Goal: Task Accomplishment & Management: Use online tool/utility

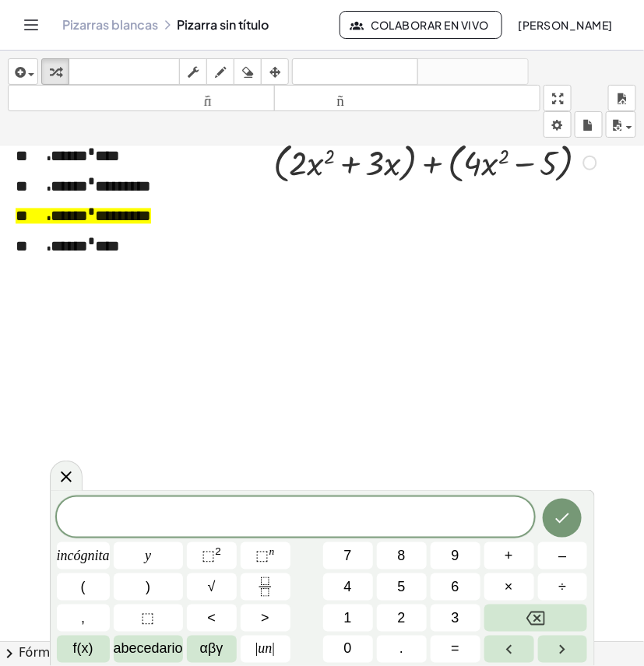
scroll to position [584, 0]
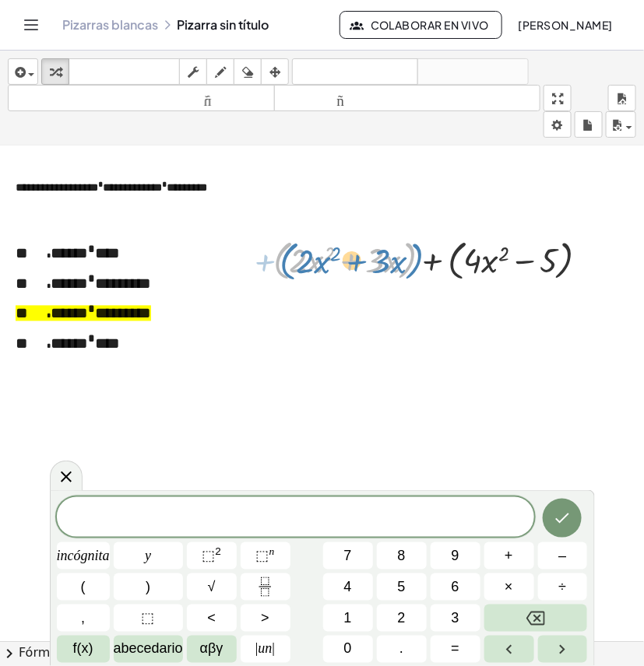
click at [422, 257] on div at bounding box center [436, 258] width 343 height 51
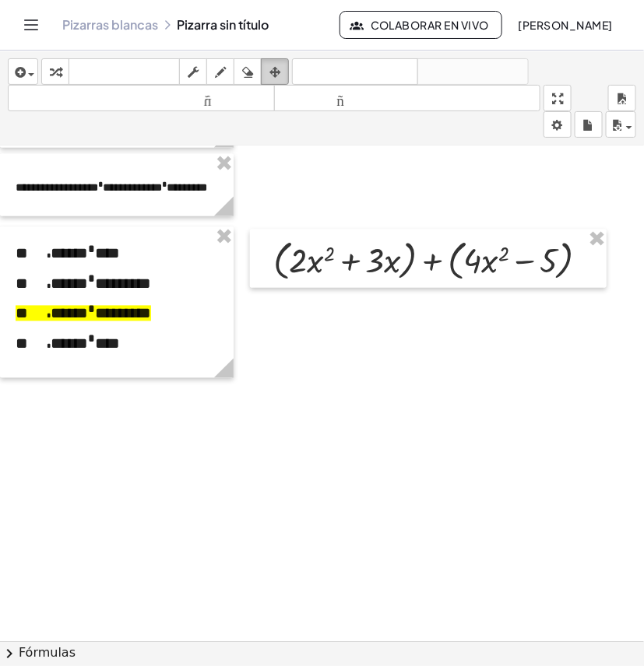
click at [284, 75] on div "button" at bounding box center [275, 71] width 20 height 19
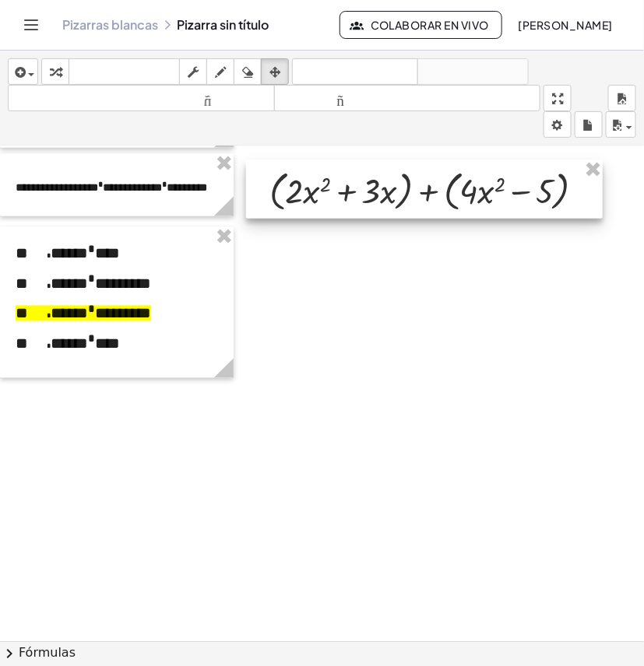
drag, startPoint x: 398, startPoint y: 261, endPoint x: 395, endPoint y: 191, distance: 69.4
click at [395, 191] on div at bounding box center [424, 189] width 356 height 58
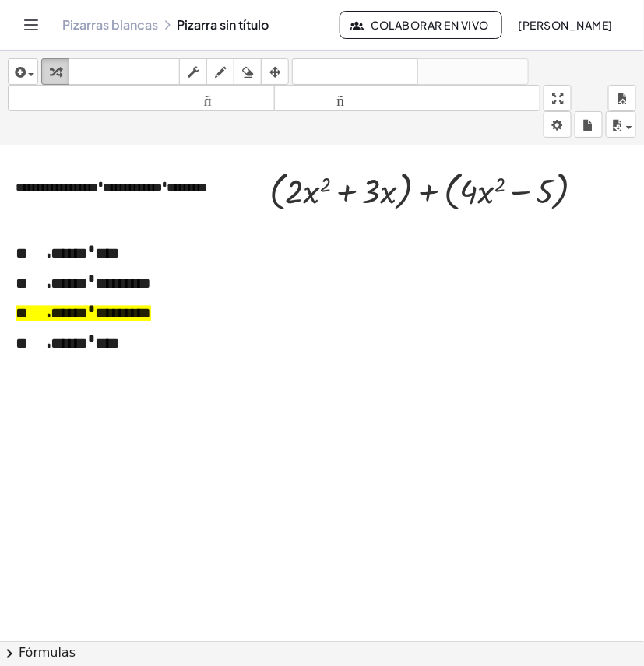
click at [64, 74] on div "button" at bounding box center [55, 71] width 20 height 19
click at [407, 195] on div at bounding box center [432, 189] width 343 height 51
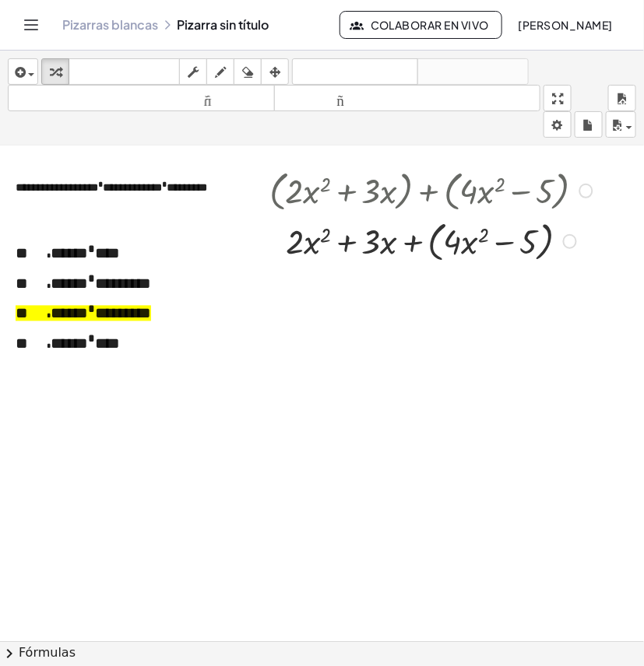
click at [432, 244] on div at bounding box center [432, 240] width 343 height 51
click at [321, 243] on div at bounding box center [432, 240] width 343 height 46
drag, startPoint x: 324, startPoint y: 243, endPoint x: 316, endPoint y: 240, distance: 9.1
click at [316, 240] on div at bounding box center [432, 240] width 343 height 46
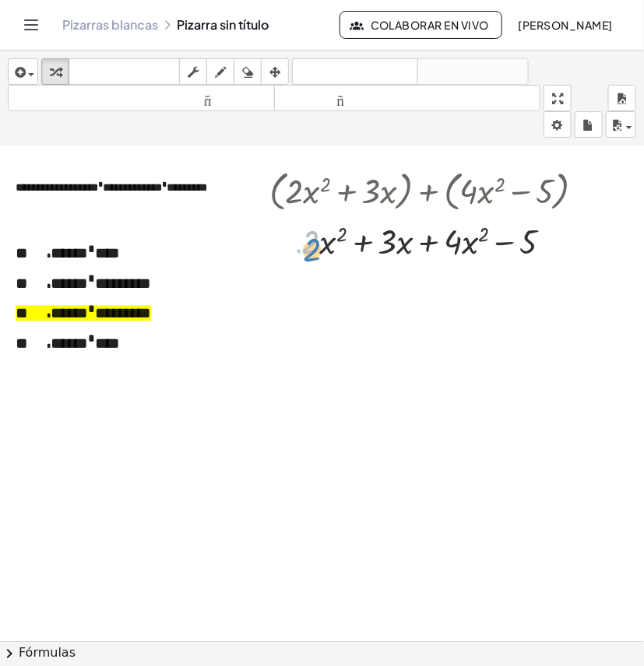
click at [306, 239] on div at bounding box center [432, 240] width 343 height 46
click at [328, 239] on div at bounding box center [432, 240] width 343 height 46
click at [467, 243] on div at bounding box center [432, 240] width 343 height 46
drag, startPoint x: 454, startPoint y: 244, endPoint x: 331, endPoint y: 241, distance: 123.0
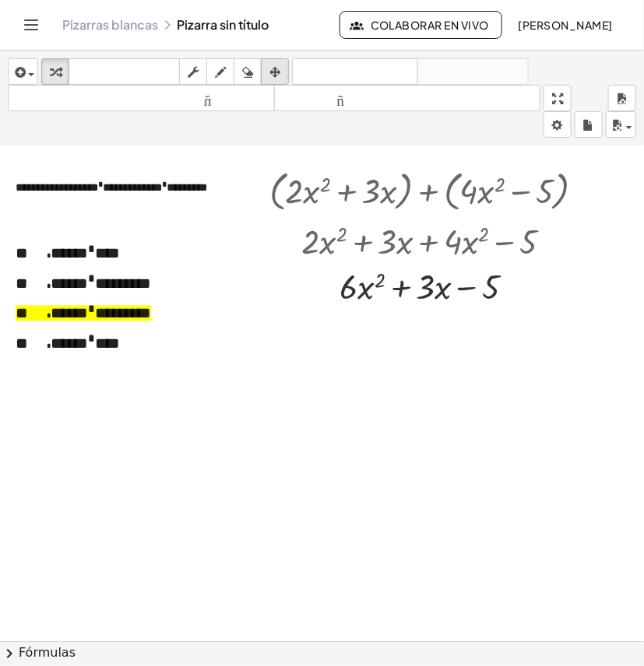
click at [274, 75] on icon "button" at bounding box center [274, 72] width 11 height 19
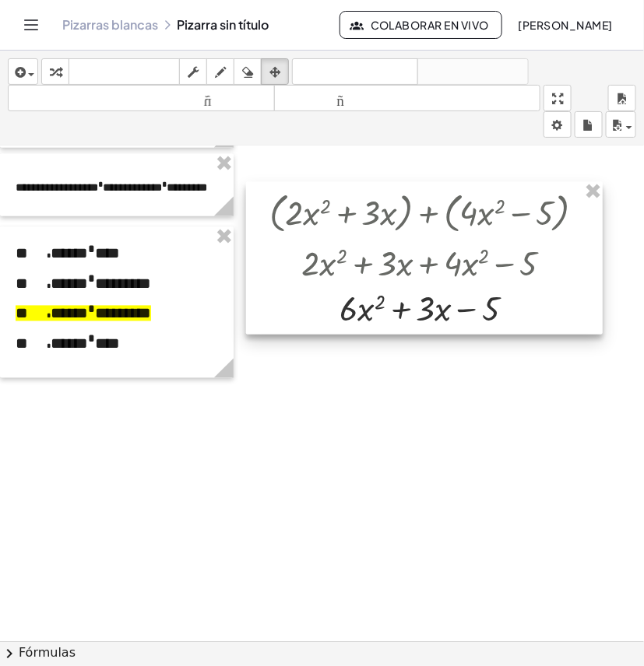
drag, startPoint x: 436, startPoint y: 195, endPoint x: 436, endPoint y: 214, distance: 18.7
click at [436, 214] on div at bounding box center [424, 258] width 356 height 153
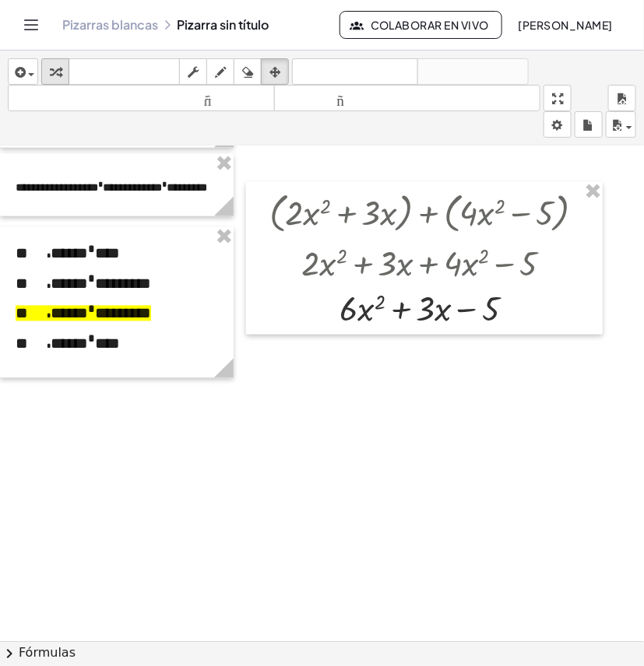
click at [59, 62] on div "button" at bounding box center [55, 71] width 20 height 19
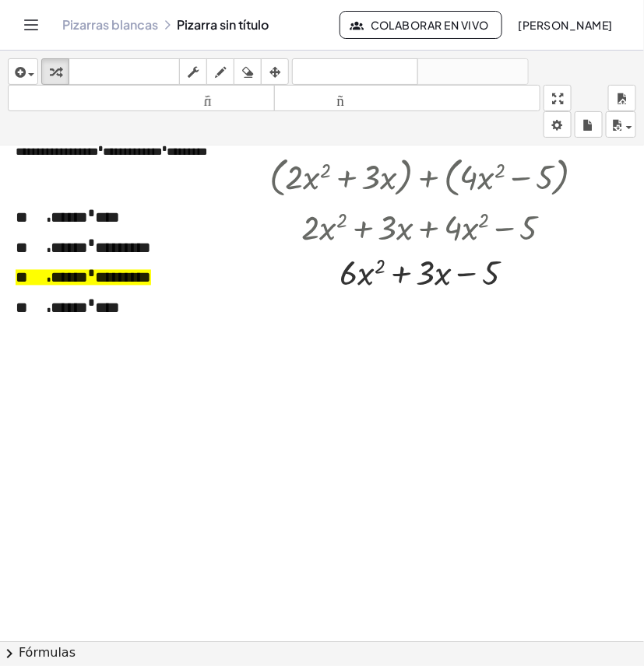
scroll to position [681, 0]
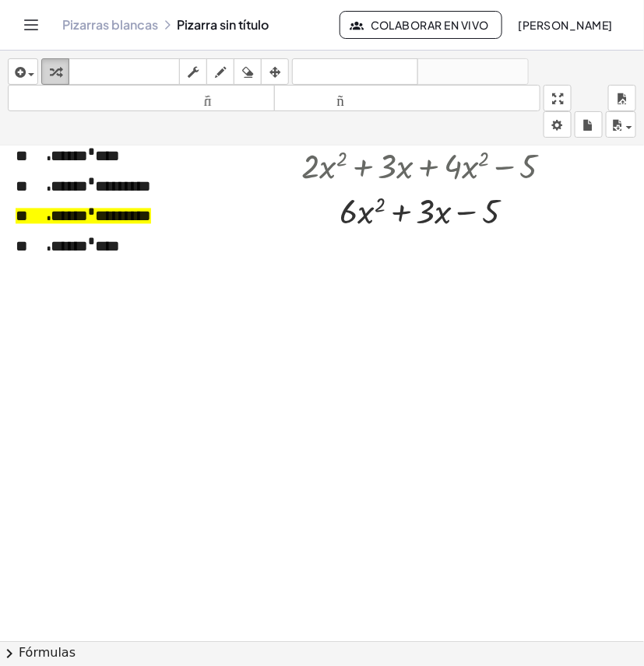
click at [41, 72] on button "transformar" at bounding box center [55, 71] width 28 height 26
click at [21, 68] on icon "button" at bounding box center [19, 72] width 14 height 19
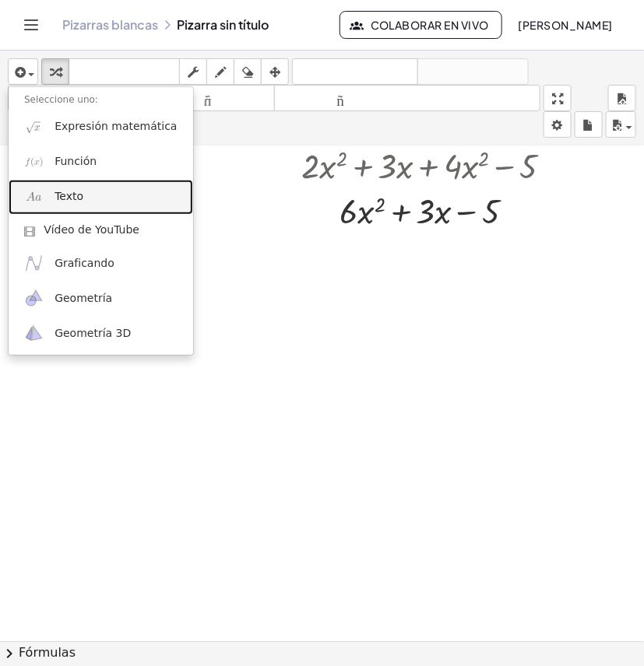
click at [102, 197] on link "Texto" at bounding box center [101, 197] width 184 height 35
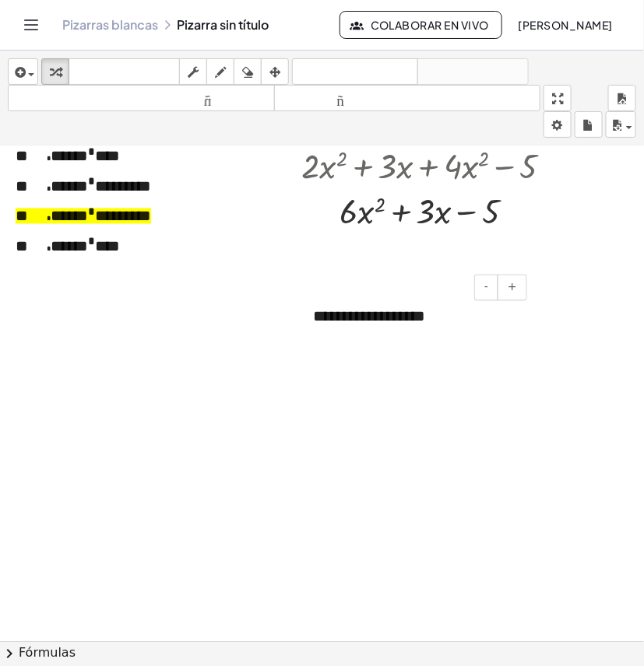
click at [398, 316] on font "**********" at bounding box center [369, 317] width 112 height 16
click at [444, 321] on div "**********" at bounding box center [413, 317] width 233 height 54
drag, startPoint x: 444, startPoint y: 321, endPoint x: 274, endPoint y: 310, distance: 170.8
click at [274, 310] on div "**********" at bounding box center [328, 205] width 656 height 1481
click at [275, 311] on div at bounding box center [328, 205] width 656 height 1481
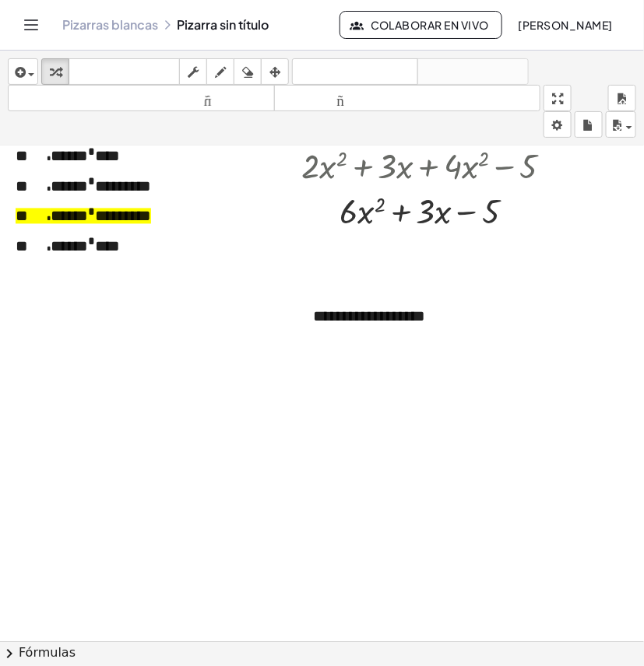
drag, startPoint x: 444, startPoint y: 327, endPoint x: 307, endPoint y: 309, distance: 138.1
click at [286, 317] on div "**********" at bounding box center [328, 205] width 656 height 1481
drag, startPoint x: 444, startPoint y: 327, endPoint x: 317, endPoint y: 328, distance: 126.8
click at [303, 328] on div "**********" at bounding box center [413, 317] width 233 height 54
click at [288, 72] on button "arreglar" at bounding box center [275, 71] width 28 height 26
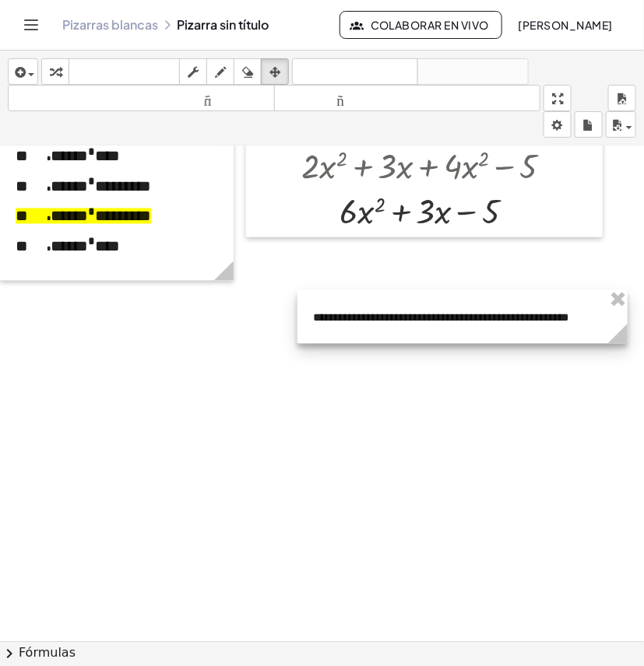
drag, startPoint x: 527, startPoint y: 360, endPoint x: 623, endPoint y: 359, distance: 96.5
click at [623, 359] on div "**********" at bounding box center [328, 205] width 656 height 1481
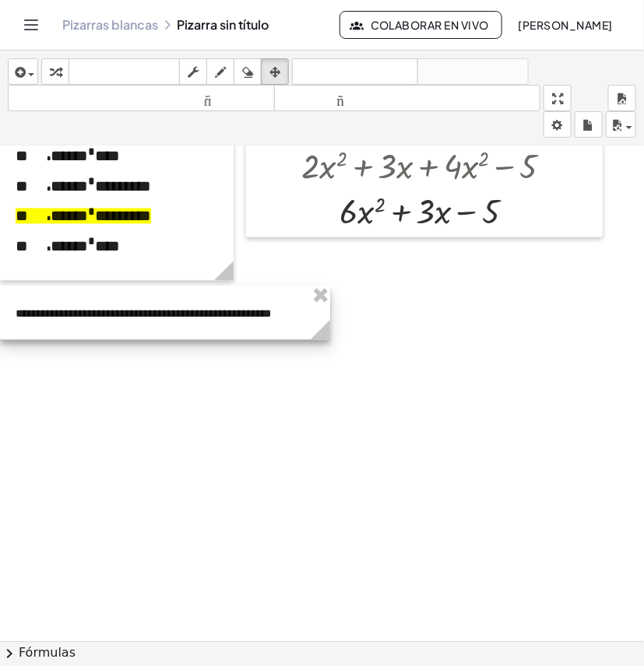
drag, startPoint x: 588, startPoint y: 328, endPoint x: 288, endPoint y: 324, distance: 300.4
click at [288, 324] on div at bounding box center [165, 313] width 330 height 54
click at [51, 71] on icon "button" at bounding box center [55, 72] width 11 height 19
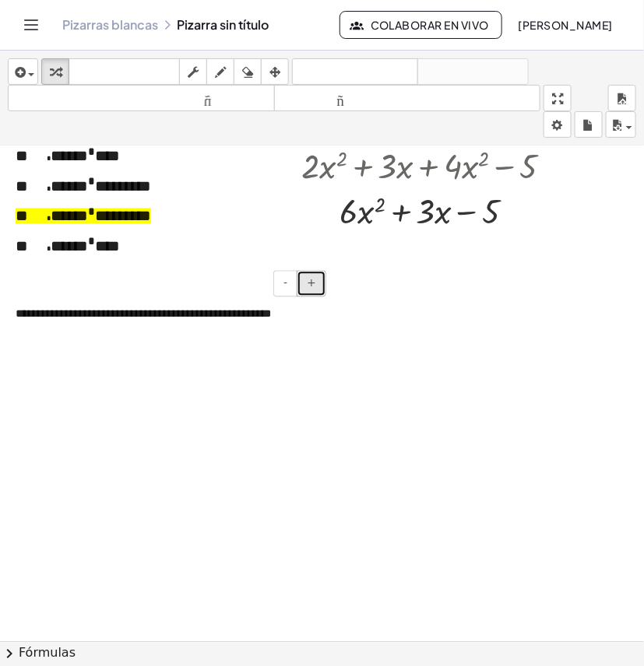
click at [315, 296] on button "+" at bounding box center [311, 284] width 30 height 26
click at [315, 294] on button "+" at bounding box center [311, 284] width 30 height 26
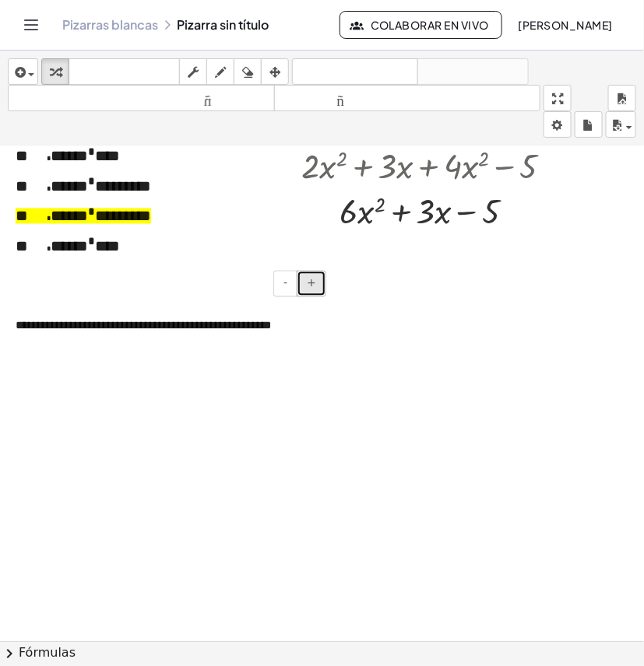
click at [315, 294] on button "+" at bounding box center [311, 284] width 30 height 26
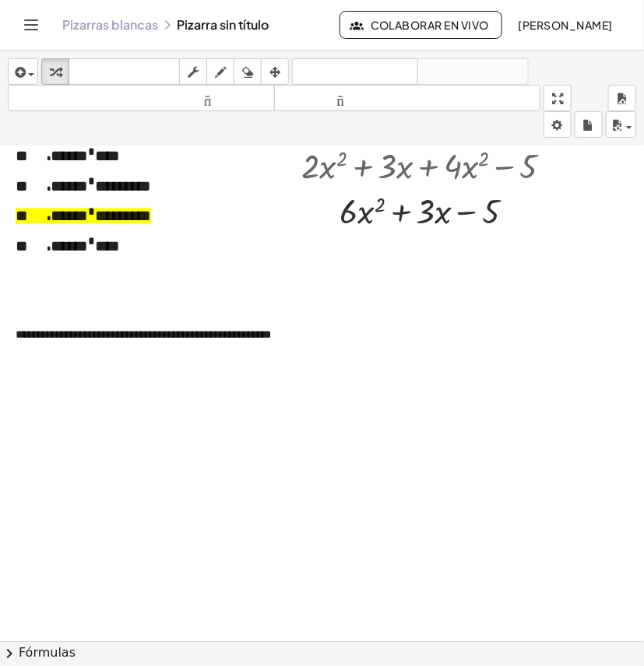
click at [405, 385] on div at bounding box center [328, 205] width 656 height 1481
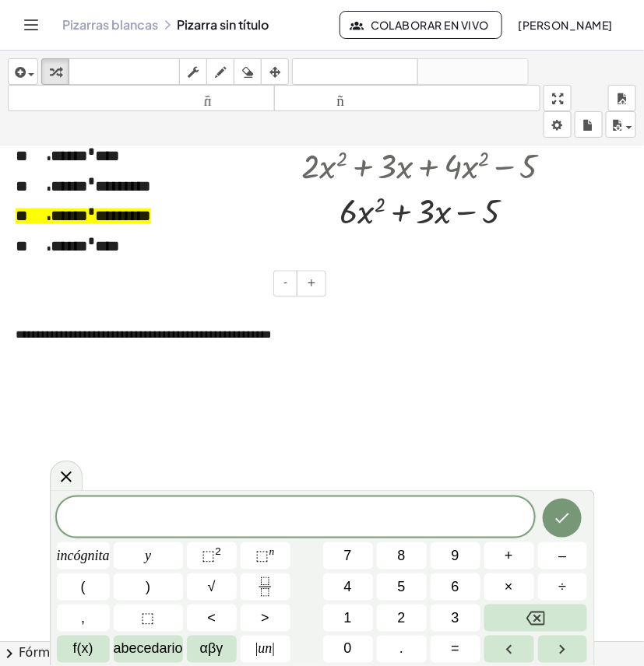
click at [219, 341] on font "**********" at bounding box center [143, 335] width 255 height 11
click at [282, 343] on div "**********" at bounding box center [165, 328] width 330 height 85
click at [307, 335] on div "**********" at bounding box center [165, 328] width 330 height 85
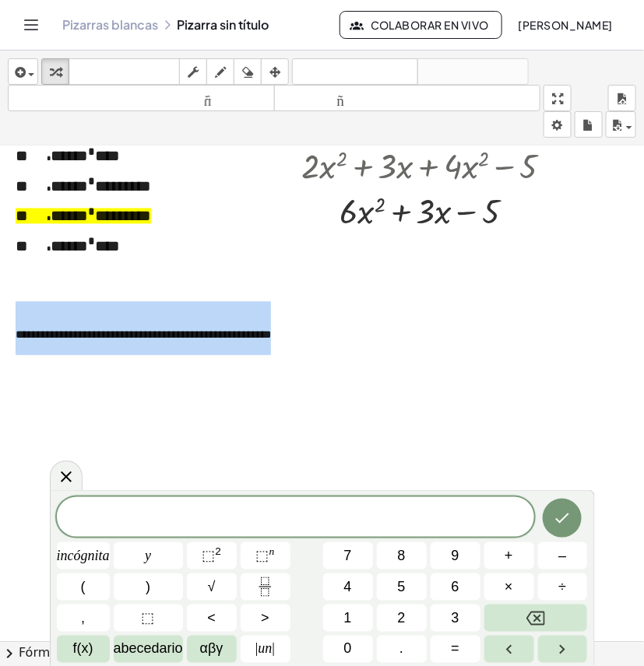
drag, startPoint x: 296, startPoint y: 335, endPoint x: -7, endPoint y: 343, distance: 303.6
click at [0, 343] on html "**********" at bounding box center [322, 333] width 644 height 666
click at [314, 289] on font "+" at bounding box center [311, 283] width 9 height 12
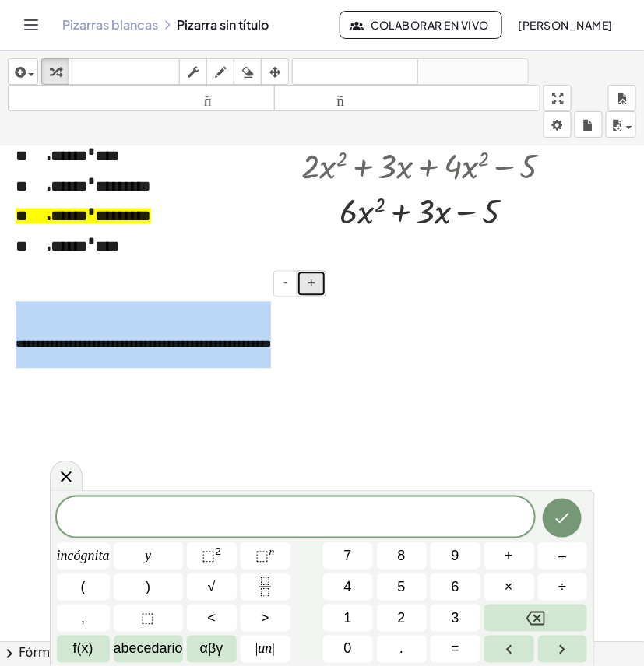
click at [312, 289] on font "+" at bounding box center [311, 283] width 9 height 12
click at [316, 289] on button "+" at bounding box center [311, 284] width 30 height 26
click at [403, 385] on div at bounding box center [328, 205] width 656 height 1481
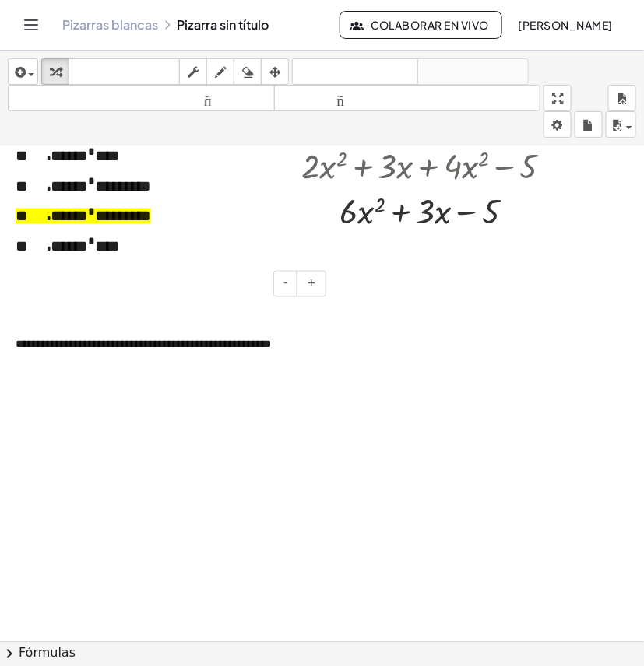
click at [198, 359] on div "**********" at bounding box center [165, 335] width 330 height 98
click at [265, 72] on button "arreglar" at bounding box center [275, 71] width 28 height 26
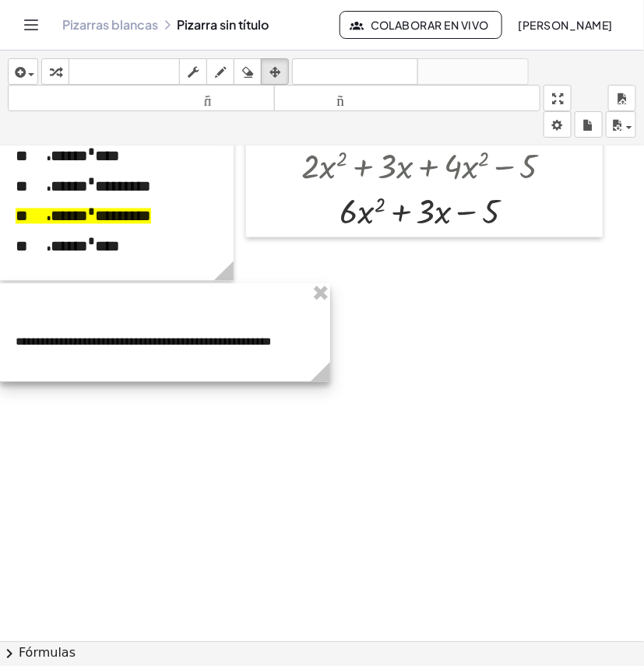
drag, startPoint x: 250, startPoint y: 355, endPoint x: 222, endPoint y: 356, distance: 28.0
click at [222, 356] on div at bounding box center [165, 333] width 330 height 98
click at [363, 384] on div at bounding box center [328, 205] width 656 height 1481
click at [56, 72] on icon "button" at bounding box center [55, 72] width 11 height 19
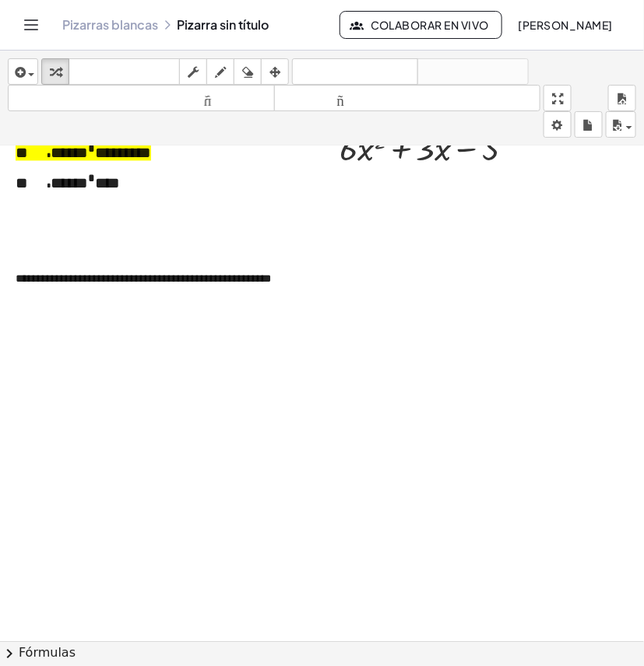
scroll to position [778, 0]
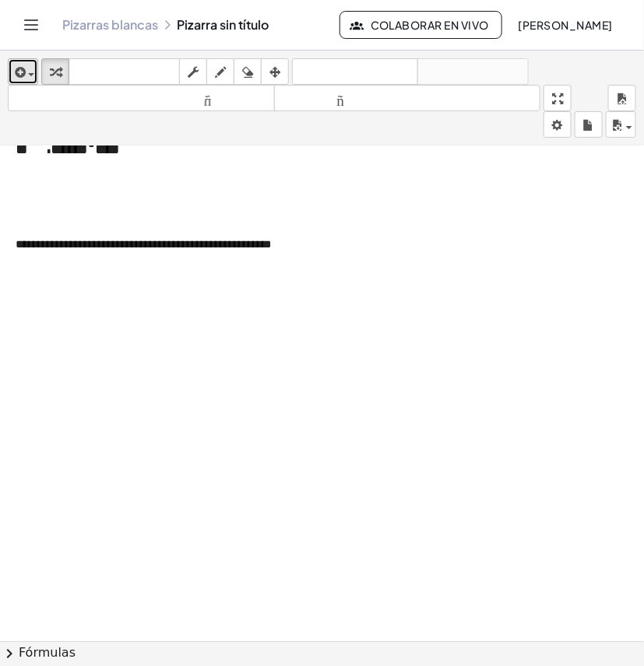
click at [22, 66] on icon "button" at bounding box center [19, 72] width 14 height 19
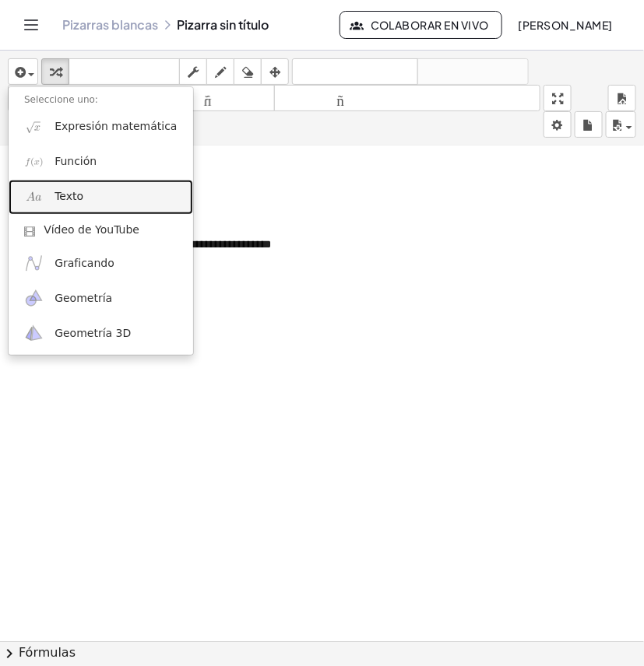
click at [82, 188] on link "Texto" at bounding box center [101, 197] width 184 height 35
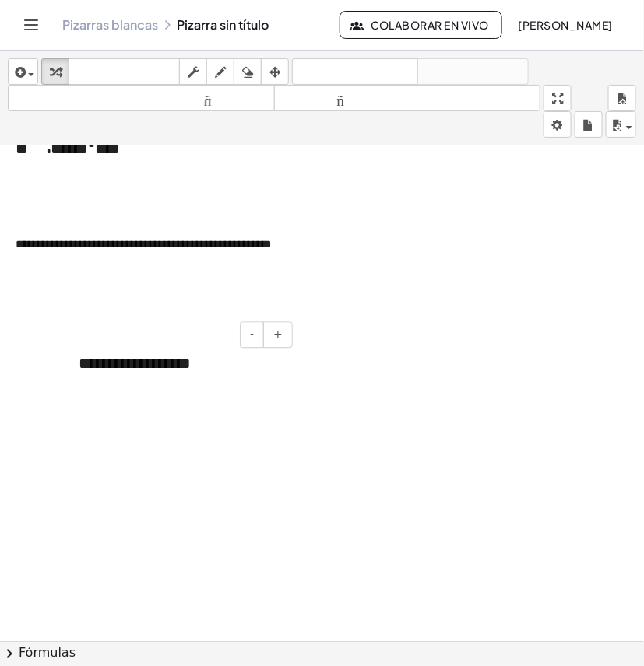
click at [170, 382] on div "**********" at bounding box center [179, 365] width 233 height 54
drag, startPoint x: 216, startPoint y: 372, endPoint x: 79, endPoint y: 366, distance: 136.3
click at [79, 366] on div "**********" at bounding box center [179, 365] width 233 height 54
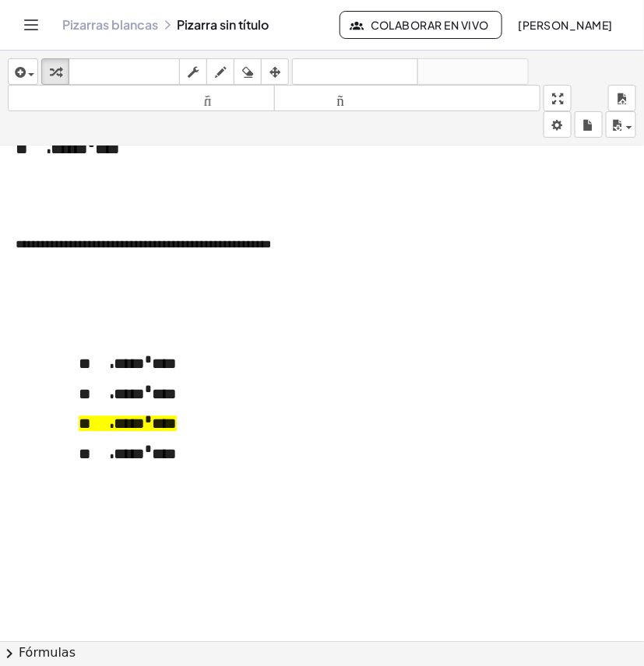
drag, startPoint x: 381, startPoint y: 315, endPoint x: 251, endPoint y: 370, distance: 140.9
click at [380, 315] on div at bounding box center [328, 108] width 656 height 1481
drag, startPoint x: 231, startPoint y: 384, endPoint x: 220, endPoint y: 389, distance: 12.2
click at [231, 385] on p "* **** * ***" at bounding box center [180, 395] width 202 height 23
click at [278, 66] on icon "button" at bounding box center [274, 72] width 11 height 19
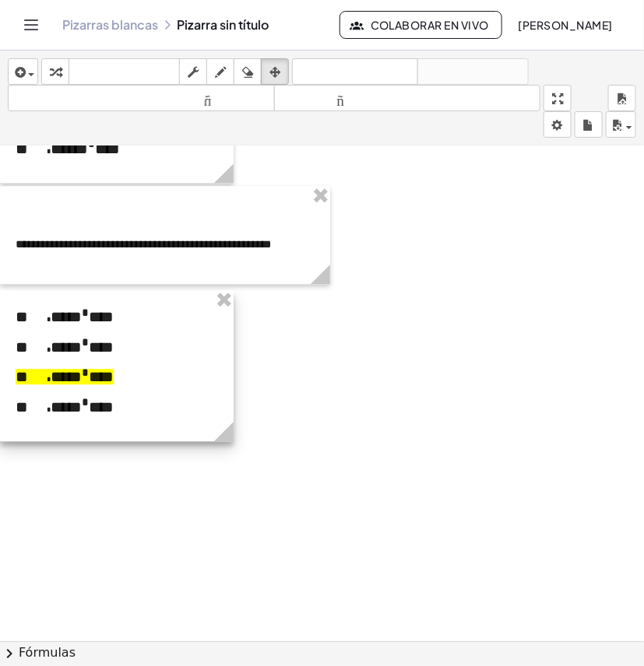
drag, startPoint x: 184, startPoint y: 430, endPoint x: 98, endPoint y: 384, distance: 98.2
click at [98, 384] on div at bounding box center [116, 366] width 233 height 151
click at [293, 367] on div at bounding box center [328, 108] width 656 height 1481
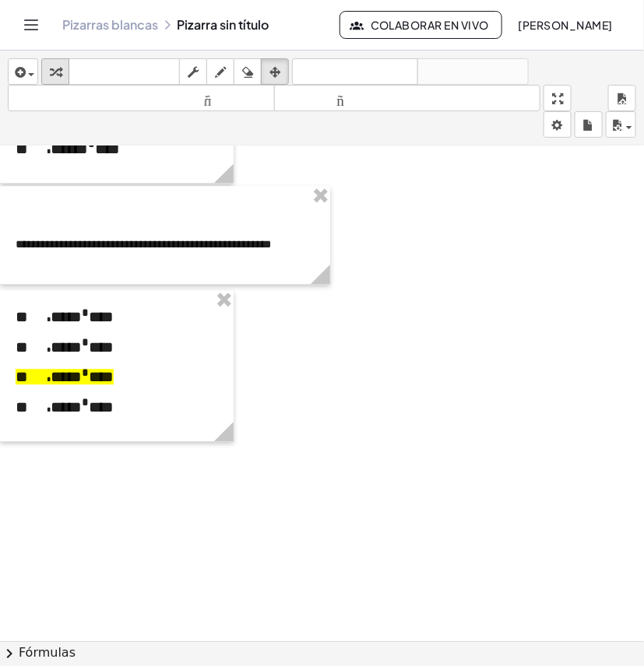
click at [64, 72] on div "button" at bounding box center [55, 71] width 20 height 19
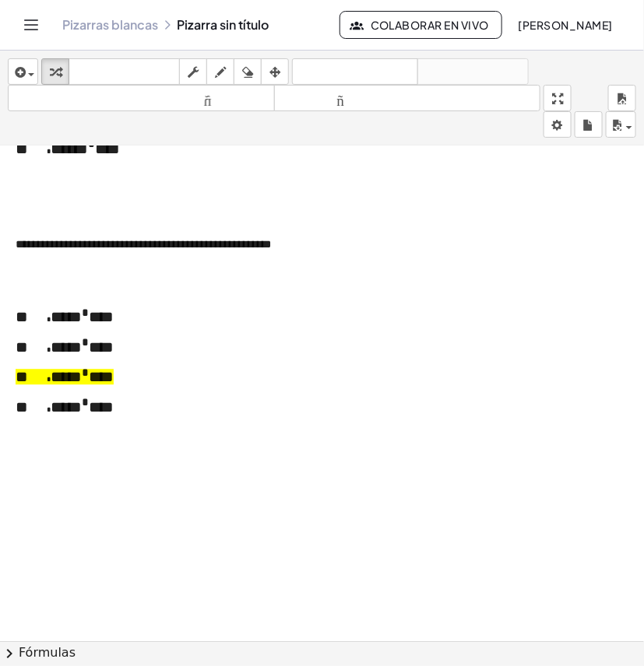
click at [233, 398] on div at bounding box center [328, 108] width 656 height 1481
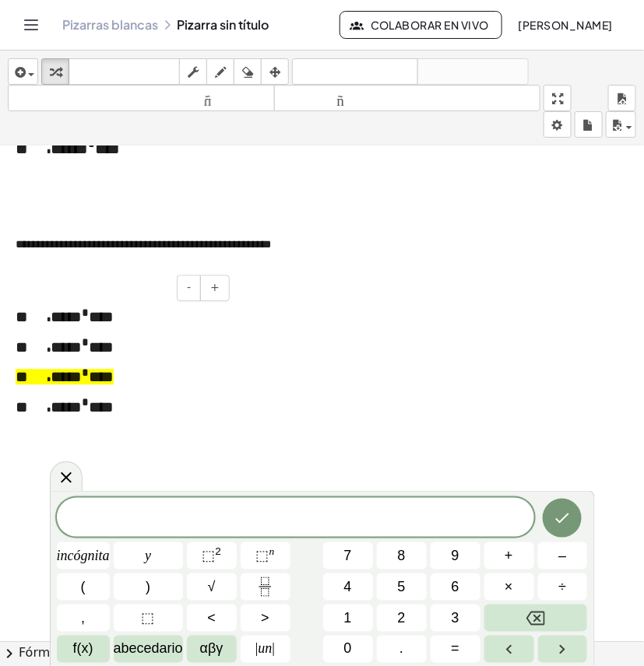
scroll to position [875, 0]
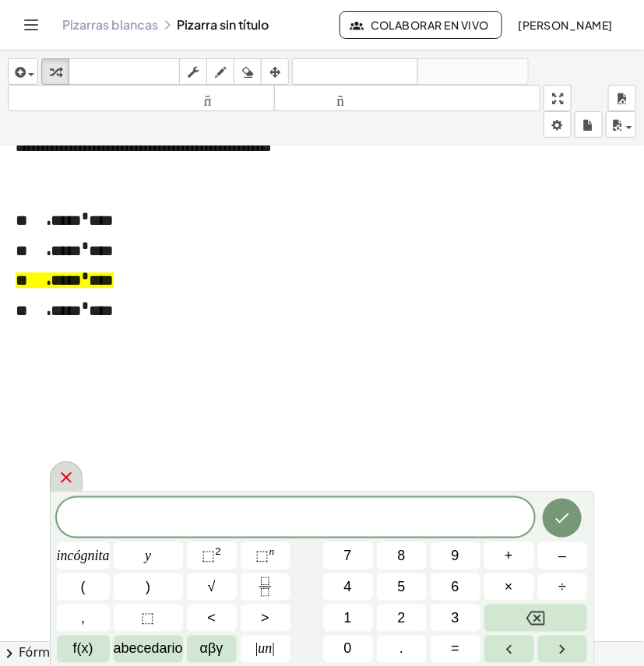
click at [79, 469] on div at bounding box center [66, 476] width 33 height 30
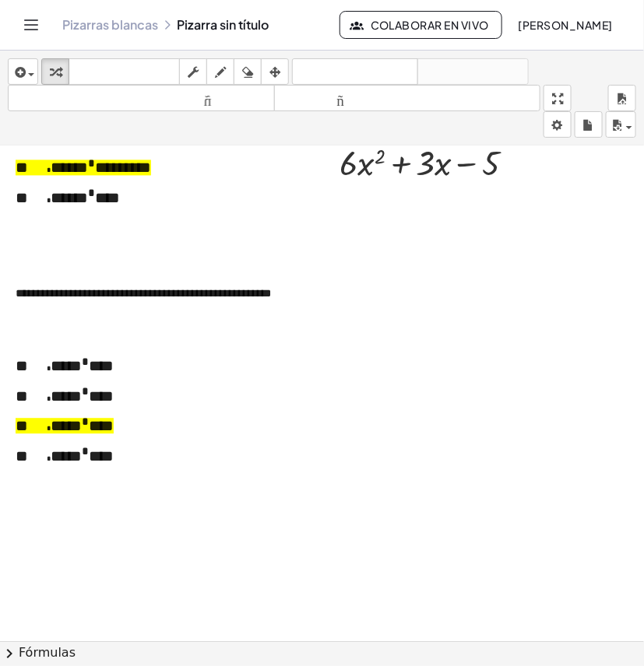
scroll to position [778, 0]
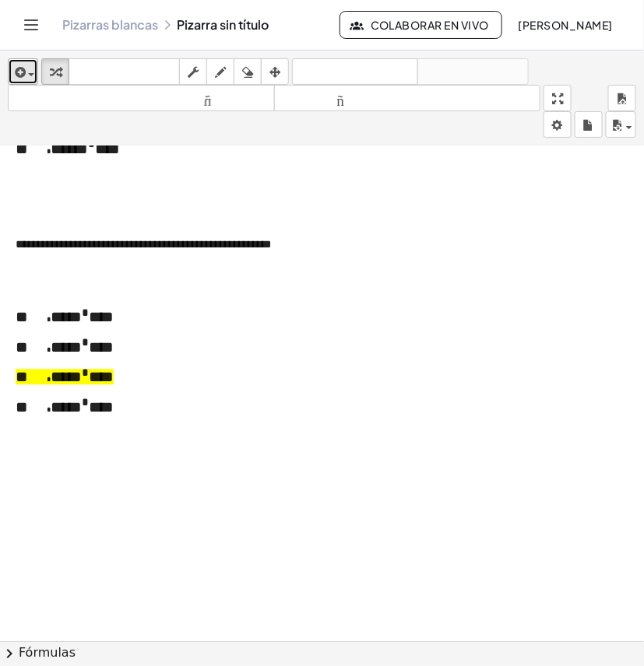
click at [30, 67] on div "button" at bounding box center [23, 71] width 23 height 19
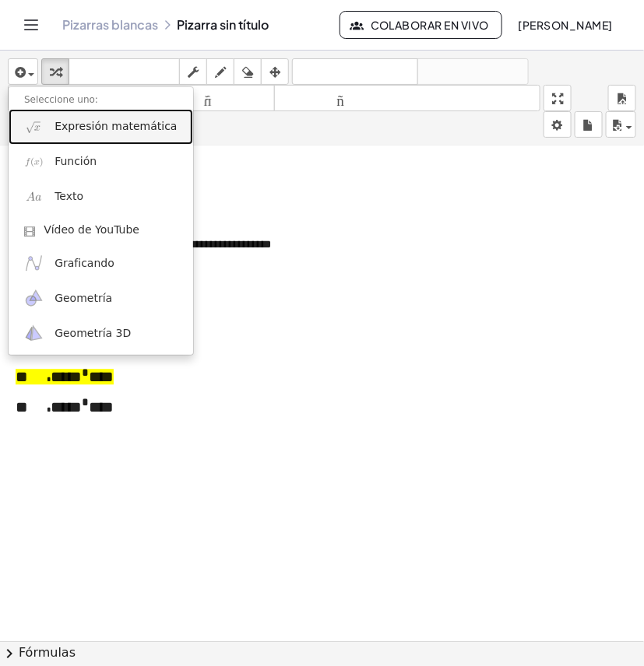
click at [59, 128] on font "Expresión matemática" at bounding box center [115, 126] width 122 height 12
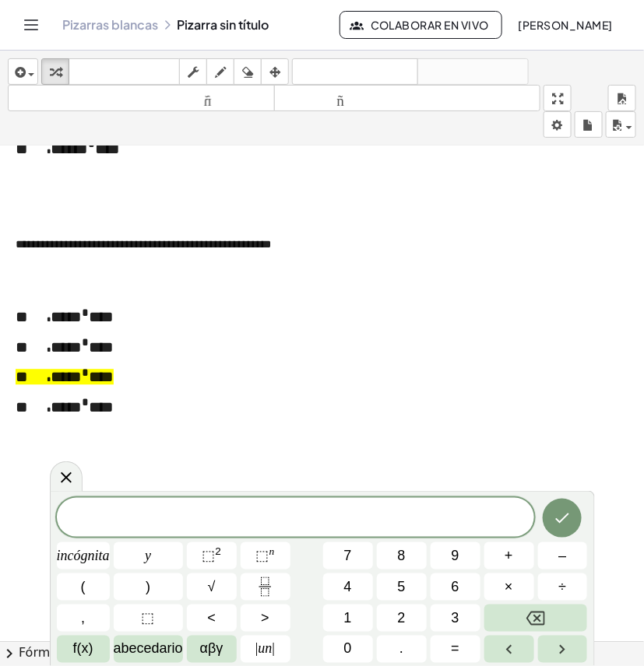
click at [325, 520] on span "​" at bounding box center [295, 519] width 477 height 22
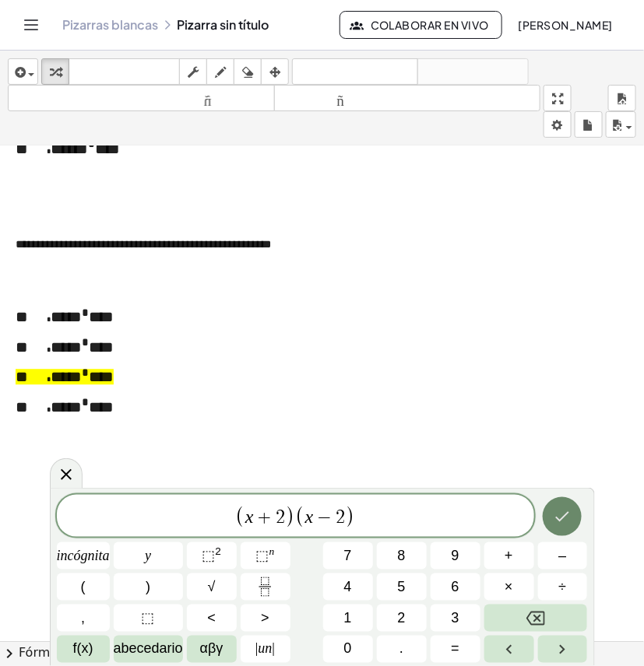
click at [552, 517] on icon "Hecho" at bounding box center [561, 516] width 19 height 19
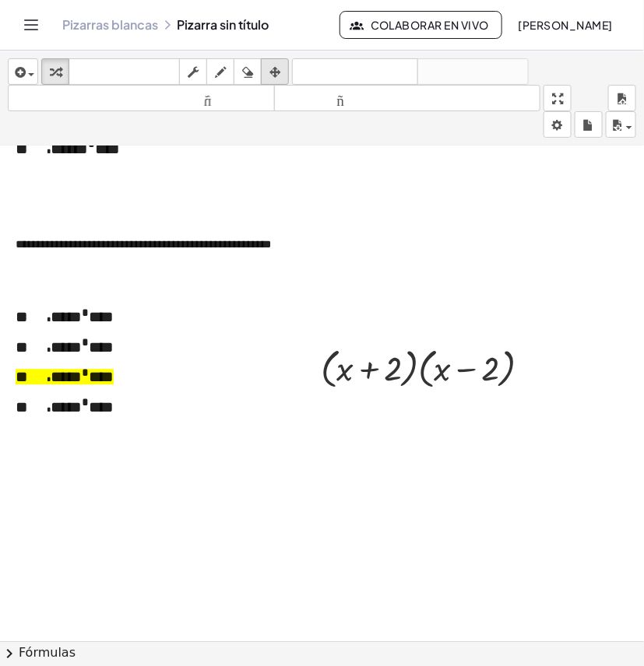
click at [280, 70] on icon "button" at bounding box center [274, 72] width 11 height 19
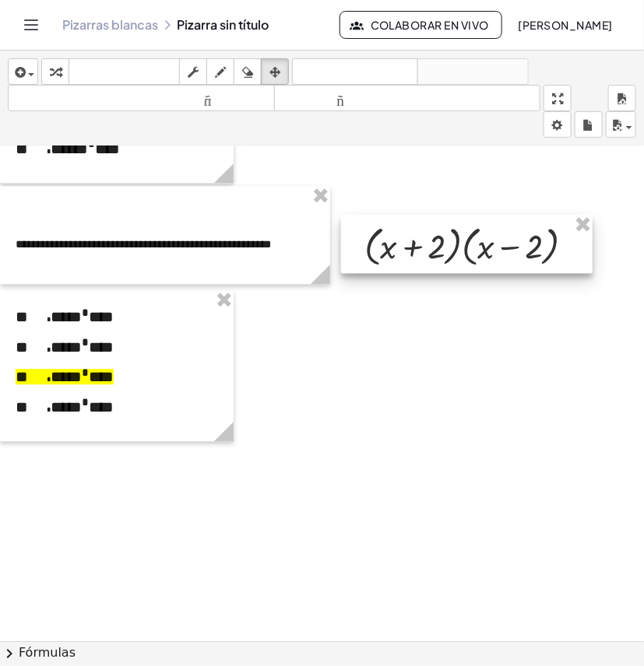
drag, startPoint x: 457, startPoint y: 374, endPoint x: 500, endPoint y: 251, distance: 130.4
click at [500, 251] on div at bounding box center [466, 245] width 251 height 58
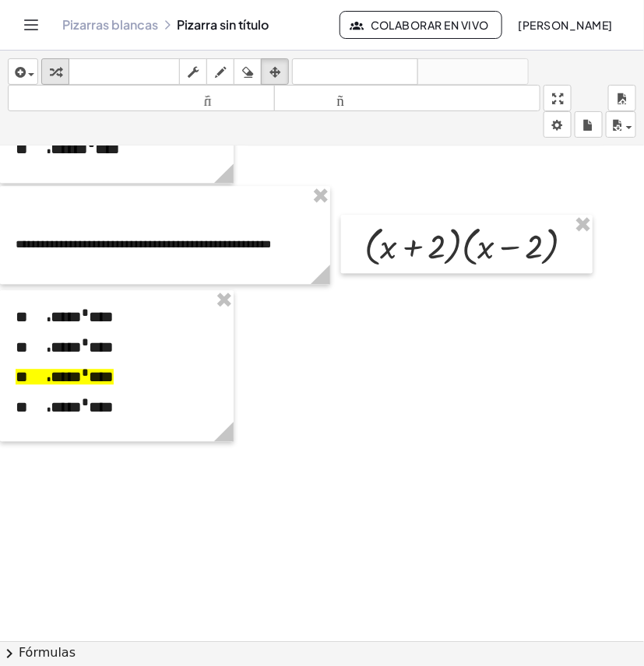
click at [51, 67] on icon "button" at bounding box center [55, 72] width 11 height 19
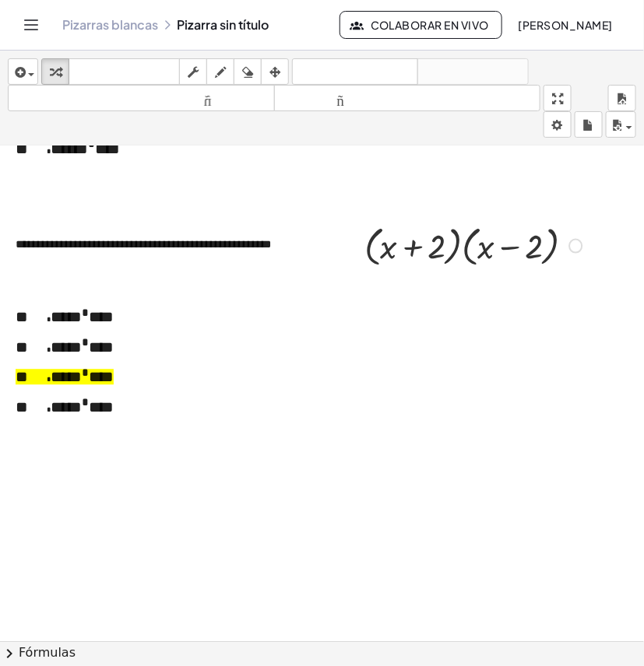
click at [447, 253] on div at bounding box center [475, 244] width 238 height 51
click at [454, 253] on div at bounding box center [475, 244] width 238 height 51
click at [454, 254] on div at bounding box center [475, 244] width 238 height 51
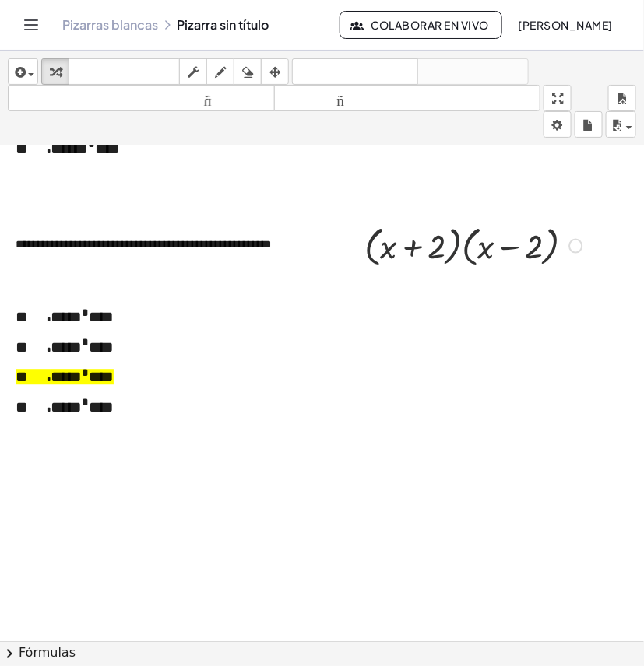
click at [471, 251] on div at bounding box center [475, 244] width 238 height 51
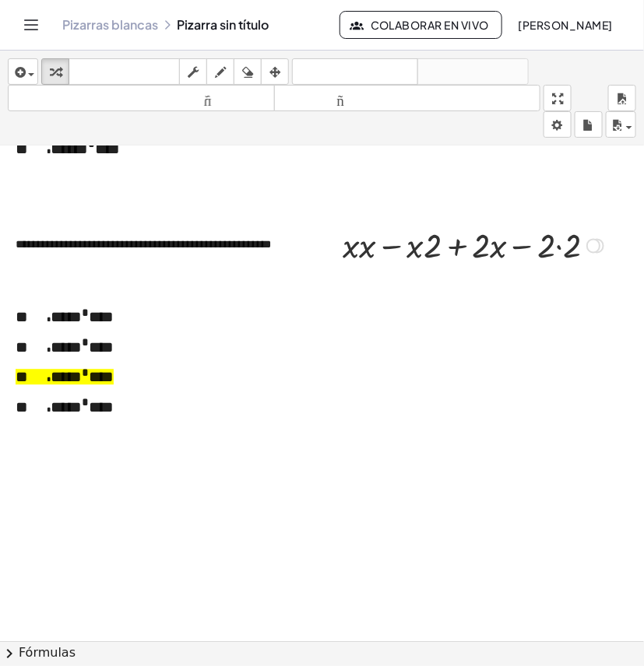
click at [364, 253] on div at bounding box center [475, 245] width 281 height 46
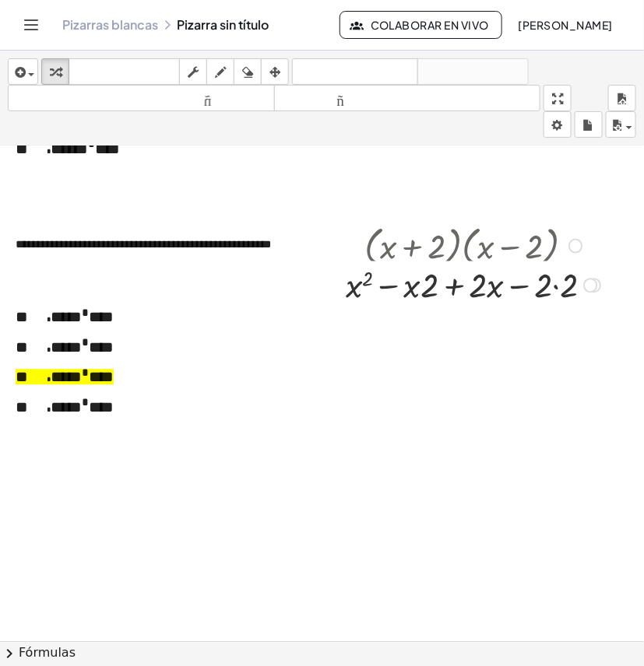
drag, startPoint x: 591, startPoint y: 253, endPoint x: 578, endPoint y: 302, distance: 50.8
click at [461, 286] on div "+ x − · x · 2 + · 2 · x − · 2 · 2 2" at bounding box center [461, 286] width 0 height 0
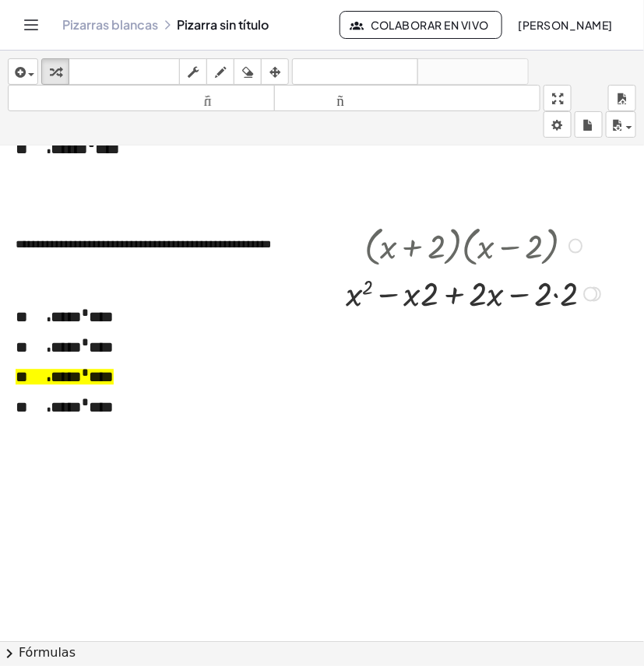
click at [580, 244] on div at bounding box center [575, 247] width 14 height 14
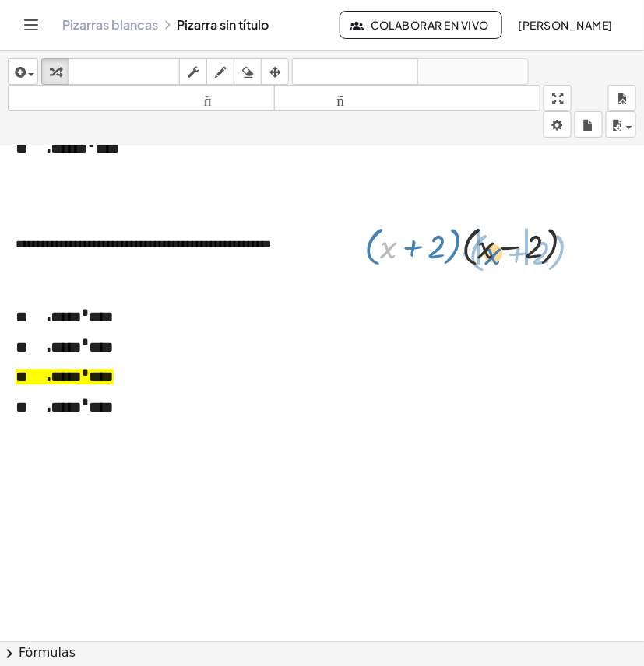
drag, startPoint x: 391, startPoint y: 251, endPoint x: 495, endPoint y: 258, distance: 104.5
click at [495, 258] on div at bounding box center [475, 244] width 238 height 51
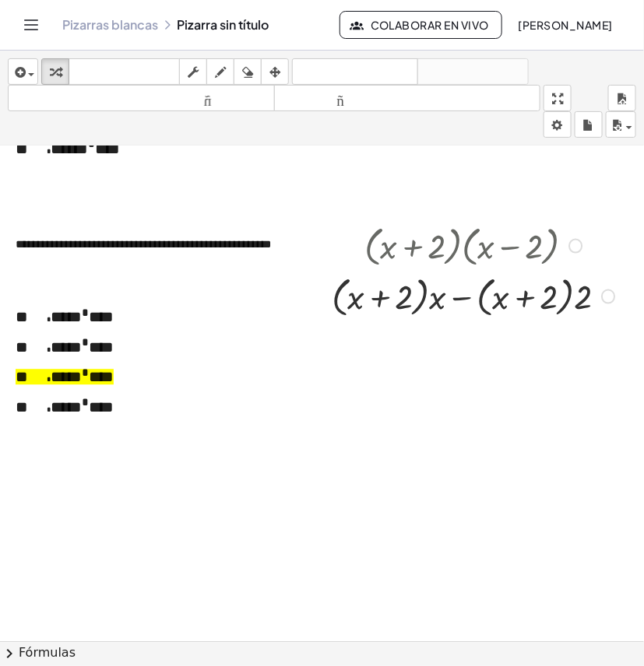
drag, startPoint x: 603, startPoint y: 249, endPoint x: 588, endPoint y: 367, distance: 118.5
click at [588, 367] on div "**********" at bounding box center [328, 108] width 656 height 1481
click at [573, 247] on div at bounding box center [575, 247] width 14 height 14
drag, startPoint x: 609, startPoint y: 223, endPoint x: 609, endPoint y: 234, distance: 10.9
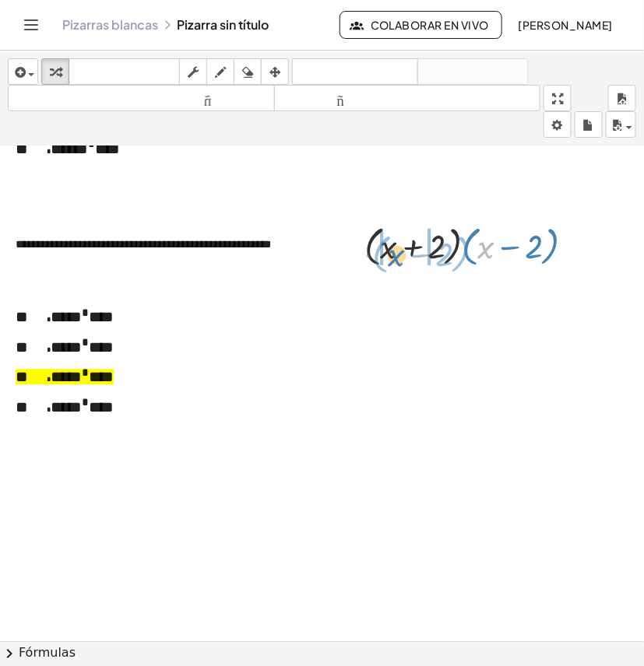
drag, startPoint x: 485, startPoint y: 250, endPoint x: 395, endPoint y: 258, distance: 89.8
click at [395, 258] on div at bounding box center [475, 244] width 238 height 51
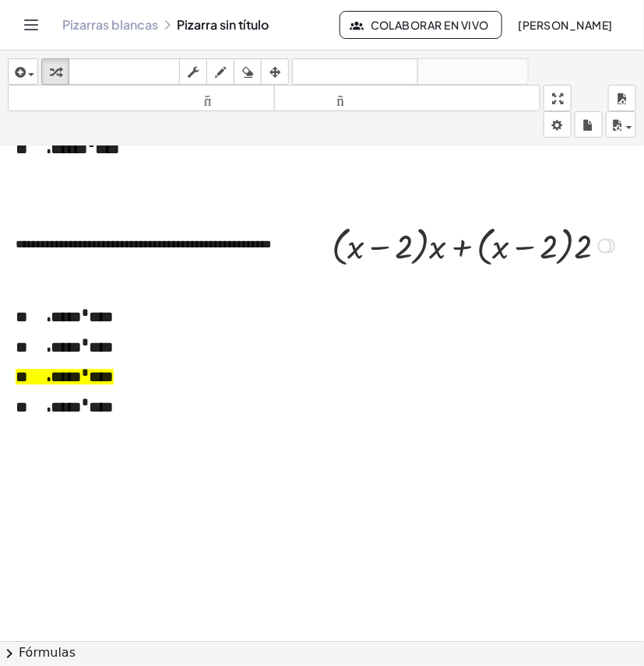
click at [604, 241] on div at bounding box center [605, 247] width 14 height 14
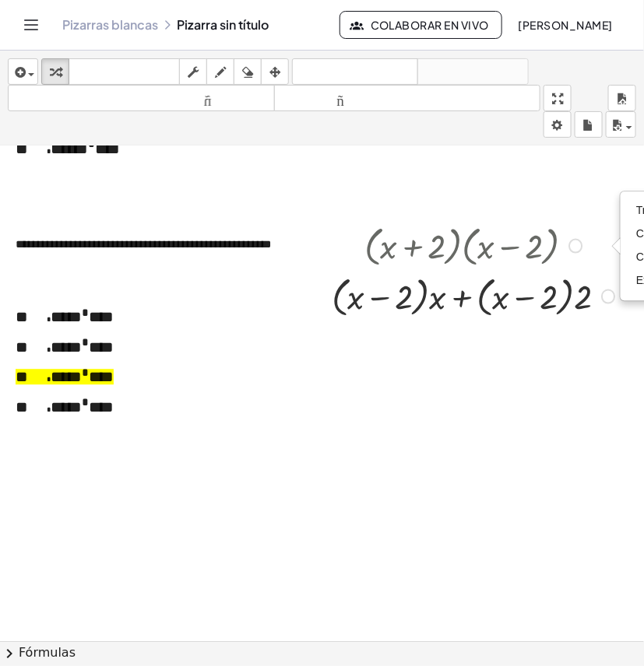
drag, startPoint x: 604, startPoint y: 241, endPoint x: 608, endPoint y: 312, distance: 70.9
click at [461, 297] on div "+ x + 2 · ( + x − 2 ) · · ( + x − 2 ) · [GEOGRAPHIC_DATA] a esta línea Copiar l…" at bounding box center [461, 297] width 0 height 0
click at [574, 247] on div at bounding box center [575, 247] width 14 height 14
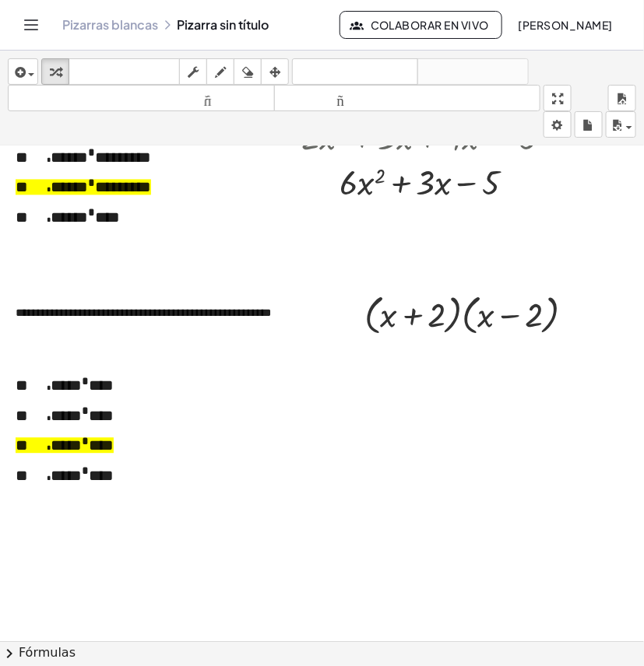
scroll to position [807, 0]
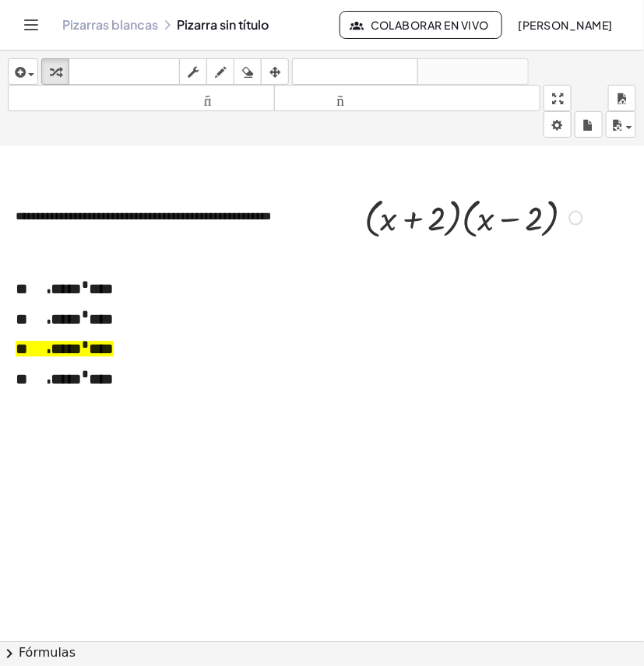
click at [384, 218] on div at bounding box center [475, 216] width 238 height 51
click at [410, 223] on div at bounding box center [475, 216] width 238 height 51
click at [455, 222] on div at bounding box center [475, 216] width 238 height 51
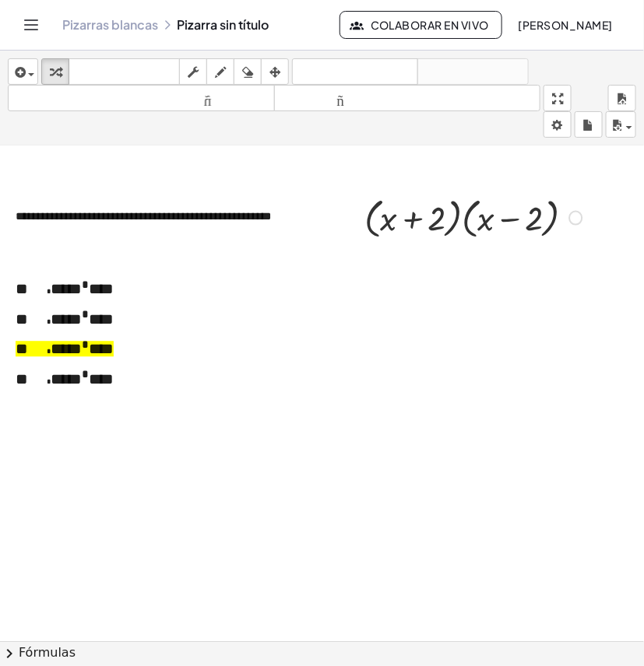
click at [455, 222] on div at bounding box center [475, 216] width 238 height 51
click at [512, 220] on div at bounding box center [475, 216] width 238 height 51
click at [455, 212] on div at bounding box center [475, 216] width 238 height 51
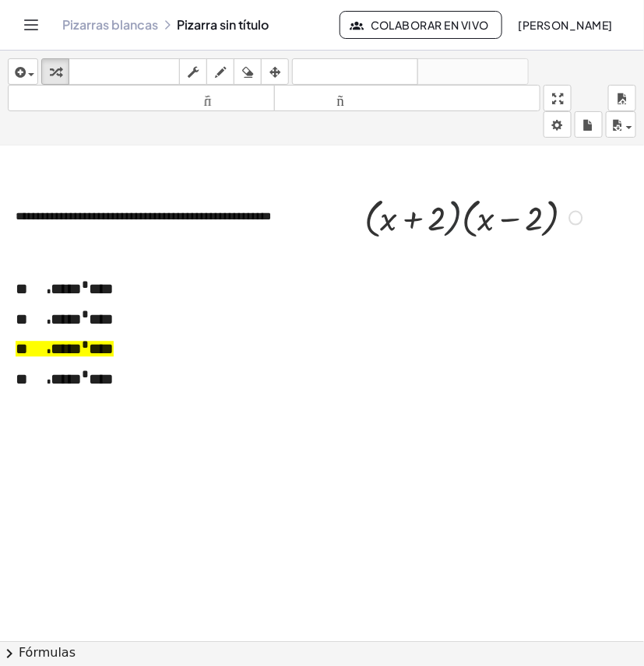
click at [455, 212] on div at bounding box center [475, 216] width 238 height 51
drag, startPoint x: 453, startPoint y: 214, endPoint x: 448, endPoint y: 258, distance: 43.8
click at [441, 263] on div "**********" at bounding box center [328, 79] width 656 height 1481
drag, startPoint x: 370, startPoint y: 215, endPoint x: 468, endPoint y: 215, distance: 98.0
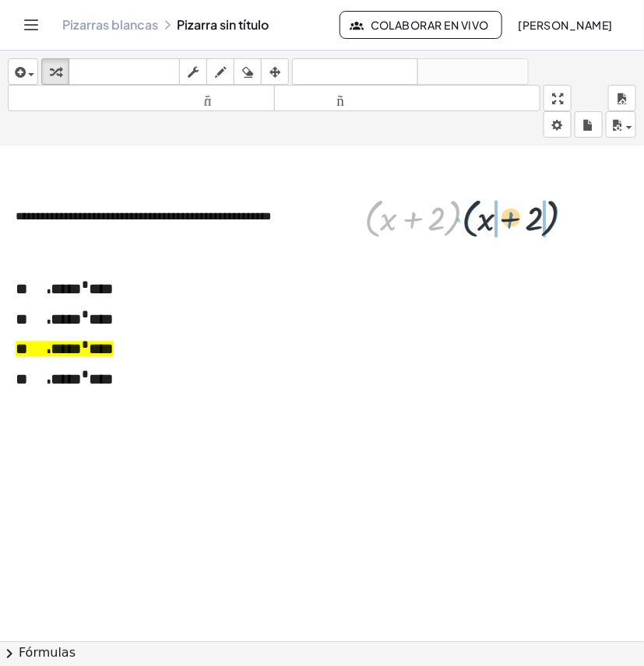
click at [468, 215] on div at bounding box center [475, 216] width 238 height 51
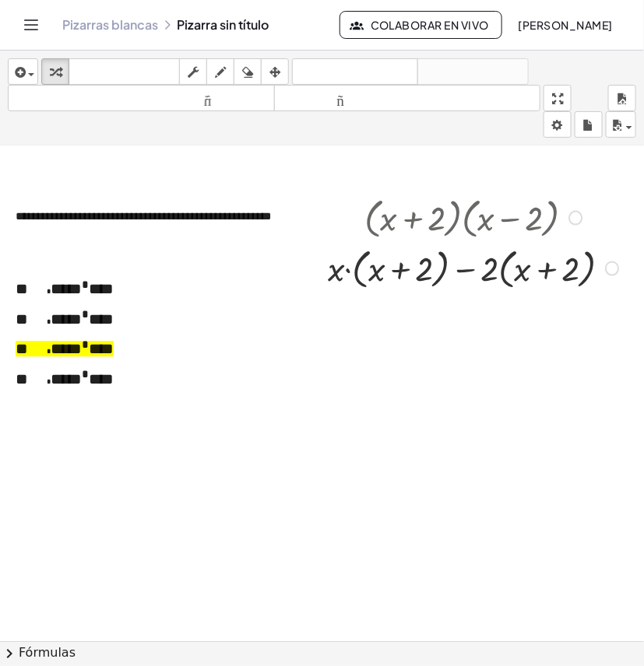
drag, startPoint x: 605, startPoint y: 215, endPoint x: 600, endPoint y: 279, distance: 64.0
click at [601, 302] on div "**********" at bounding box center [328, 79] width 656 height 1481
click at [576, 220] on div at bounding box center [575, 218] width 14 height 14
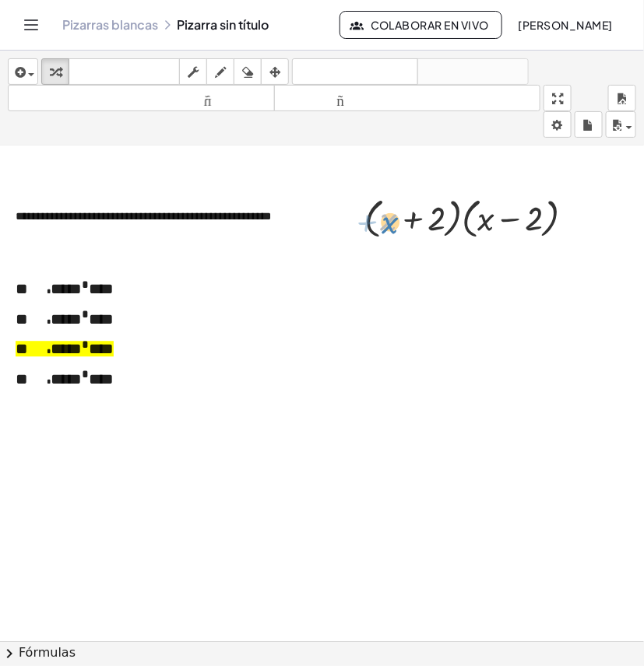
click at [390, 220] on div at bounding box center [475, 216] width 238 height 51
drag, startPoint x: 391, startPoint y: 223, endPoint x: 490, endPoint y: 224, distance: 99.6
click at [490, 224] on div at bounding box center [475, 216] width 238 height 51
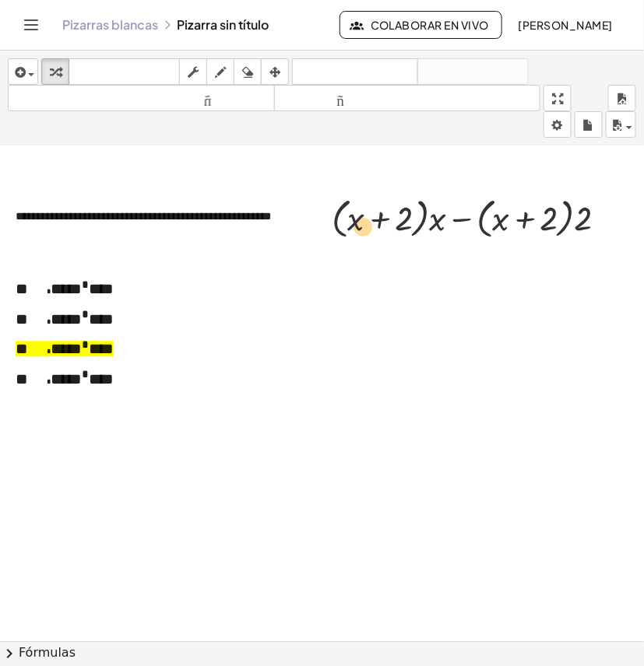
drag, startPoint x: 356, startPoint y: 222, endPoint x: 360, endPoint y: 230, distance: 9.1
click at [360, 230] on div at bounding box center [475, 216] width 303 height 51
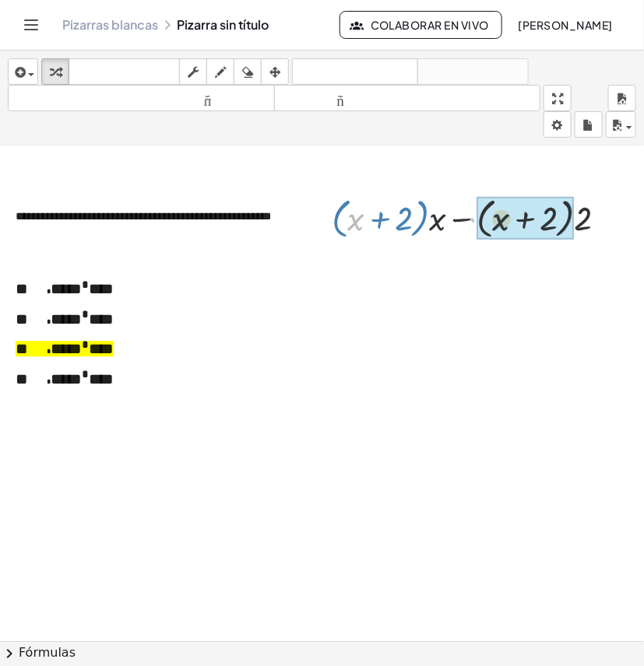
drag, startPoint x: 353, startPoint y: 223, endPoint x: 510, endPoint y: 231, distance: 157.4
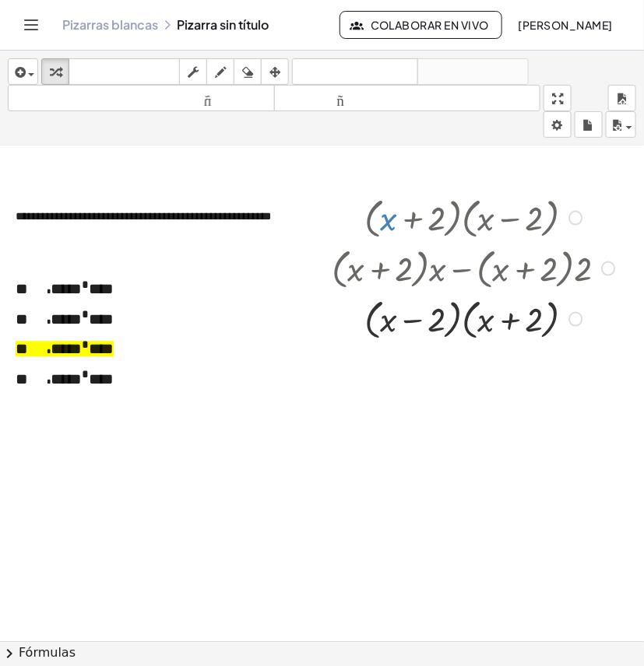
drag, startPoint x: 607, startPoint y: 216, endPoint x: 582, endPoint y: 300, distance: 88.4
click at [461, 218] on div "· ( + x + 2 ) · ( + x − 2 ) + · ( + x + 2 ) · x − · ( + x + 2 ) · 2 + x − 2 · (…" at bounding box center [461, 218] width 0 height 0
click at [573, 216] on div at bounding box center [575, 218] width 14 height 14
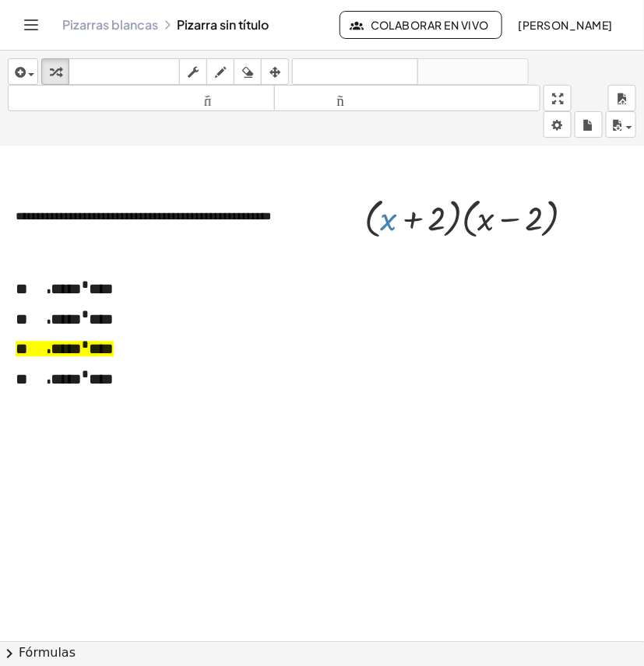
click at [391, 258] on div at bounding box center [328, 79] width 656 height 1481
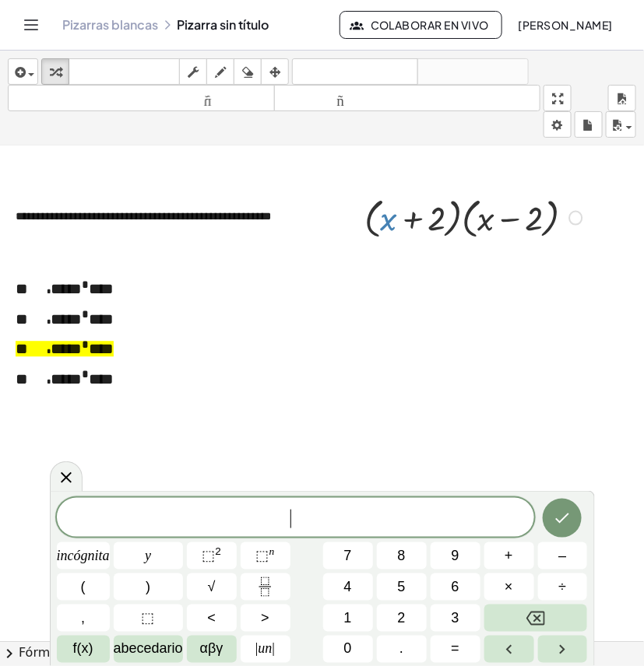
click at [382, 220] on div at bounding box center [475, 216] width 238 height 51
click at [409, 265] on div at bounding box center [328, 79] width 656 height 1481
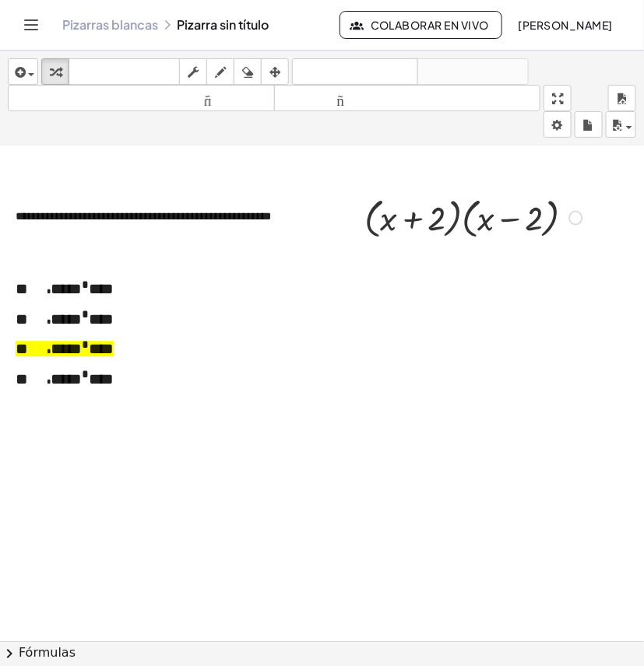
click at [455, 222] on div at bounding box center [475, 216] width 238 height 51
click at [459, 222] on div at bounding box center [475, 216] width 238 height 51
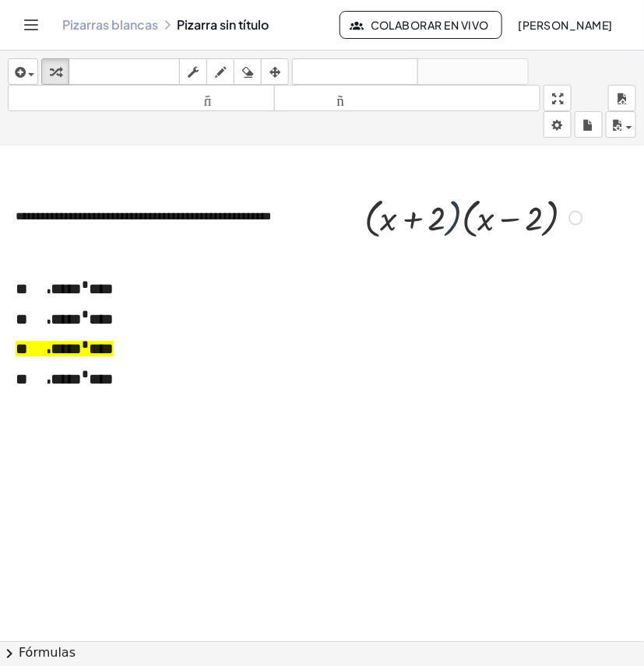
click at [459, 222] on div at bounding box center [475, 216] width 238 height 51
click at [460, 222] on div at bounding box center [475, 216] width 238 height 51
click at [461, 223] on div at bounding box center [475, 216] width 238 height 51
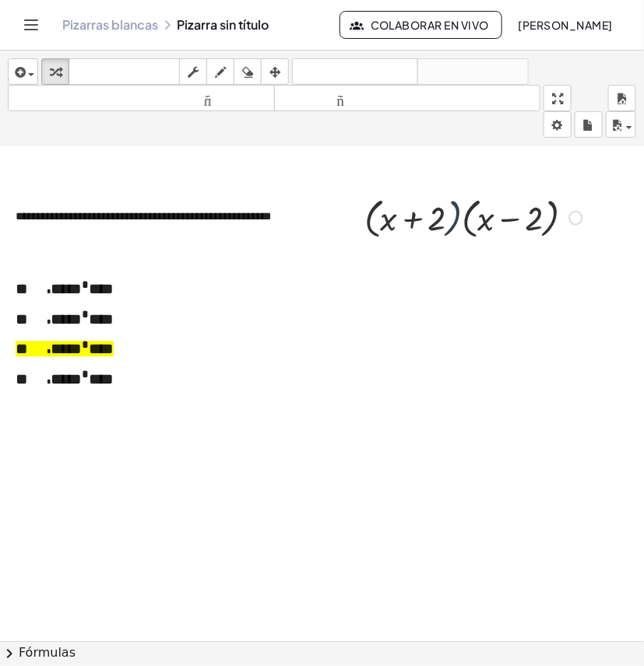
click at [463, 223] on div at bounding box center [475, 216] width 238 height 51
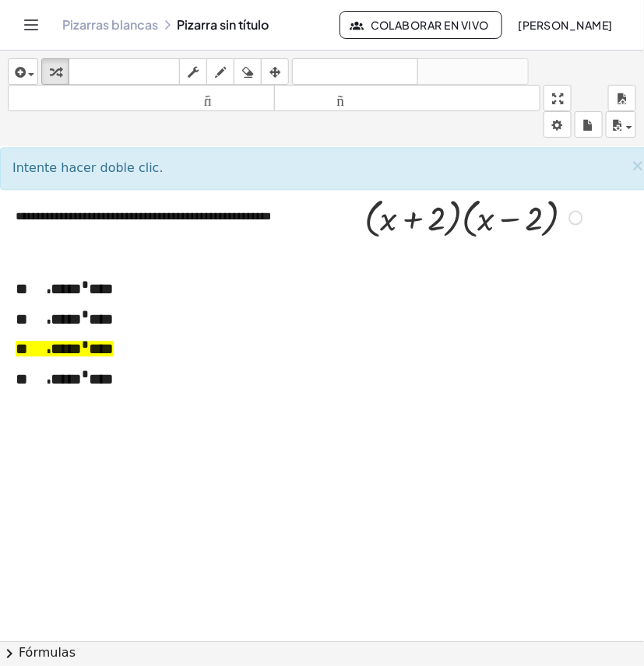
click at [371, 216] on div at bounding box center [475, 216] width 238 height 51
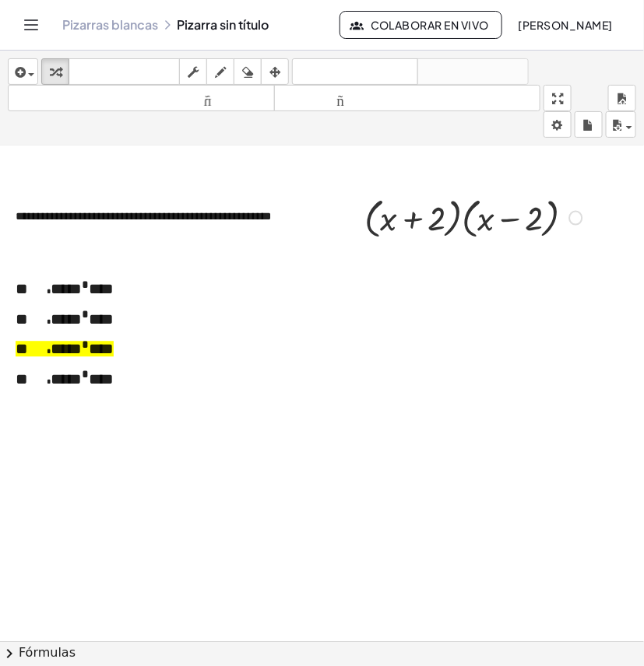
click at [371, 215] on div at bounding box center [475, 216] width 238 height 51
click at [370, 215] on div at bounding box center [475, 216] width 238 height 51
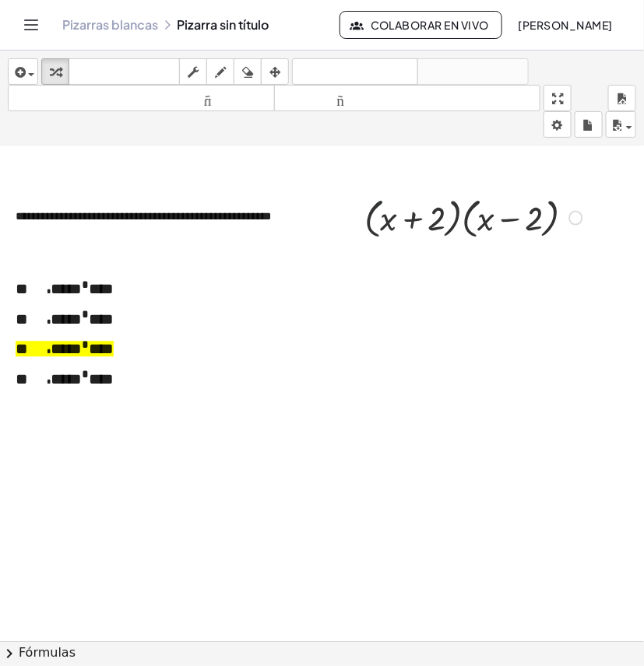
click at [368, 212] on div at bounding box center [475, 216] width 238 height 51
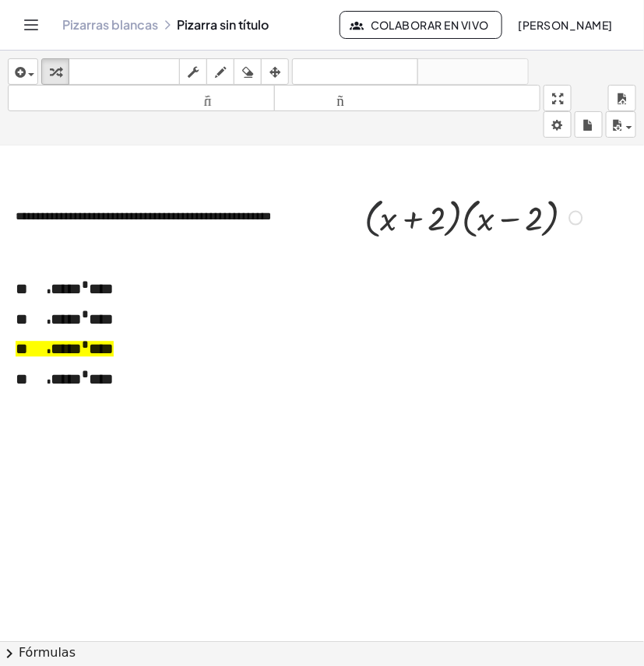
click at [368, 212] on div at bounding box center [475, 216] width 238 height 51
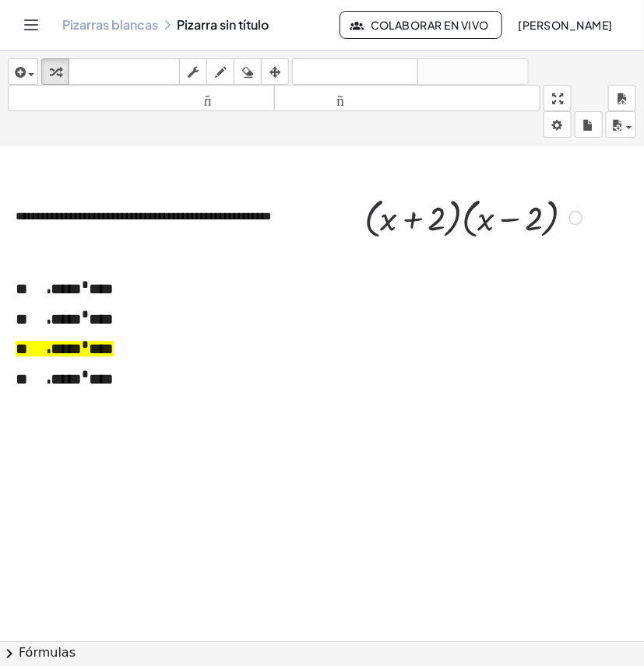
click at [368, 212] on div at bounding box center [475, 216] width 238 height 51
click at [367, 212] on div at bounding box center [475, 216] width 238 height 51
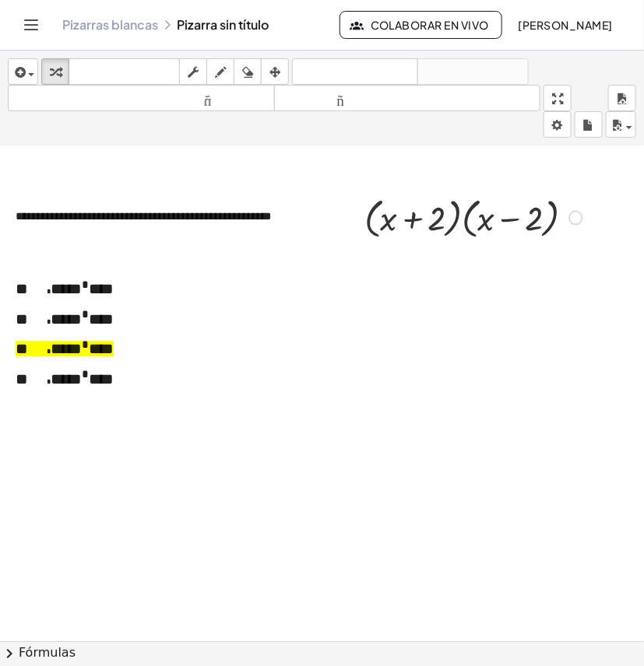
drag, startPoint x: 388, startPoint y: 223, endPoint x: 411, endPoint y: 211, distance: 26.1
click at [391, 219] on div at bounding box center [475, 216] width 238 height 51
click at [477, 220] on div at bounding box center [475, 216] width 238 height 51
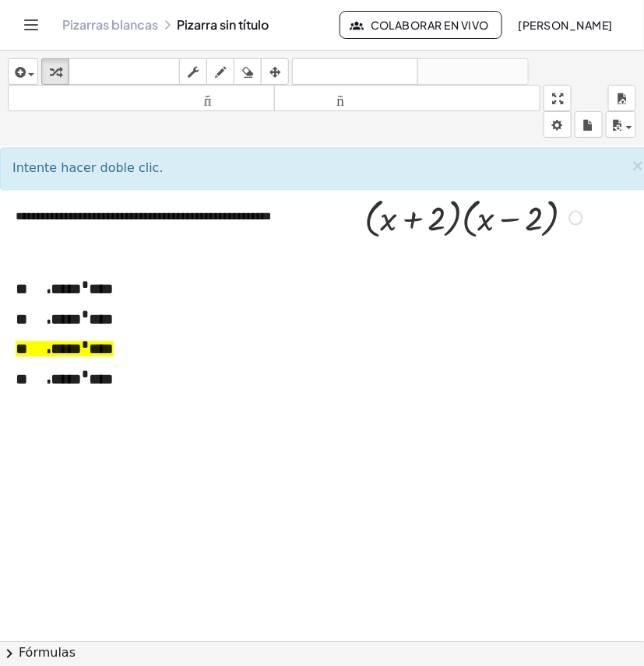
click at [390, 219] on div at bounding box center [475, 216] width 238 height 51
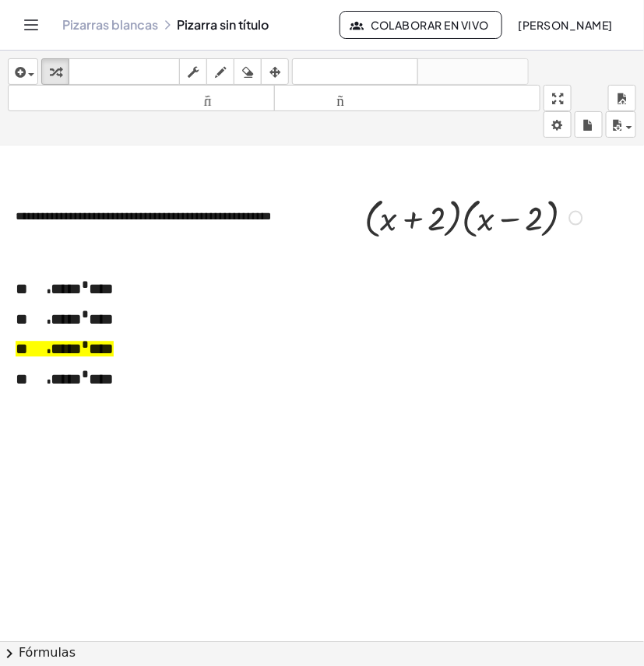
click at [391, 219] on div at bounding box center [475, 216] width 238 height 51
click at [479, 219] on div at bounding box center [475, 216] width 238 height 51
click at [390, 216] on div at bounding box center [475, 216] width 238 height 51
click at [384, 218] on div at bounding box center [475, 216] width 238 height 51
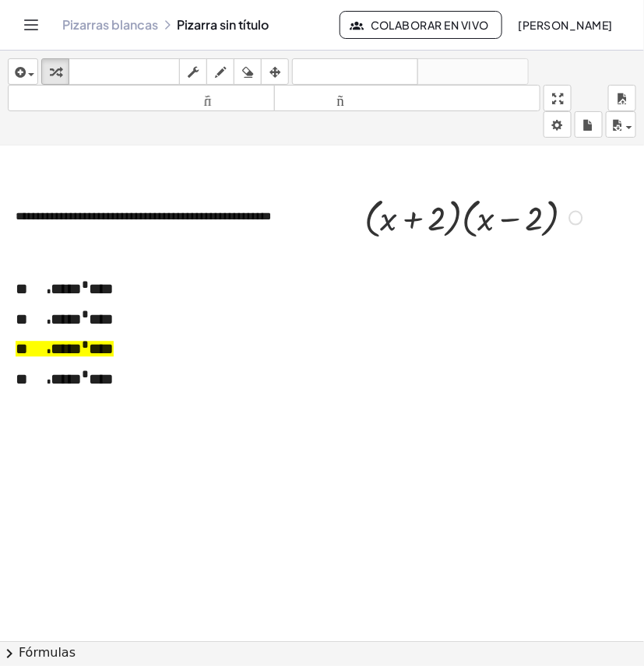
click at [385, 219] on div at bounding box center [475, 216] width 238 height 51
click at [382, 216] on div at bounding box center [475, 216] width 238 height 51
click at [384, 218] on div at bounding box center [475, 216] width 238 height 51
click at [382, 215] on div at bounding box center [475, 216] width 238 height 51
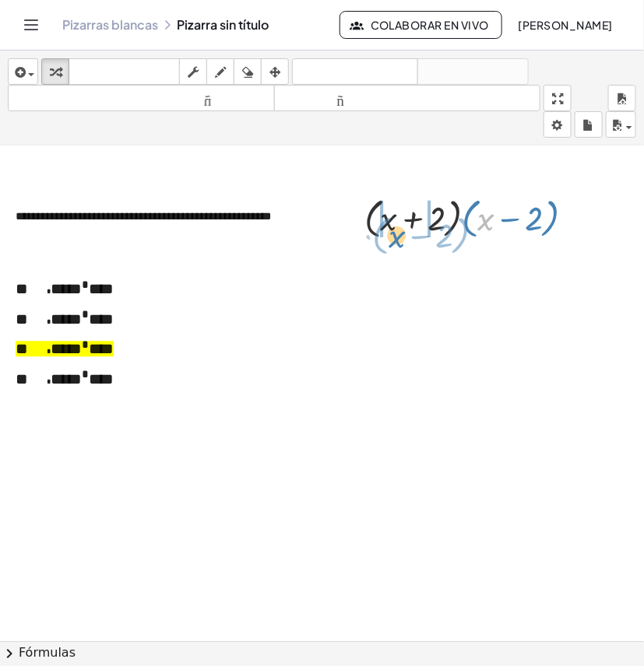
drag, startPoint x: 480, startPoint y: 226, endPoint x: 391, endPoint y: 243, distance: 91.1
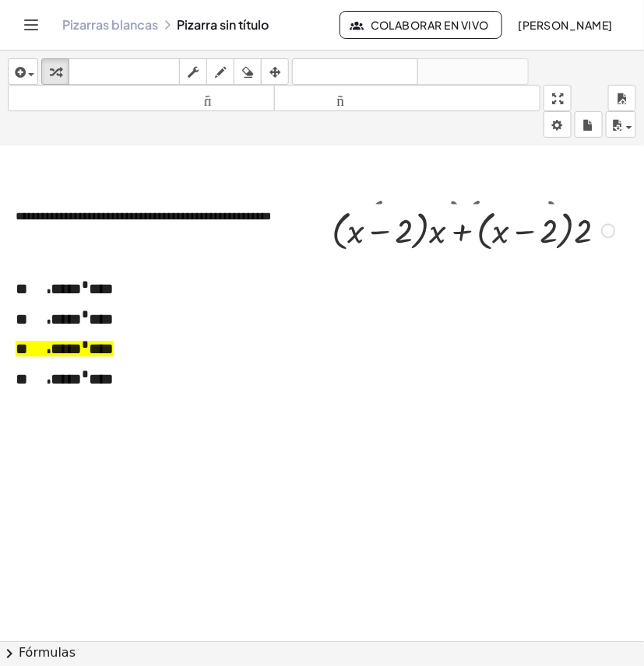
drag, startPoint x: 602, startPoint y: 231, endPoint x: 577, endPoint y: 284, distance: 58.2
click at [461, 230] on div "+ x + 2 · ( + x − 2 ) · · ( + x − 2 ) · [GEOGRAPHIC_DATA] a esta línea Copiar l…" at bounding box center [461, 230] width 0 height 0
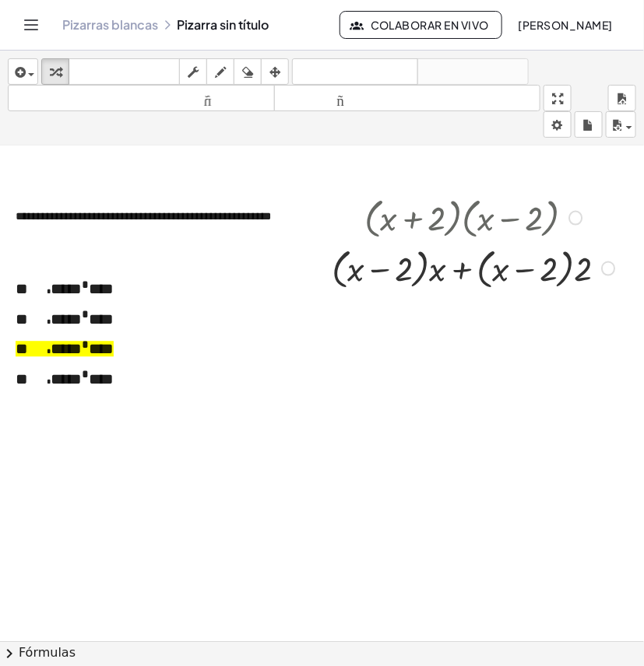
click at [574, 222] on div at bounding box center [575, 218] width 14 height 14
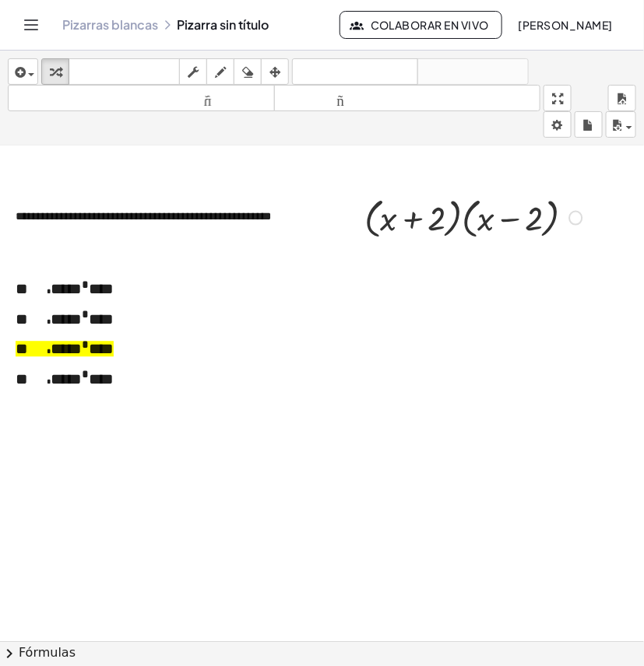
click at [486, 223] on div at bounding box center [475, 216] width 238 height 51
drag, startPoint x: 486, startPoint y: 223, endPoint x: 510, endPoint y: 226, distance: 24.2
click at [510, 226] on div at bounding box center [475, 216] width 238 height 51
drag, startPoint x: 479, startPoint y: 208, endPoint x: 397, endPoint y: 206, distance: 81.7
click at [448, 206] on div at bounding box center [475, 216] width 238 height 51
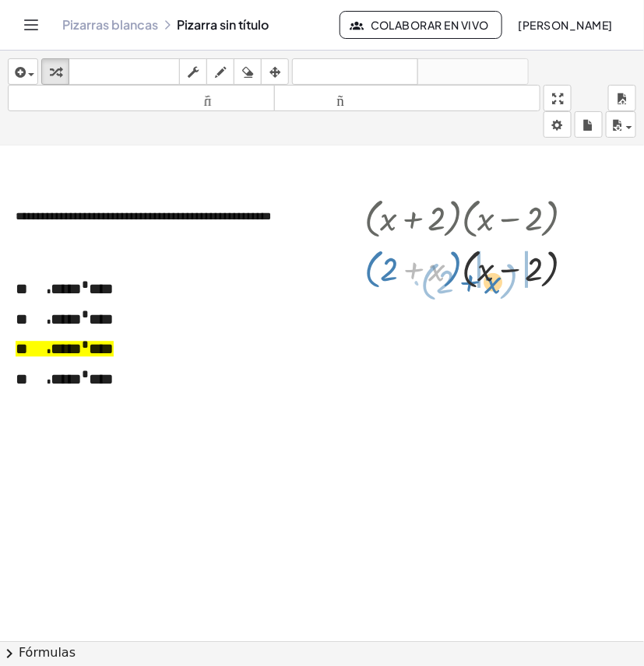
drag, startPoint x: 434, startPoint y: 271, endPoint x: 491, endPoint y: 284, distance: 58.3
click at [491, 284] on div at bounding box center [475, 266] width 238 height 51
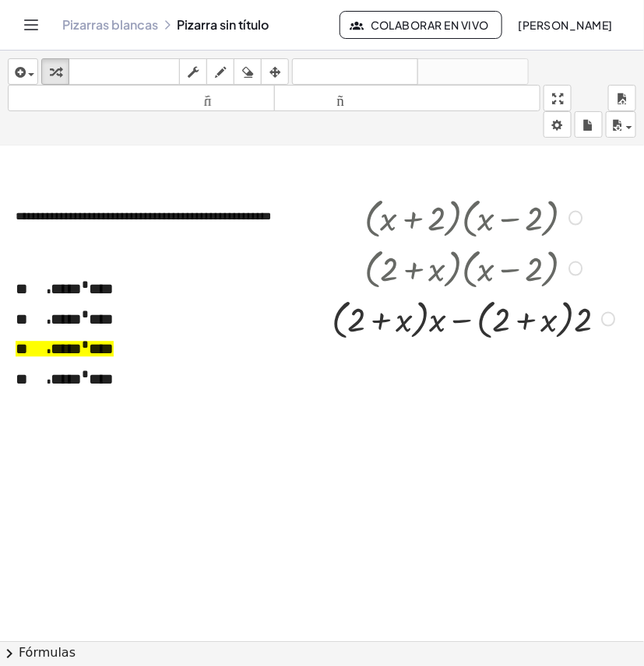
click at [577, 218] on div at bounding box center [575, 218] width 14 height 14
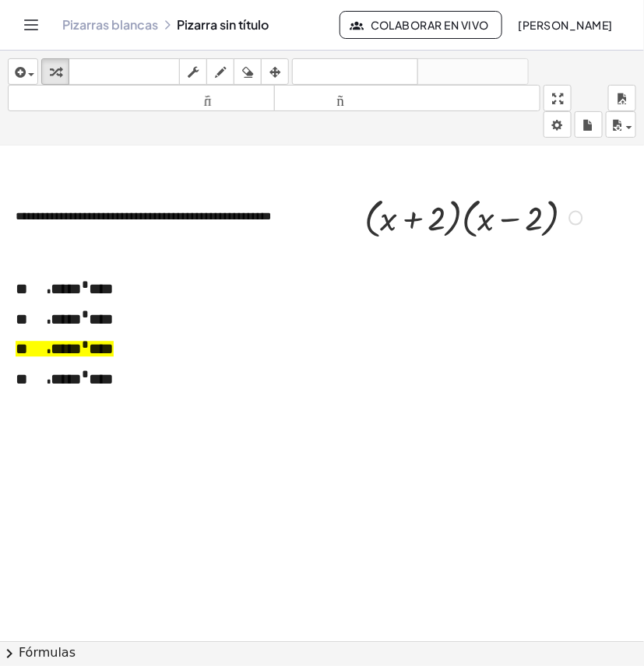
click at [455, 214] on div at bounding box center [475, 216] width 238 height 51
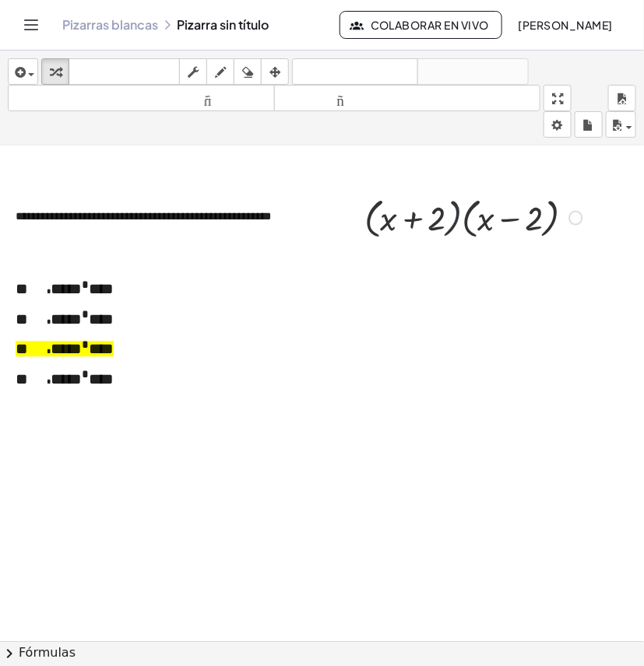
click at [455, 214] on div at bounding box center [475, 216] width 238 height 51
click at [456, 214] on div at bounding box center [475, 216] width 238 height 51
click at [457, 215] on div at bounding box center [475, 216] width 238 height 51
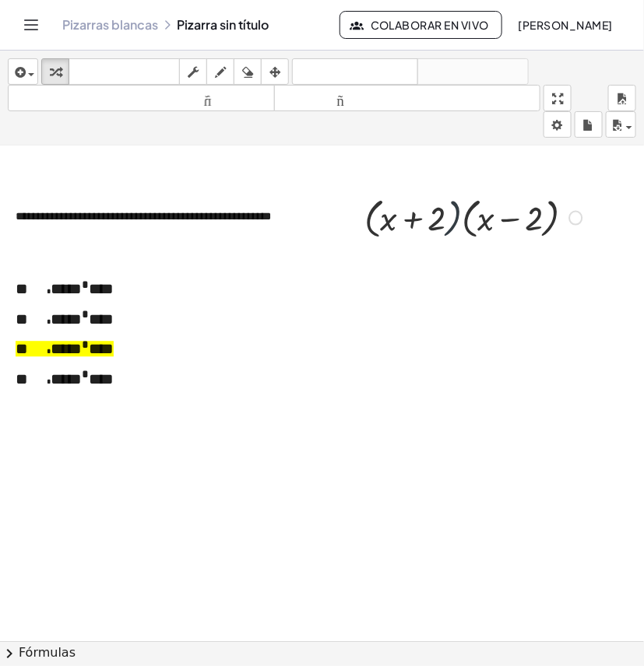
click at [459, 215] on div at bounding box center [475, 216] width 238 height 51
click at [461, 218] on div at bounding box center [475, 216] width 238 height 51
click at [463, 219] on div at bounding box center [475, 216] width 238 height 51
click at [463, 219] on div at bounding box center [475, 216] width 281 height 46
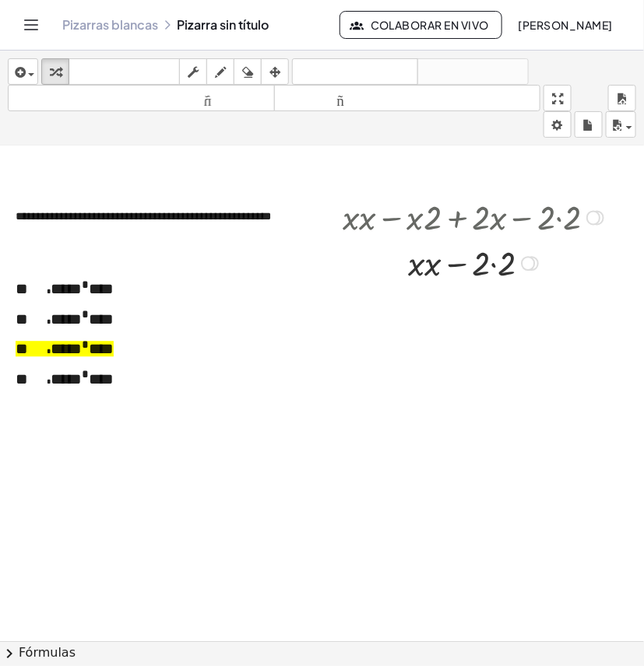
click at [426, 265] on div at bounding box center [475, 262] width 281 height 46
click at [426, 263] on div at bounding box center [475, 262] width 281 height 46
click at [496, 305] on div at bounding box center [475, 308] width 281 height 46
drag, startPoint x: 591, startPoint y: 226, endPoint x: 570, endPoint y: 312, distance: 88.9
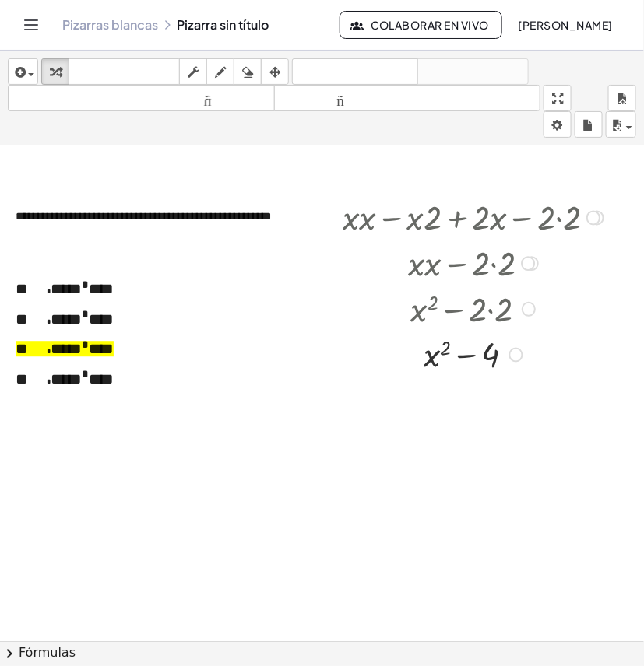
click at [461, 218] on div "· ( + x + 2 ) · ( + x − 2 ) + · x · x − · x · 2 + · 2 · x − · 2 · 2 + · x · x +…" at bounding box center [461, 218] width 0 height 0
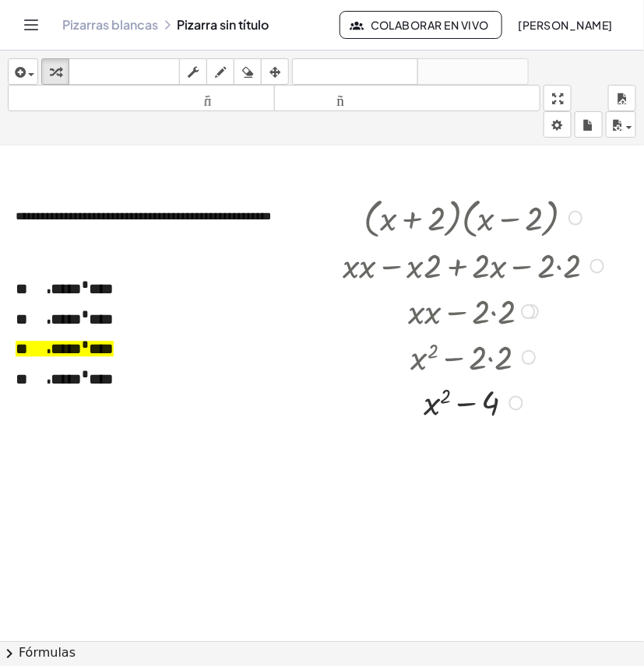
drag, startPoint x: 598, startPoint y: 219, endPoint x: 565, endPoint y: 336, distance: 122.0
click at [461, 218] on div "· ( + x + 2 ) · ( + x − 2 ) + · x · x − · x · 2 + · 2 · x − · 2 · 2 + · x · x +…" at bounding box center [461, 218] width 0 height 0
click at [485, 218] on div at bounding box center [475, 216] width 281 height 51
click at [98, 292] on font "***" at bounding box center [101, 289] width 25 height 16
click at [277, 59] on button "arreglar" at bounding box center [275, 71] width 28 height 26
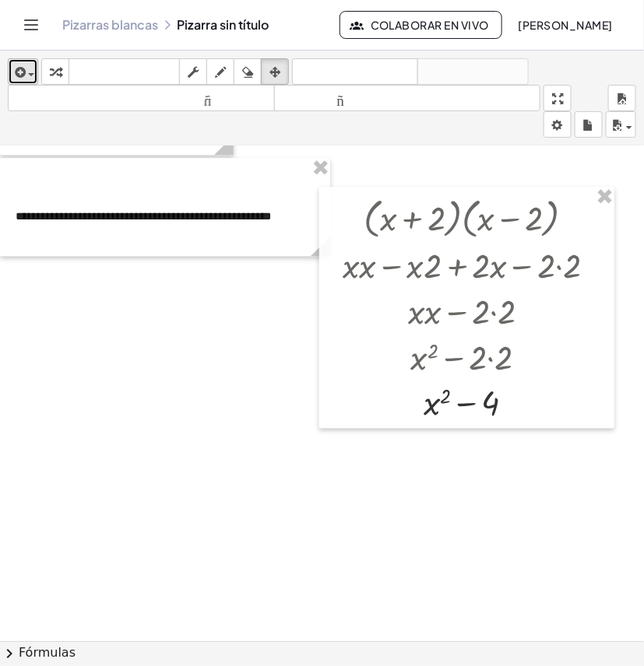
click at [21, 72] on icon "button" at bounding box center [19, 72] width 14 height 19
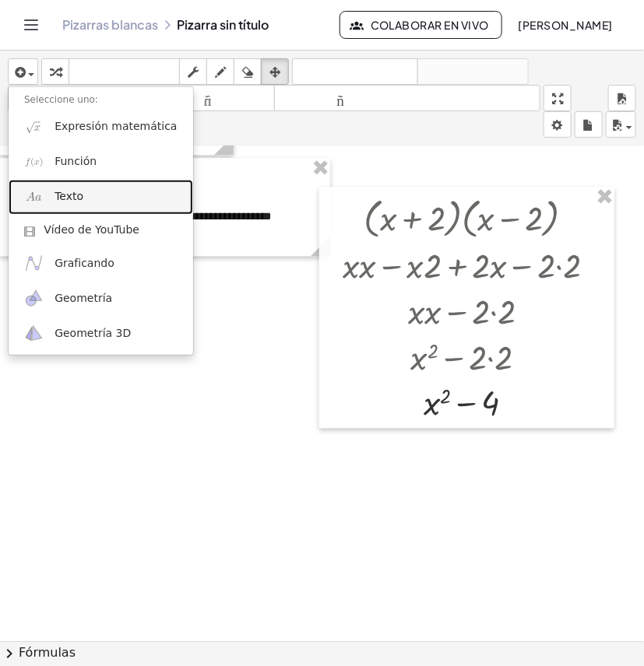
click at [72, 195] on font "Texto" at bounding box center [68, 196] width 29 height 12
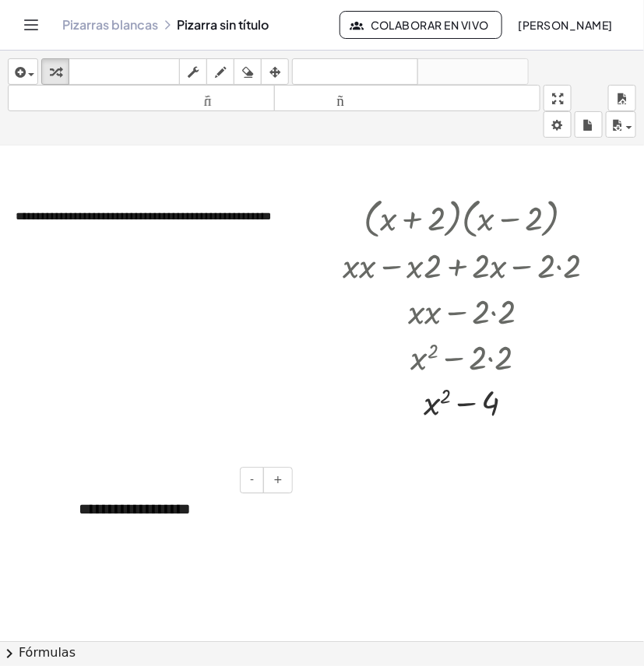
click at [188, 506] on font "**********" at bounding box center [135, 509] width 112 height 16
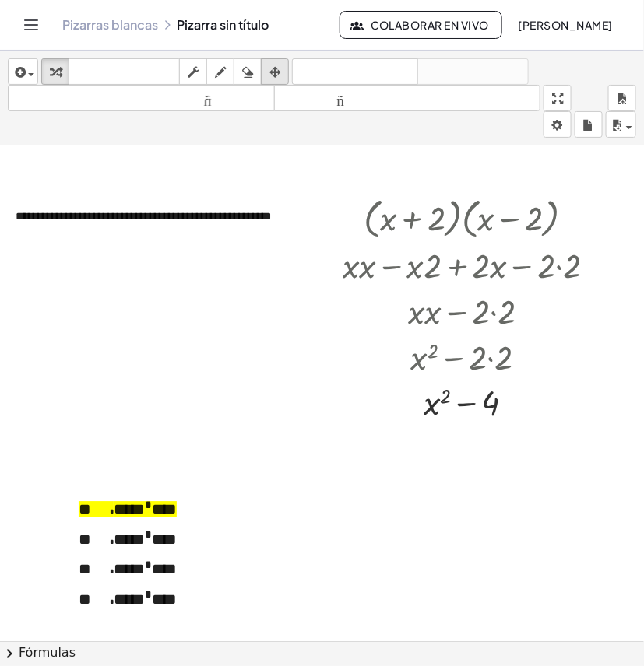
click at [267, 70] on div "button" at bounding box center [275, 71] width 20 height 19
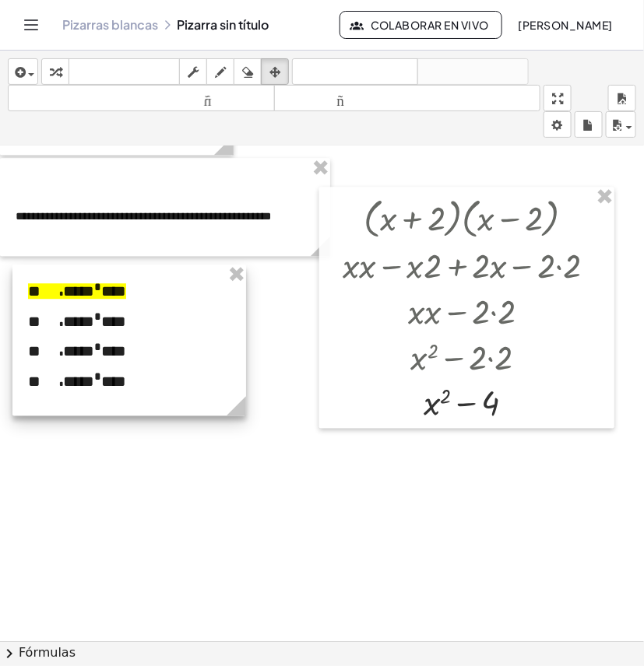
drag, startPoint x: 195, startPoint y: 539, endPoint x: 145, endPoint y: 321, distance: 223.7
click at [145, 321] on div at bounding box center [128, 340] width 233 height 151
click at [286, 358] on div at bounding box center [328, 79] width 656 height 1481
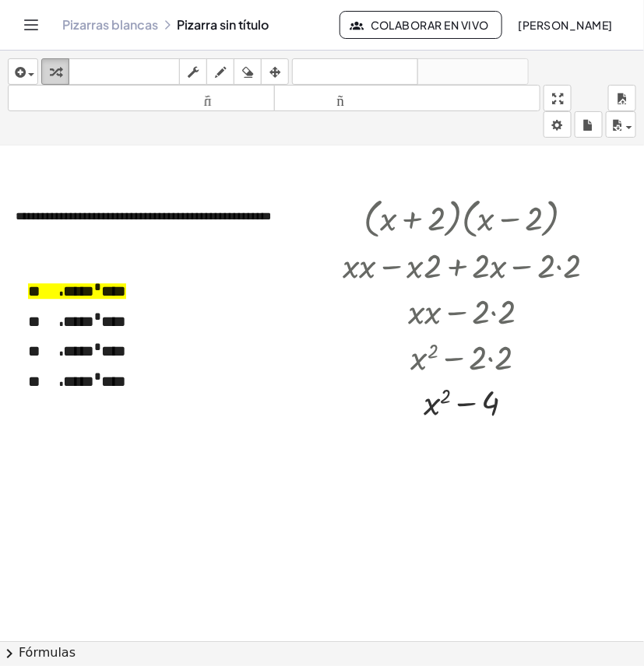
click at [54, 70] on icon "button" at bounding box center [55, 72] width 11 height 19
click at [183, 391] on p "* **** * ***" at bounding box center [129, 381] width 202 height 23
click at [367, 481] on div at bounding box center [328, 79] width 656 height 1481
click at [277, 68] on icon "button" at bounding box center [274, 72] width 11 height 19
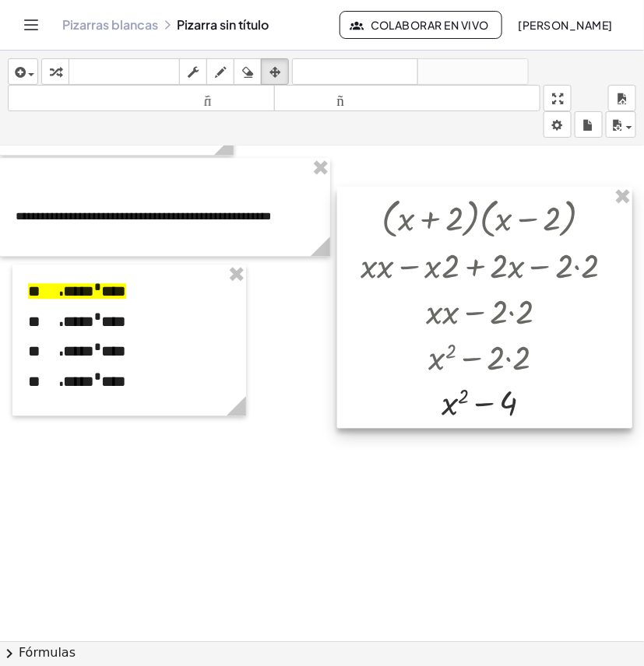
drag, startPoint x: 453, startPoint y: 263, endPoint x: 471, endPoint y: 263, distance: 17.9
click at [471, 263] on div at bounding box center [484, 307] width 295 height 241
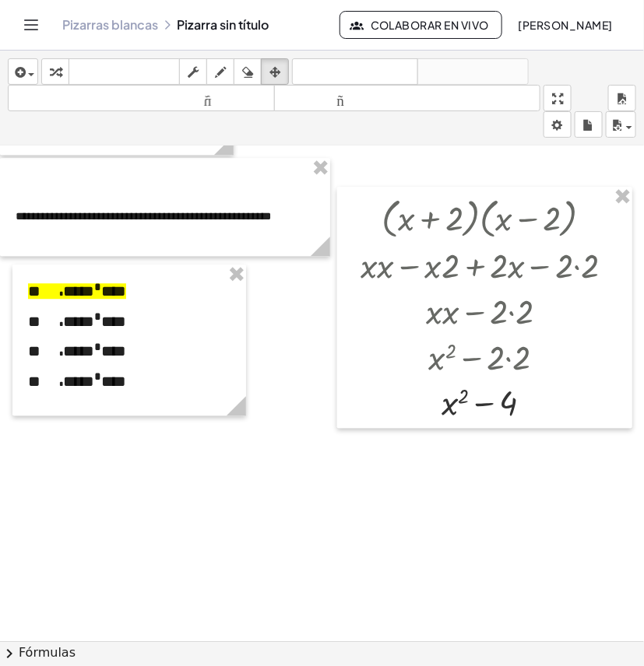
drag, startPoint x: 280, startPoint y: 386, endPoint x: 286, endPoint y: 354, distance: 32.5
click at [281, 386] on div at bounding box center [328, 79] width 656 height 1481
click at [55, 71] on icon "button" at bounding box center [55, 72] width 11 height 19
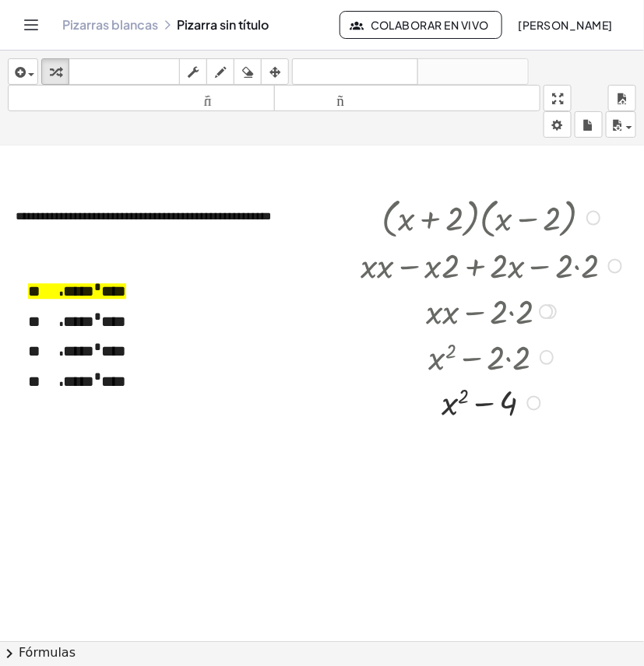
click at [341, 345] on div at bounding box center [348, 307] width 23 height 241
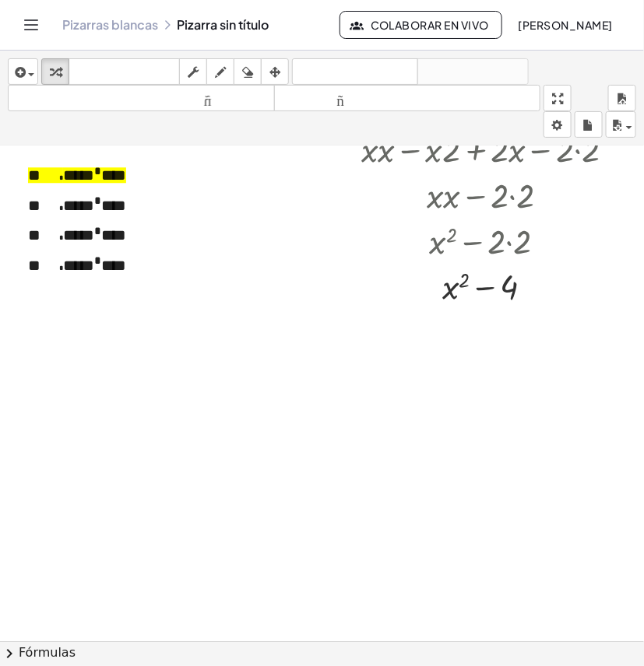
scroll to position [1002, 0]
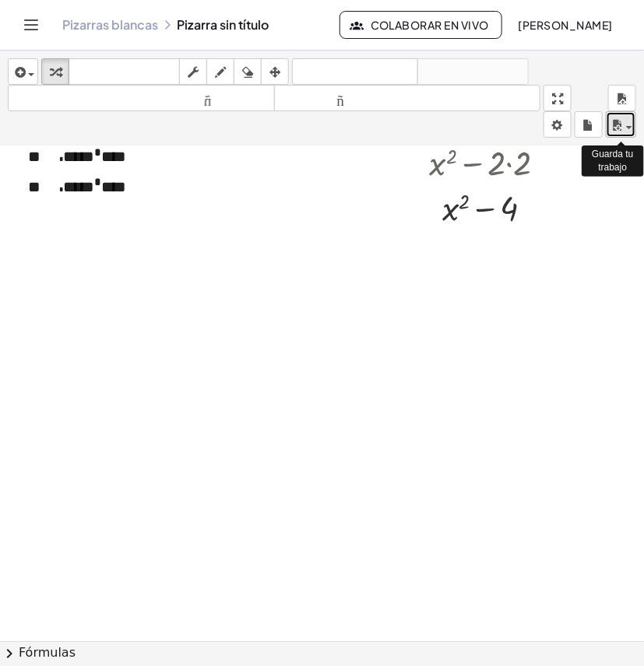
click at [617, 121] on icon "button" at bounding box center [616, 125] width 14 height 19
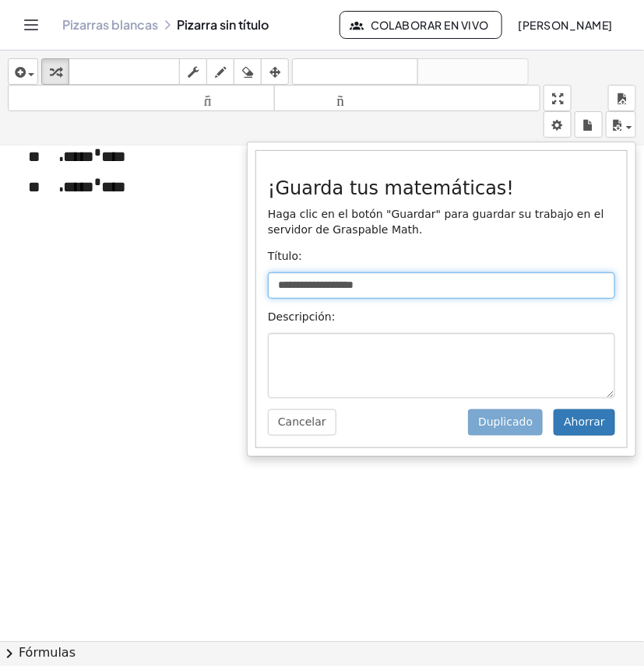
drag, startPoint x: 524, startPoint y: 286, endPoint x: 167, endPoint y: 297, distance: 356.6
click at [167, 297] on div "**********" at bounding box center [322, 359] width 644 height 616
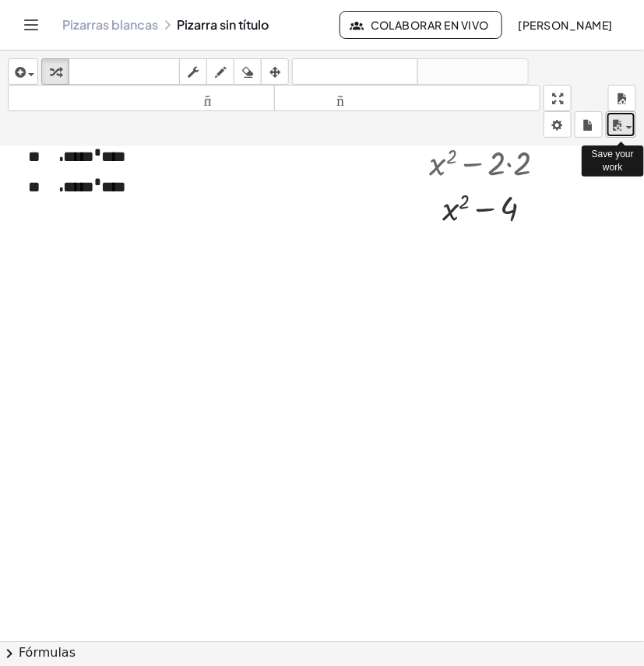
click at [624, 125] on span "button" at bounding box center [624, 126] width 3 height 11
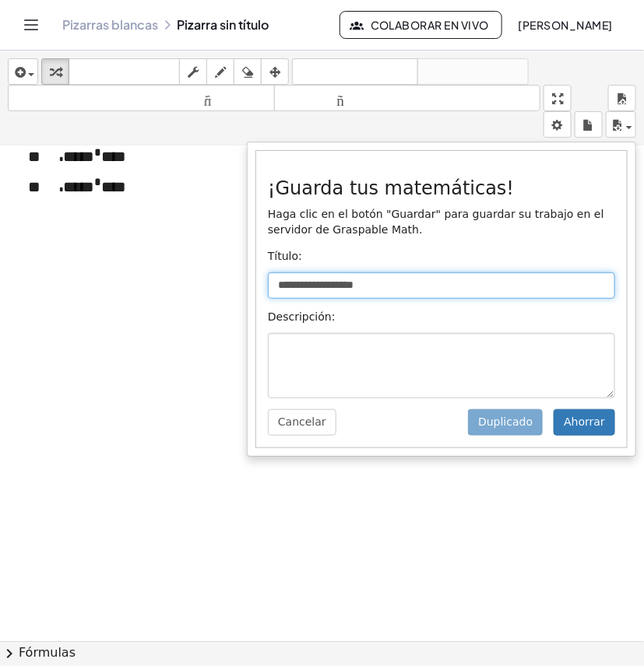
drag, startPoint x: 399, startPoint y: 293, endPoint x: 328, endPoint y: 298, distance: 71.0
click at [328, 298] on input "**********" at bounding box center [441, 285] width 347 height 26
type input "*"
type input "**********"
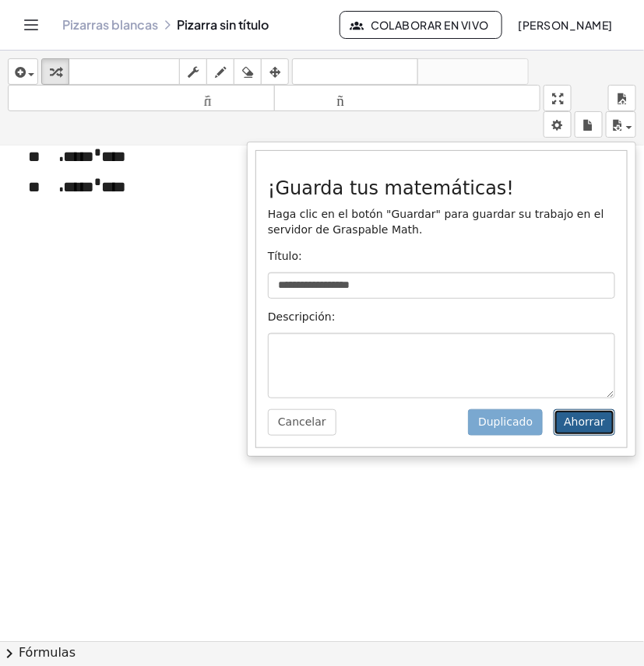
click at [588, 418] on font "Ahorrar" at bounding box center [583, 422] width 41 height 12
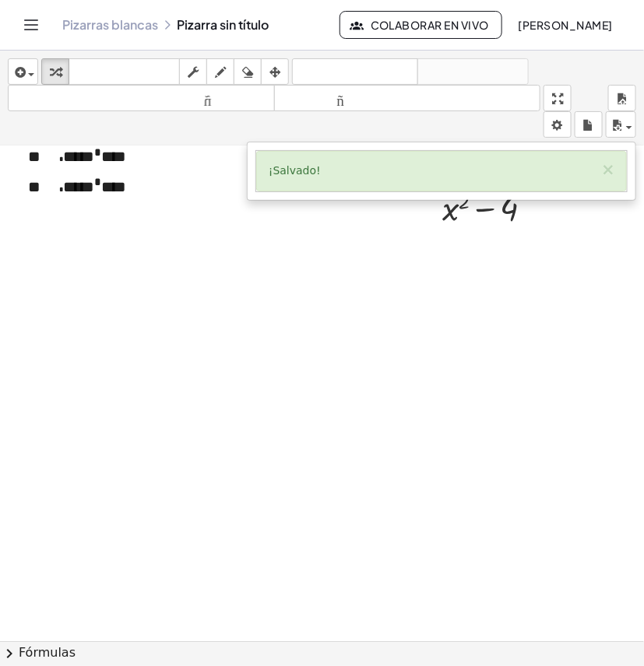
click at [496, 363] on div at bounding box center [328, 132] width 656 height 1975
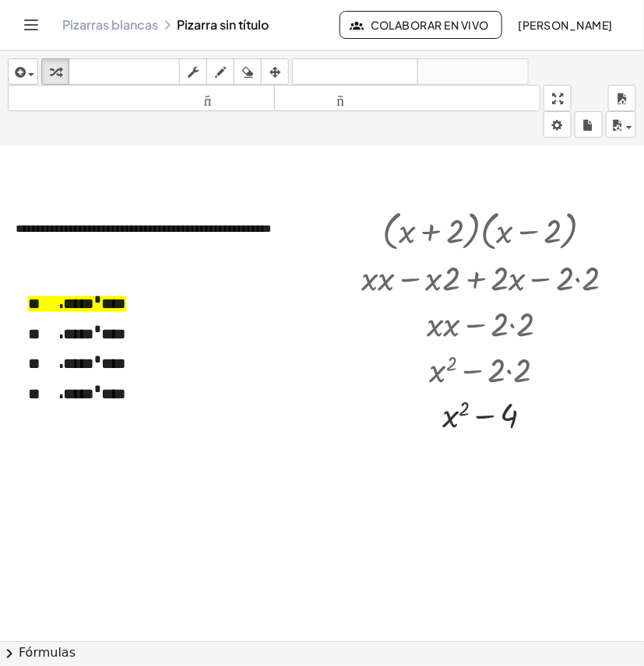
scroll to position [778, 0]
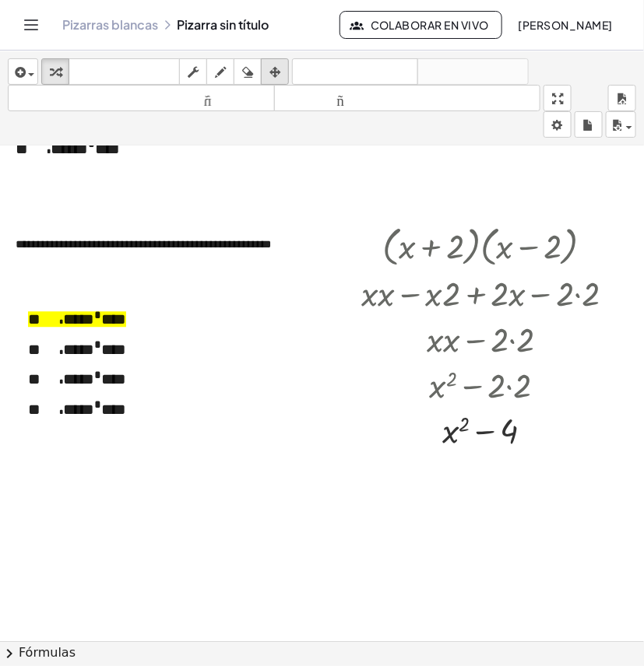
click at [282, 72] on div "button" at bounding box center [275, 71] width 20 height 19
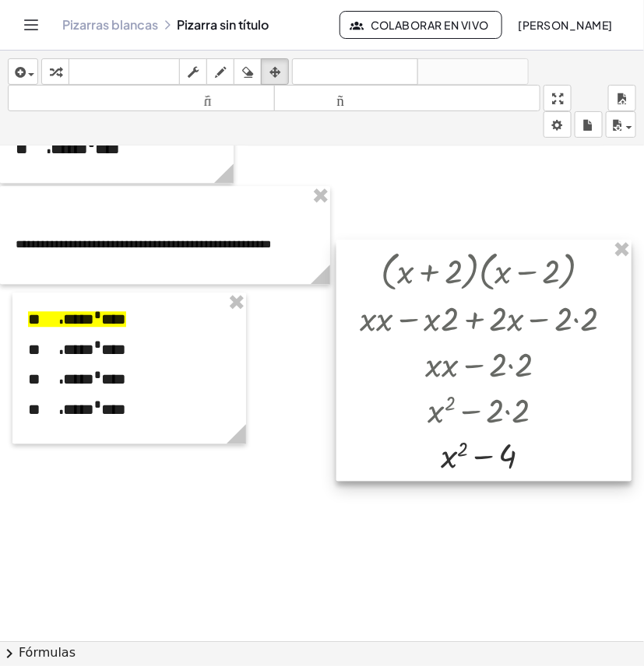
drag, startPoint x: 441, startPoint y: 307, endPoint x: 440, endPoint y: 332, distance: 24.9
click at [440, 332] on div at bounding box center [483, 360] width 295 height 241
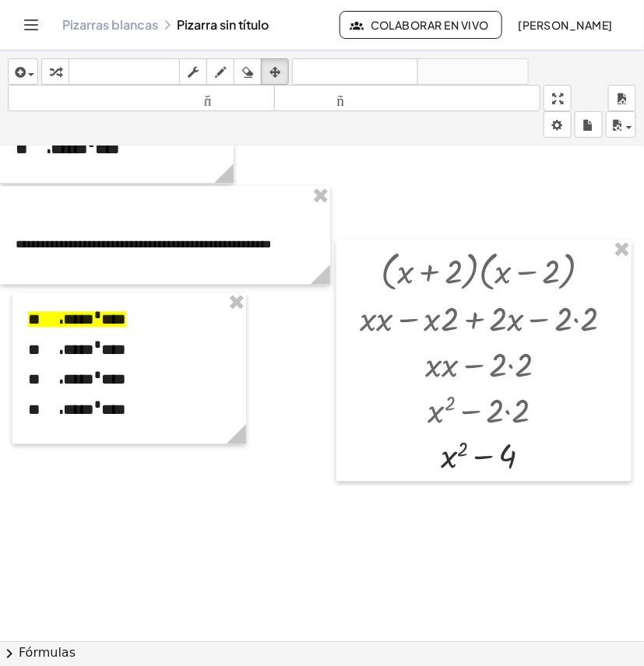
click at [289, 410] on div at bounding box center [328, 108] width 656 height 1481
click at [280, 71] on icon "button" at bounding box center [274, 72] width 11 height 19
click at [58, 71] on icon "button" at bounding box center [55, 72] width 11 height 19
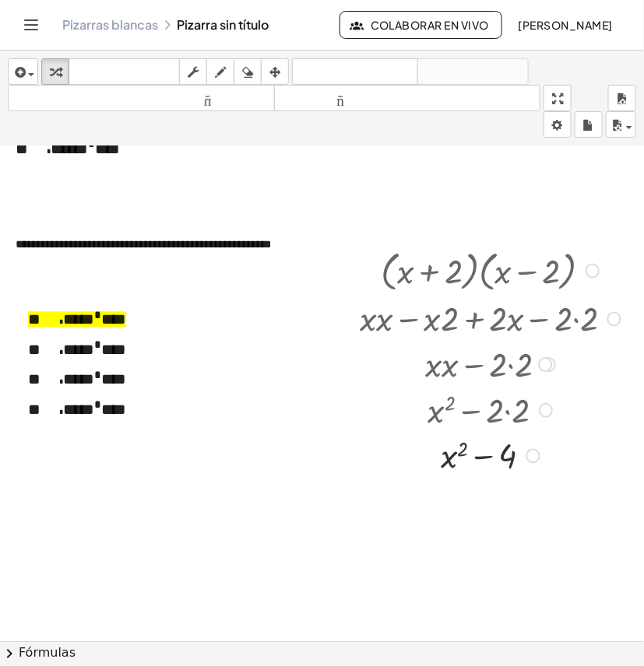
click at [433, 411] on div at bounding box center [492, 410] width 281 height 46
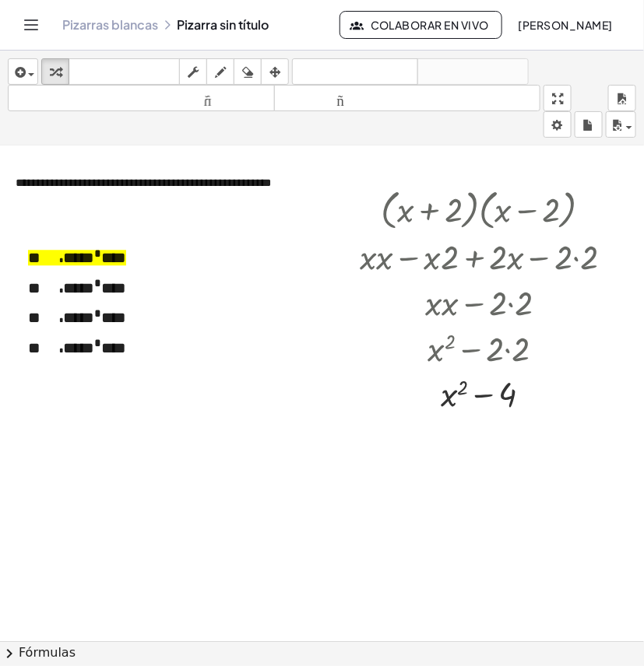
scroll to position [875, 0]
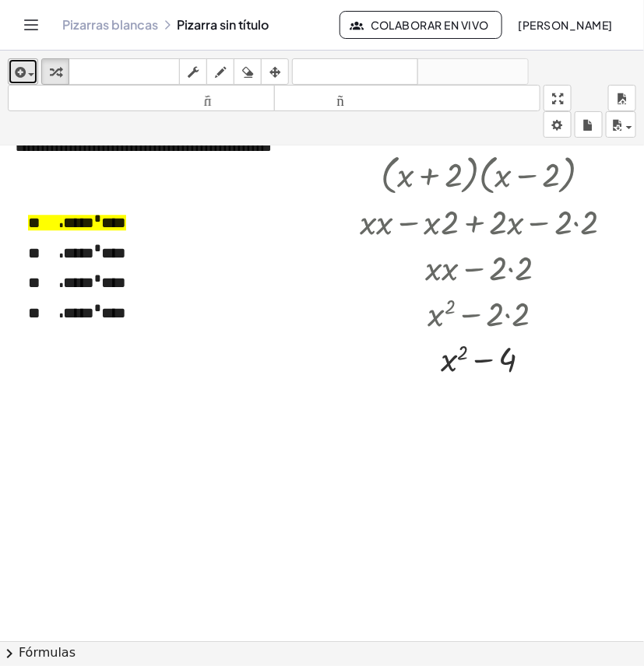
click at [25, 64] on icon "button" at bounding box center [19, 72] width 14 height 19
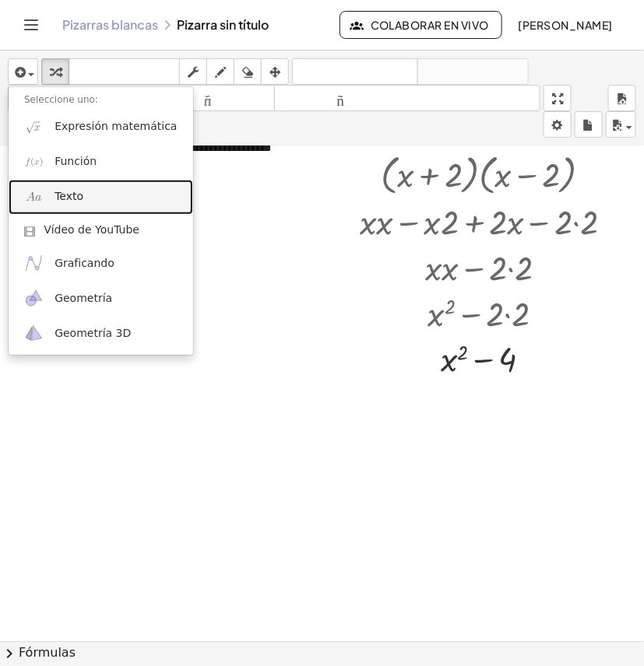
click at [86, 195] on link "Texto" at bounding box center [101, 197] width 184 height 35
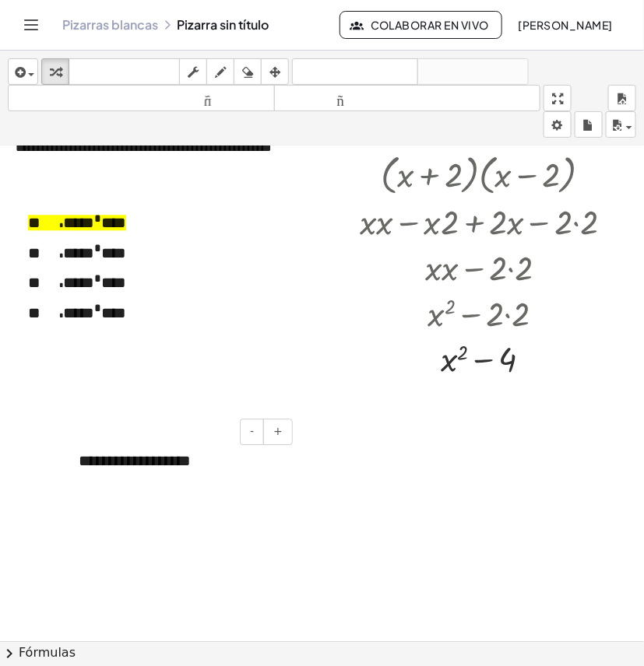
click at [154, 472] on div "**********" at bounding box center [179, 461] width 233 height 54
drag, startPoint x: 220, startPoint y: 465, endPoint x: -5, endPoint y: 471, distance: 225.8
click at [0, 471] on html "**********" at bounding box center [322, 333] width 644 height 666
click at [278, 63] on icon "button" at bounding box center [274, 72] width 11 height 19
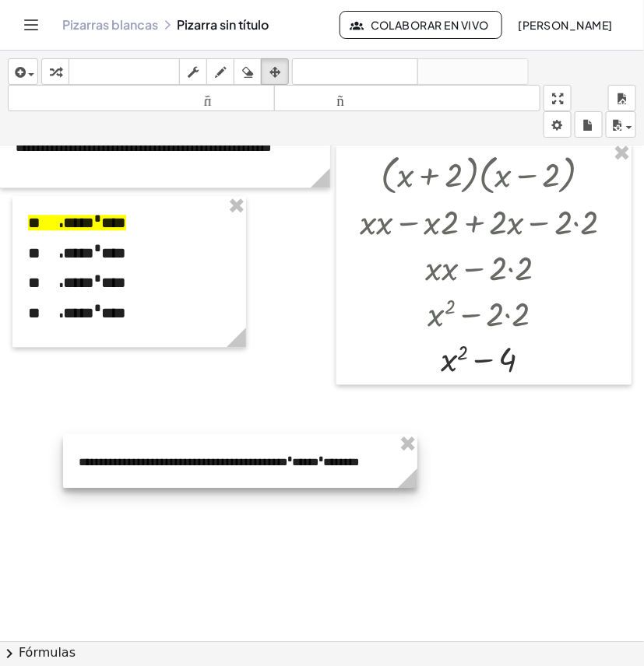
drag, startPoint x: 290, startPoint y: 510, endPoint x: 411, endPoint y: 496, distance: 121.4
click at [411, 496] on div "**********" at bounding box center [328, 11] width 656 height 1481
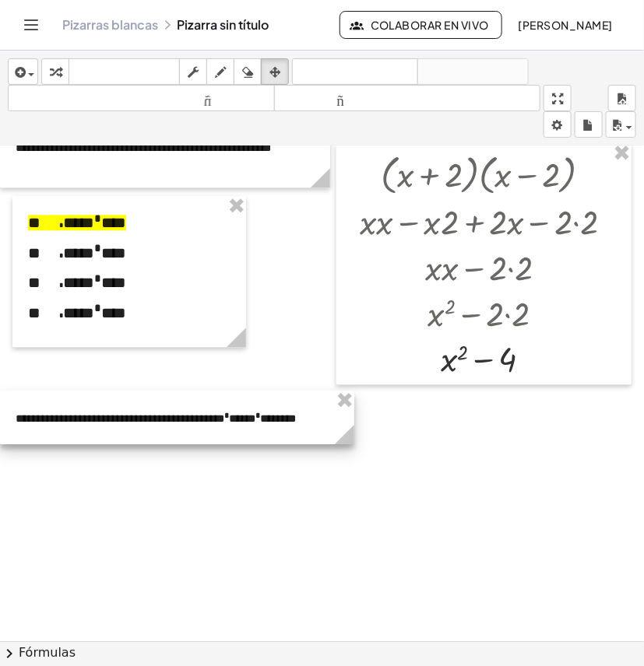
drag, startPoint x: 359, startPoint y: 469, endPoint x: 270, endPoint y: 426, distance: 98.8
click at [270, 426] on div at bounding box center [177, 418] width 354 height 54
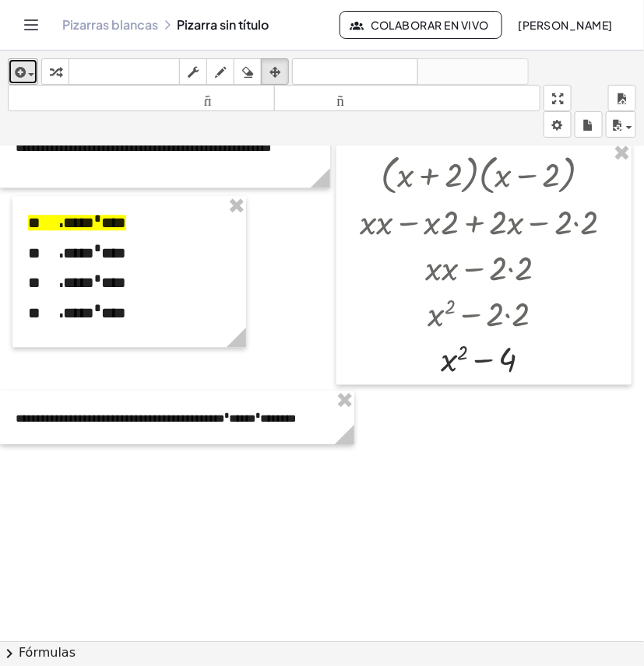
click at [9, 74] on button "insertar" at bounding box center [23, 71] width 30 height 26
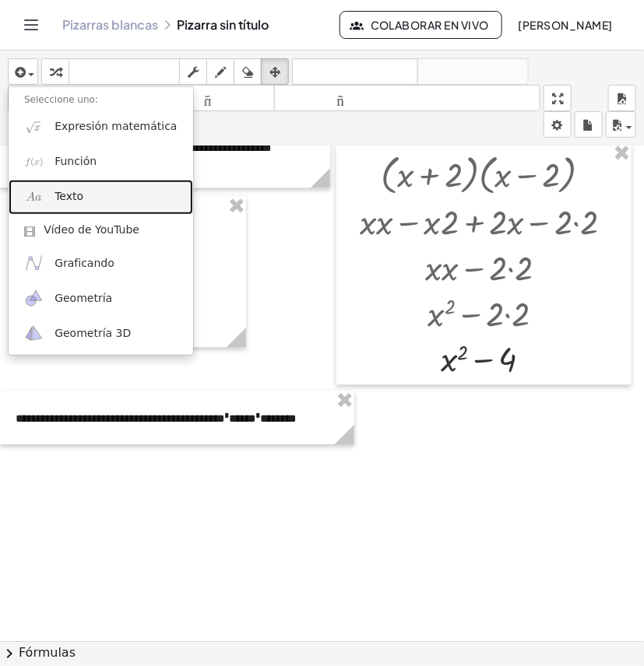
click at [66, 202] on font "Texto" at bounding box center [68, 196] width 29 height 12
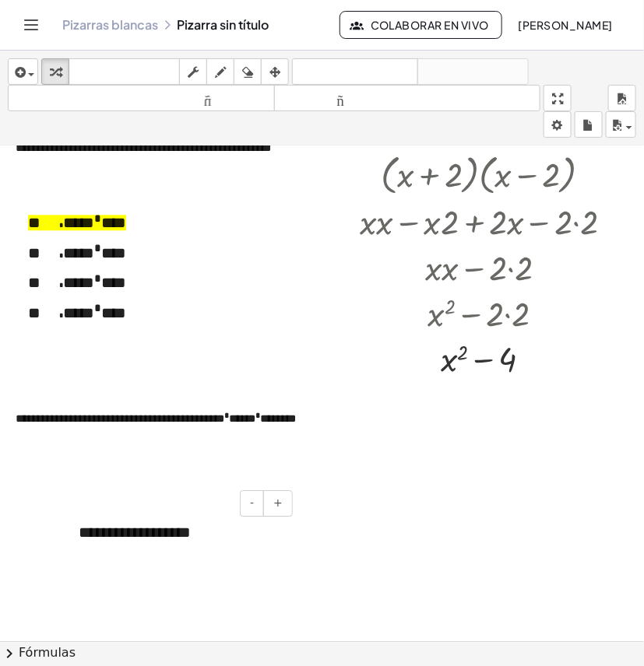
click at [140, 535] on font "**********" at bounding box center [135, 532] width 112 height 16
drag, startPoint x: 212, startPoint y: 535, endPoint x: 84, endPoint y: 539, distance: 128.5
click at [84, 539] on div "**********" at bounding box center [179, 533] width 233 height 54
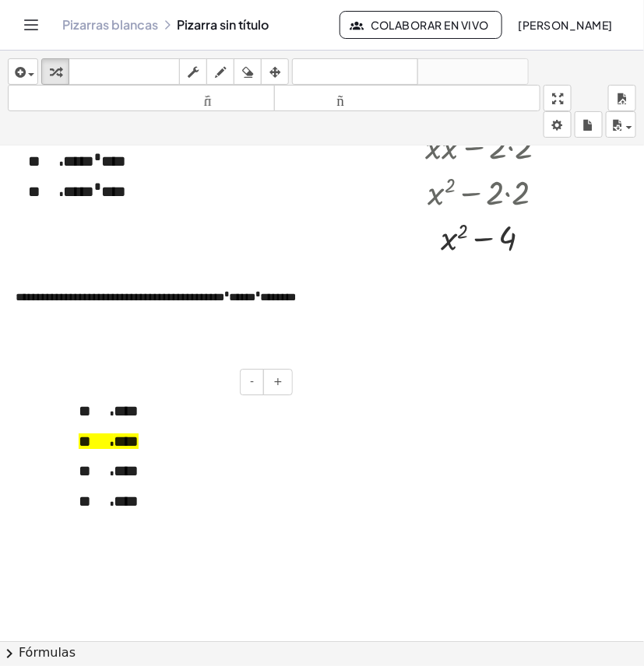
scroll to position [1002, 0]
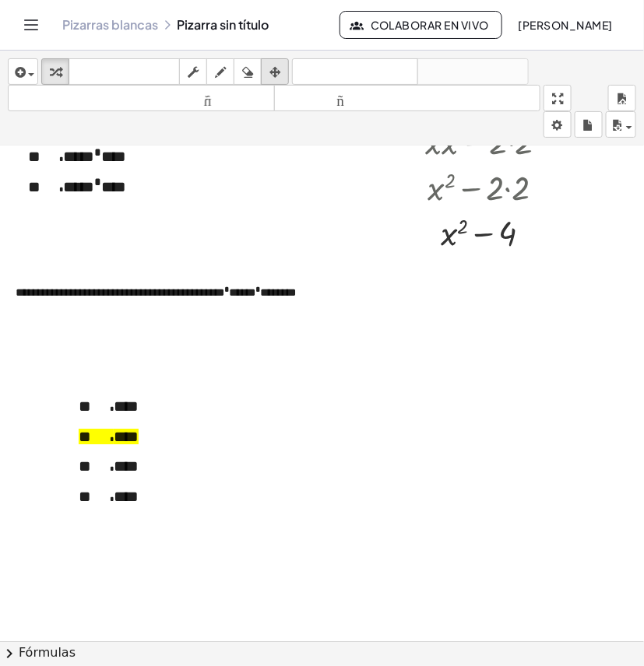
click at [269, 75] on div "button" at bounding box center [275, 71] width 20 height 19
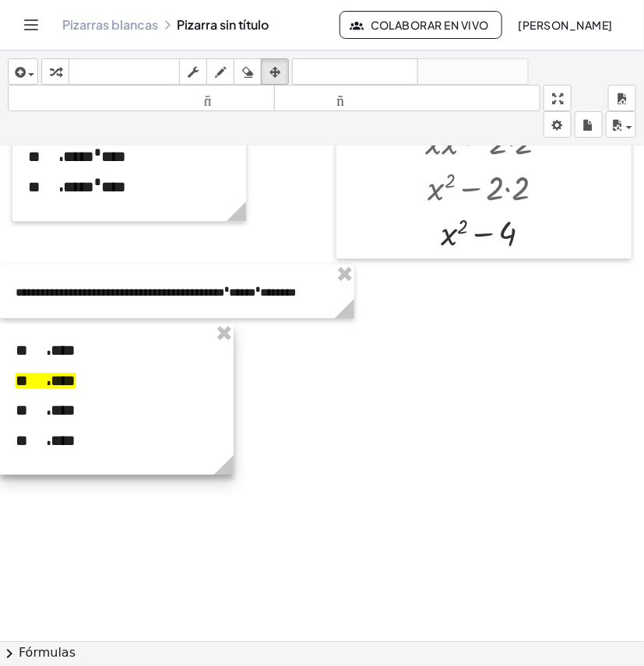
drag, startPoint x: 198, startPoint y: 433, endPoint x: 117, endPoint y: 377, distance: 99.1
click at [117, 377] on div at bounding box center [116, 399] width 233 height 151
click at [306, 429] on div at bounding box center [328, 132] width 656 height 1975
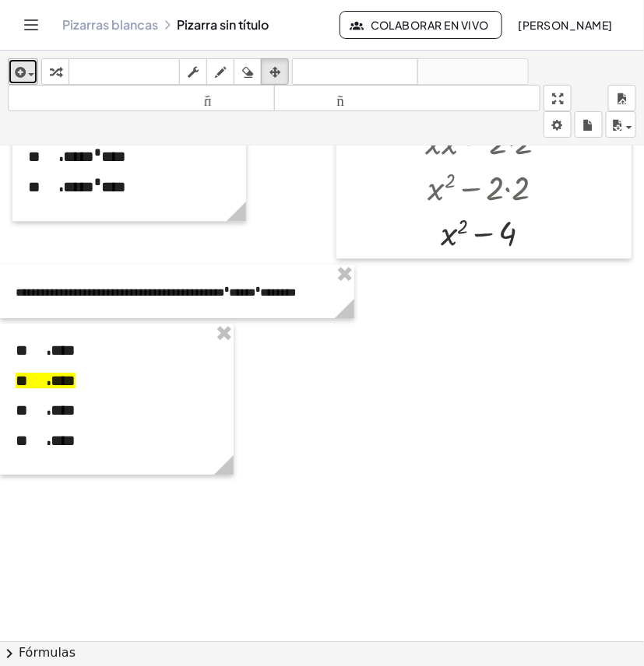
click at [13, 82] on icon "button" at bounding box center [19, 72] width 14 height 19
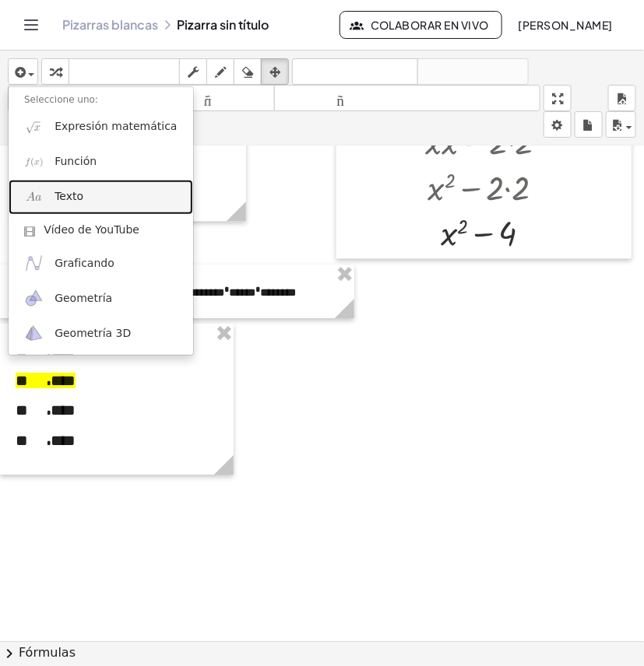
click at [87, 188] on link "Texto" at bounding box center [101, 197] width 184 height 35
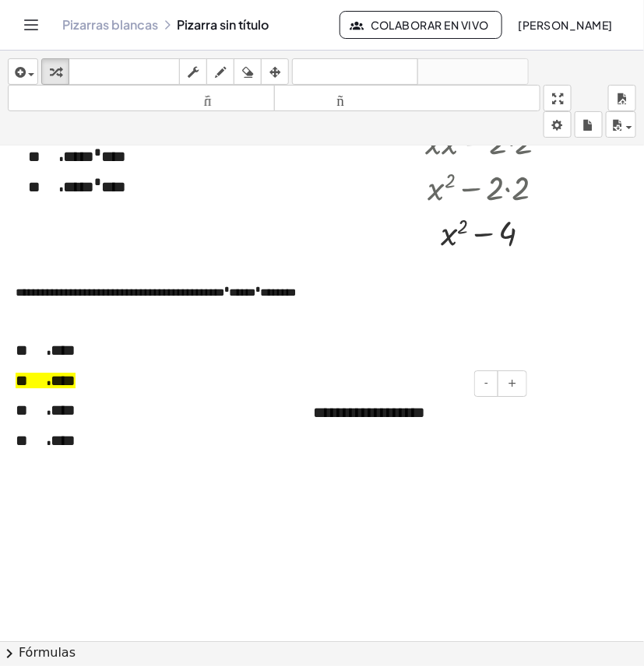
click at [430, 418] on div "**********" at bounding box center [413, 413] width 233 height 54
drag, startPoint x: 455, startPoint y: 412, endPoint x: 348, endPoint y: 417, distance: 107.5
click at [309, 417] on div "**********" at bounding box center [413, 413] width 233 height 54
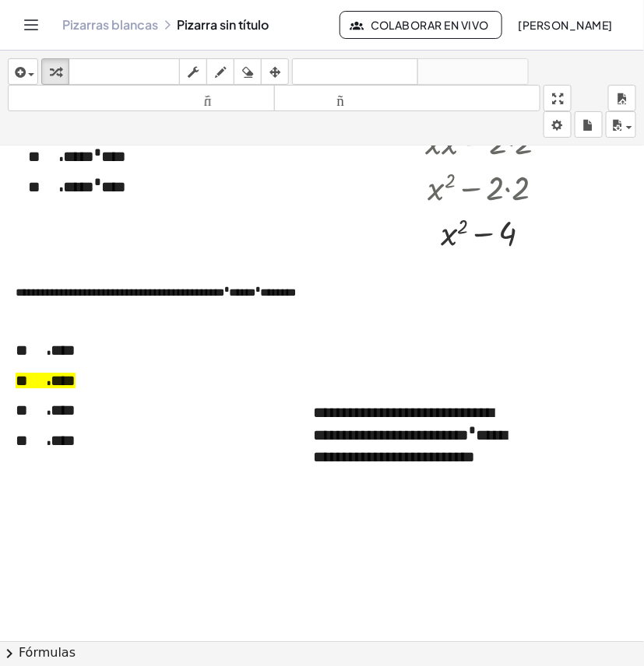
drag, startPoint x: 422, startPoint y: 541, endPoint x: 420, endPoint y: 522, distance: 18.7
click at [422, 538] on div at bounding box center [328, 132] width 656 height 1975
click at [320, 416] on font "**********" at bounding box center [403, 424] width 181 height 38
click at [223, 457] on div "* **** * **** * **** * ****" at bounding box center [116, 399] width 233 height 151
click at [398, 456] on font "**********" at bounding box center [410, 446] width 194 height 38
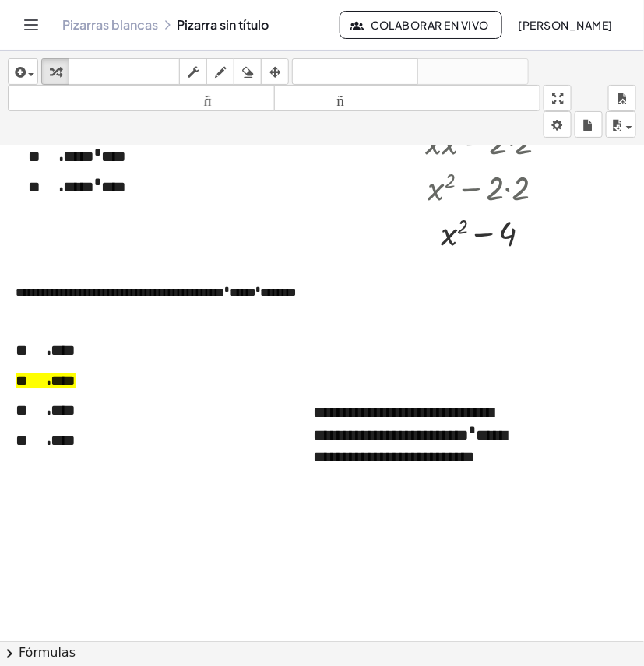
drag, startPoint x: 270, startPoint y: 68, endPoint x: 356, endPoint y: 331, distance: 276.6
click at [270, 68] on icon "button" at bounding box center [274, 72] width 11 height 19
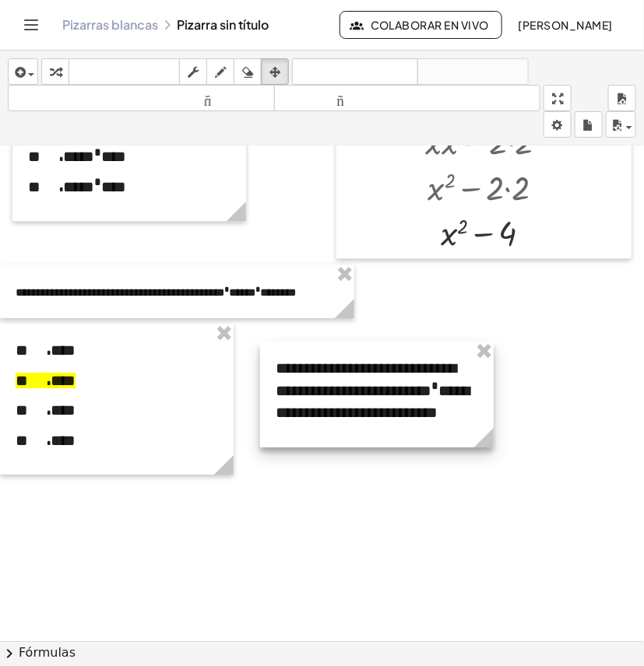
drag, startPoint x: 389, startPoint y: 444, endPoint x: 374, endPoint y: 412, distance: 34.5
click at [355, 399] on div at bounding box center [376, 395] width 233 height 106
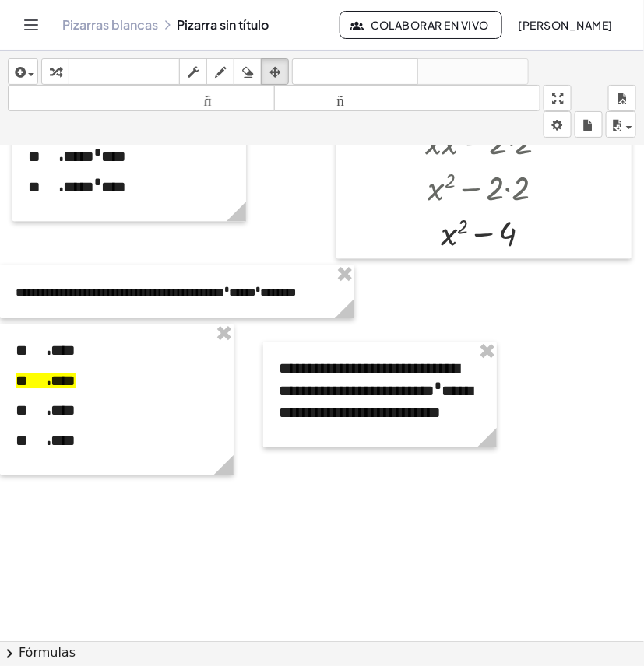
click at [528, 444] on div at bounding box center [328, 132] width 656 height 1975
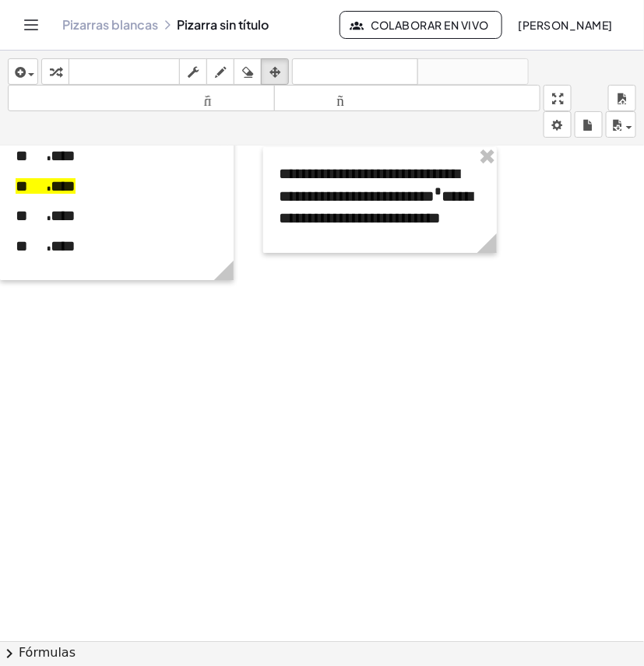
scroll to position [1099, 0]
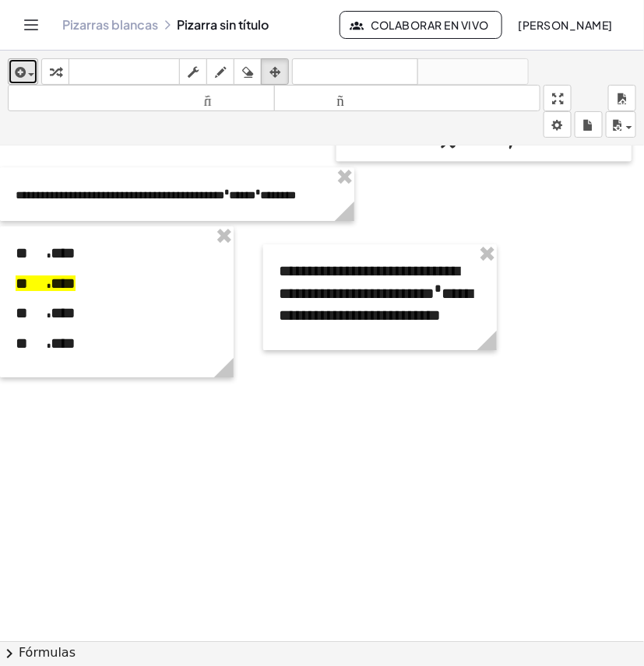
click at [27, 70] on span "button" at bounding box center [27, 73] width 3 height 11
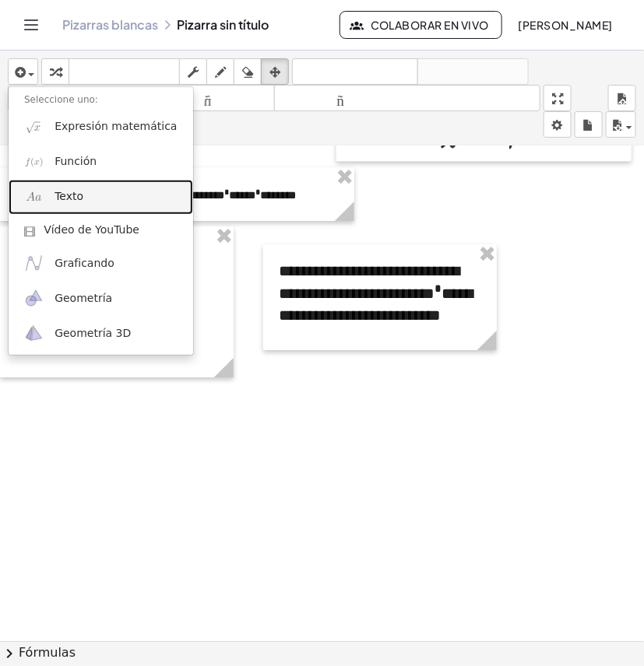
click at [79, 191] on font "Texto" at bounding box center [68, 196] width 29 height 12
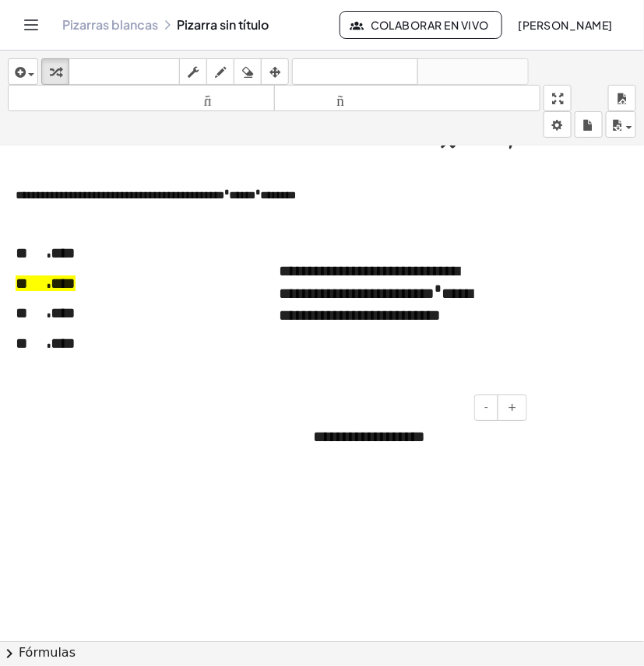
drag, startPoint x: 379, startPoint y: 449, endPoint x: 403, endPoint y: 442, distance: 25.1
click at [380, 449] on div "**********" at bounding box center [413, 437] width 233 height 54
click at [472, 440] on div "· E · d · i · t · a · r · e · s · t · e · t · e · x · t · o" at bounding box center [528, 464] width 266 height 54
click at [469, 433] on div "**********" at bounding box center [413, 437] width 233 height 54
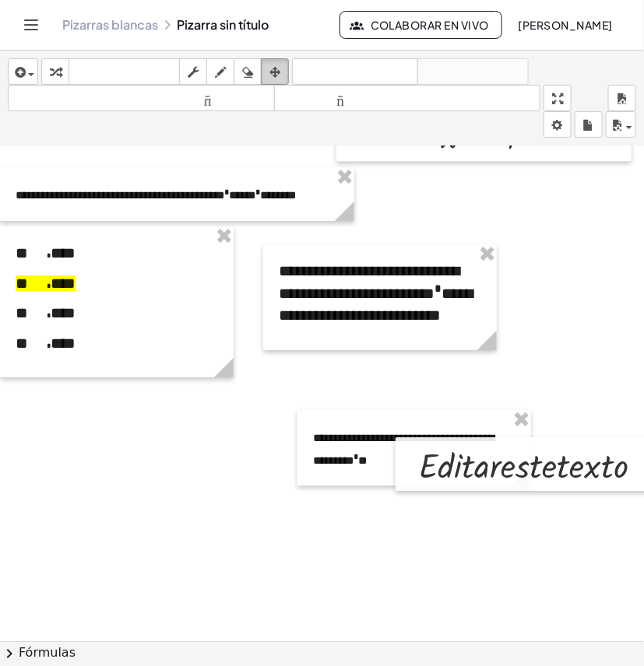
click at [276, 71] on icon "button" at bounding box center [274, 72] width 11 height 19
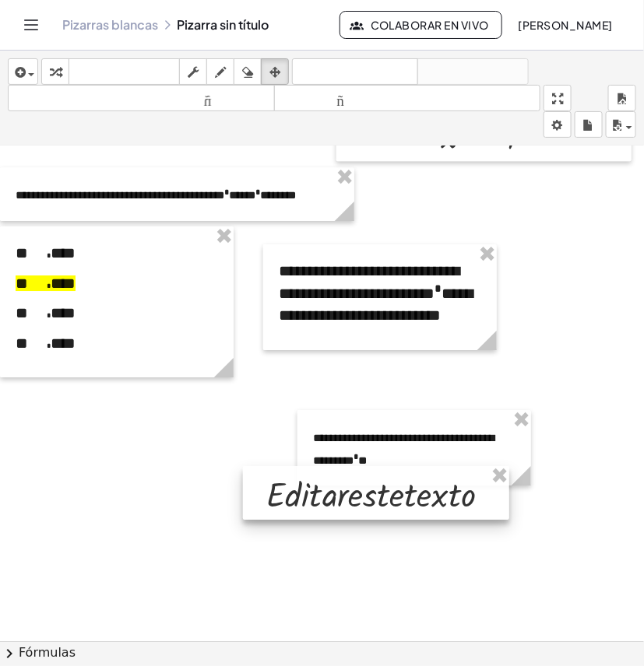
drag, startPoint x: 538, startPoint y: 477, endPoint x: 402, endPoint y: 503, distance: 138.0
click at [402, 503] on div at bounding box center [376, 493] width 266 height 54
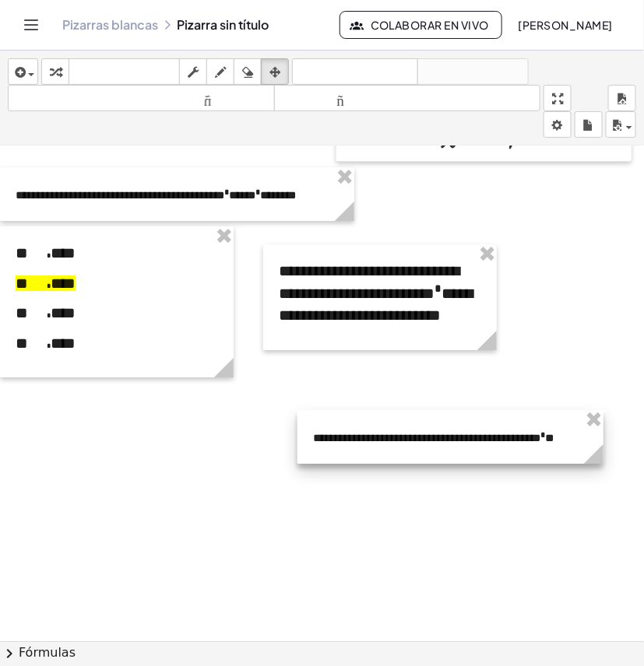
drag, startPoint x: 525, startPoint y: 475, endPoint x: 598, endPoint y: 468, distance: 72.6
click at [598, 468] on div "**********" at bounding box center [332, 35] width 665 height 1975
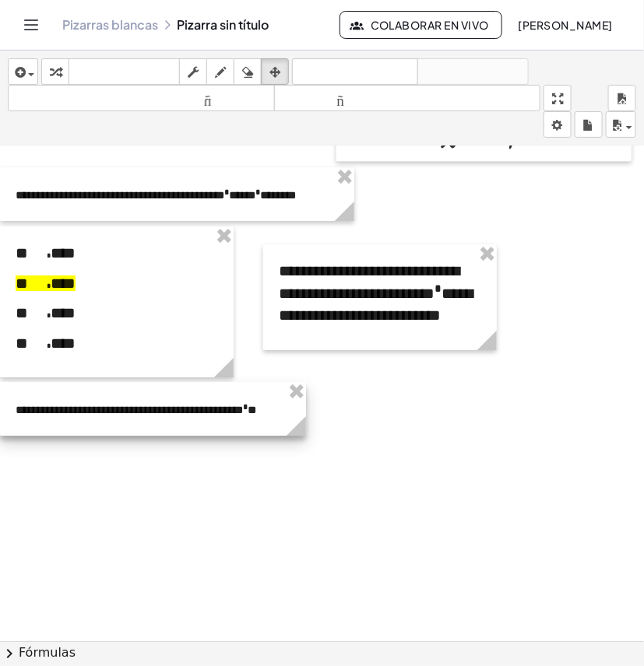
drag, startPoint x: 570, startPoint y: 448, endPoint x: 247, endPoint y: 420, distance: 324.9
click at [247, 420] on div at bounding box center [153, 409] width 306 height 54
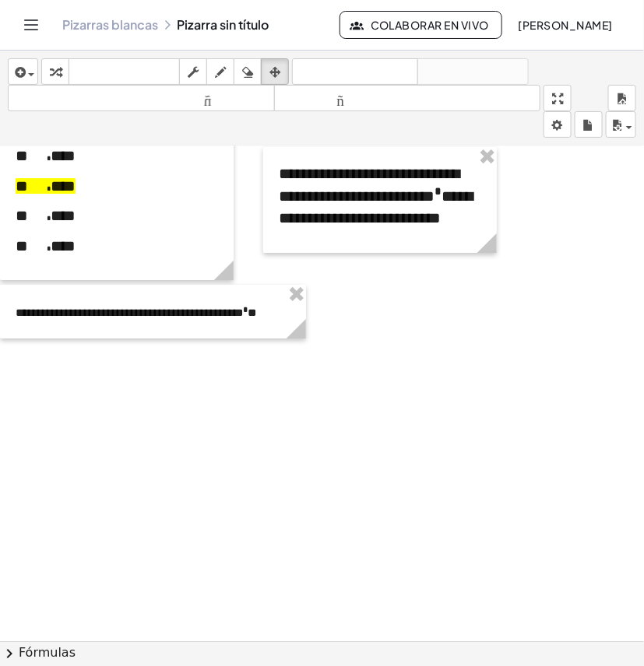
scroll to position [1293, 0]
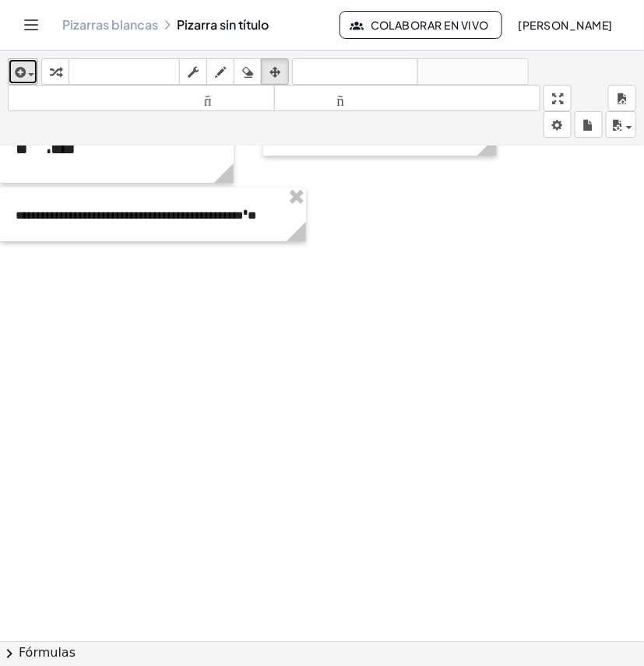
click at [30, 75] on span "button" at bounding box center [31, 74] width 6 height 3
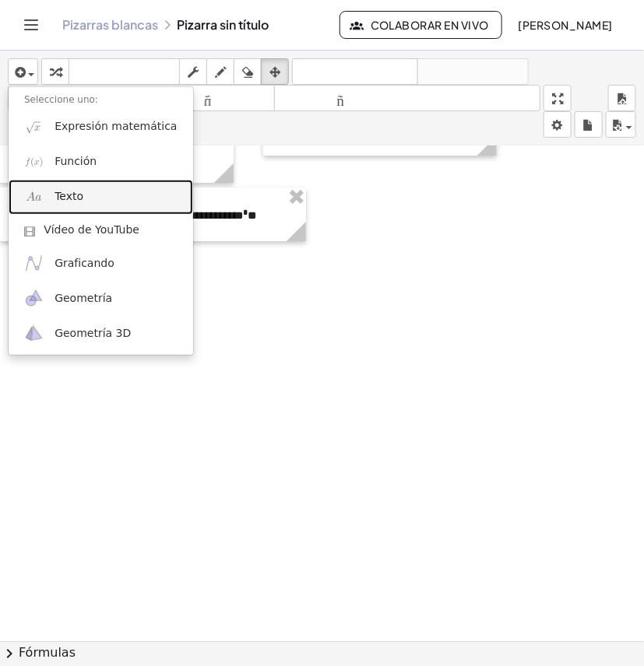
click at [82, 193] on link "Texto" at bounding box center [101, 197] width 184 height 35
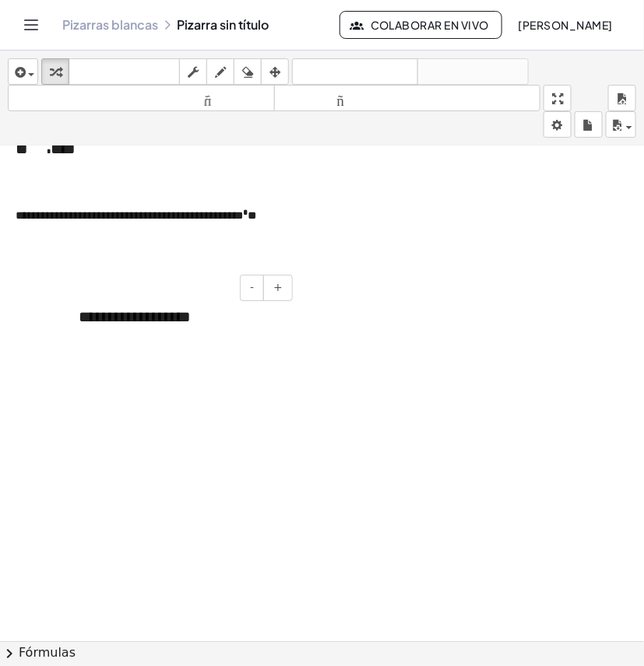
click at [203, 325] on div "**********" at bounding box center [179, 317] width 233 height 54
drag, startPoint x: 216, startPoint y: 323, endPoint x: 76, endPoint y: 320, distance: 139.3
click at [76, 320] on div "**********" at bounding box center [179, 317] width 233 height 54
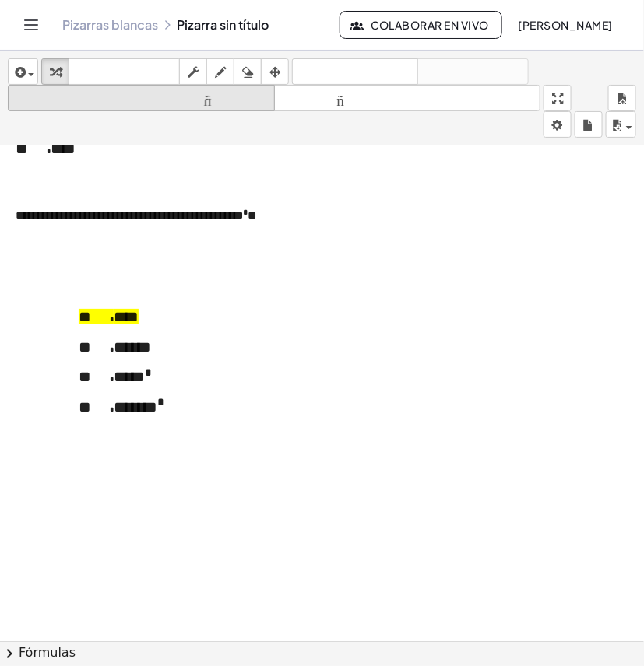
drag, startPoint x: 272, startPoint y: 71, endPoint x: 272, endPoint y: 98, distance: 27.2
click at [272, 70] on icon "button" at bounding box center [274, 72] width 11 height 19
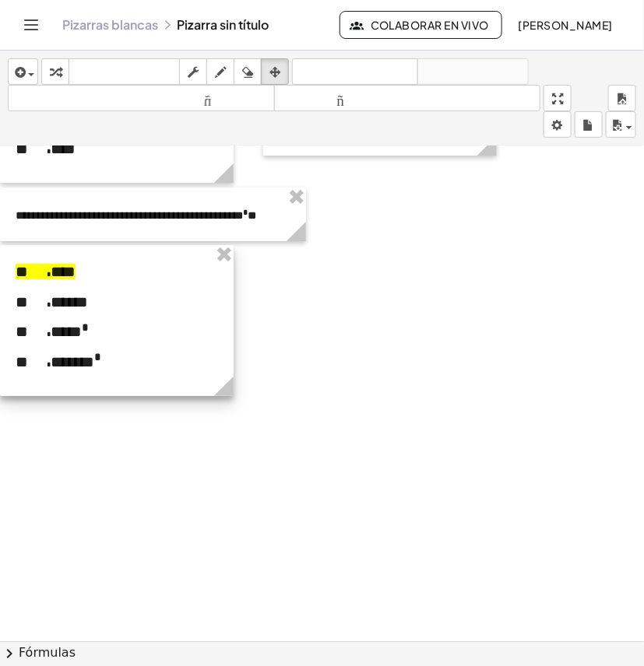
drag, startPoint x: 223, startPoint y: 319, endPoint x: 148, endPoint y: 275, distance: 86.9
click at [148, 275] on div at bounding box center [116, 320] width 233 height 151
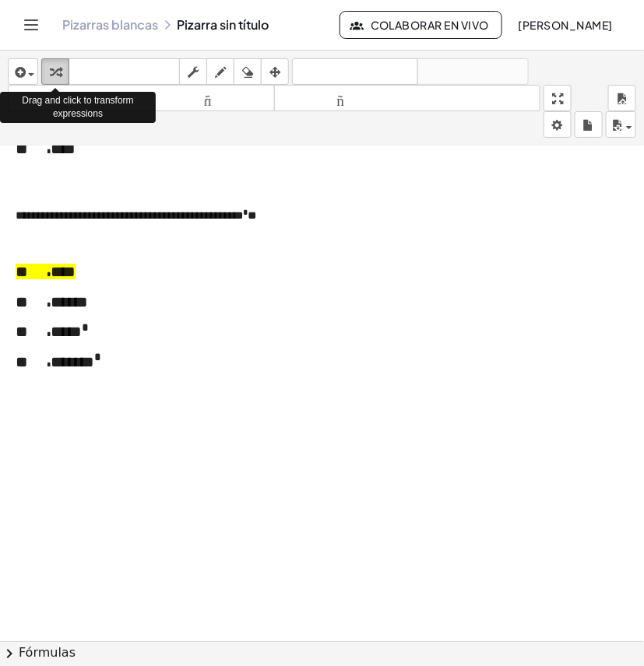
click at [48, 74] on div "button" at bounding box center [55, 71] width 20 height 19
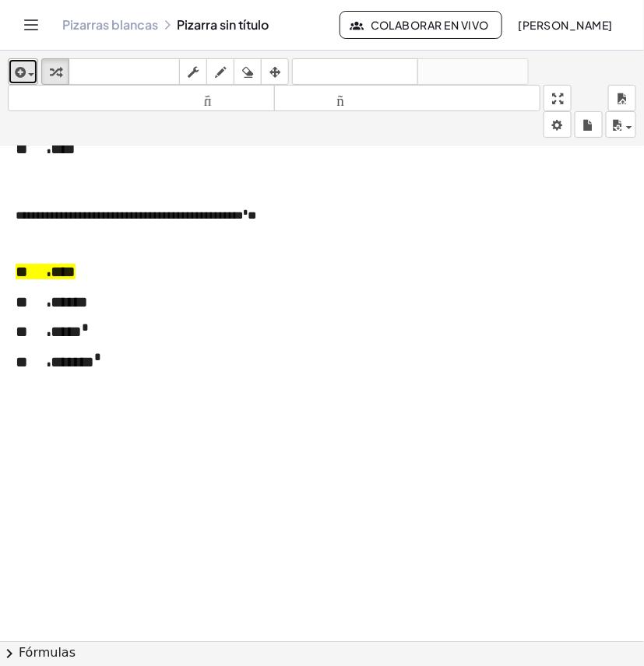
click at [19, 67] on icon "button" at bounding box center [19, 72] width 14 height 19
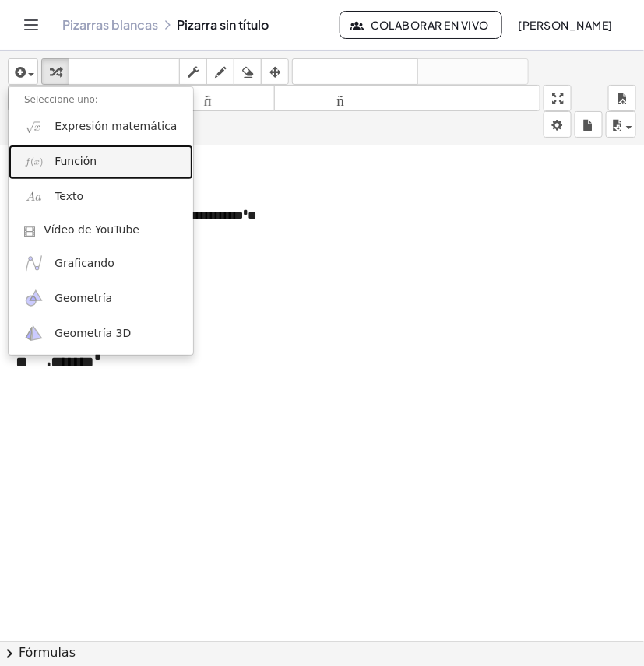
click at [82, 167] on font "Función" at bounding box center [75, 161] width 42 height 12
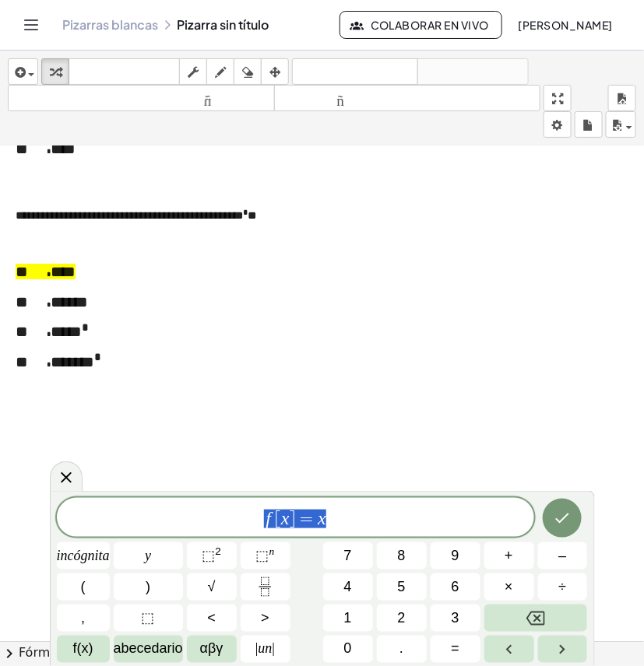
drag, startPoint x: 397, startPoint y: 518, endPoint x: 238, endPoint y: 512, distance: 158.9
click at [238, 512] on span "f [ x ] = x" at bounding box center [295, 519] width 477 height 22
click at [279, 584] on button "Fracción" at bounding box center [265, 587] width 50 height 27
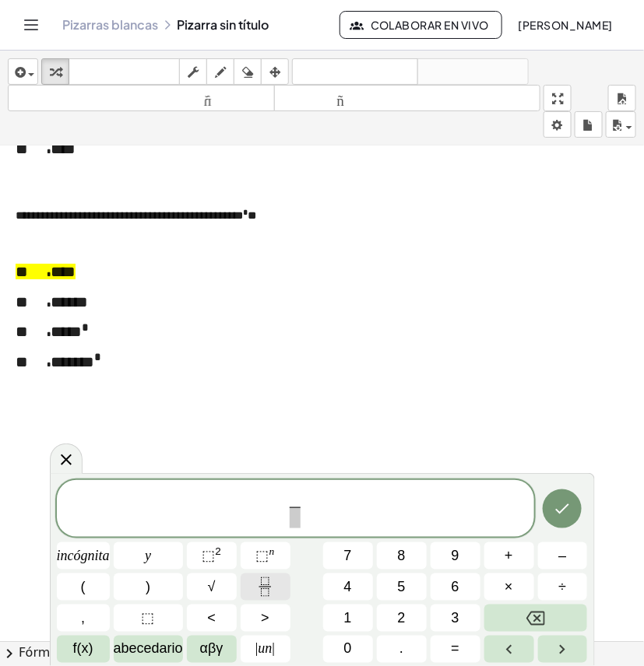
click at [265, 588] on rect "Fracción" at bounding box center [265, 587] width 12 height 1
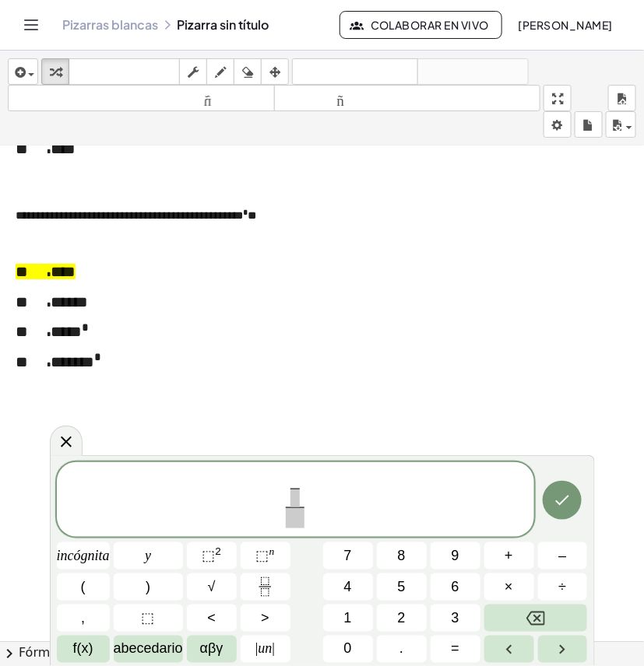
click at [293, 519] on span at bounding box center [295, 517] width 19 height 21
click at [290, 483] on span at bounding box center [295, 480] width 10 height 15
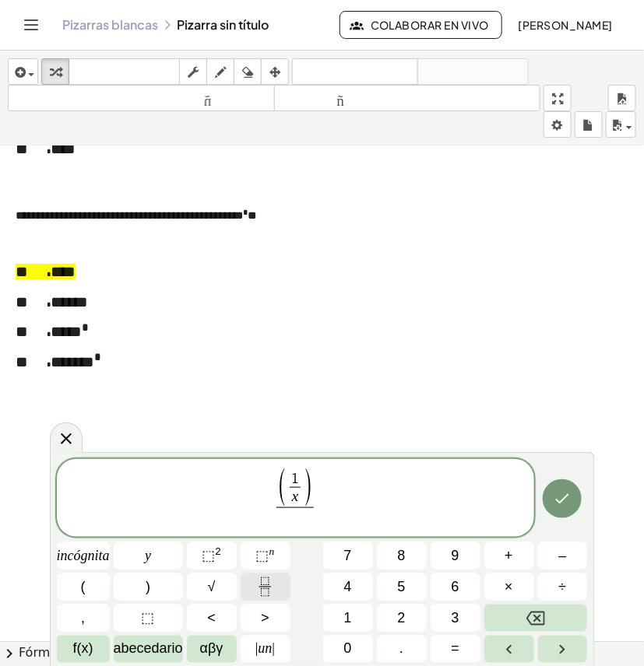
click at [272, 581] on icon "Fracción" at bounding box center [264, 586] width 19 height 19
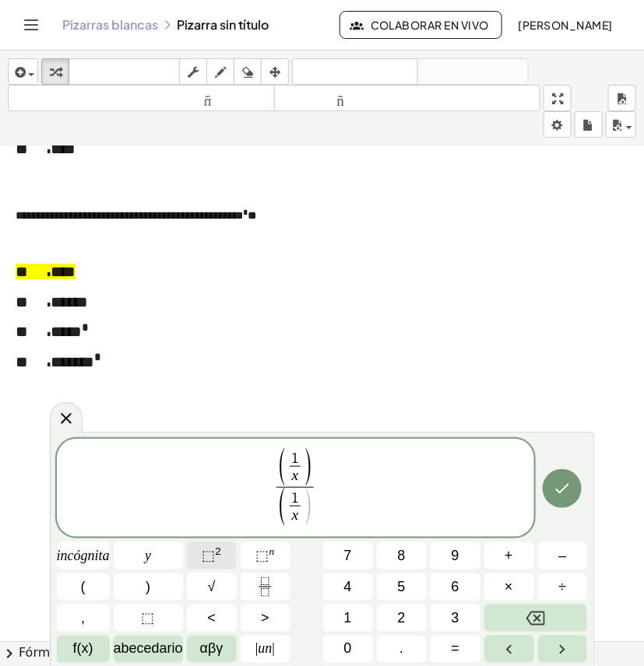
click at [210, 552] on font "⬚" at bounding box center [208, 556] width 13 height 16
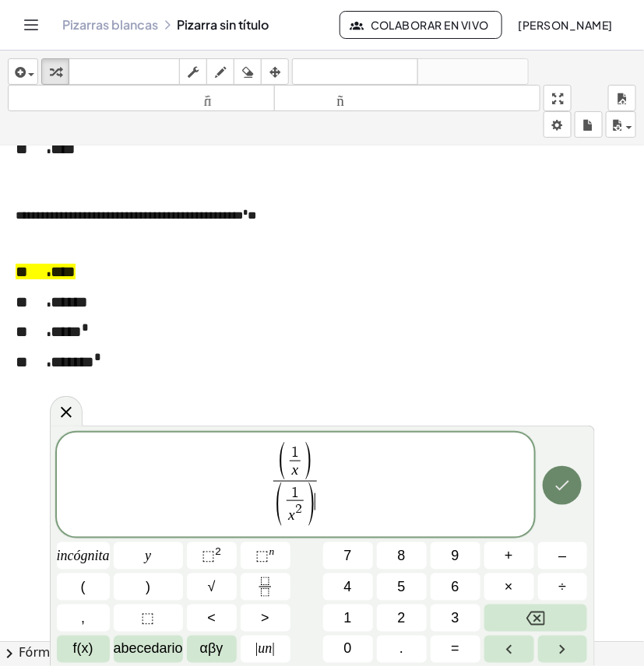
click at [566, 471] on button "Hecho" at bounding box center [561, 485] width 39 height 39
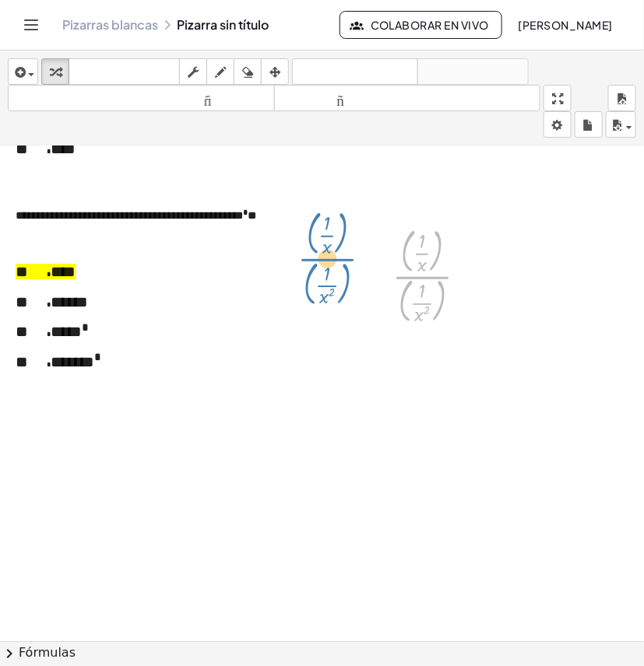
drag, startPoint x: 432, startPoint y: 280, endPoint x: 371, endPoint y: 279, distance: 60.7
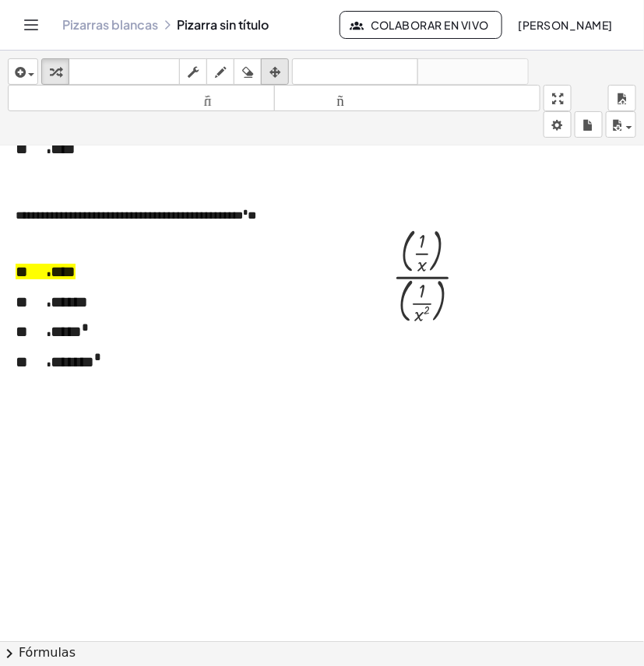
click at [271, 68] on icon "button" at bounding box center [274, 72] width 11 height 19
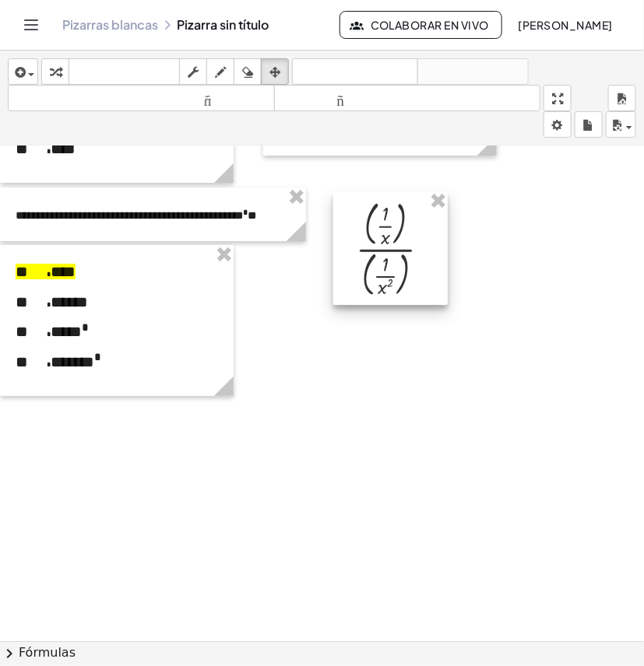
drag, startPoint x: 426, startPoint y: 276, endPoint x: 389, endPoint y: 249, distance: 45.6
click at [389, 249] on div at bounding box center [390, 248] width 114 height 114
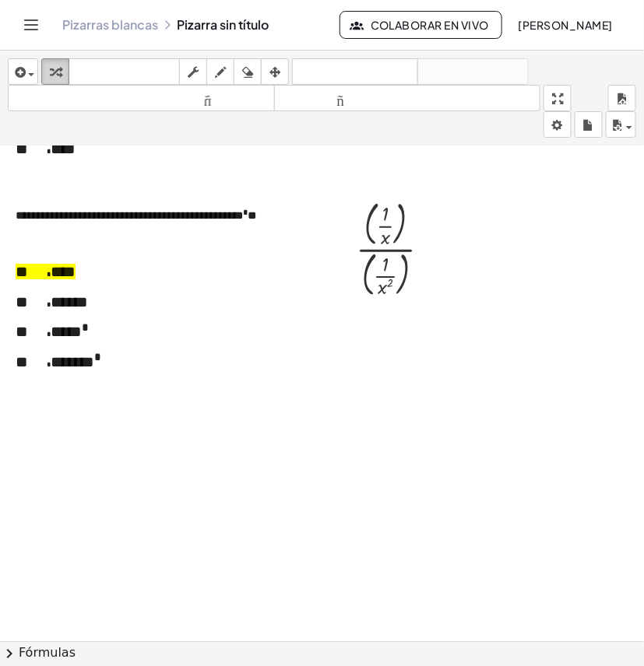
click at [60, 75] on icon "button" at bounding box center [55, 72] width 11 height 19
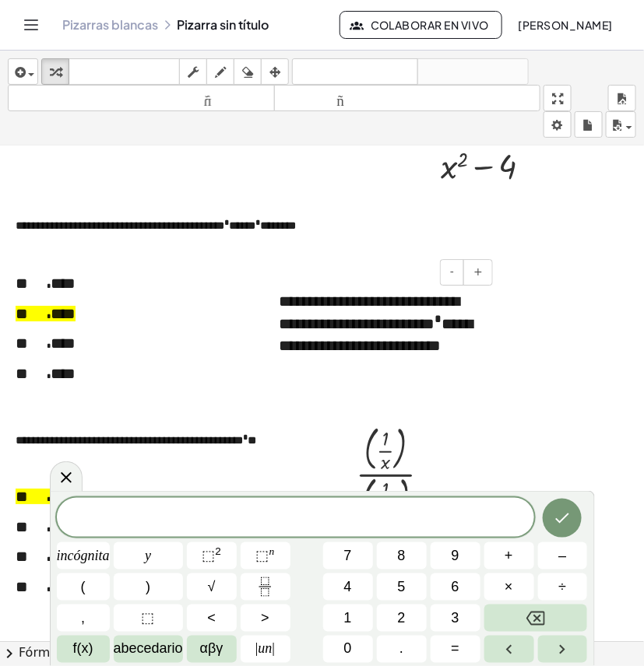
scroll to position [1099, 0]
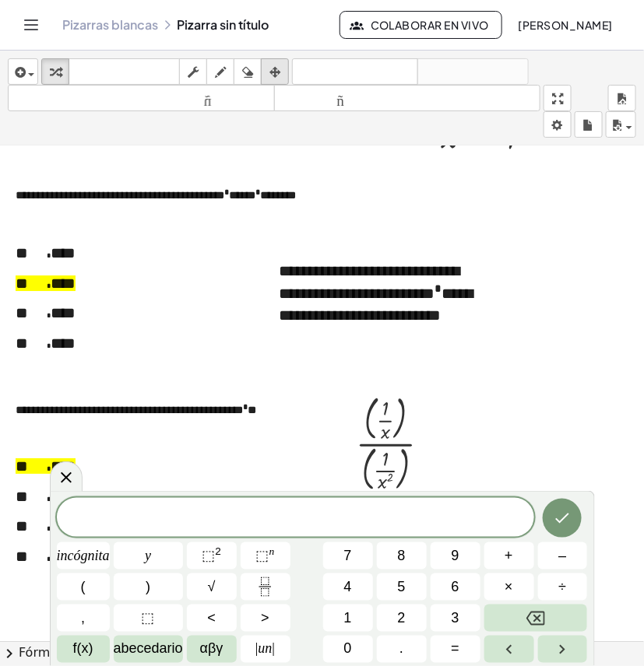
click at [272, 75] on icon "button" at bounding box center [274, 72] width 11 height 19
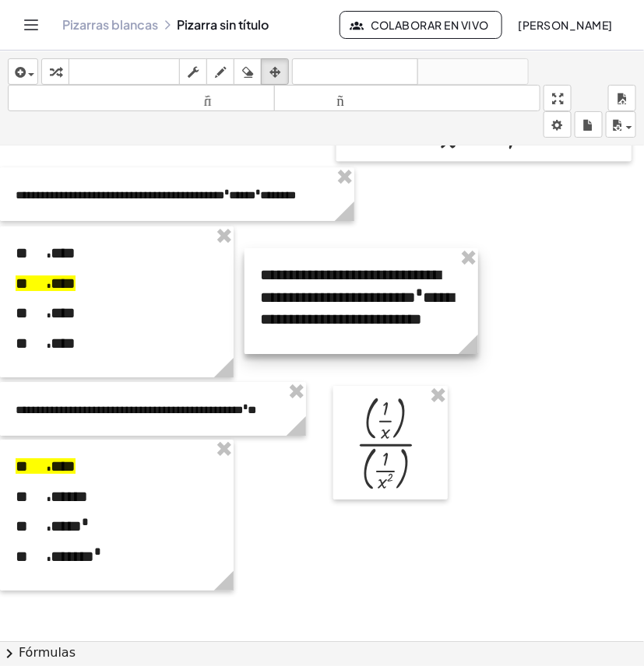
drag, startPoint x: 352, startPoint y: 300, endPoint x: 333, endPoint y: 303, distance: 19.1
click at [333, 303] on div at bounding box center [360, 301] width 233 height 106
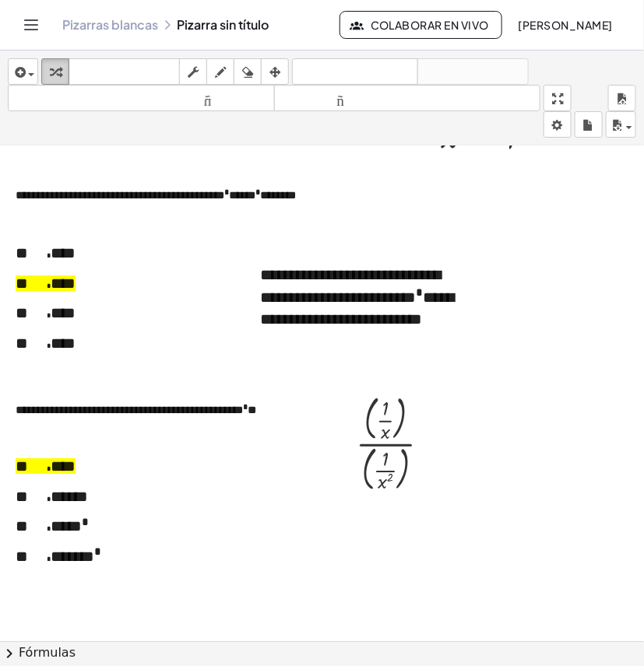
click at [58, 68] on icon "button" at bounding box center [55, 72] width 11 height 19
click at [515, 335] on div at bounding box center [332, 35] width 665 height 1975
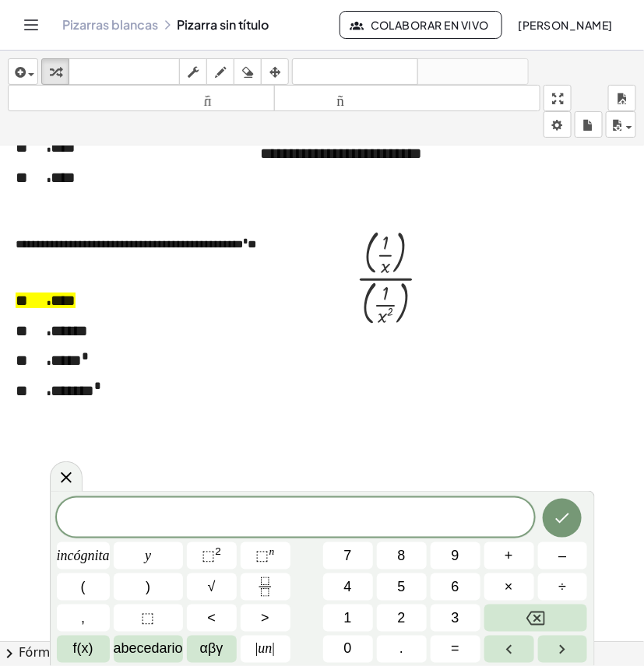
scroll to position [1293, 0]
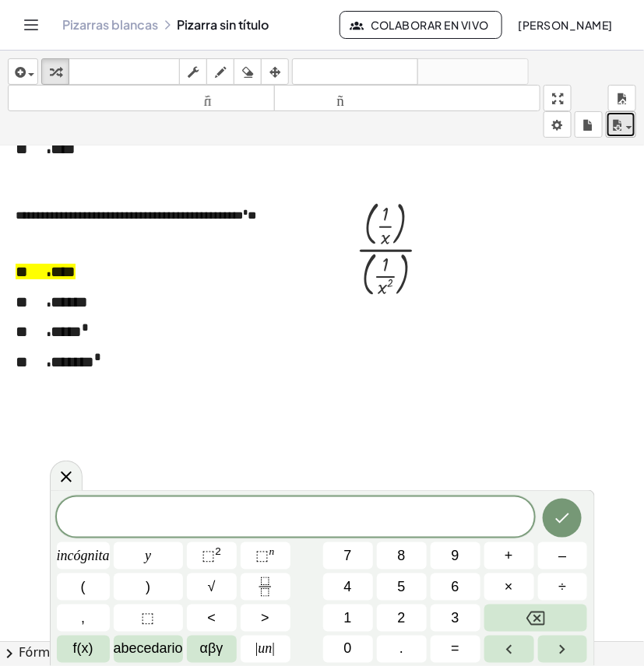
click at [621, 119] on icon "button" at bounding box center [616, 125] width 14 height 19
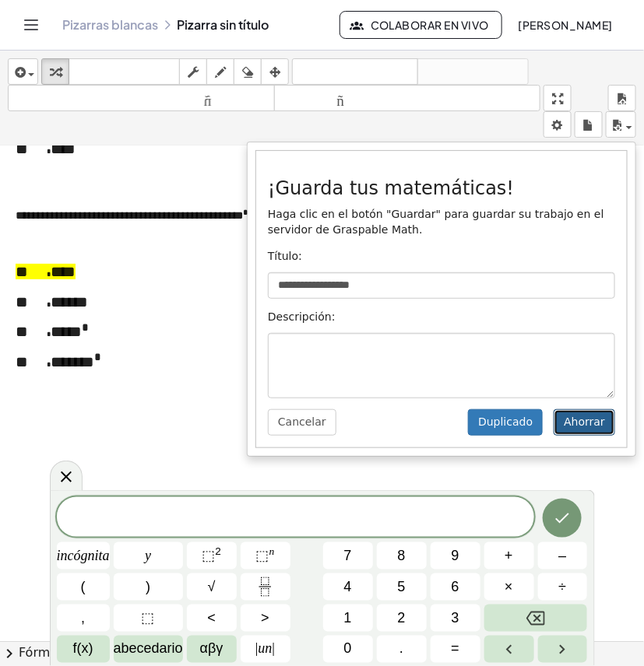
click at [573, 422] on font "Ahorrar" at bounding box center [583, 422] width 41 height 12
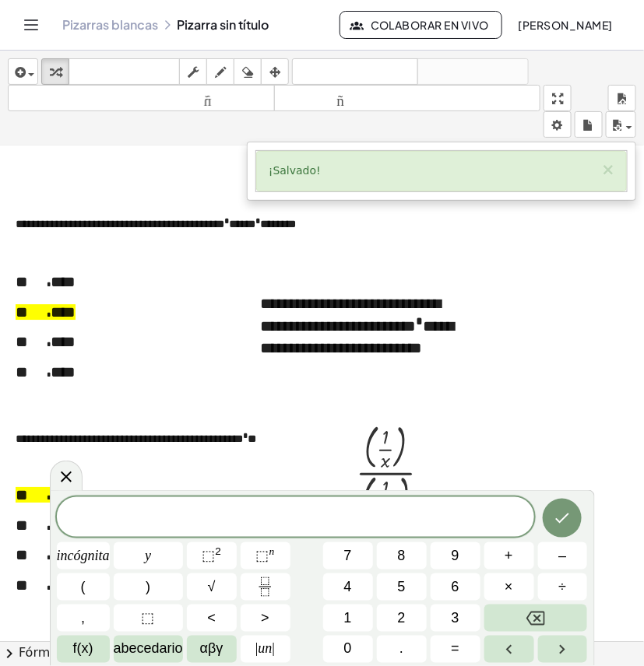
scroll to position [1265, 0]
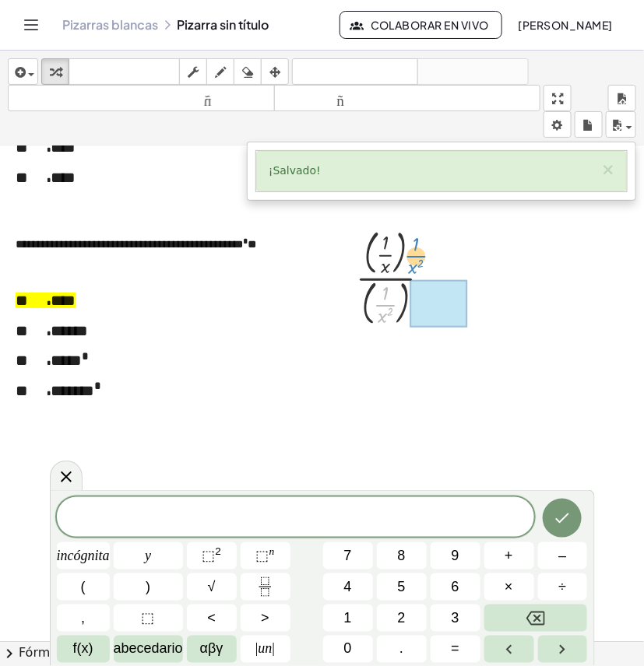
drag, startPoint x: 391, startPoint y: 305, endPoint x: 421, endPoint y: 255, distance: 57.9
click at [421, 255] on div at bounding box center [399, 277] width 101 height 106
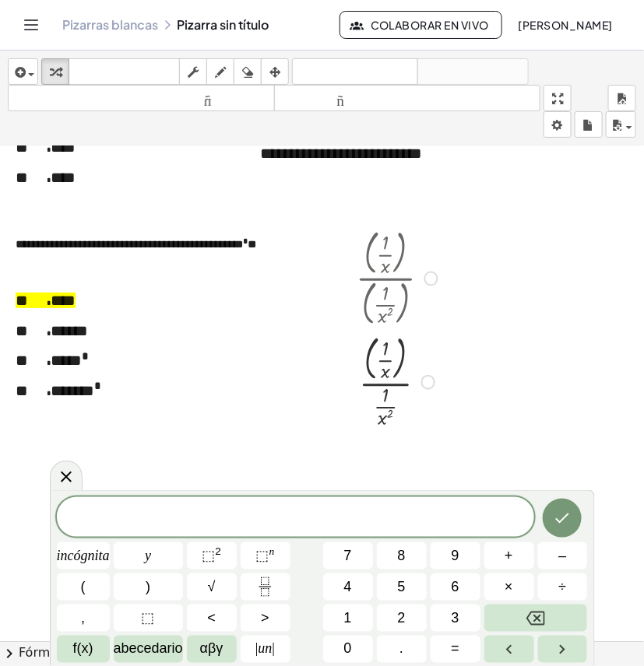
click at [403, 356] on div at bounding box center [399, 381] width 101 height 102
click at [403, 356] on div at bounding box center [399, 380] width 101 height 98
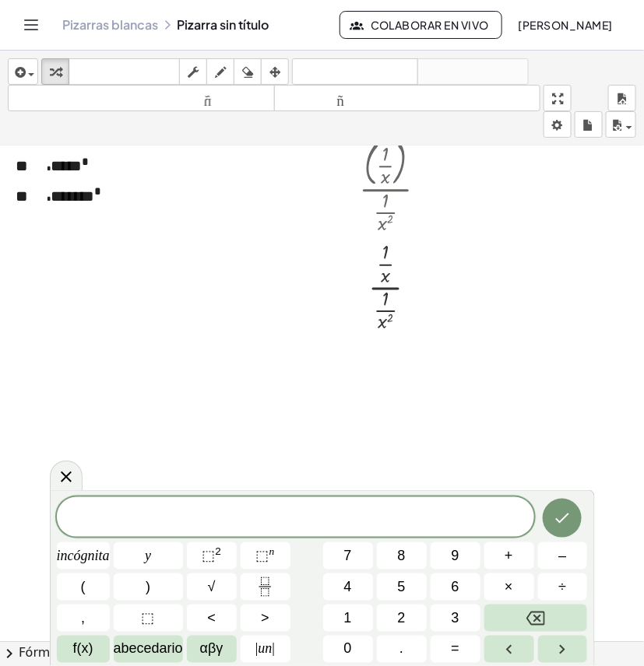
scroll to position [1362, 0]
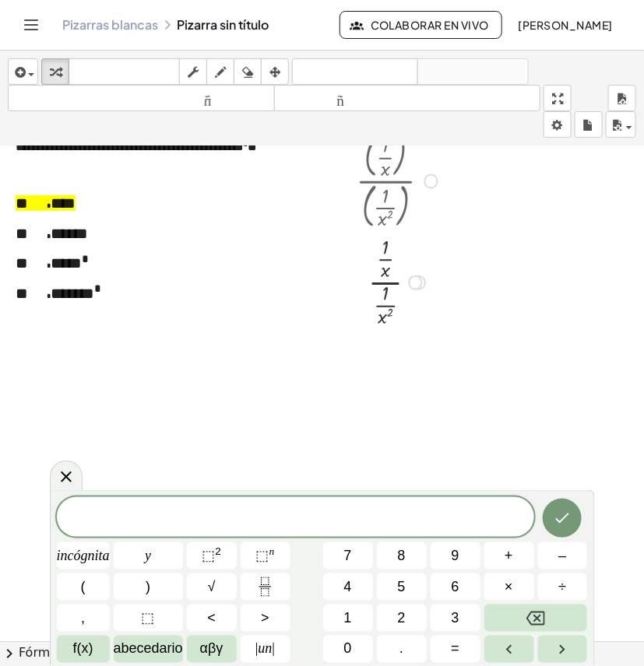
drag, startPoint x: 415, startPoint y: 385, endPoint x: 430, endPoint y: 276, distance: 110.0
click at [385, 282] on div "· · 1 · x · · 1 · x 2" at bounding box center [385, 282] width 0 height 0
drag, startPoint x: 395, startPoint y: 306, endPoint x: 424, endPoint y: 265, distance: 50.1
click at [414, 257] on div at bounding box center [399, 283] width 101 height 98
click at [374, 366] on div at bounding box center [399, 365] width 101 height 67
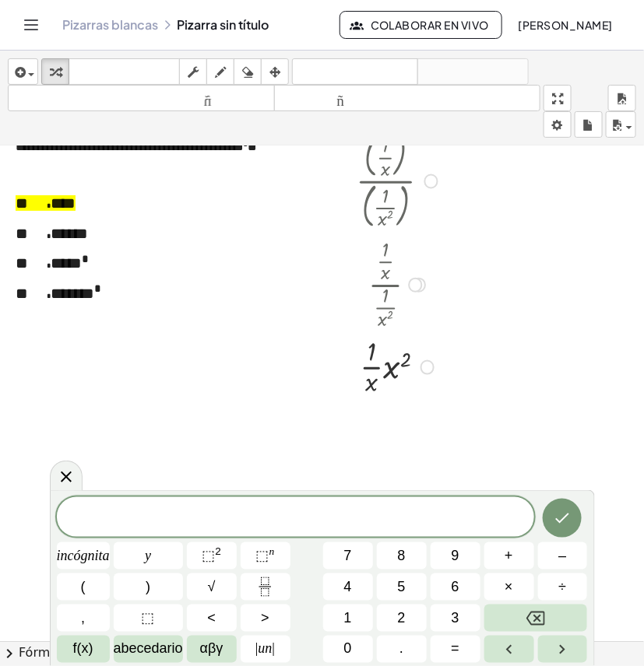
click at [374, 366] on div at bounding box center [399, 365] width 101 height 67
click at [394, 370] on div at bounding box center [399, 365] width 101 height 67
click at [389, 433] on div at bounding box center [399, 432] width 101 height 67
click at [389, 433] on div at bounding box center [399, 433] width 101 height 44
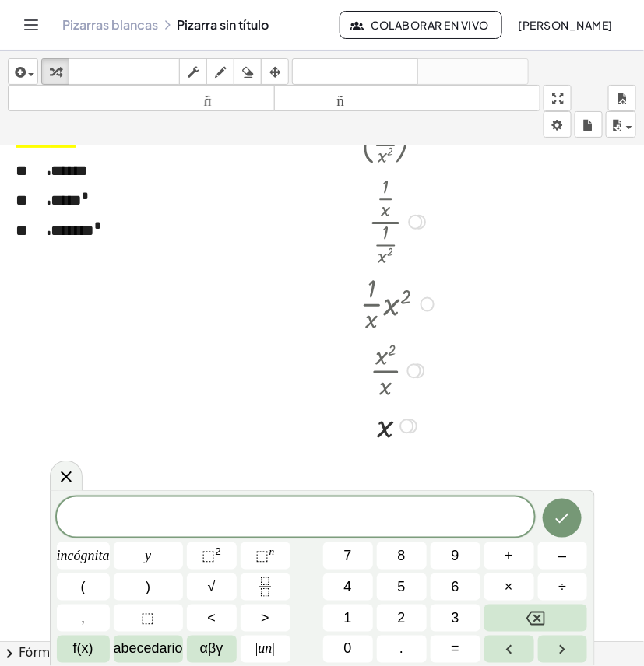
scroll to position [1459, 0]
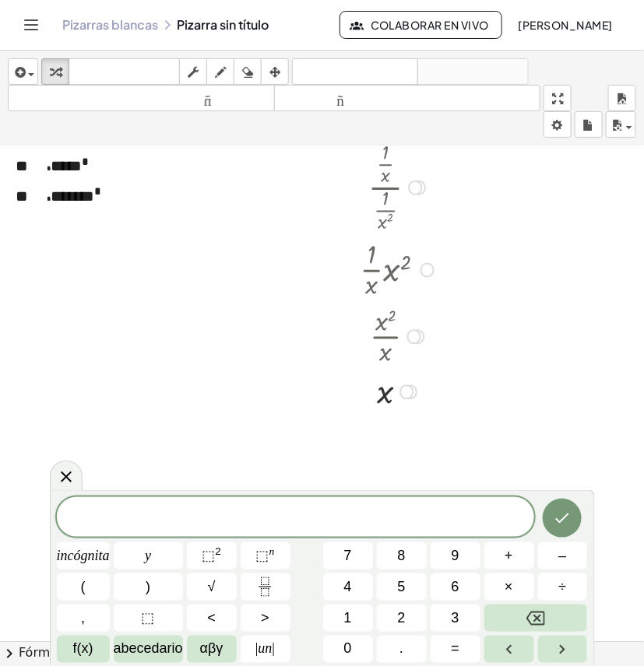
drag, startPoint x: 389, startPoint y: 339, endPoint x: 393, endPoint y: 273, distance: 65.5
click at [385, 84] on div "· ( · 1 · x ) · ( · 1 · x 2 ) · ( · 1 · x ) · · 1 · x 2 · · 1 · x · · 1 · x 2 ·…" at bounding box center [385, 84] width 0 height 0
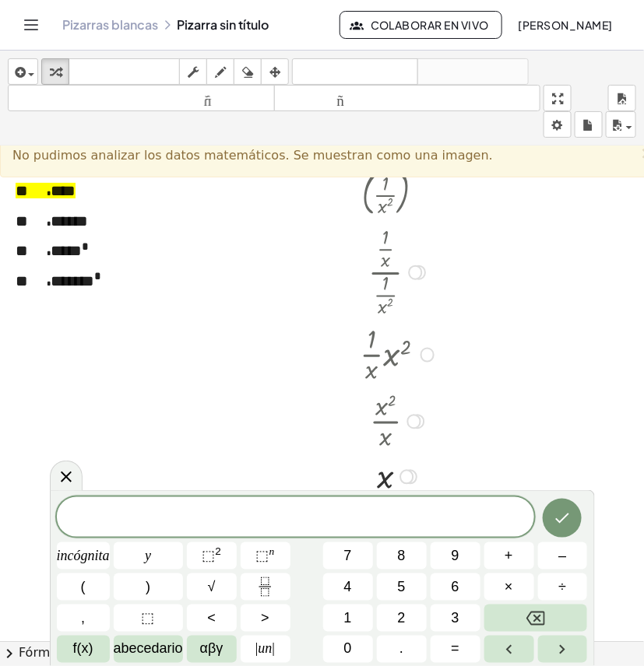
scroll to position [1362, 0]
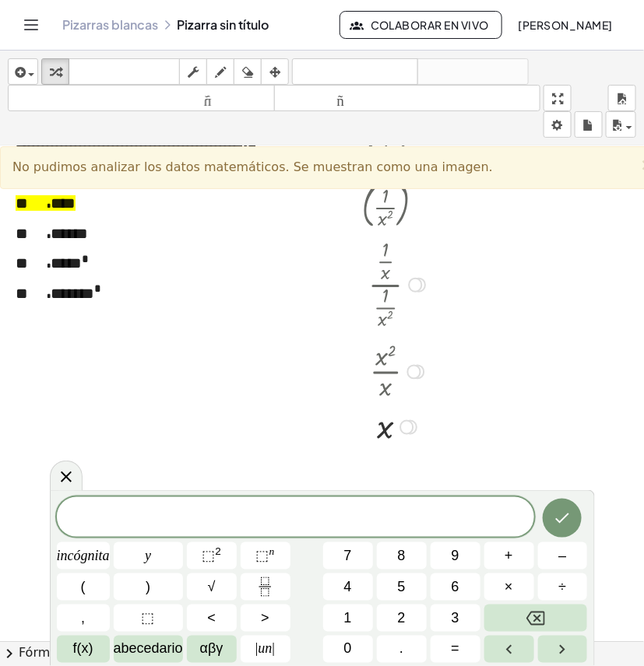
drag, startPoint x: 418, startPoint y: 430, endPoint x: 416, endPoint y: 362, distance: 67.7
click at [385, 372] on div "· x 2 · x" at bounding box center [385, 372] width 0 height 0
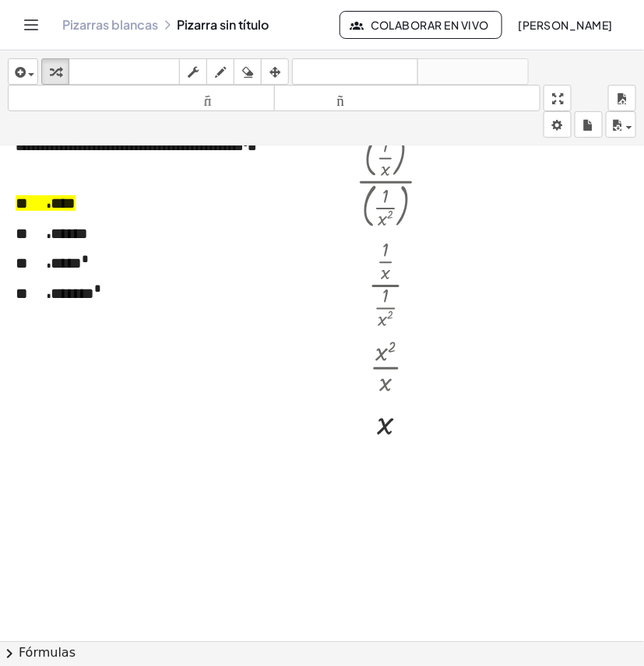
scroll to position [1265, 0]
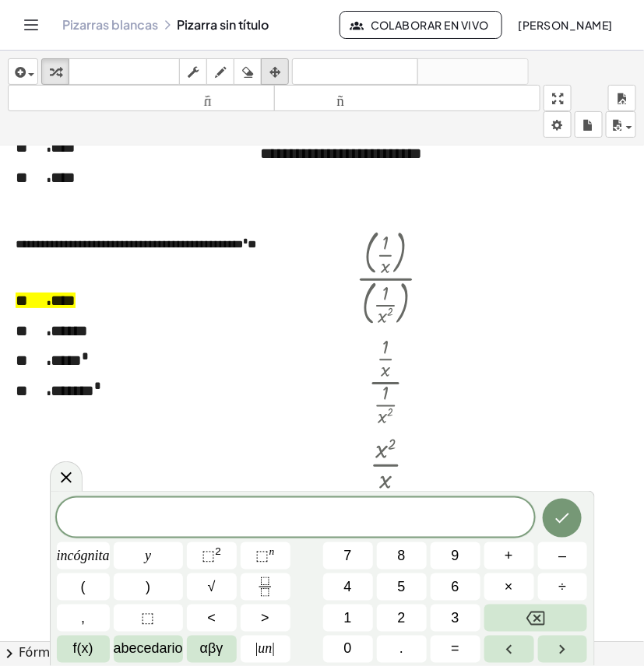
click at [277, 65] on icon "button" at bounding box center [274, 72] width 11 height 19
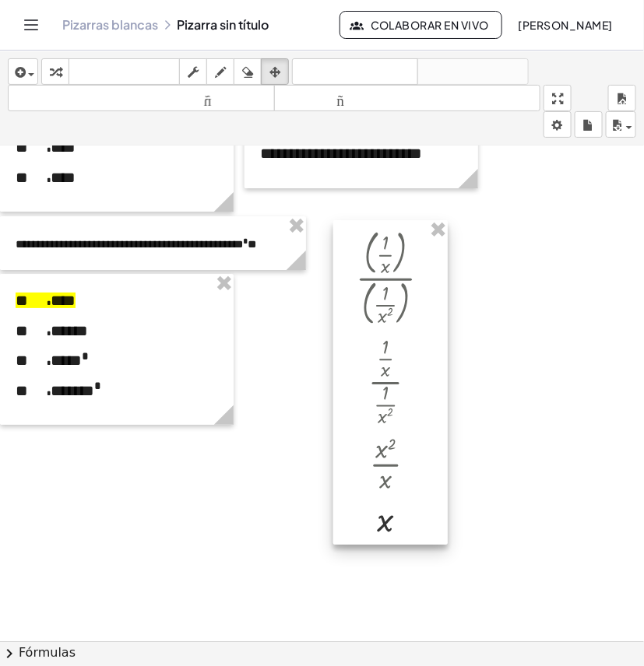
drag, startPoint x: 444, startPoint y: 535, endPoint x: 437, endPoint y: 523, distance: 14.7
click at [440, 527] on div at bounding box center [390, 382] width 114 height 324
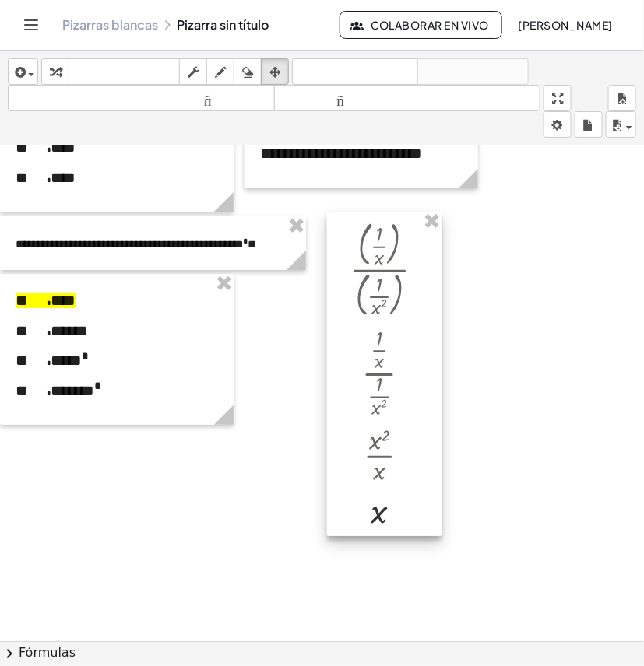
click at [418, 504] on div at bounding box center [384, 374] width 114 height 324
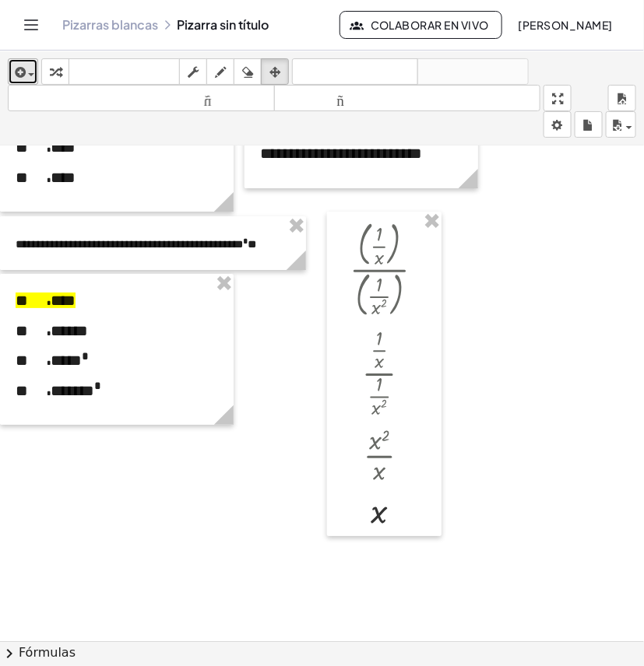
click at [21, 61] on button "insertar" at bounding box center [23, 71] width 30 height 26
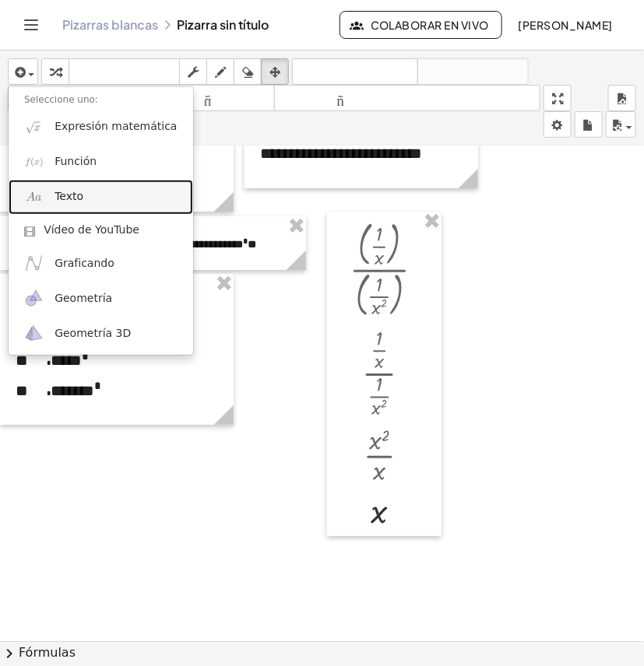
click at [86, 200] on link "Texto" at bounding box center [101, 197] width 184 height 35
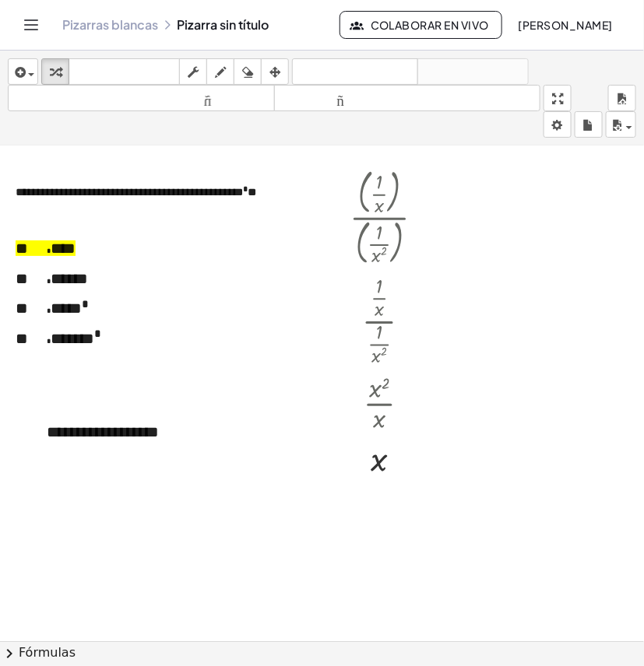
scroll to position [1362, 0]
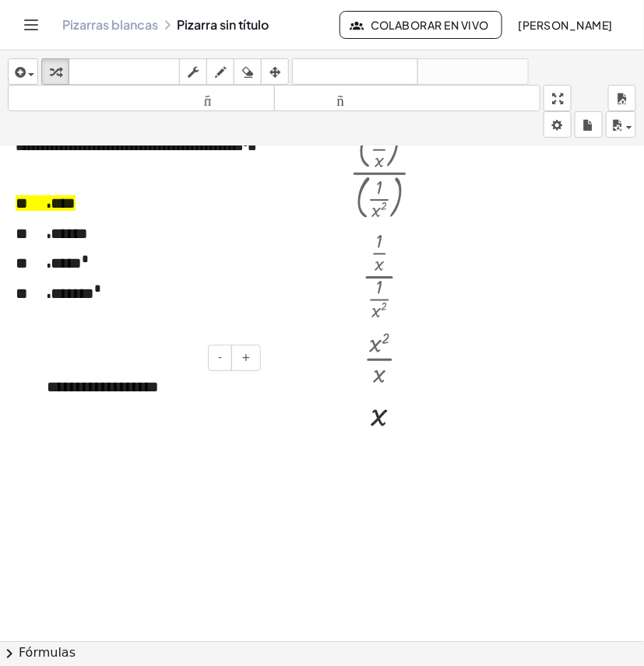
click at [141, 395] on font "**********" at bounding box center [103, 387] width 112 height 16
drag, startPoint x: 180, startPoint y: 391, endPoint x: 40, endPoint y: 393, distance: 139.3
click at [40, 393] on div "**********" at bounding box center [147, 387] width 233 height 54
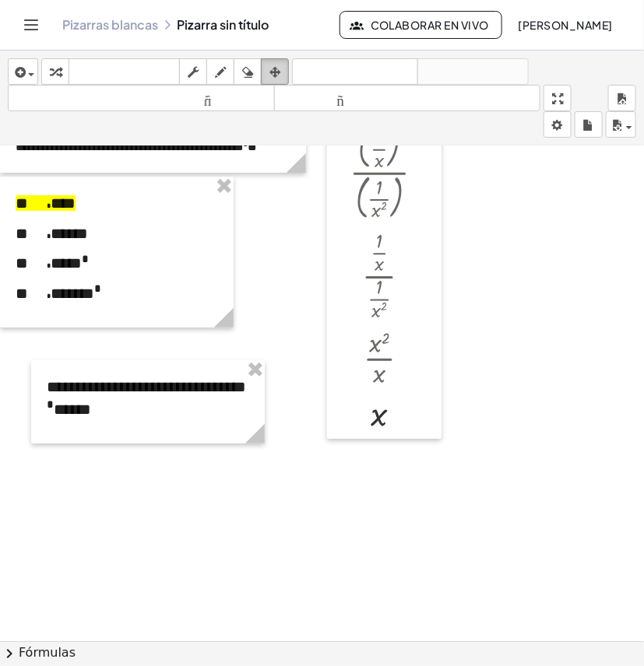
click at [267, 74] on div "button" at bounding box center [275, 71] width 20 height 19
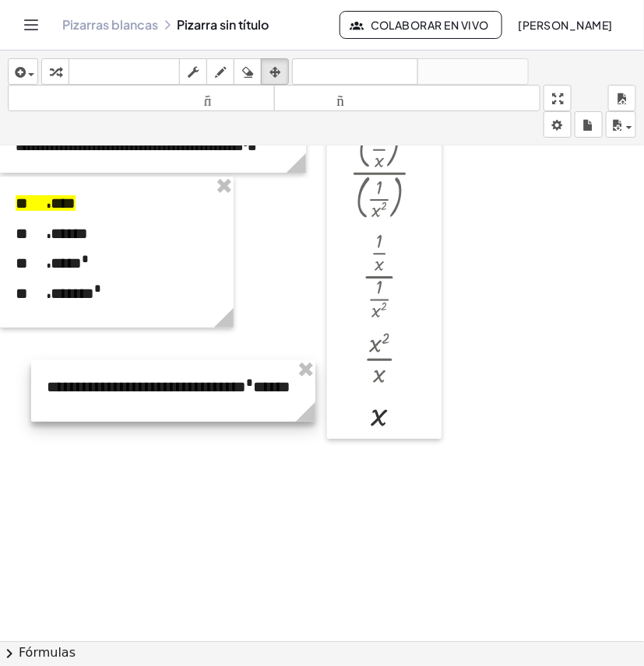
drag, startPoint x: 251, startPoint y: 438, endPoint x: 301, endPoint y: 424, distance: 52.5
click at [301, 424] on g at bounding box center [308, 415] width 27 height 27
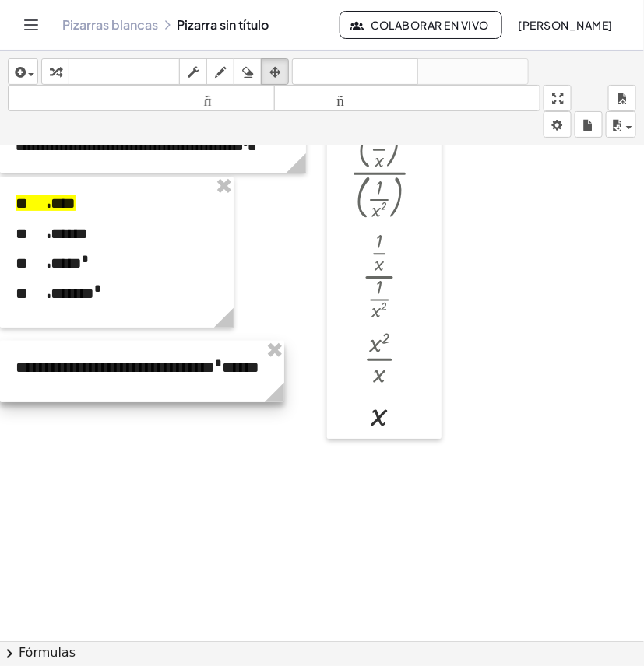
drag, startPoint x: 244, startPoint y: 395, endPoint x: 208, endPoint y: 376, distance: 40.7
click at [208, 376] on div at bounding box center [142, 371] width 284 height 61
drag, startPoint x: 263, startPoint y: 456, endPoint x: 253, endPoint y: 479, distance: 24.7
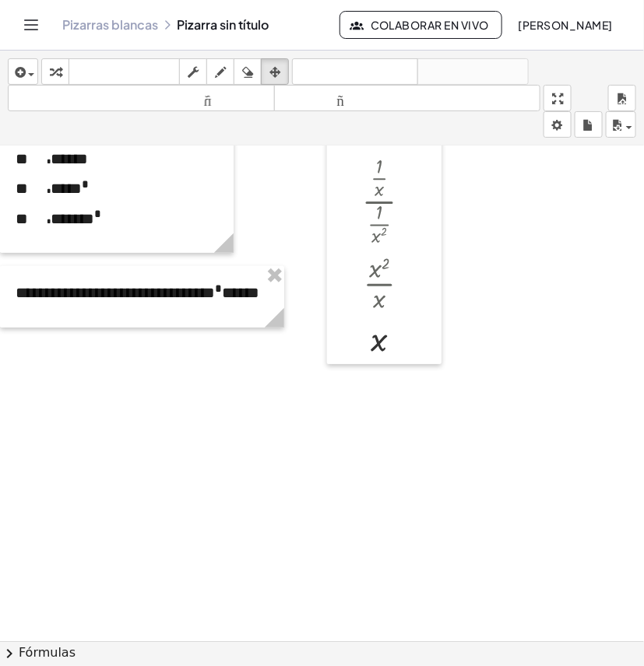
scroll to position [1459, 0]
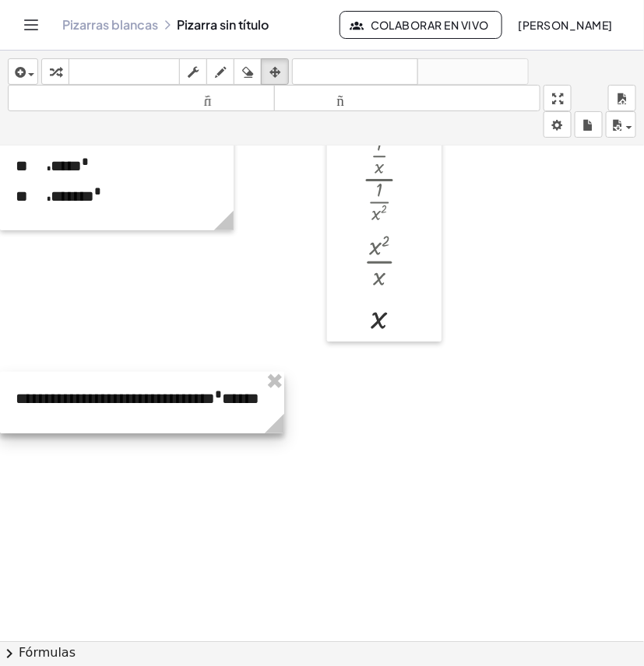
drag, startPoint x: 118, startPoint y: 284, endPoint x: 97, endPoint y: 412, distance: 130.1
click at [97, 412] on div at bounding box center [142, 402] width 284 height 61
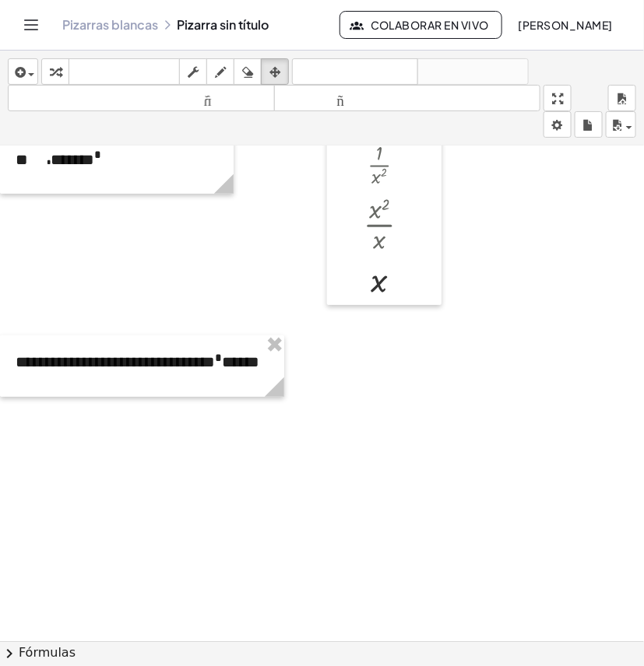
scroll to position [1593, 0]
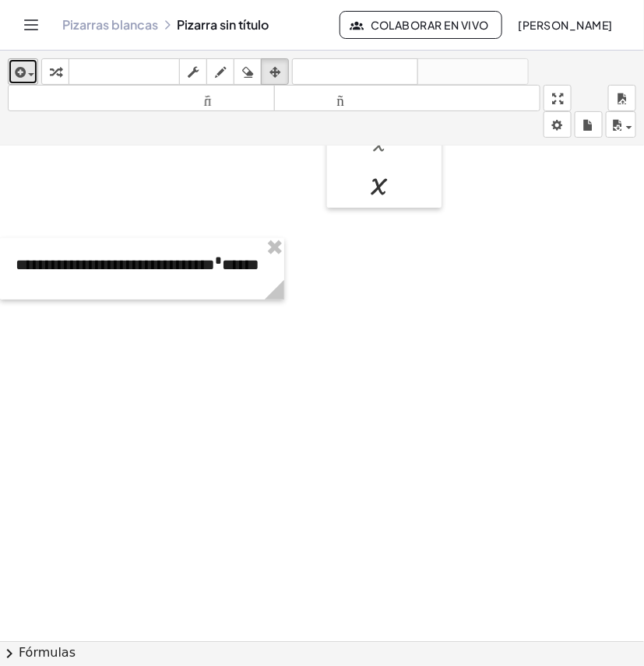
click at [31, 65] on div "button" at bounding box center [23, 71] width 23 height 19
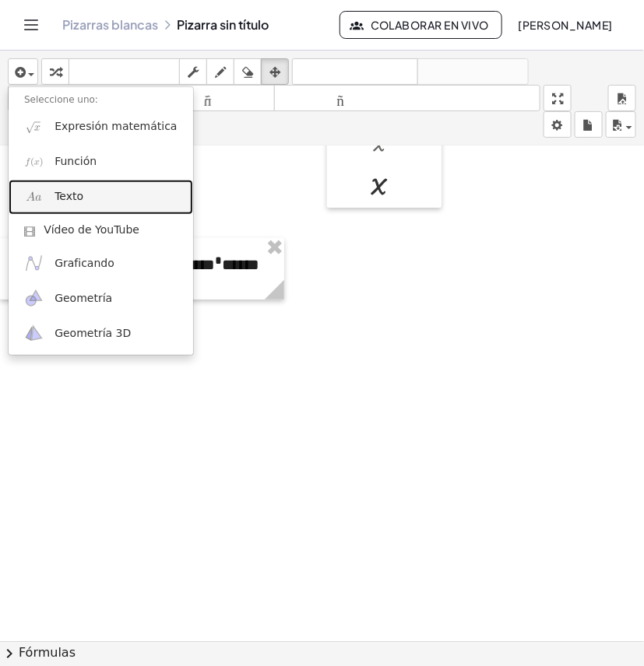
click at [68, 200] on font "Texto" at bounding box center [68, 196] width 29 height 12
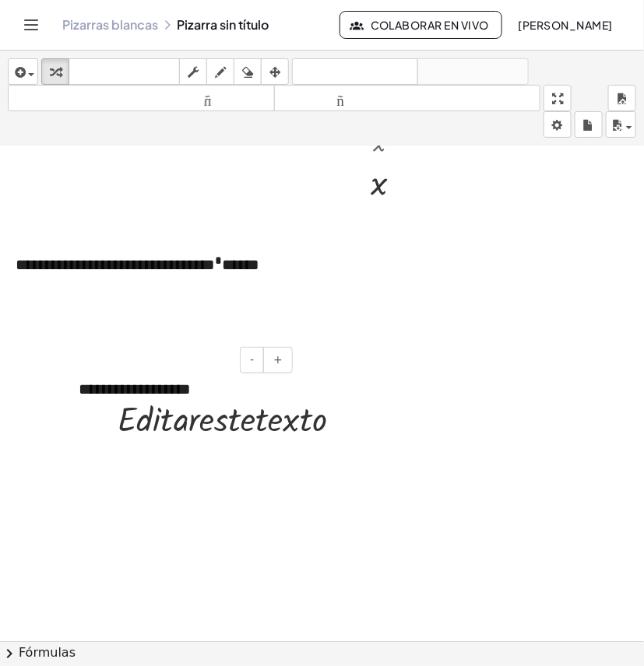
click at [222, 384] on div "**********" at bounding box center [179, 390] width 233 height 54
drag, startPoint x: 222, startPoint y: 384, endPoint x: 154, endPoint y: 413, distance: 73.9
click at [91, 391] on div "**********" at bounding box center [179, 390] width 233 height 54
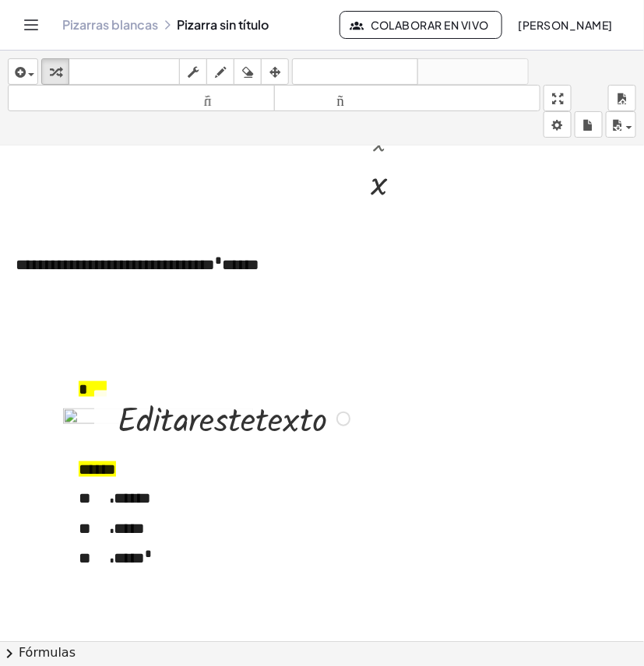
click at [259, 415] on div at bounding box center [236, 418] width 252 height 46
click at [177, 370] on div "- +" at bounding box center [175, 360] width 233 height 26
click at [90, 434] on img at bounding box center [158, 424] width 190 height 30
click at [82, 461] on font "******" at bounding box center [97, 469] width 37 height 16
click at [106, 445] on td at bounding box center [158, 427] width 190 height 37
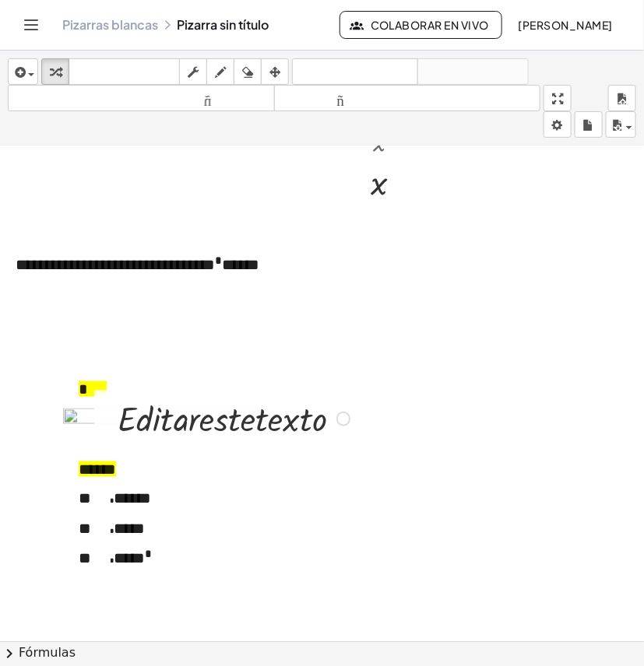
click at [80, 429] on img at bounding box center [158, 424] width 190 height 30
click at [64, 414] on img at bounding box center [158, 424] width 190 height 30
click at [74, 420] on img at bounding box center [158, 424] width 190 height 30
click at [276, 76] on icon "button" at bounding box center [274, 72] width 11 height 19
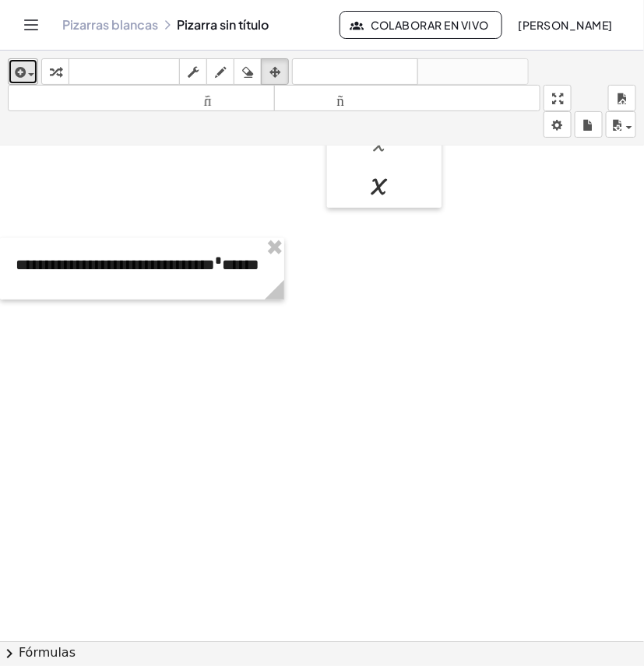
click at [26, 74] on span "button" at bounding box center [27, 73] width 3 height 11
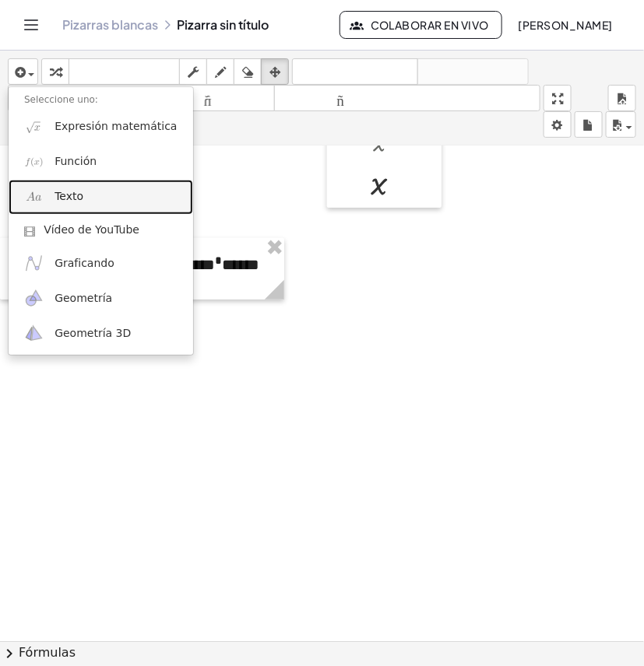
click at [86, 201] on link "Texto" at bounding box center [101, 197] width 184 height 35
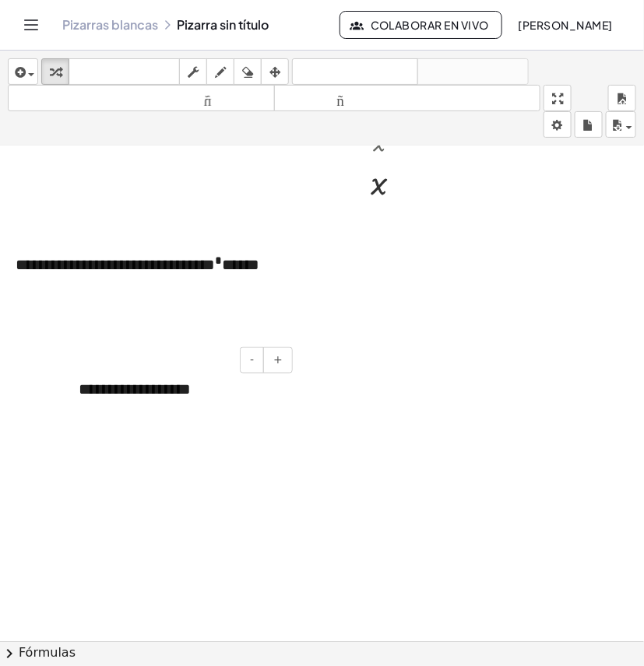
click at [160, 394] on font "**********" at bounding box center [135, 389] width 112 height 16
drag, startPoint x: 208, startPoint y: 393, endPoint x: 75, endPoint y: 394, distance: 133.1
click at [72, 391] on div "**********" at bounding box center [179, 390] width 233 height 54
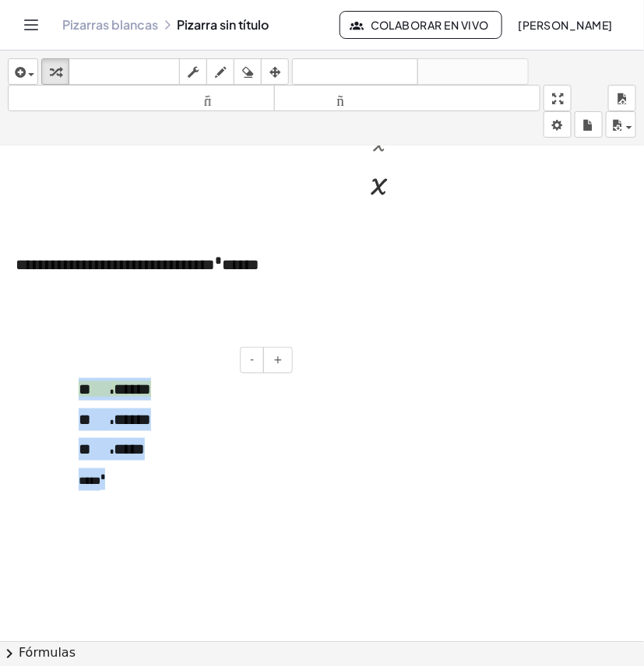
drag, startPoint x: 161, startPoint y: 496, endPoint x: 80, endPoint y: 395, distance: 128.9
click at [80, 395] on div "* ****** * ****** * ***** **** *" at bounding box center [179, 434] width 233 height 143
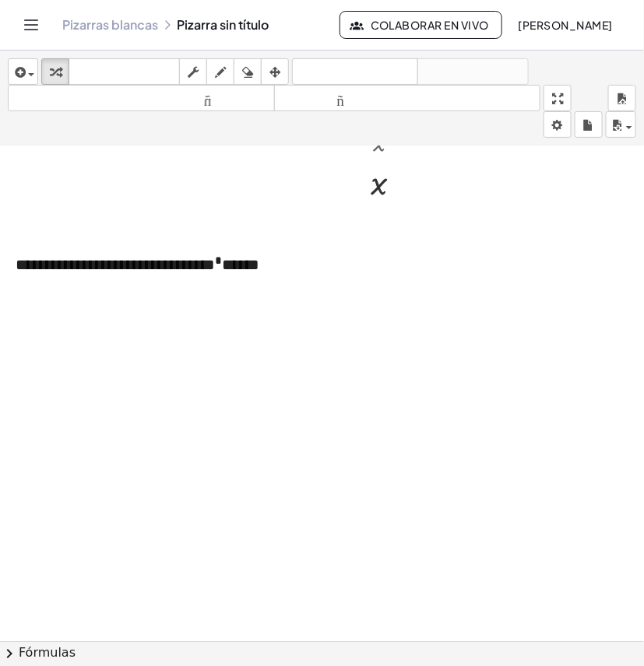
click at [158, 403] on div at bounding box center [179, 393] width 233 height 61
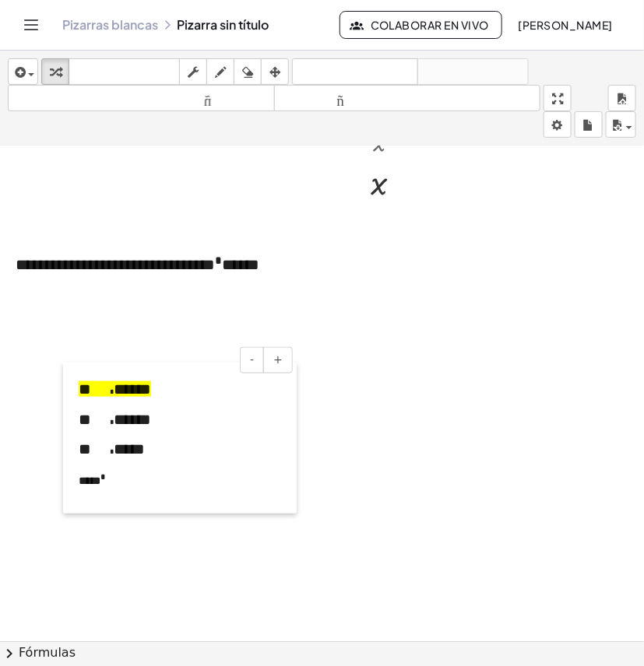
click at [76, 482] on div at bounding box center [71, 438] width 16 height 151
drag, startPoint x: 86, startPoint y: 454, endPoint x: 101, endPoint y: 455, distance: 14.9
click at [79, 449] on font "*" at bounding box center [85, 449] width 12 height 16
copy font "*"
click at [76, 475] on div at bounding box center [71, 438] width 16 height 151
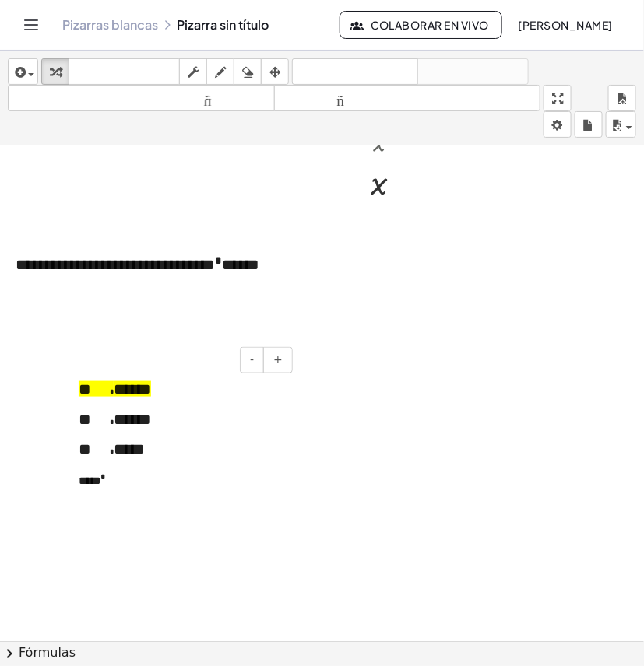
click at [79, 480] on font "****" at bounding box center [90, 480] width 22 height 11
drag, startPoint x: 132, startPoint y: 486, endPoint x: 107, endPoint y: 480, distance: 25.7
click at [107, 480] on p "* **** *" at bounding box center [180, 479] width 202 height 23
click at [276, 366] on font "+" at bounding box center [277, 359] width 9 height 12
click at [158, 510] on div "* ****** * ****** * ***** * **** *" at bounding box center [179, 444] width 233 height 163
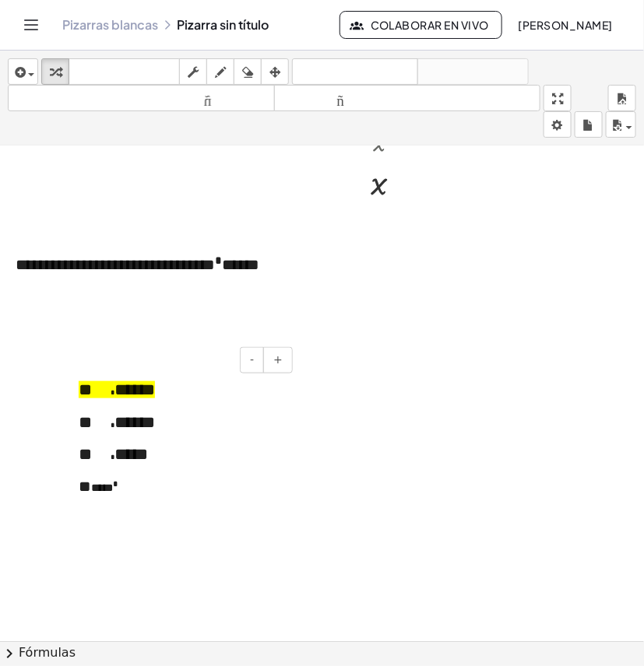
click at [177, 475] on div "* ****** * ****** * ***** * **** *" at bounding box center [179, 444] width 233 height 163
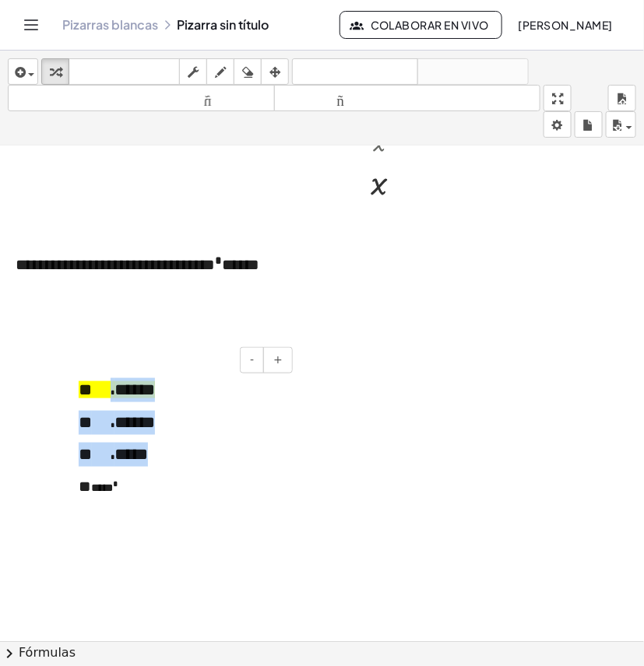
drag, startPoint x: 142, startPoint y: 458, endPoint x: 105, endPoint y: 402, distance: 66.3
click at [105, 402] on div "* ****** * ****** * ***** * **** *" at bounding box center [179, 444] width 233 height 163
click at [254, 366] on font "-" at bounding box center [252, 359] width 4 height 12
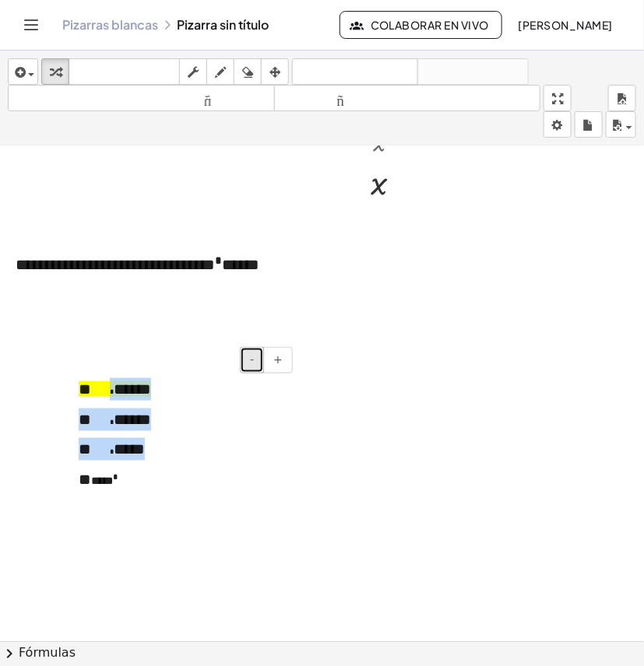
click at [254, 366] on font "-" at bounding box center [252, 359] width 4 height 12
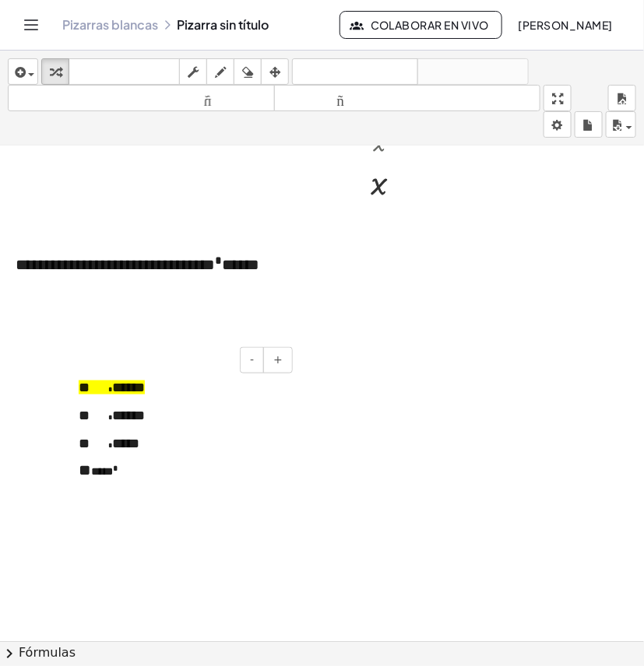
click at [166, 461] on div "* ****** * ****** * ***** * **** *" at bounding box center [179, 436] width 233 height 146
click at [158, 499] on div "* ****** * ****** * ***** * **** *" at bounding box center [179, 436] width 233 height 146
click at [234, 433] on div "* ****** * ****** * ***** * **** *" at bounding box center [179, 436] width 233 height 146
drag, startPoint x: 148, startPoint y: 479, endPoint x: 212, endPoint y: 387, distance: 112.3
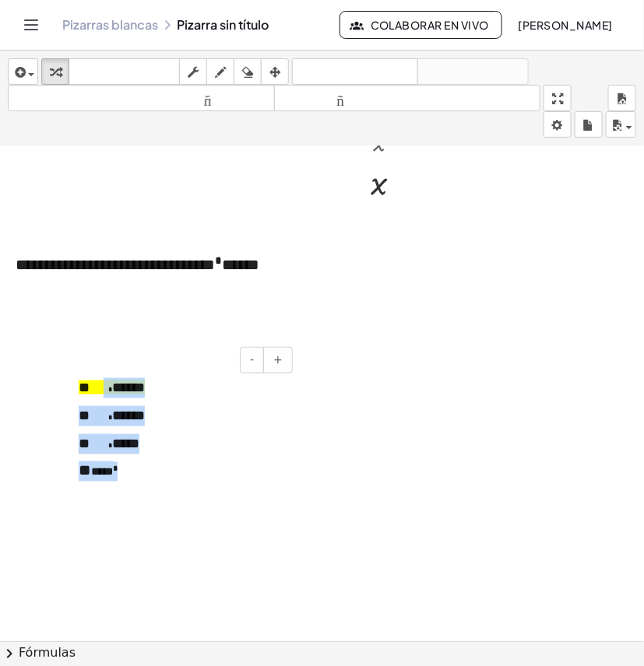
click at [103, 390] on div "* ****** * ****** * ***** * **** *" at bounding box center [179, 436] width 233 height 146
drag, startPoint x: 164, startPoint y: 402, endPoint x: 163, endPoint y: 424, distance: 22.6
click at [164, 402] on div "* ****** * ****** * ***** * **** *" at bounding box center [179, 436] width 233 height 146
click at [134, 480] on p "* **** *" at bounding box center [180, 471] width 202 height 20
drag, startPoint x: 136, startPoint y: 480, endPoint x: 72, endPoint y: 387, distance: 113.5
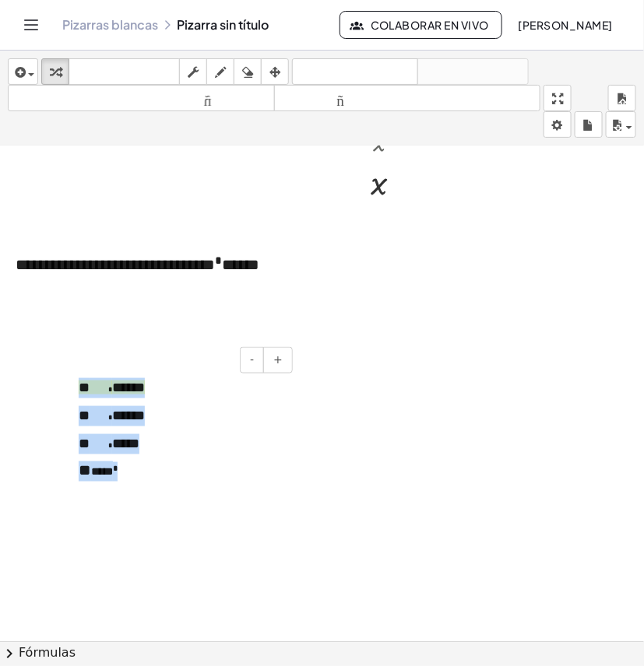
click at [72, 387] on div "- + * ****** * ****** * ***** * **** *" at bounding box center [179, 436] width 233 height 146
click at [271, 359] on button "+" at bounding box center [278, 360] width 30 height 26
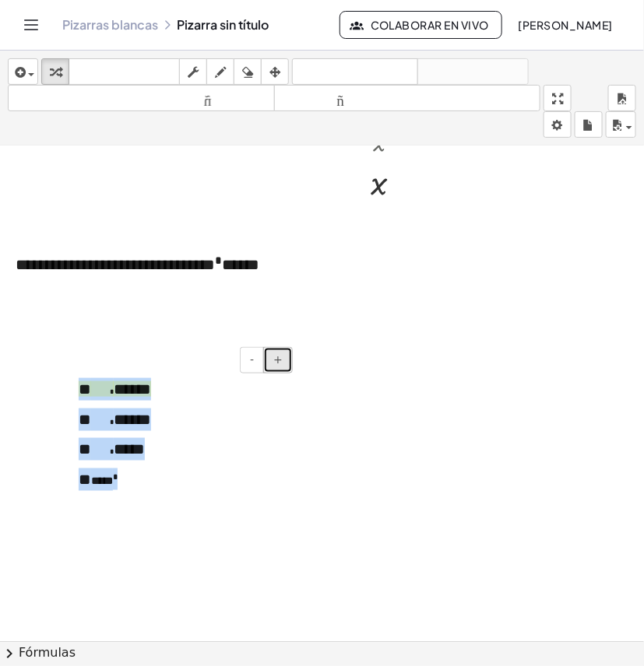
click at [273, 359] on button "+" at bounding box center [278, 360] width 30 height 26
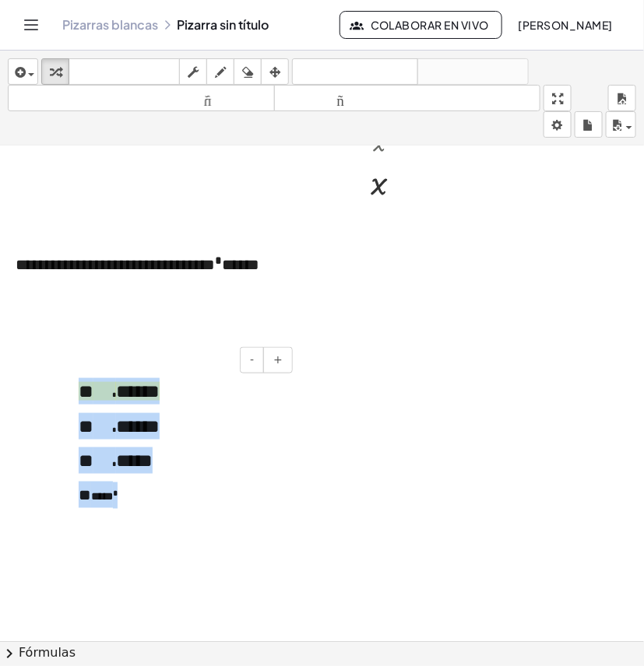
click at [184, 511] on div "* ****** * ****** * ***** * **** *" at bounding box center [179, 447] width 233 height 169
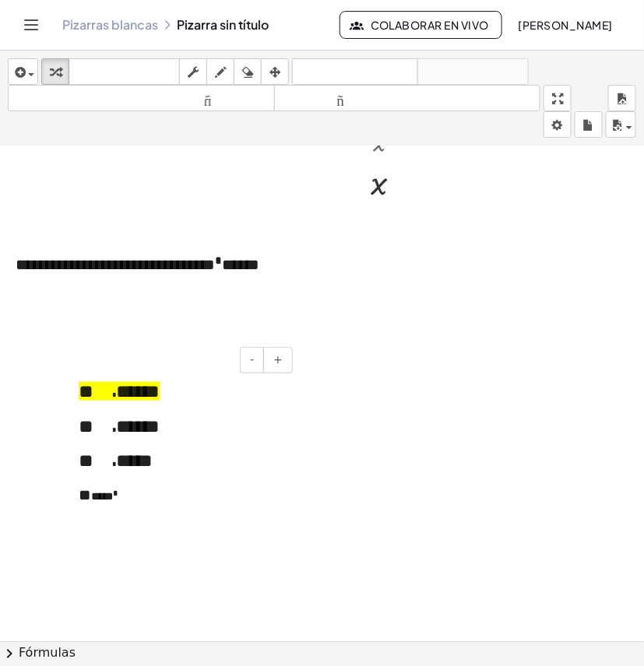
click at [131, 500] on p "* **** *" at bounding box center [180, 495] width 202 height 26
click at [110, 495] on font "* ****" at bounding box center [96, 497] width 34 height 11
drag, startPoint x: 135, startPoint y: 502, endPoint x: 133, endPoint y: 519, distance: 17.2
click at [111, 504] on p "* **** *" at bounding box center [180, 495] width 202 height 26
click at [138, 502] on p "* **** *" at bounding box center [180, 495] width 202 height 26
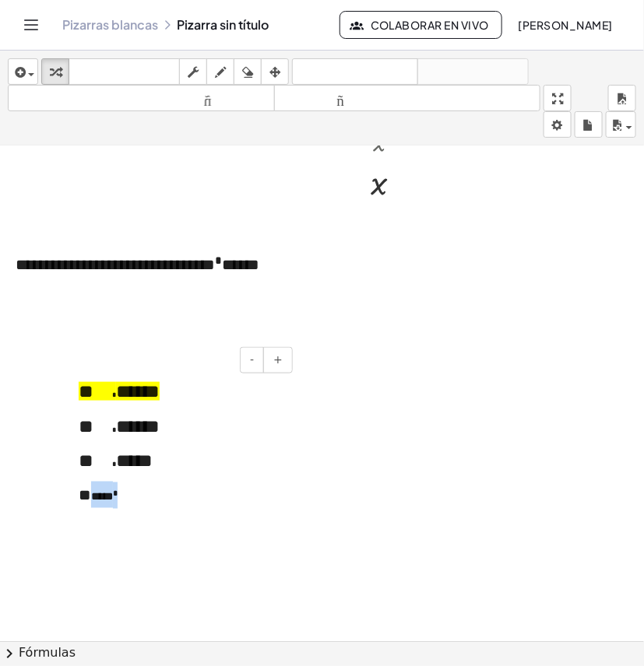
drag, startPoint x: 138, startPoint y: 502, endPoint x: 107, endPoint y: 504, distance: 31.2
click at [101, 502] on p "* **** *" at bounding box center [180, 495] width 202 height 26
drag, startPoint x: 114, startPoint y: 500, endPoint x: 148, endPoint y: 508, distance: 34.4
click at [148, 508] on p "* **** *" at bounding box center [180, 495] width 202 height 26
click at [163, 506] on p "* **** *" at bounding box center [180, 495] width 202 height 26
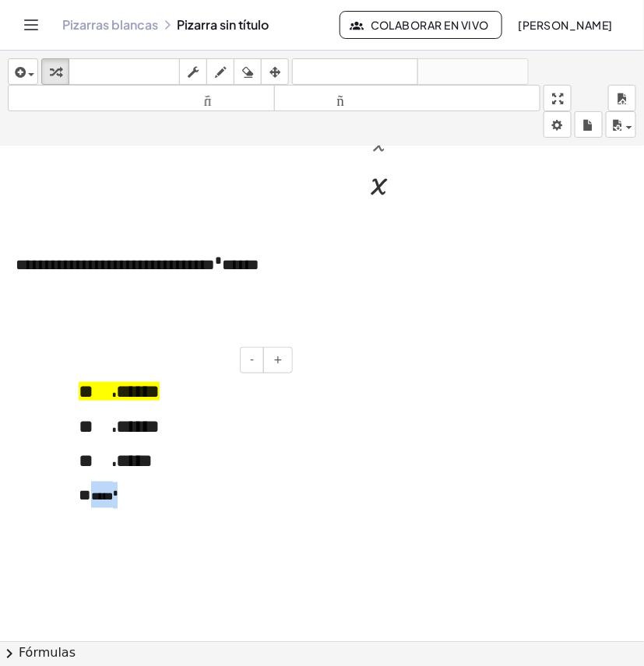
drag, startPoint x: 126, startPoint y: 500, endPoint x: 105, endPoint y: 500, distance: 21.0
click at [105, 500] on p "* **** *" at bounding box center [180, 495] width 202 height 26
click at [282, 372] on button "+" at bounding box center [278, 360] width 30 height 26
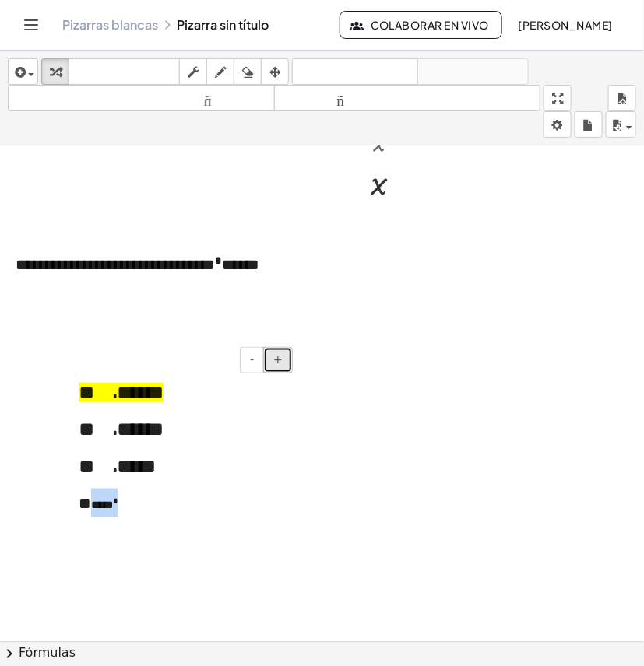
click at [282, 370] on button "+" at bounding box center [278, 360] width 30 height 26
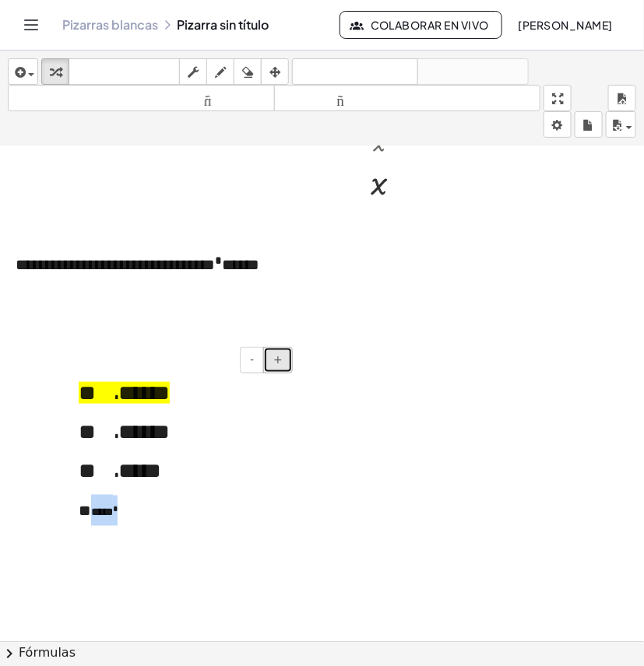
click at [282, 370] on button "+" at bounding box center [278, 360] width 30 height 26
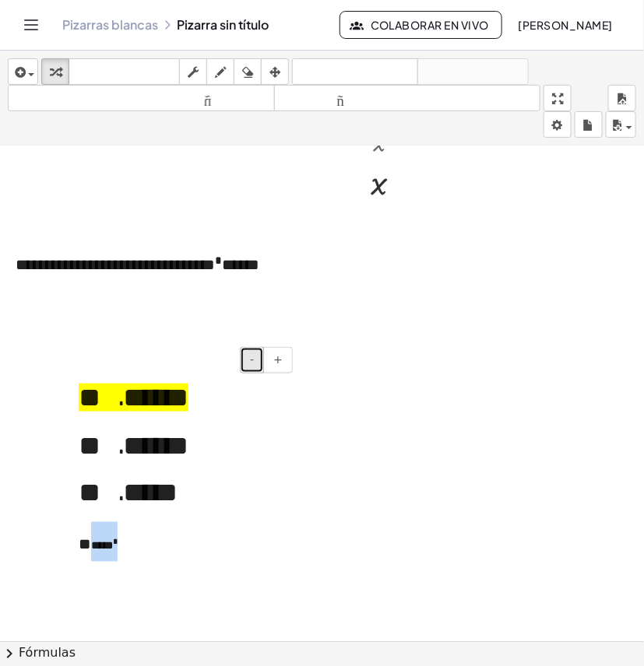
click at [247, 371] on button "-" at bounding box center [252, 360] width 24 height 26
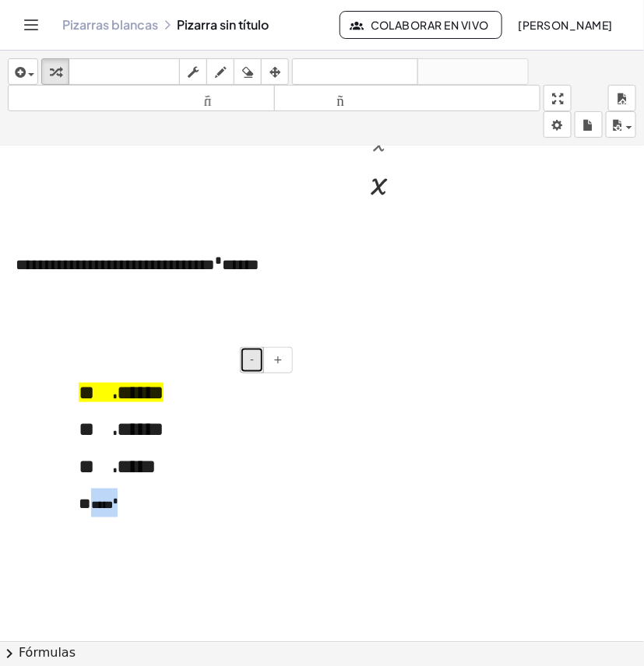
click at [247, 371] on button "-" at bounding box center [252, 360] width 24 height 26
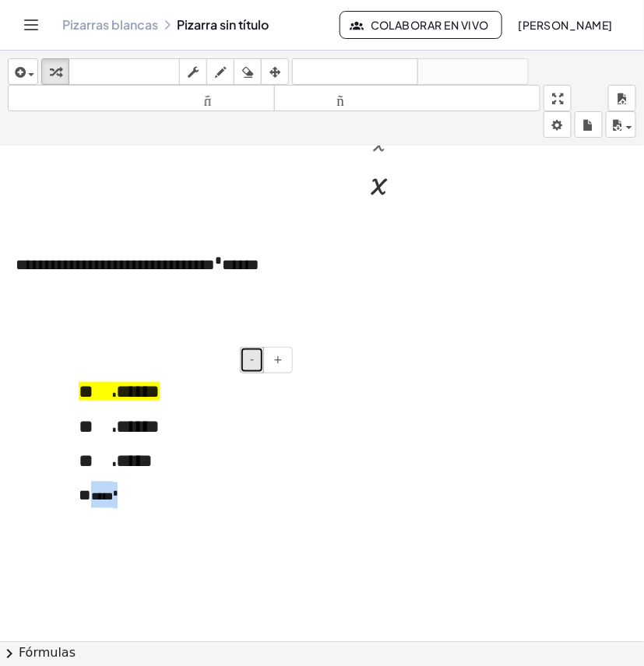
click at [247, 371] on button "-" at bounding box center [252, 360] width 24 height 26
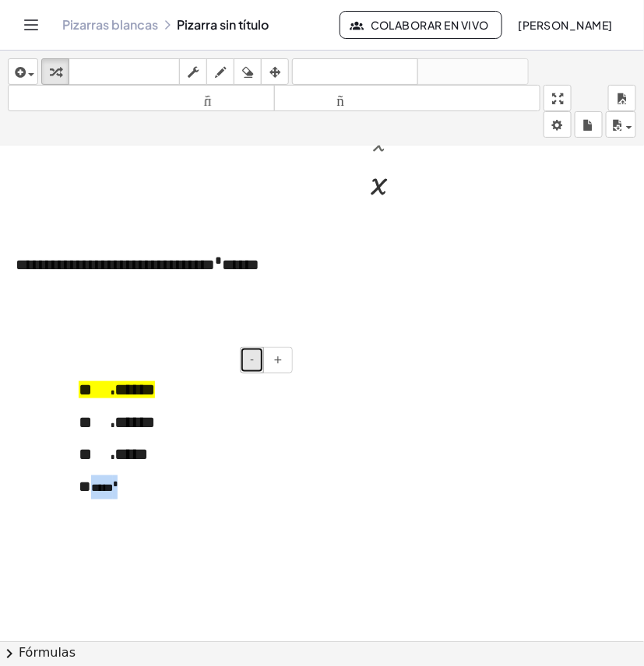
click at [247, 371] on button "-" at bounding box center [252, 360] width 24 height 26
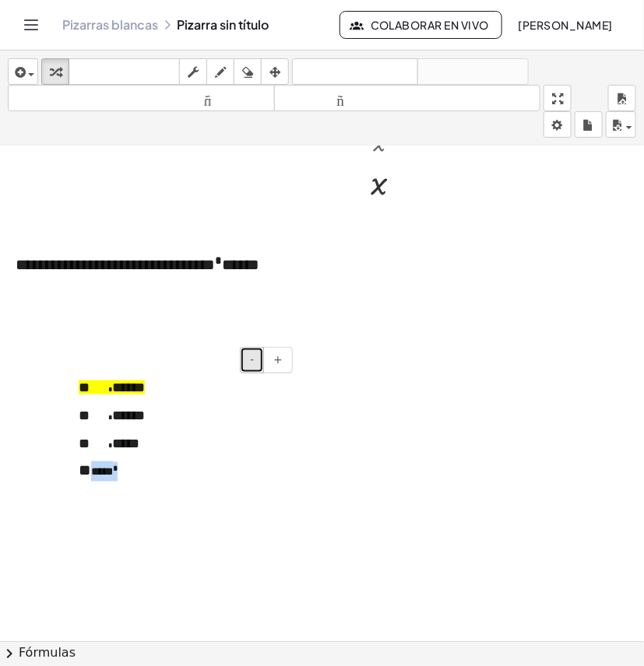
click at [247, 371] on button "-" at bounding box center [252, 360] width 24 height 26
click at [188, 481] on div "* ****** * ****** * ***** * **** *" at bounding box center [179, 429] width 233 height 133
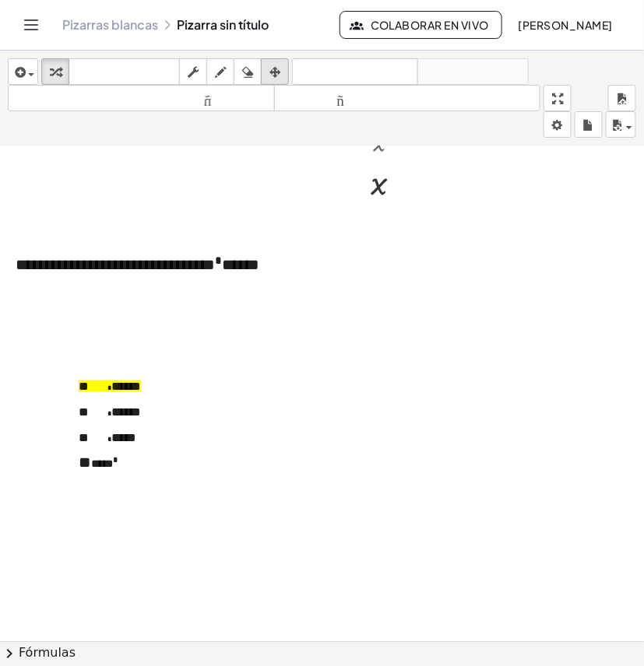
click at [274, 71] on icon "button" at bounding box center [274, 72] width 11 height 19
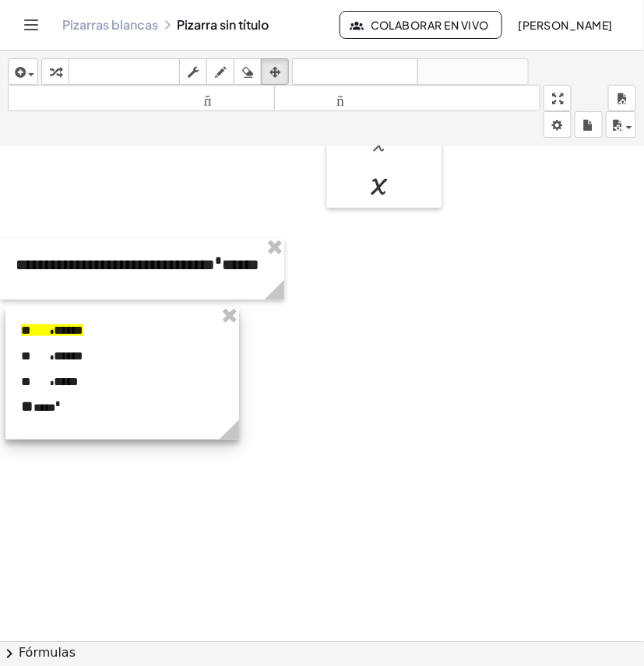
drag, startPoint x: 249, startPoint y: 484, endPoint x: 218, endPoint y: 437, distance: 56.1
click at [192, 428] on div at bounding box center [121, 373] width 233 height 133
drag, startPoint x: 232, startPoint y: 437, endPoint x: 138, endPoint y: 430, distance: 94.4
click at [138, 430] on icon at bounding box center [135, 429] width 19 height 19
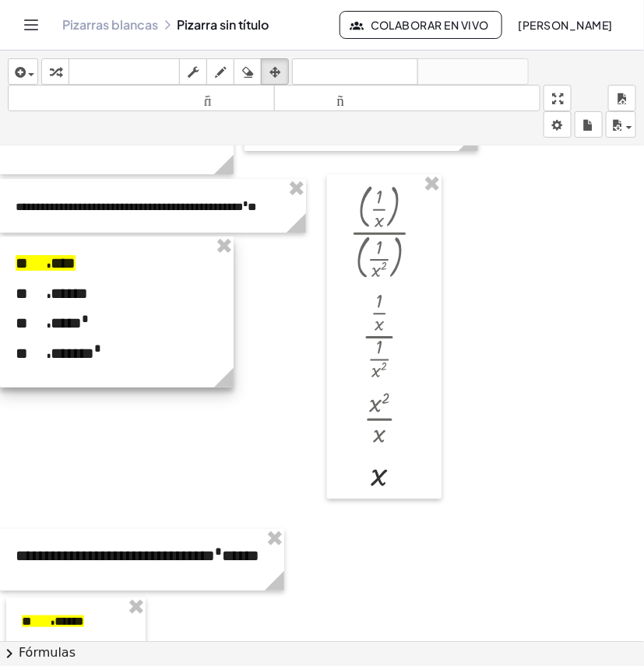
scroll to position [1301, 0]
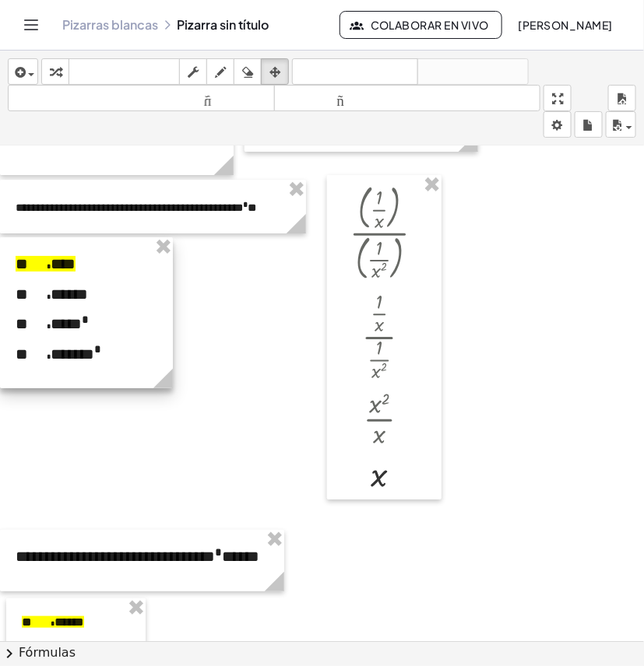
drag, startPoint x: 222, startPoint y: 379, endPoint x: 206, endPoint y: 391, distance: 19.9
click at [161, 380] on circle at bounding box center [166, 381] width 27 height 27
click at [227, 390] on div at bounding box center [332, 79] width 665 height 2468
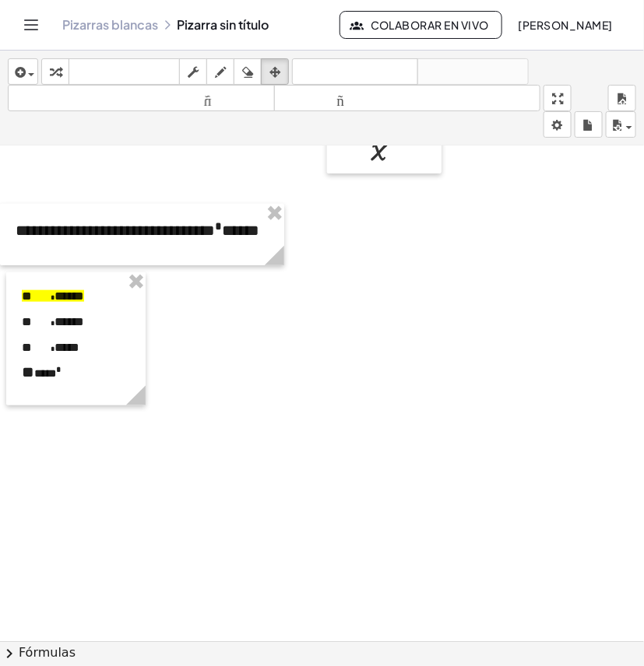
scroll to position [1593, 0]
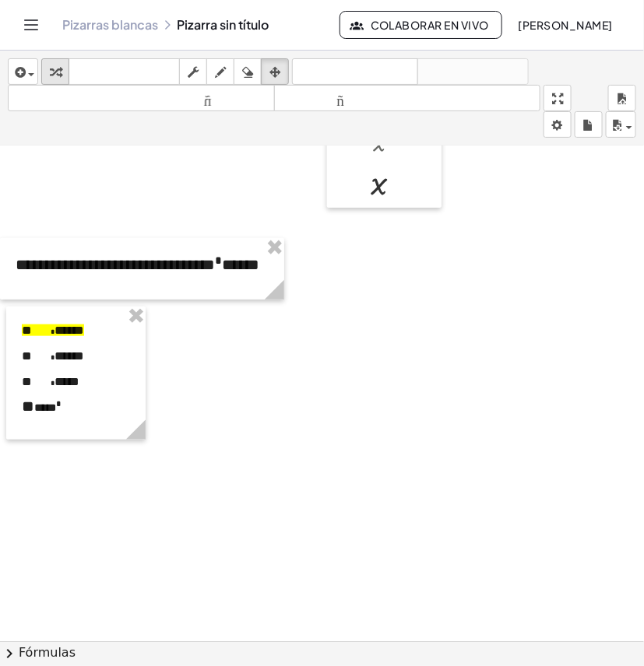
click at [48, 72] on div "button" at bounding box center [55, 71] width 20 height 19
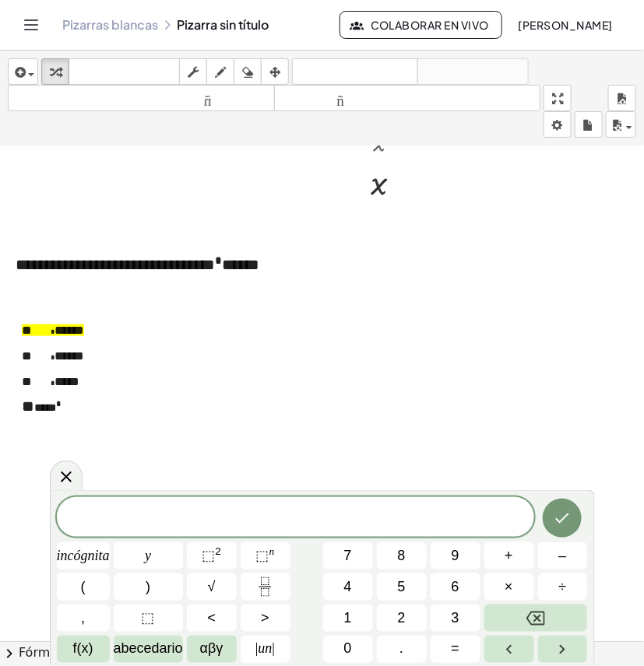
scroll to position [1690, 0]
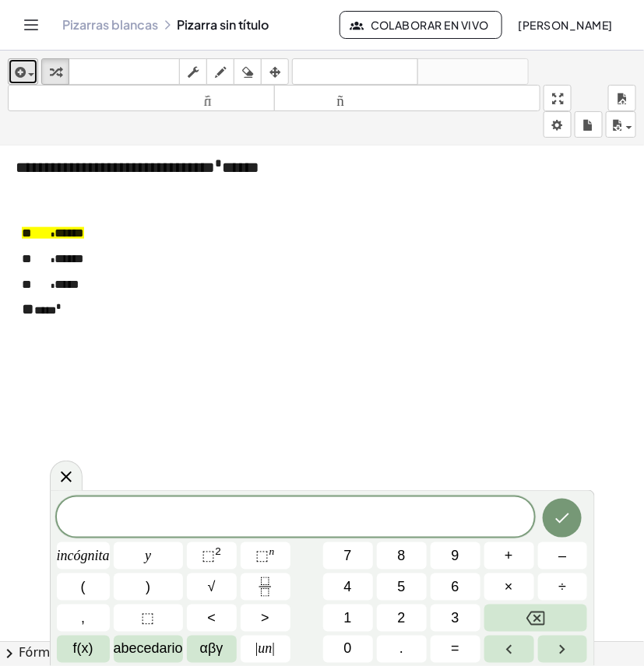
click at [24, 71] on div "button" at bounding box center [23, 71] width 23 height 19
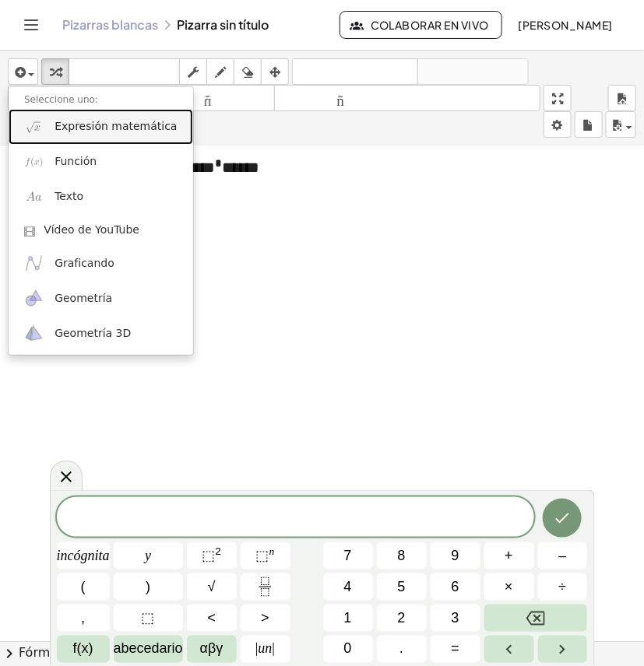
click at [121, 132] on font "Expresión matemática" at bounding box center [115, 126] width 122 height 12
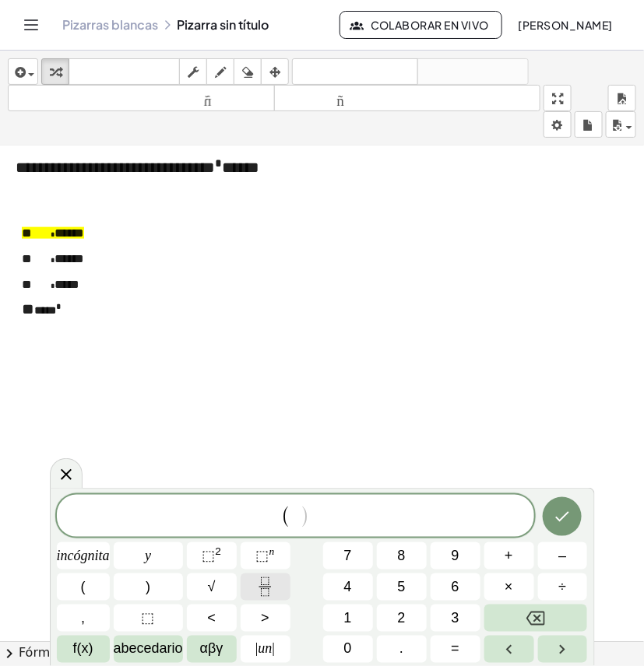
click at [282, 584] on button "Fracción" at bounding box center [265, 587] width 50 height 27
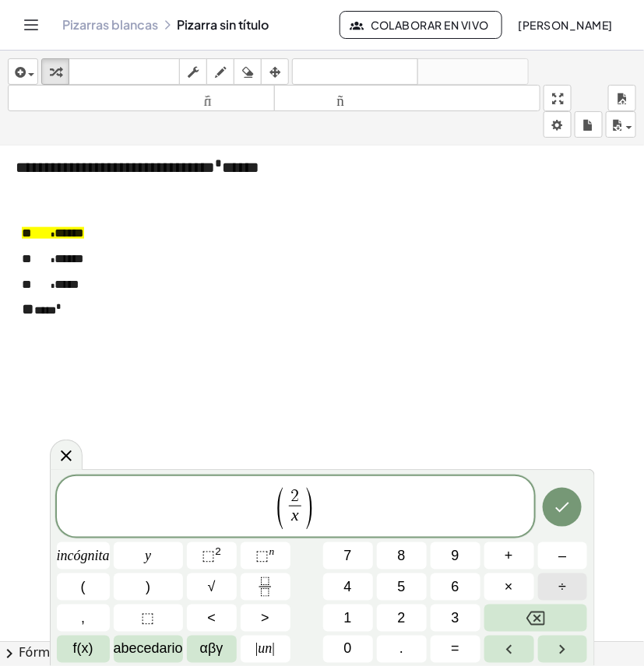
click at [559, 586] on font "÷" at bounding box center [563, 587] width 8 height 16
click at [258, 592] on icon "Fracción" at bounding box center [264, 586] width 19 height 19
click at [216, 551] on font "2" at bounding box center [218, 551] width 6 height 12
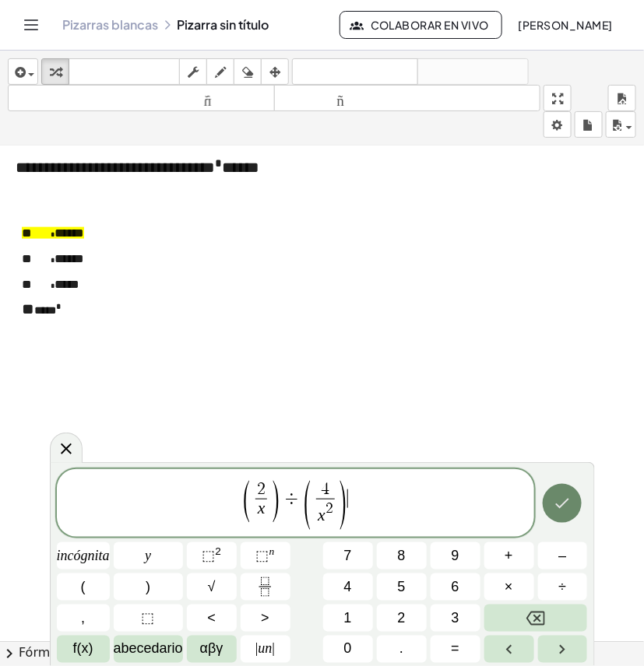
click at [554, 503] on icon "Hecho" at bounding box center [561, 503] width 19 height 19
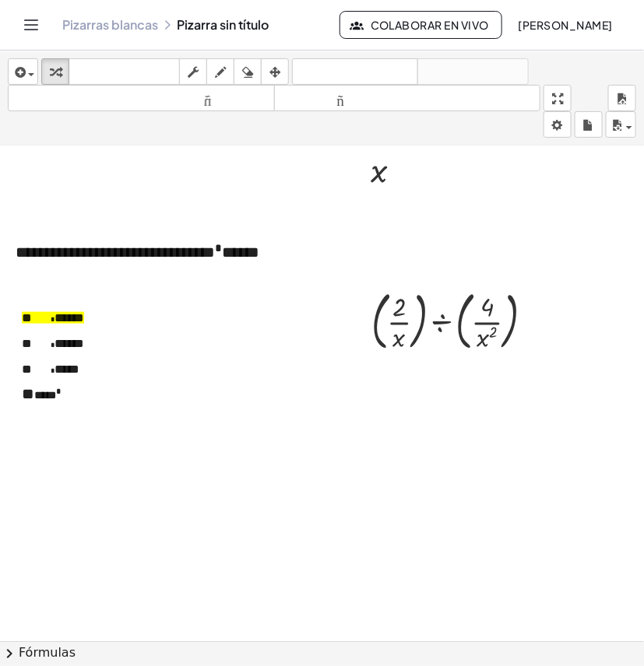
scroll to position [1593, 0]
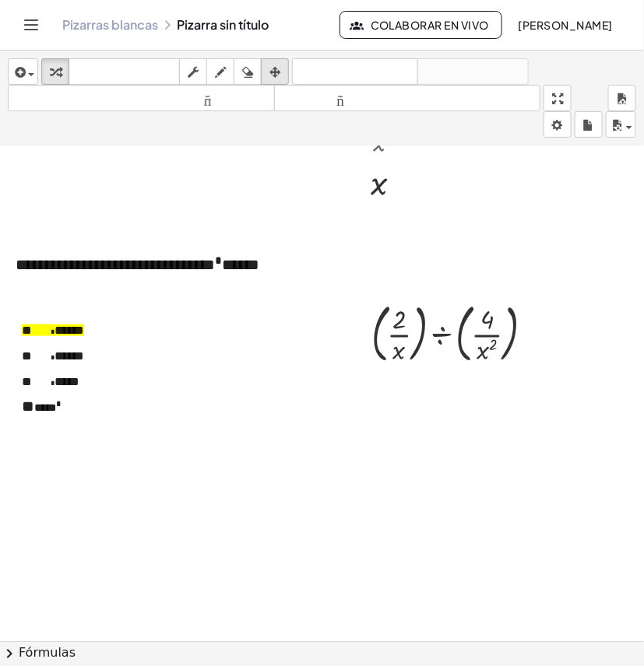
click at [275, 68] on icon "button" at bounding box center [274, 72] width 11 height 19
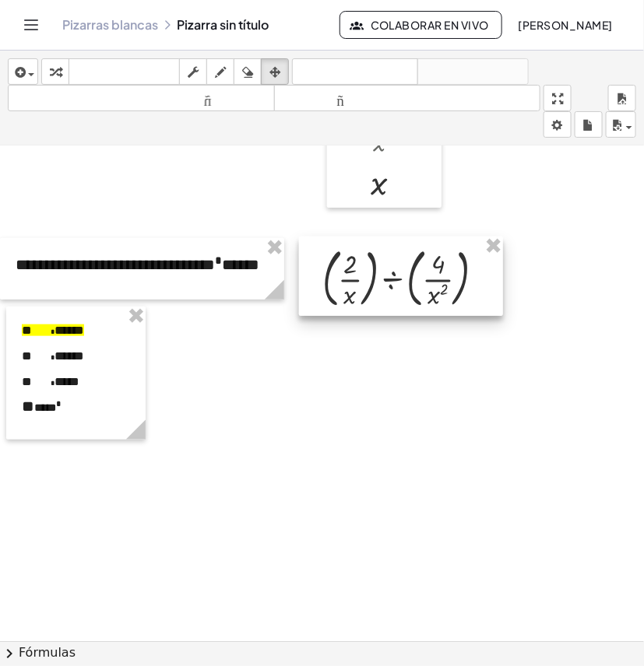
drag, startPoint x: 457, startPoint y: 339, endPoint x: 410, endPoint y: 285, distance: 71.2
click at [410, 285] on div at bounding box center [401, 276] width 204 height 79
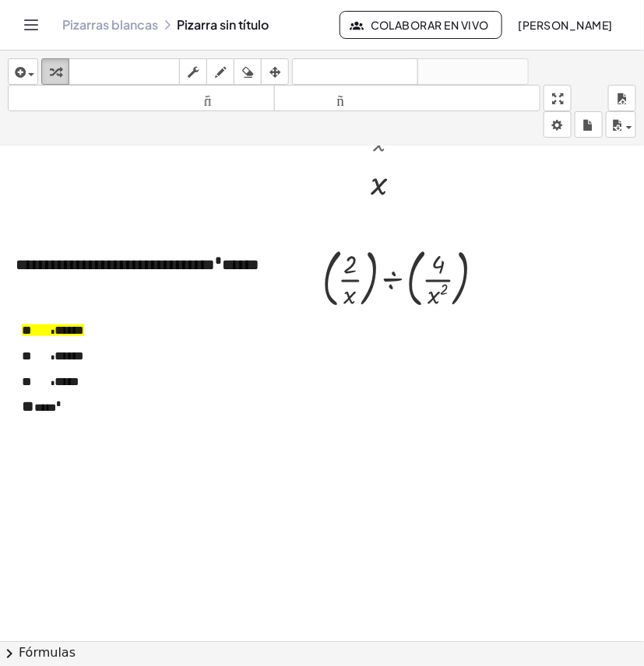
click at [50, 72] on icon "button" at bounding box center [55, 72] width 11 height 19
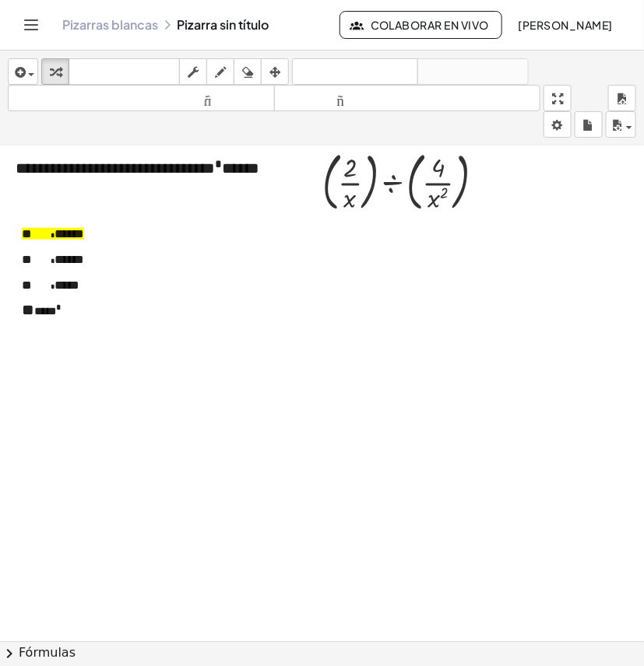
scroll to position [1690, 0]
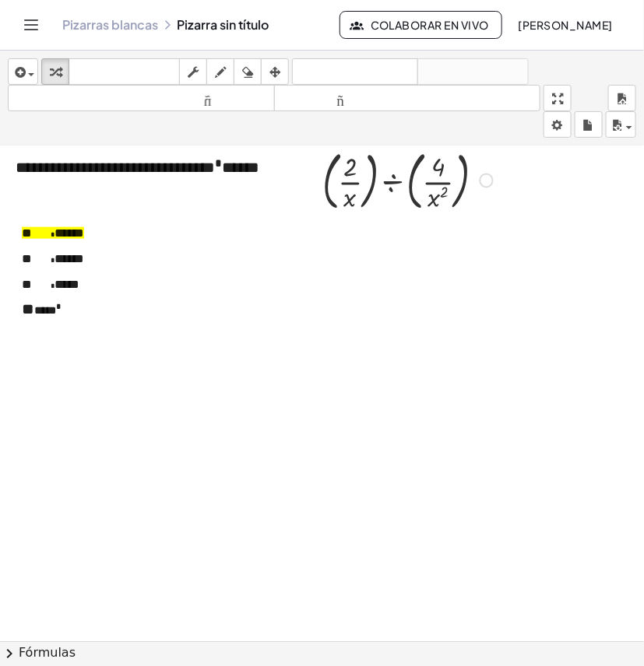
click at [390, 181] on div at bounding box center [409, 179] width 191 height 72
click at [390, 181] on div at bounding box center [410, 179] width 131 height 72
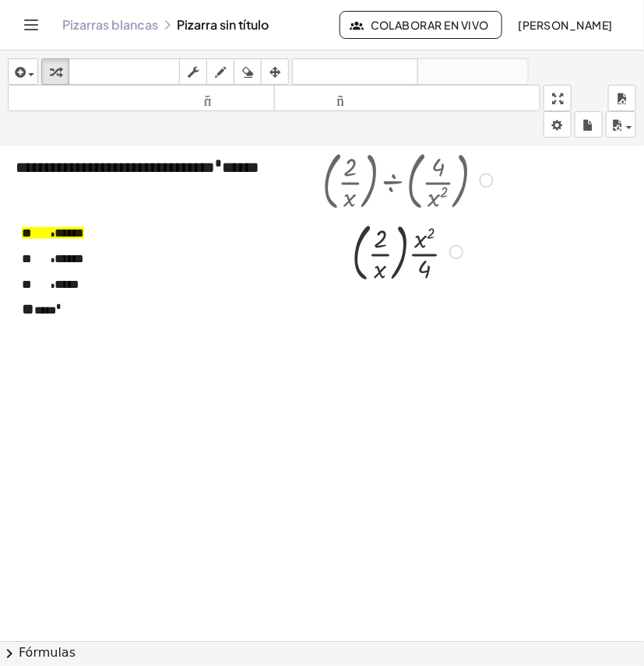
click at [405, 265] on div at bounding box center [409, 251] width 191 height 72
click at [405, 265] on div at bounding box center [409, 250] width 191 height 67
drag, startPoint x: 445, startPoint y: 324, endPoint x: 447, endPoint y: 254, distance: 70.1
click at [447, 254] on div at bounding box center [444, 257] width 14 height 14
click at [391, 254] on div at bounding box center [409, 250] width 191 height 67
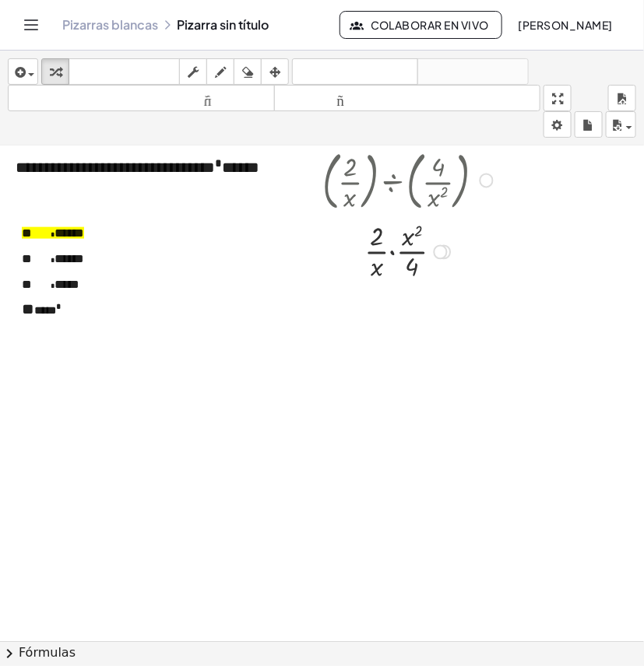
click at [391, 254] on div at bounding box center [409, 250] width 191 height 67
click at [407, 317] on div at bounding box center [409, 317] width 191 height 67
click at [389, 304] on div at bounding box center [409, 317] width 191 height 67
drag, startPoint x: 385, startPoint y: 305, endPoint x: 399, endPoint y: 328, distance: 27.2
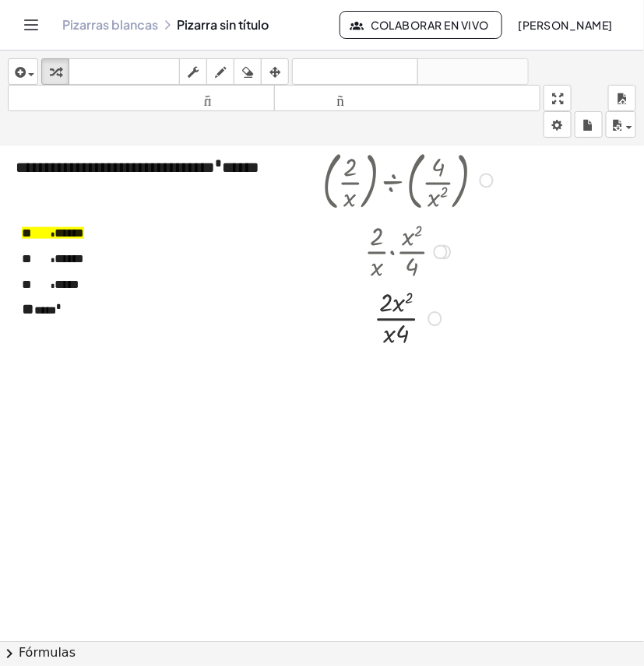
click at [385, 307] on div at bounding box center [409, 317] width 191 height 67
click at [403, 332] on div at bounding box center [409, 317] width 191 height 67
click at [415, 298] on div at bounding box center [409, 317] width 191 height 67
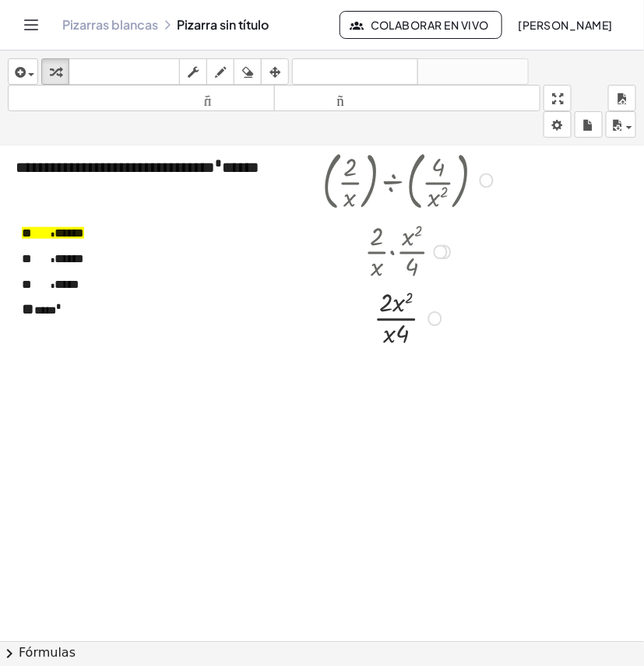
click at [380, 308] on div at bounding box center [409, 317] width 191 height 67
drag, startPoint x: 380, startPoint y: 308, endPoint x: 395, endPoint y: 335, distance: 31.4
click at [380, 309] on div at bounding box center [409, 317] width 191 height 67
drag, startPoint x: 398, startPoint y: 339, endPoint x: 381, endPoint y: 311, distance: 32.8
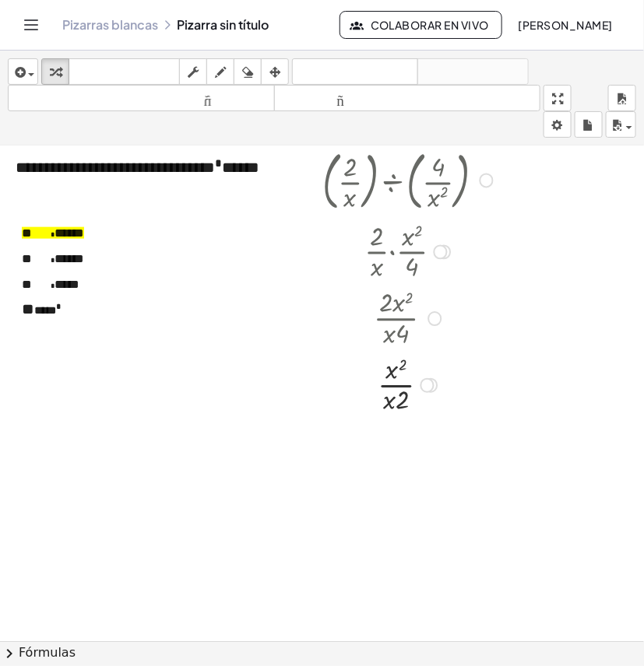
click at [402, 403] on div at bounding box center [409, 384] width 191 height 67
click at [401, 385] on div at bounding box center [409, 384] width 191 height 67
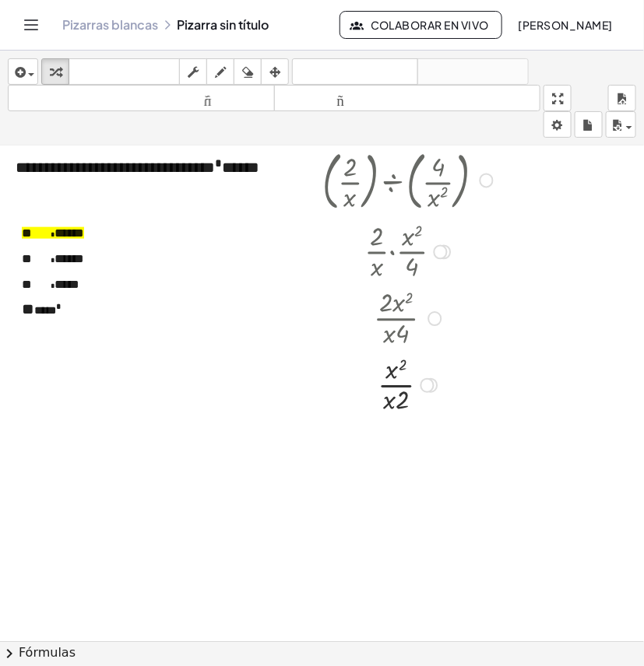
click at [403, 368] on div at bounding box center [409, 384] width 191 height 67
drag, startPoint x: 403, startPoint y: 367, endPoint x: 402, endPoint y: 405, distance: 38.9
click at [402, 405] on div at bounding box center [409, 384] width 191 height 67
drag, startPoint x: 405, startPoint y: 406, endPoint x: 405, endPoint y: 374, distance: 32.7
click at [405, 374] on div at bounding box center [409, 384] width 191 height 67
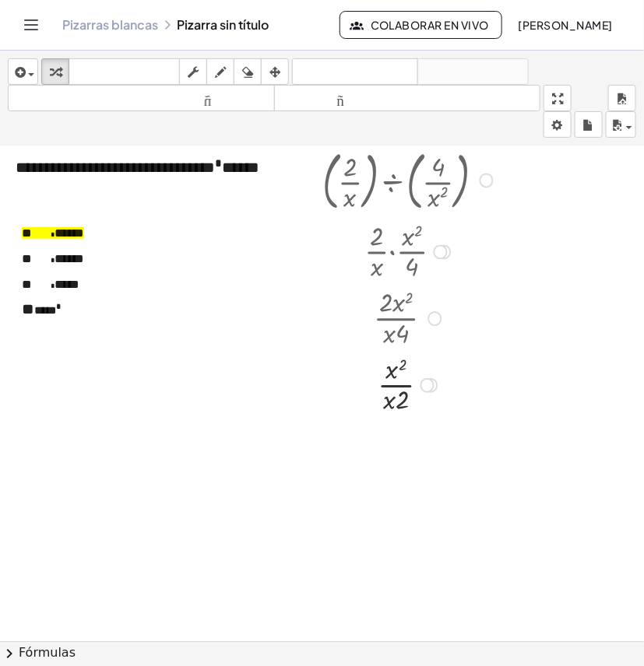
click at [433, 313] on div at bounding box center [434, 319] width 14 height 14
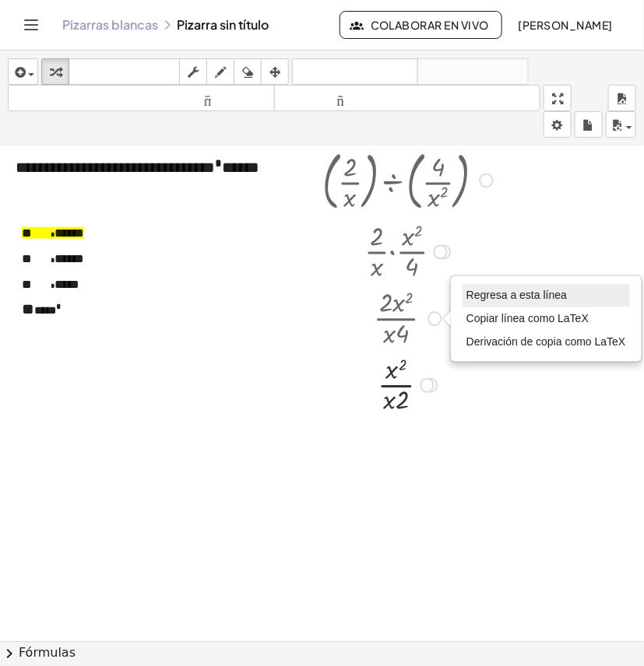
click at [464, 297] on li "Regresa a esta línea" at bounding box center [545, 295] width 167 height 23
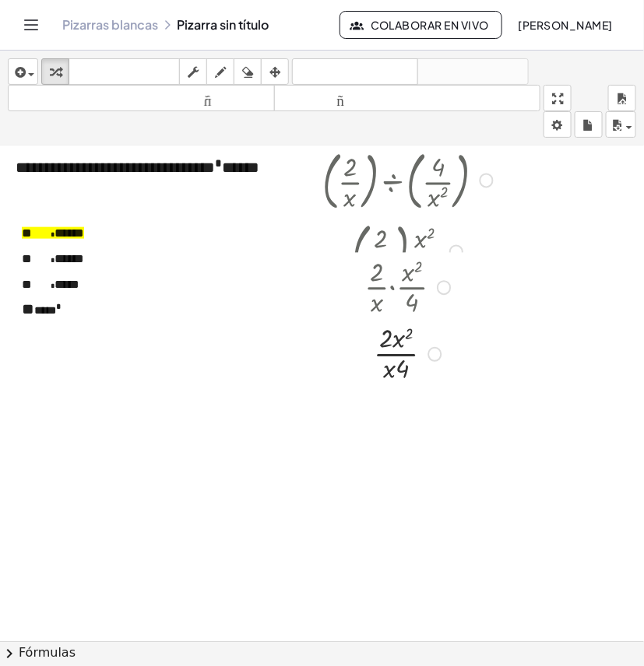
drag, startPoint x: 436, startPoint y: 321, endPoint x: 436, endPoint y: 441, distance: 119.8
click at [437, 321] on div at bounding box center [444, 321] width 14 height 14
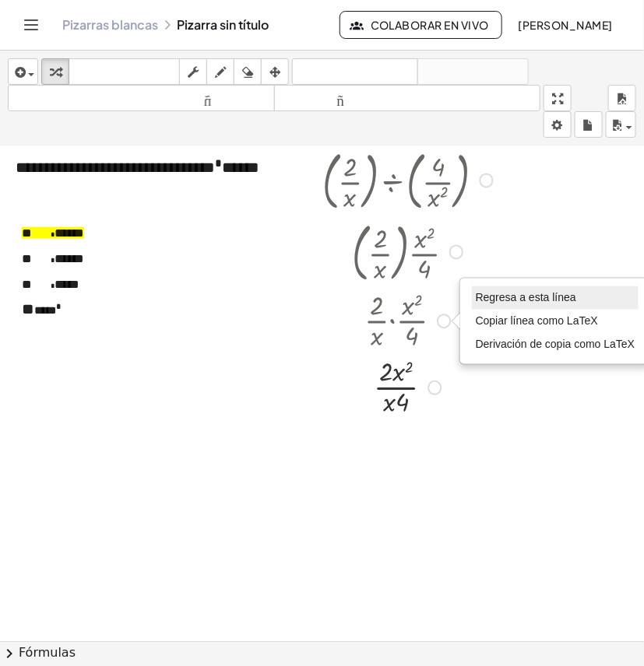
click at [495, 305] on li "Regresa a esta línea" at bounding box center [555, 297] width 167 height 23
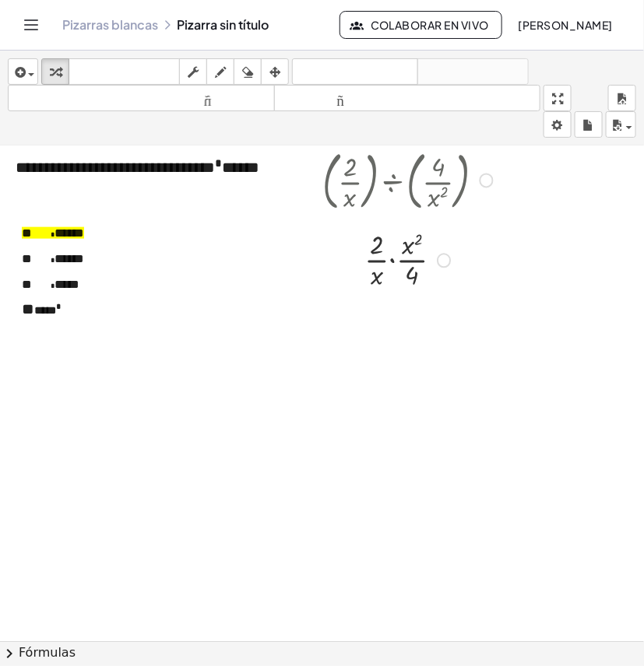
drag, startPoint x: 445, startPoint y: 317, endPoint x: 453, endPoint y: 250, distance: 68.1
click at [396, 261] on div "· · 2 · x · · x 2 · 4 Regresa a esta línea Copiar línea [GEOGRAPHIC_DATA] LaTeX…" at bounding box center [396, 261] width 0 height 0
click at [390, 251] on div at bounding box center [409, 250] width 191 height 67
click at [403, 319] on div at bounding box center [409, 317] width 191 height 67
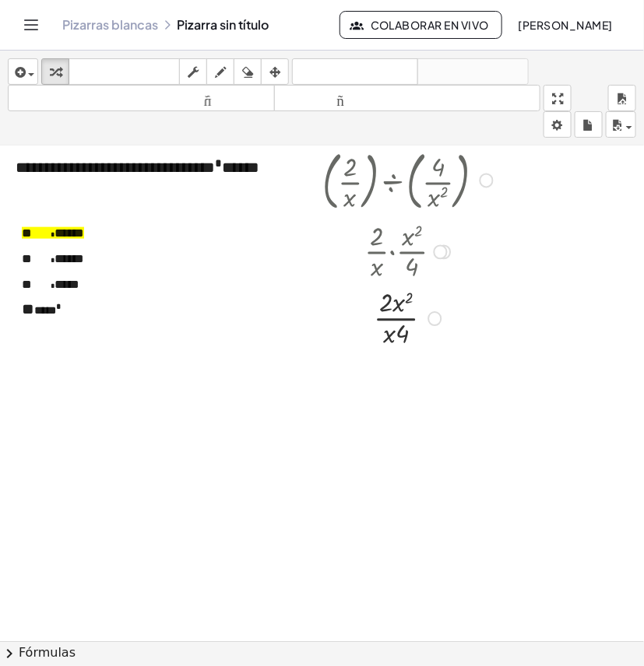
click at [403, 317] on div at bounding box center [409, 317] width 191 height 67
drag, startPoint x: 405, startPoint y: 339, endPoint x: 382, endPoint y: 339, distance: 22.6
drag, startPoint x: 440, startPoint y: 382, endPoint x: 442, endPoint y: 313, distance: 69.3
click at [396, 326] on div "· 2 · x · x 2 · 4 Regresa a esta línea Copiar línea [GEOGRAPHIC_DATA] LaTeX Der…" at bounding box center [396, 326] width 0 height 0
click at [389, 335] on div at bounding box center [409, 317] width 191 height 67
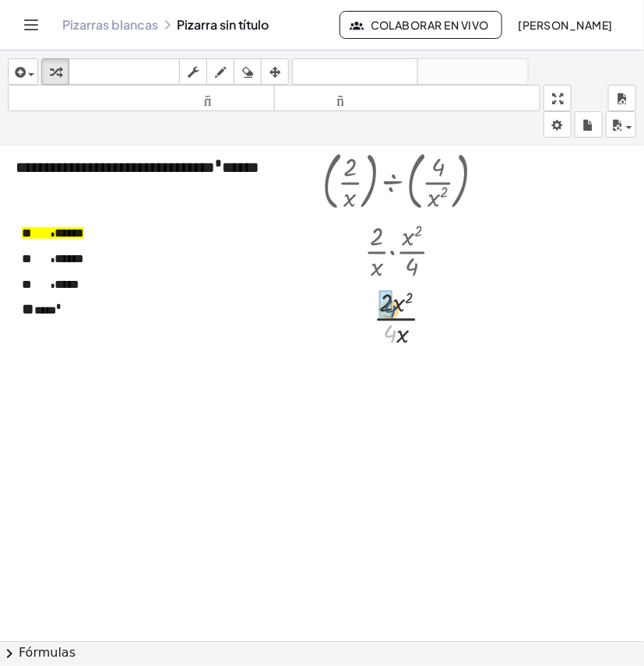
drag, startPoint x: 391, startPoint y: 332, endPoint x: 391, endPoint y: 319, distance: 13.2
drag, startPoint x: 405, startPoint y: 403, endPoint x: 394, endPoint y: 378, distance: 27.2
drag, startPoint x: 423, startPoint y: 450, endPoint x: 423, endPoint y: 375, distance: 74.7
click at [396, 384] on div "· x · 2 Regresa a esta línea Copiar línea como LaTeX Derivación de copia como L…" at bounding box center [396, 384] width 0 height 0
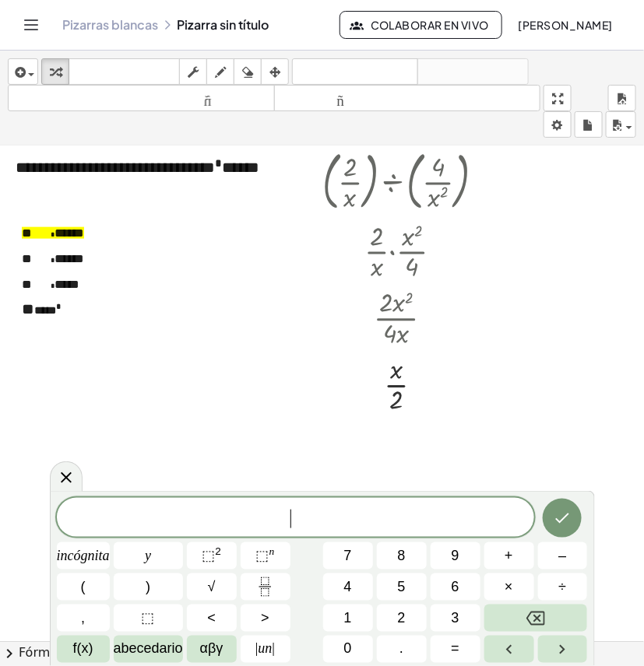
drag, startPoint x: 276, startPoint y: 390, endPoint x: 265, endPoint y: 389, distance: 11.7
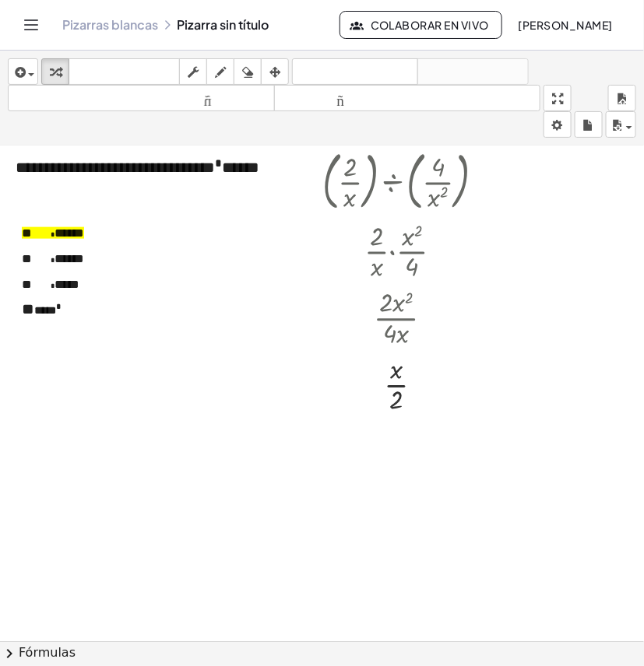
scroll to position [1787, 0]
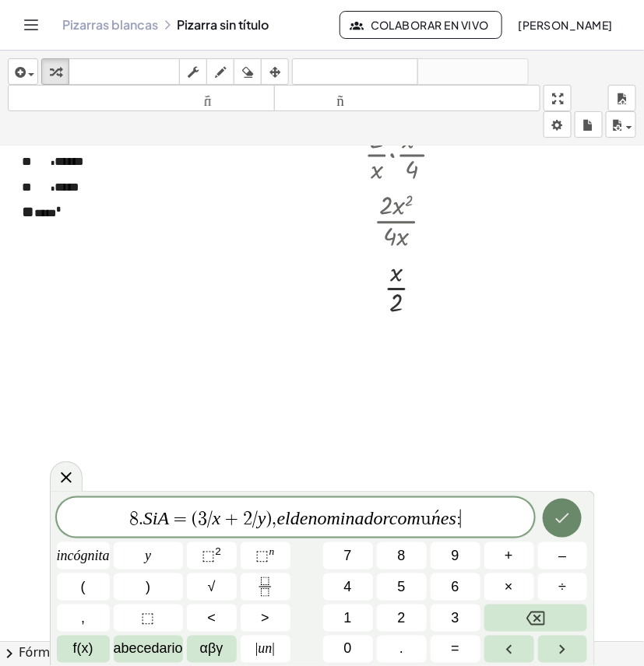
click at [569, 527] on icon "Hecho" at bounding box center [561, 518] width 19 height 19
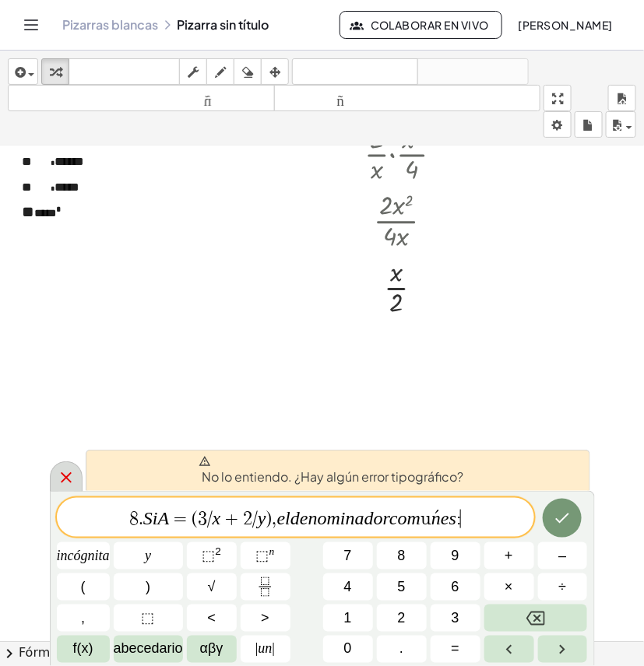
click at [68, 475] on icon at bounding box center [66, 477] width 19 height 19
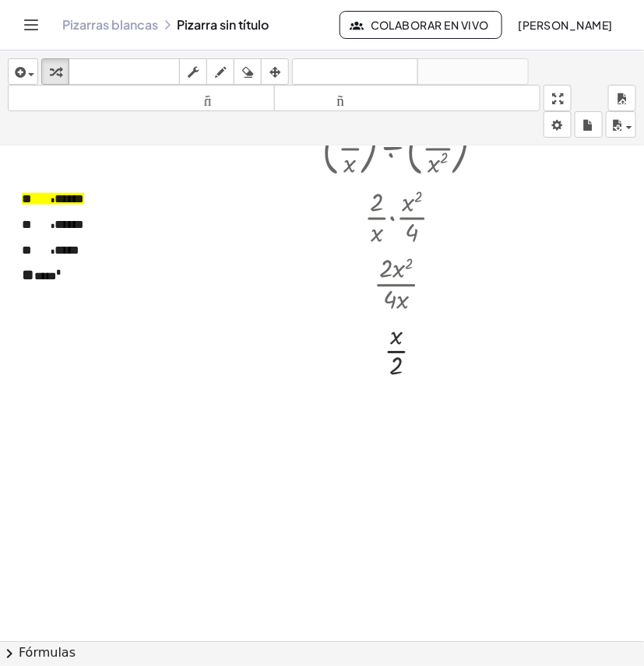
scroll to position [1690, 0]
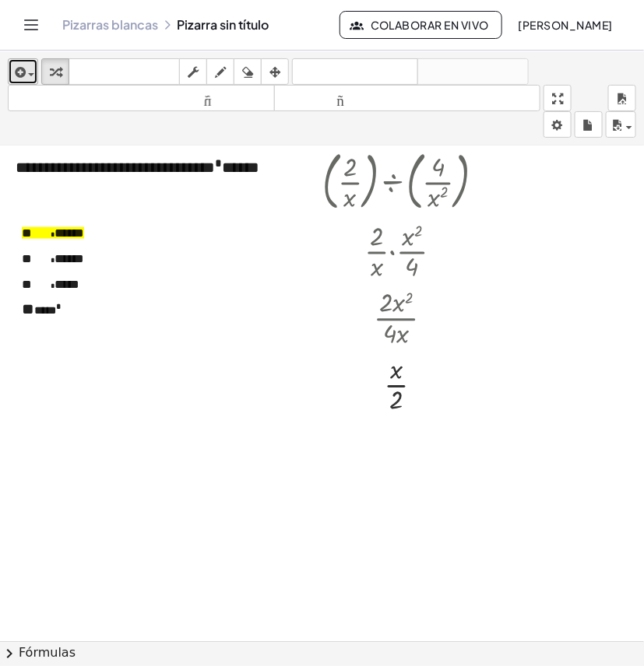
click at [14, 75] on icon "button" at bounding box center [19, 72] width 14 height 19
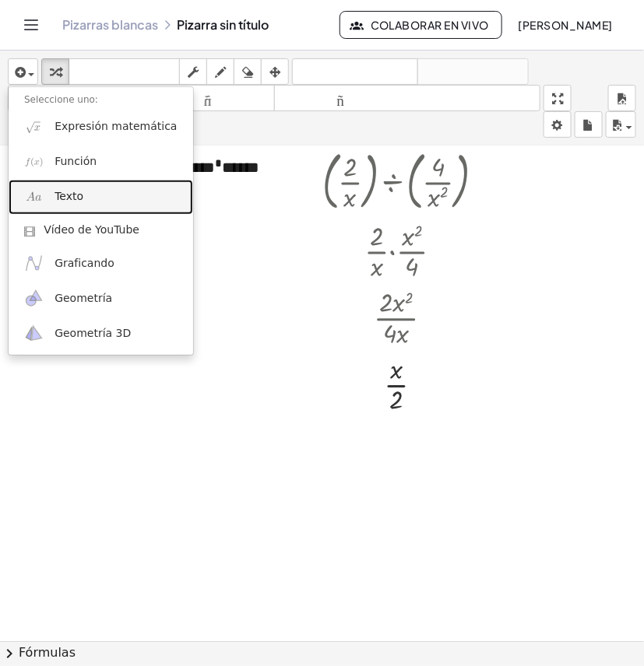
click at [91, 197] on link "Texto" at bounding box center [101, 197] width 184 height 35
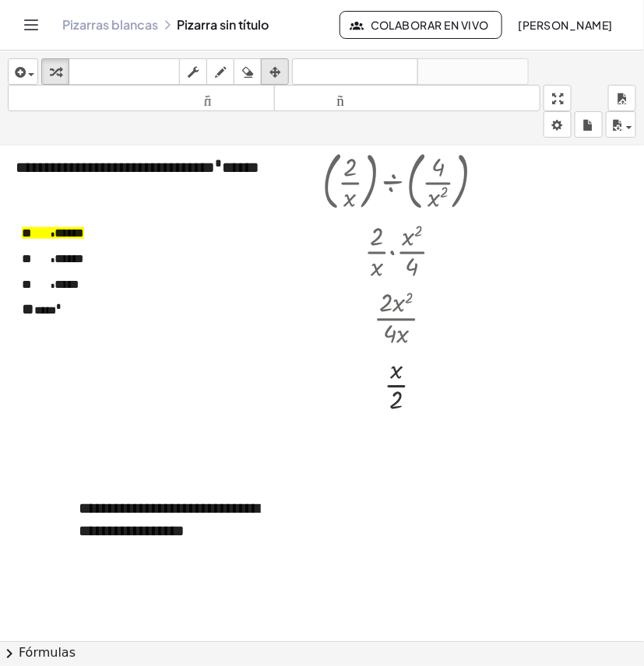
click at [274, 66] on icon "button" at bounding box center [274, 72] width 11 height 19
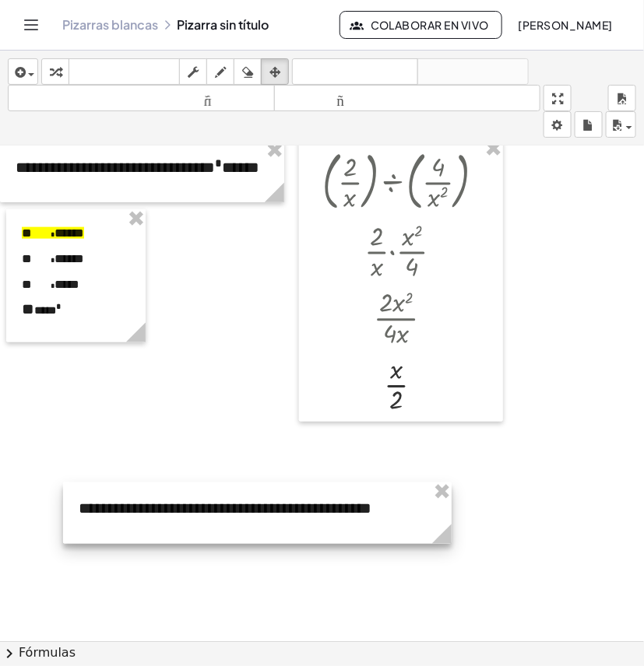
drag, startPoint x: 293, startPoint y: 560, endPoint x: 447, endPoint y: 538, distance: 156.4
click at [447, 538] on icon at bounding box center [441, 533] width 19 height 19
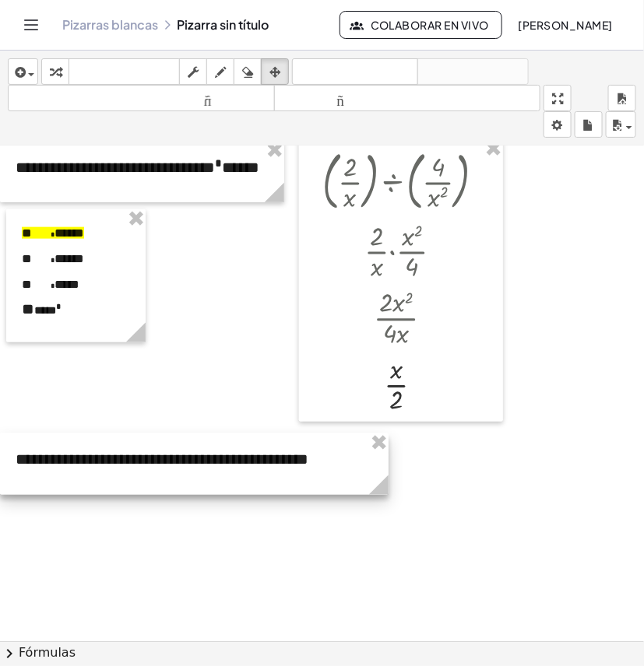
drag, startPoint x: 417, startPoint y: 524, endPoint x: 307, endPoint y: 475, distance: 120.2
click at [307, 475] on div at bounding box center [194, 463] width 388 height 61
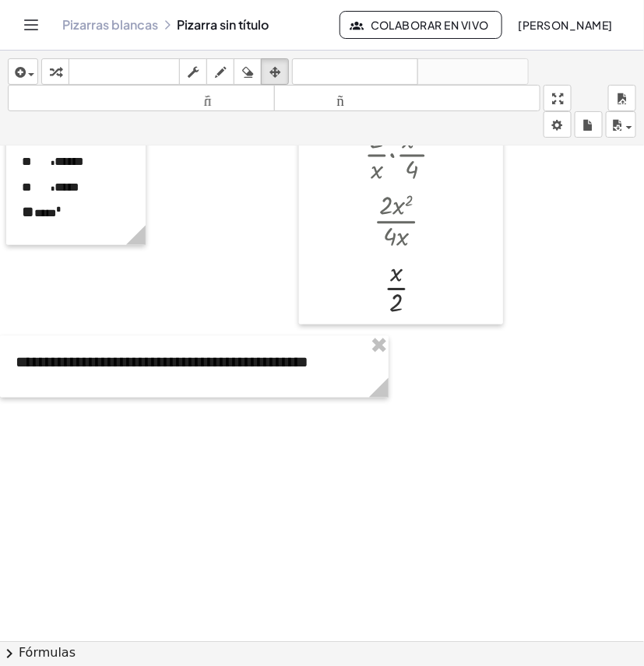
scroll to position [1885, 0]
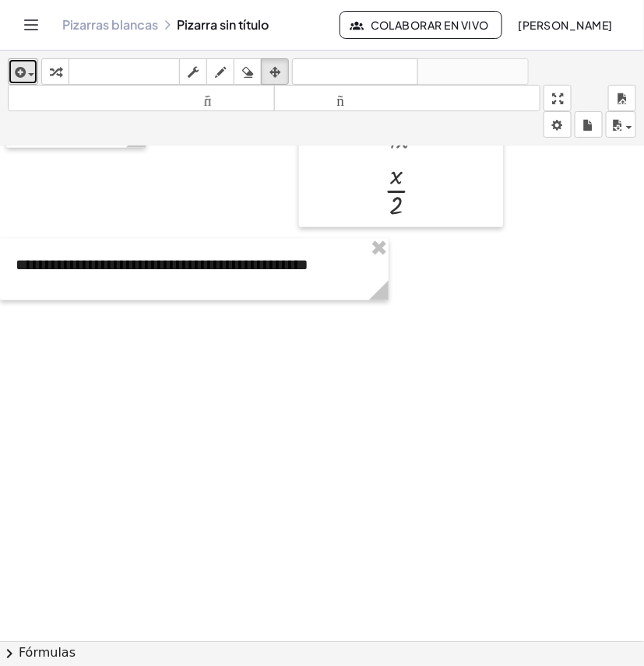
click at [27, 68] on span "button" at bounding box center [27, 73] width 3 height 11
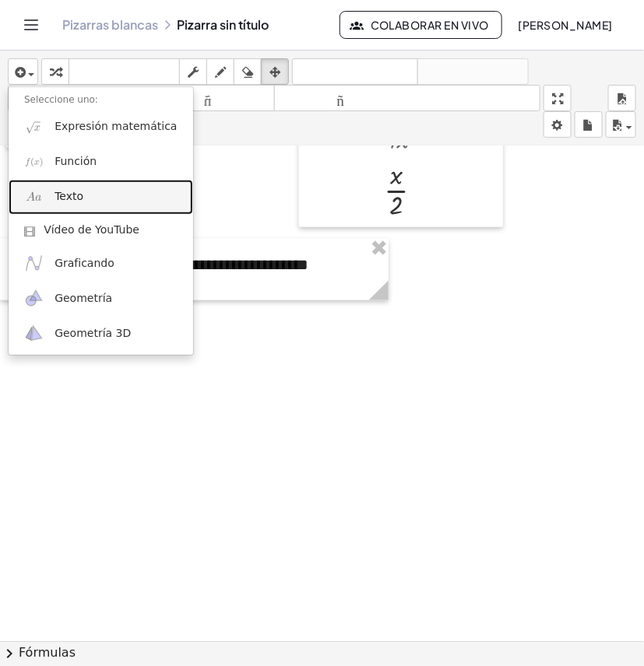
click at [62, 200] on font "Texto" at bounding box center [68, 196] width 29 height 12
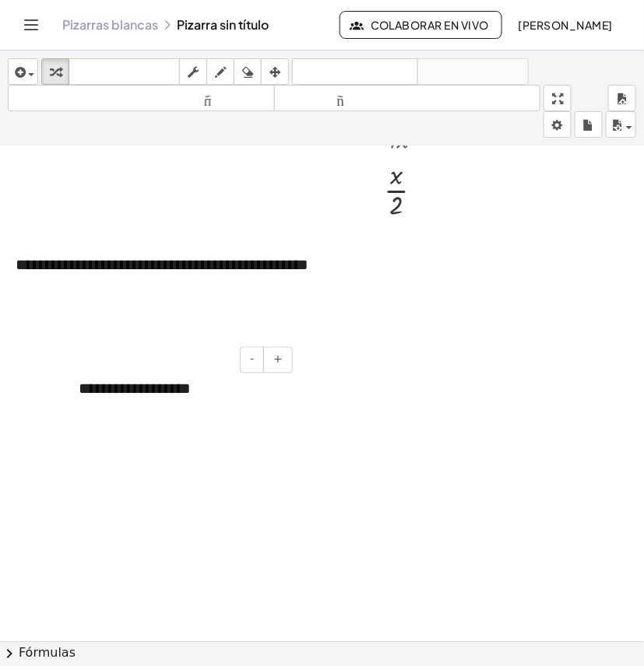
click at [196, 406] on div "**********" at bounding box center [179, 390] width 233 height 54
drag, startPoint x: 205, startPoint y: 402, endPoint x: 78, endPoint y: 401, distance: 126.8
click at [78, 401] on div "**********" at bounding box center [179, 390] width 233 height 54
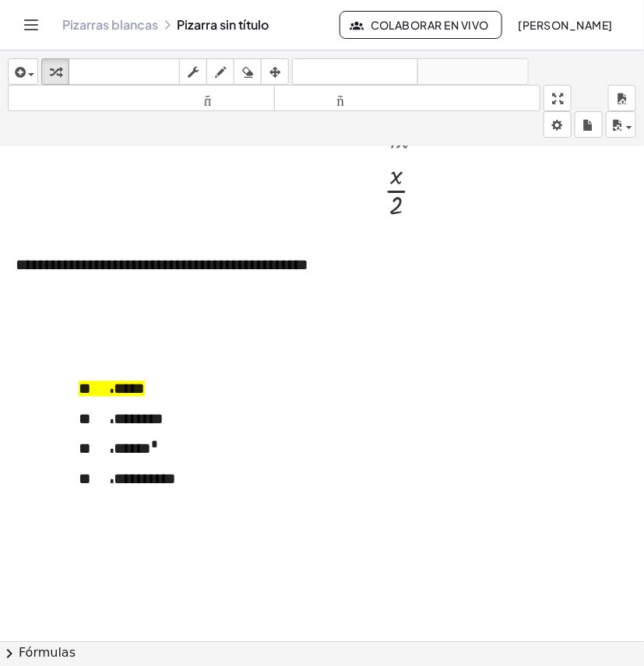
click at [136, 412] on font "********" at bounding box center [139, 420] width 50 height 16
click at [271, 72] on icon "button" at bounding box center [274, 72] width 11 height 19
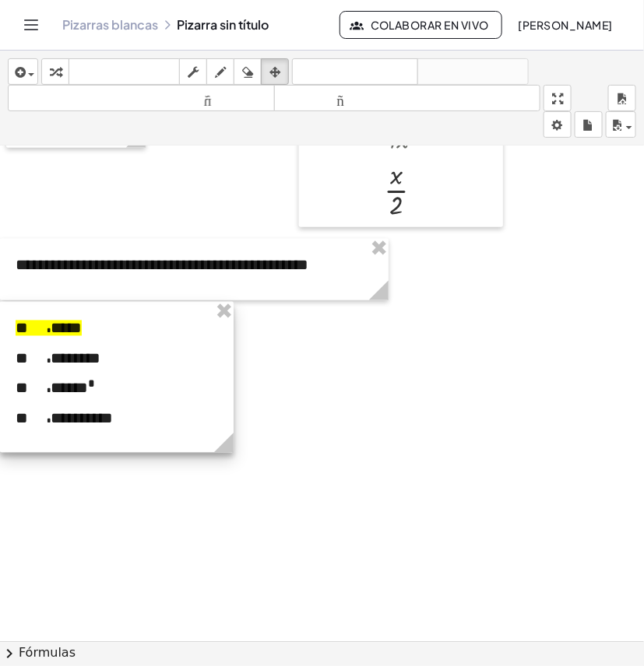
drag, startPoint x: 257, startPoint y: 437, endPoint x: 180, endPoint y: 376, distance: 98.1
click at [180, 376] on div at bounding box center [116, 377] width 233 height 151
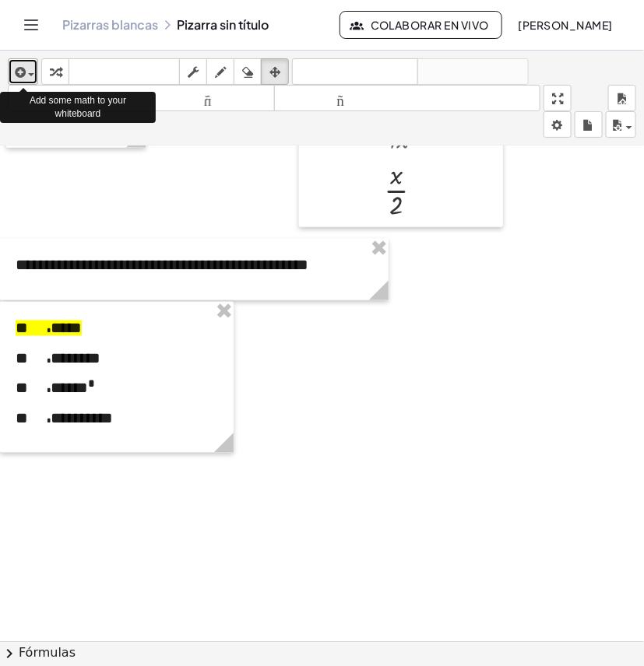
click at [24, 66] on icon "button" at bounding box center [19, 72] width 14 height 19
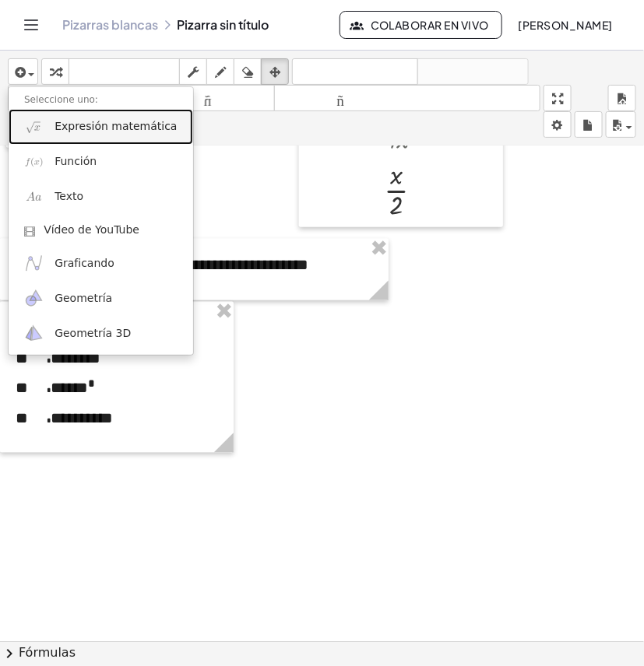
click at [94, 127] on font "Expresión matemática" at bounding box center [115, 126] width 122 height 12
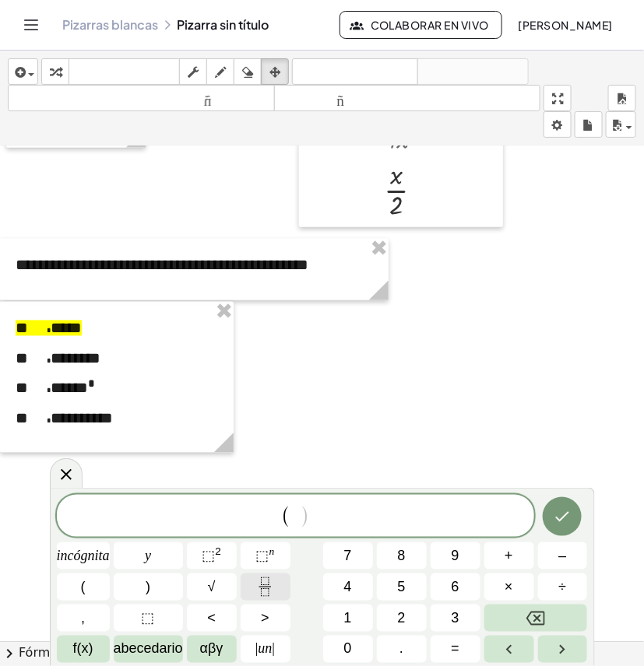
click at [265, 588] on icon "Fracción" at bounding box center [264, 586] width 19 height 19
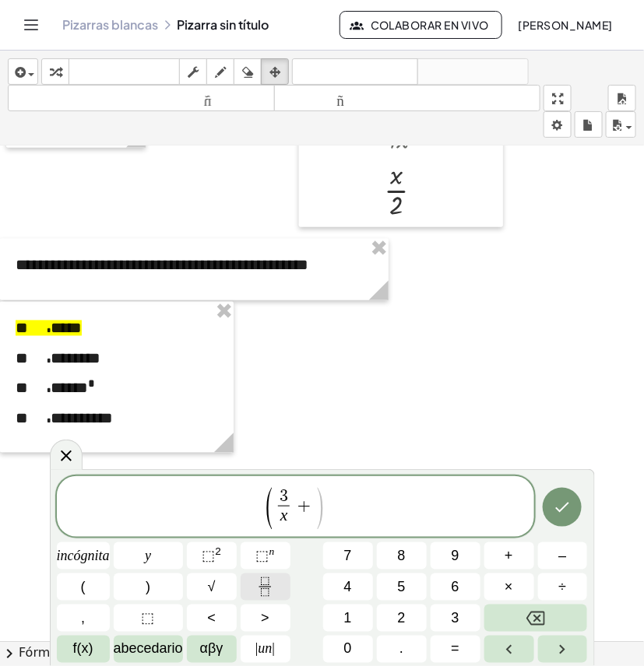
click at [273, 589] on icon "Fracción" at bounding box center [264, 586] width 19 height 19
click at [572, 510] on button "Hecho" at bounding box center [561, 507] width 39 height 39
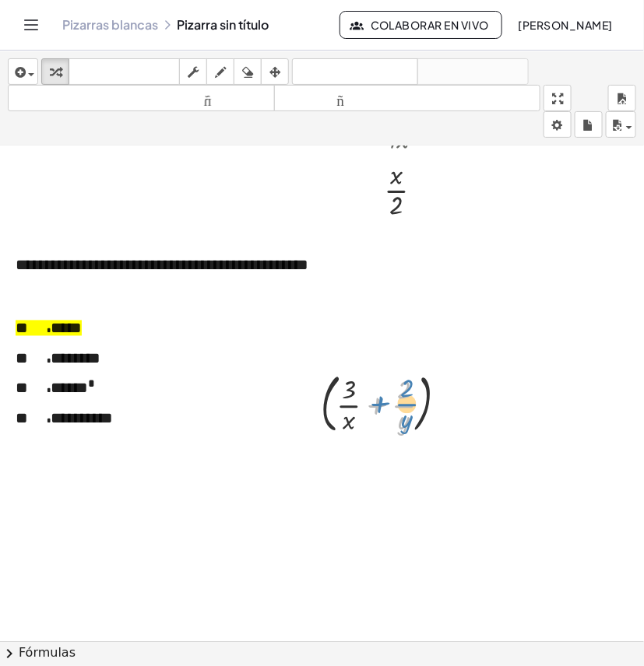
click at [381, 407] on div at bounding box center [390, 403] width 154 height 72
click at [269, 70] on div "button" at bounding box center [275, 71] width 20 height 19
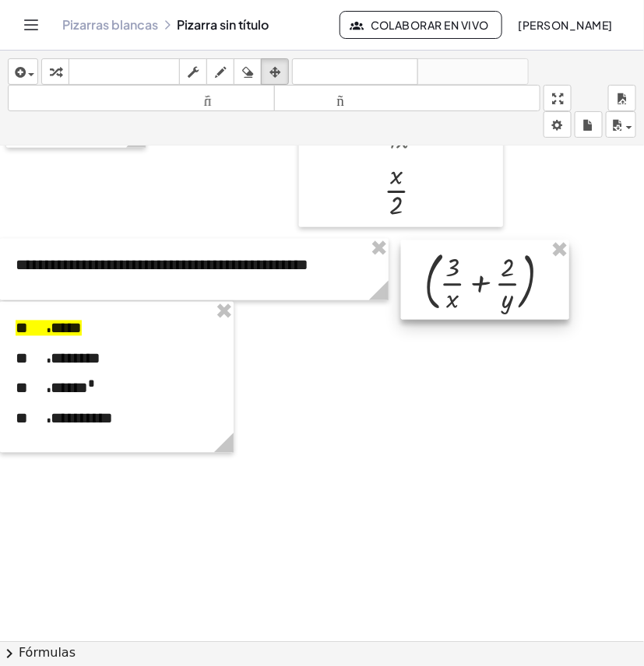
drag, startPoint x: 433, startPoint y: 397, endPoint x: 525, endPoint y: 292, distance: 139.5
click at [525, 292] on div at bounding box center [485, 279] width 168 height 79
click at [274, 72] on icon "button" at bounding box center [274, 72] width 11 height 19
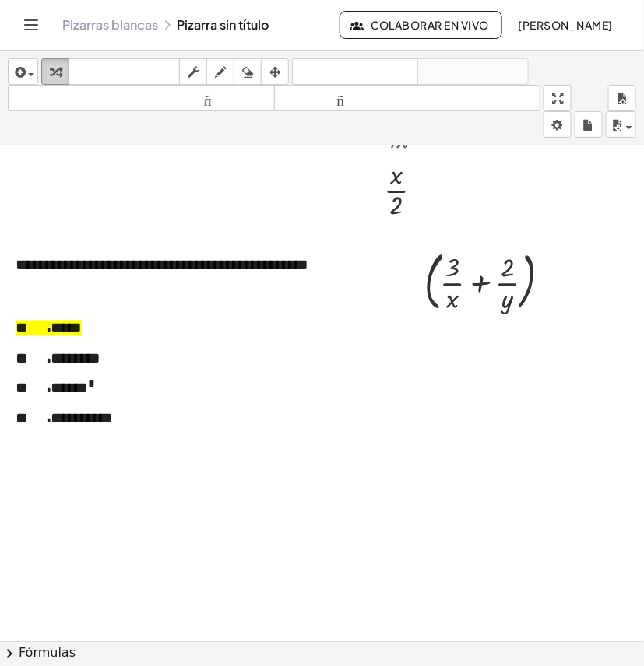
click at [58, 65] on icon "button" at bounding box center [55, 72] width 11 height 19
click at [426, 277] on div at bounding box center [493, 280] width 154 height 72
click at [426, 277] on div at bounding box center [428, 280] width 23 height 75
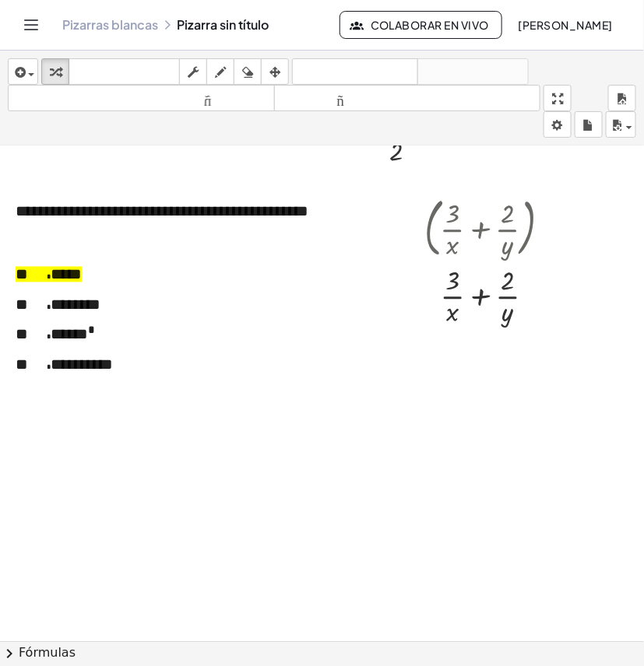
scroll to position [1982, 0]
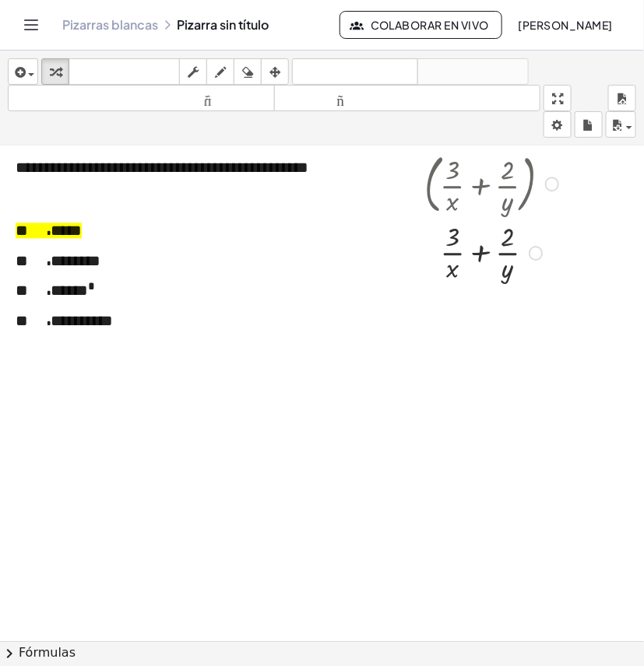
click at [479, 249] on div at bounding box center [493, 252] width 154 height 67
click at [477, 321] on div at bounding box center [493, 319] width 154 height 67
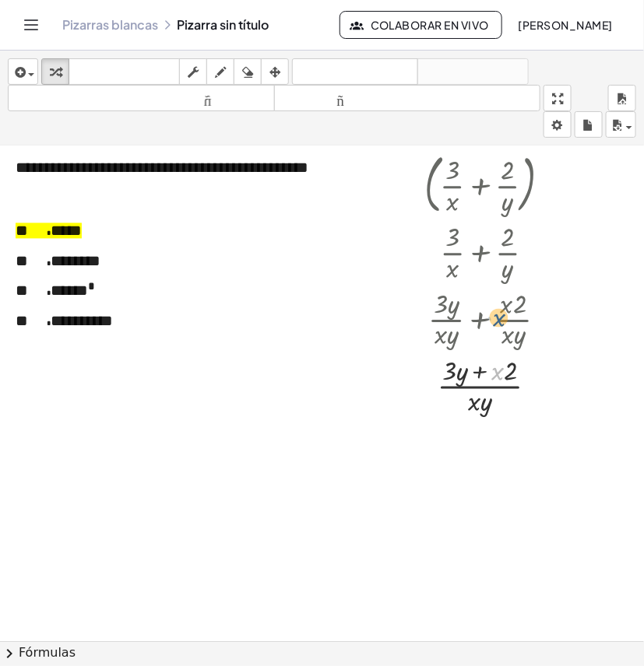
drag, startPoint x: 502, startPoint y: 381, endPoint x: 503, endPoint y: 325, distance: 56.0
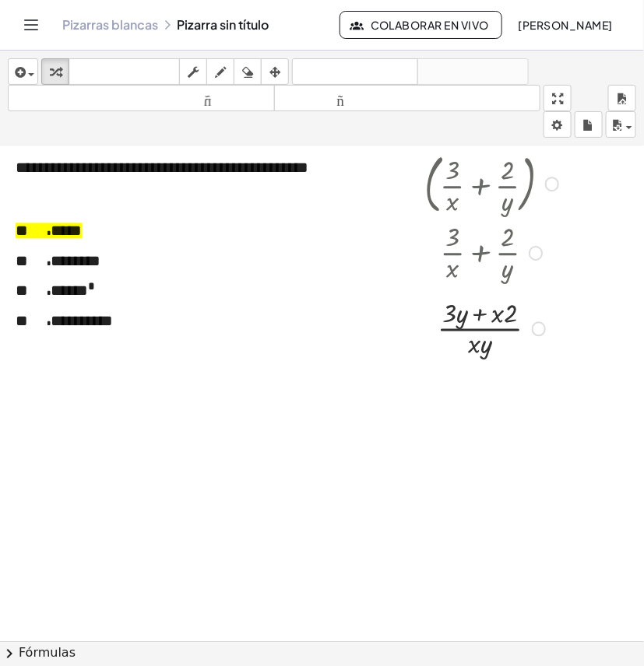
drag, startPoint x: 535, startPoint y: 380, endPoint x: 541, endPoint y: 319, distance: 61.0
click at [480, 329] on div "· 3 · 2 · y · x · y · x · ( + + )" at bounding box center [480, 329] width 0 height 0
click at [480, 306] on div at bounding box center [493, 319] width 154 height 67
click at [484, 331] on div at bounding box center [493, 319] width 154 height 67
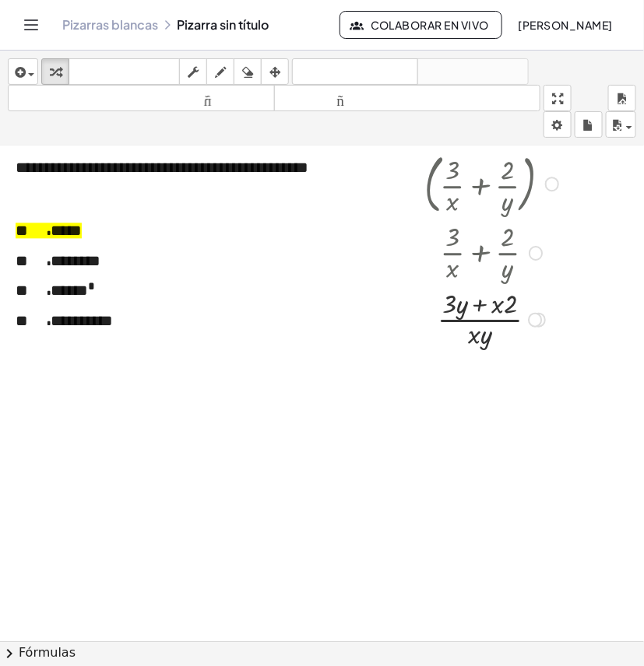
click at [484, 331] on div at bounding box center [493, 319] width 154 height 67
click at [484, 321] on div at bounding box center [493, 319] width 154 height 67
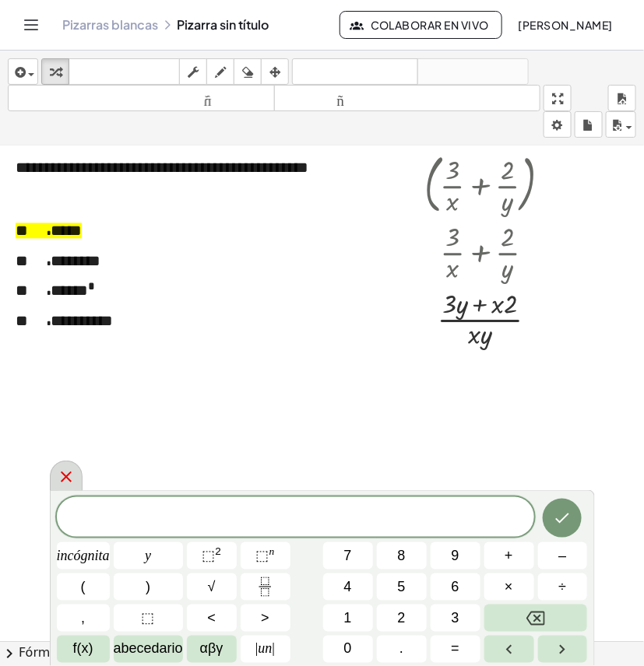
click at [60, 477] on icon at bounding box center [66, 477] width 19 height 19
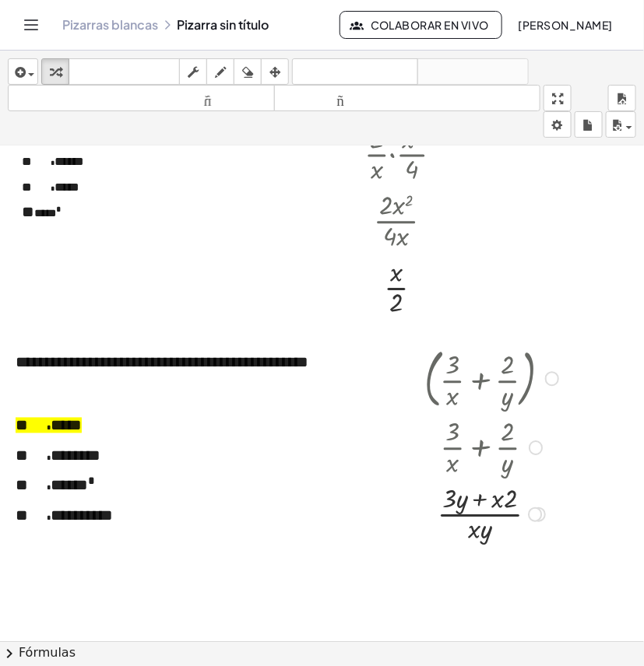
scroll to position [1885, 0]
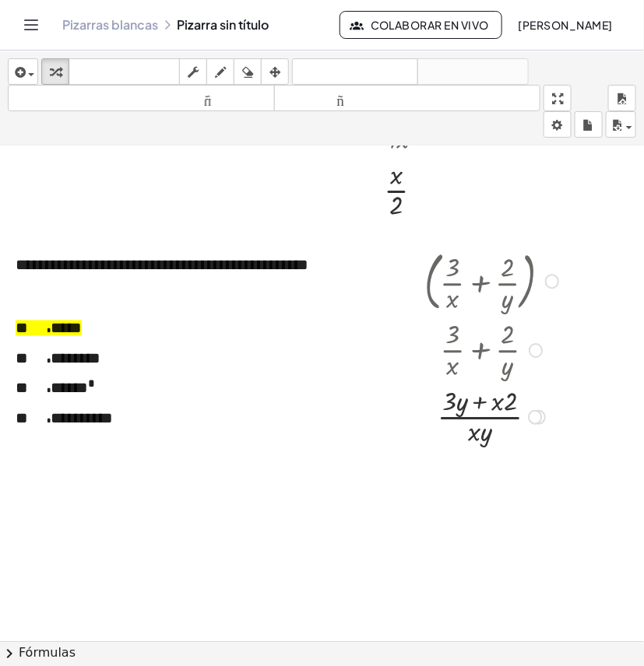
click at [491, 416] on div at bounding box center [493, 416] width 154 height 67
click at [461, 395] on div at bounding box center [493, 416] width 154 height 67
click at [452, 399] on div at bounding box center [493, 416] width 154 height 67
click at [461, 398] on div at bounding box center [493, 416] width 154 height 67
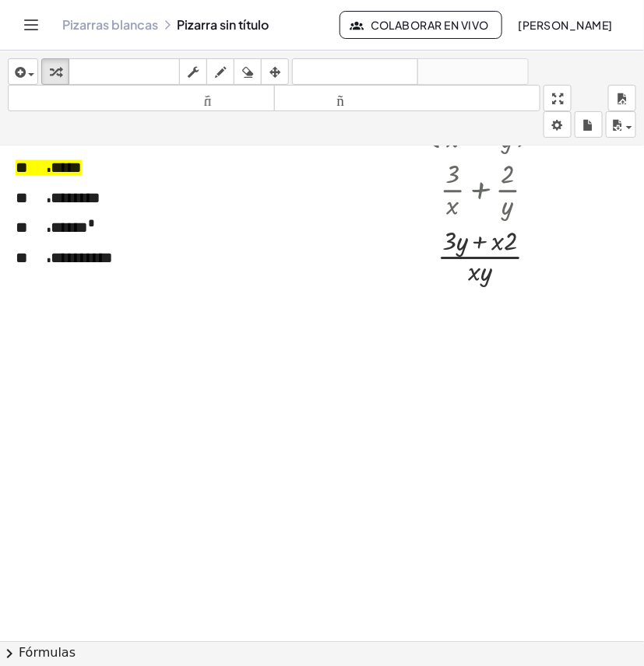
scroll to position [2079, 0]
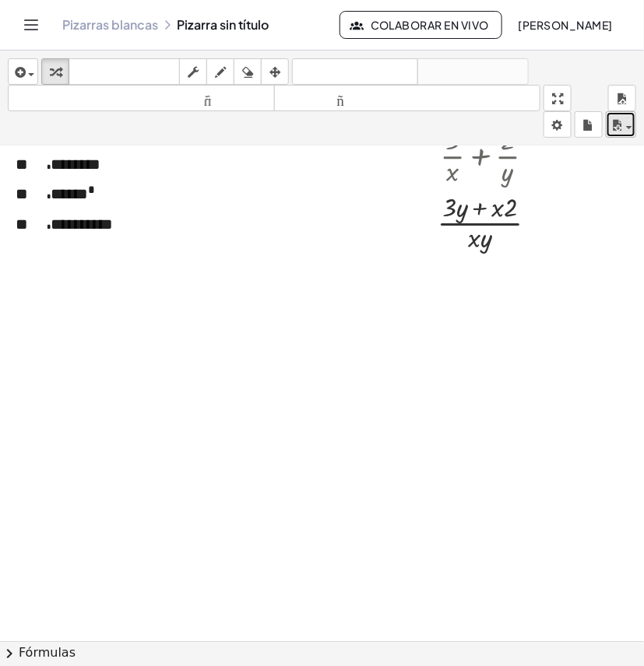
click at [621, 130] on icon "button" at bounding box center [616, 125] width 14 height 19
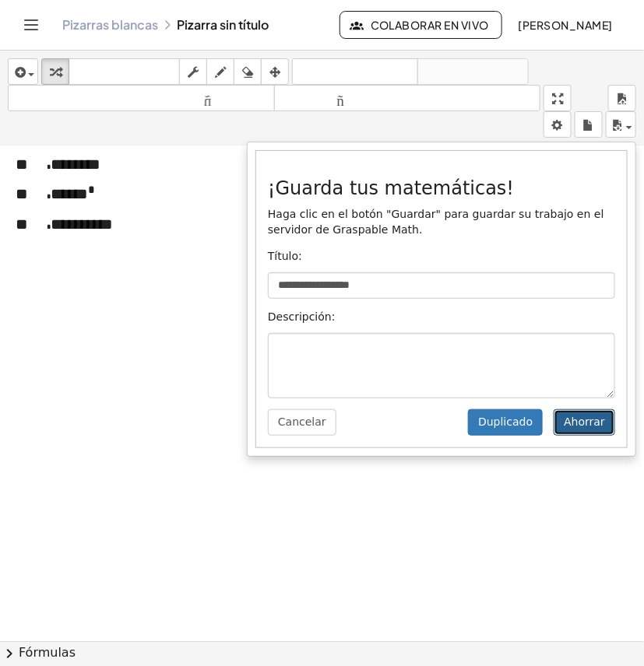
click at [590, 428] on font "Ahorrar" at bounding box center [583, 422] width 41 height 12
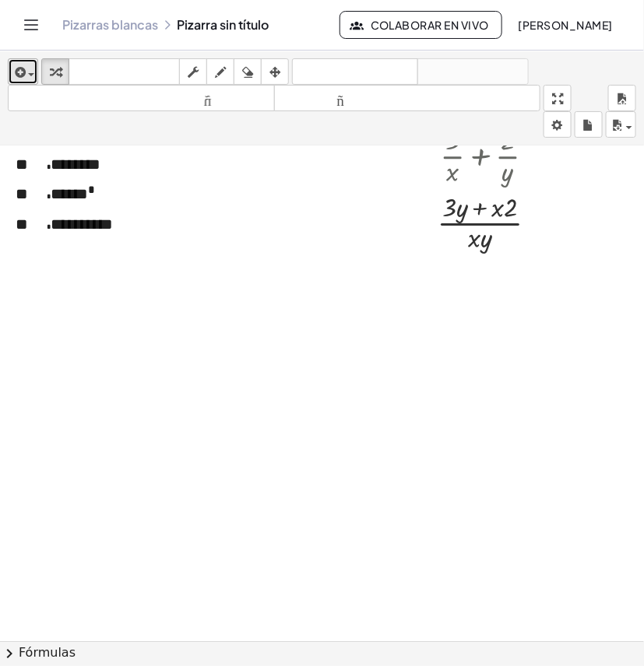
click at [37, 75] on button "insertar" at bounding box center [23, 71] width 30 height 26
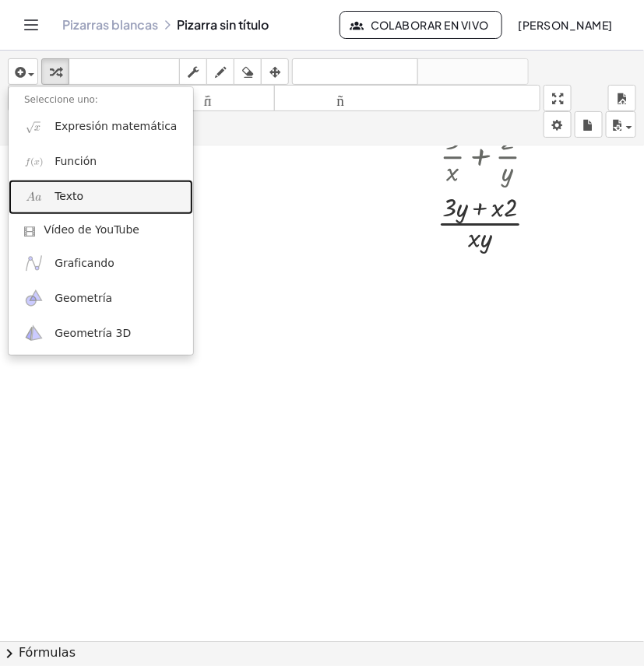
click at [79, 184] on link "Texto" at bounding box center [101, 197] width 184 height 35
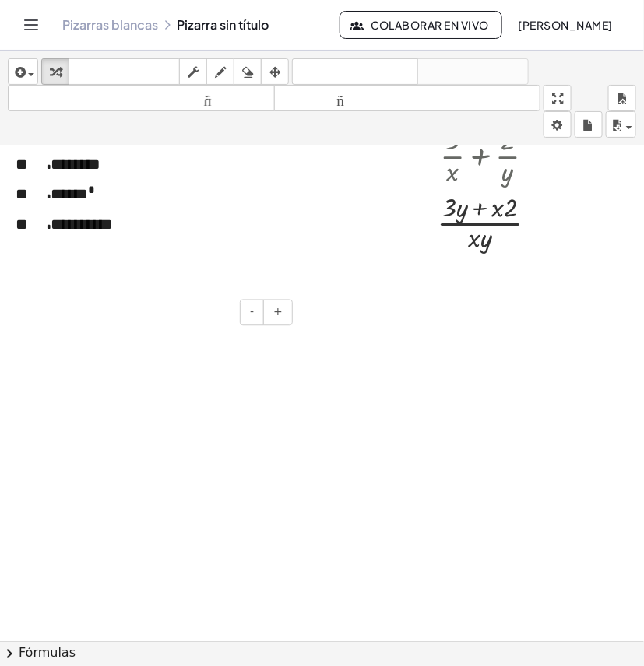
click at [118, 328] on div at bounding box center [179, 341] width 233 height 54
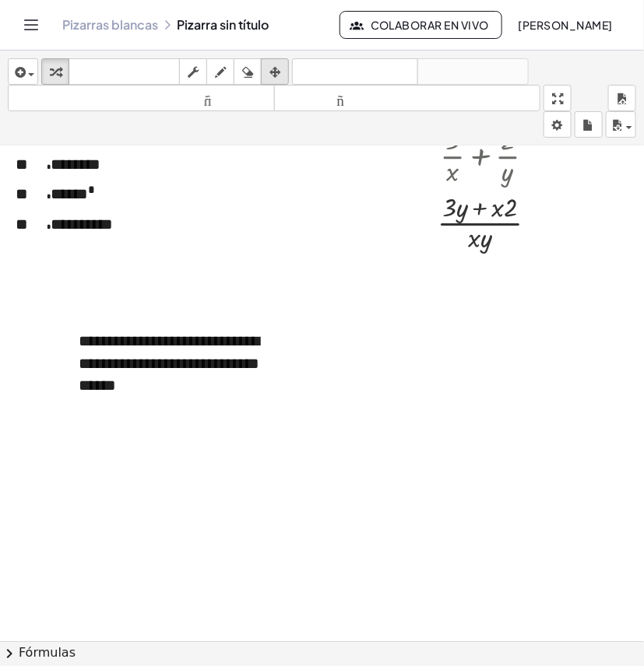
drag, startPoint x: 276, startPoint y: 67, endPoint x: 289, endPoint y: 79, distance: 17.1
click at [278, 68] on icon "button" at bounding box center [274, 72] width 11 height 19
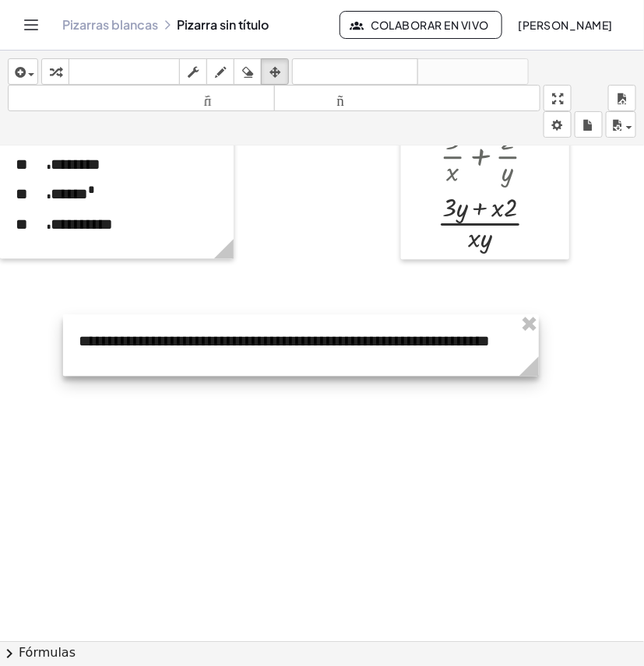
drag, startPoint x: 296, startPoint y: 413, endPoint x: 538, endPoint y: 391, distance: 243.1
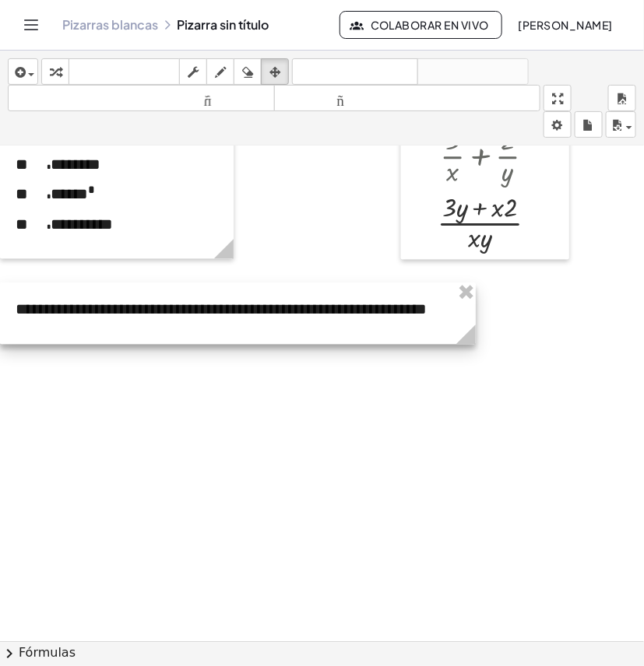
drag, startPoint x: 286, startPoint y: 328, endPoint x: 96, endPoint y: 296, distance: 192.5
click at [96, 296] on div at bounding box center [237, 312] width 475 height 61
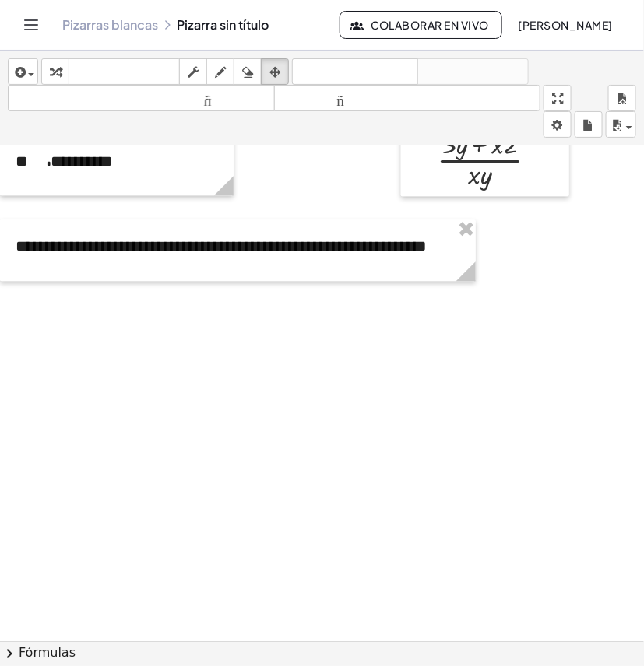
scroll to position [2177, 0]
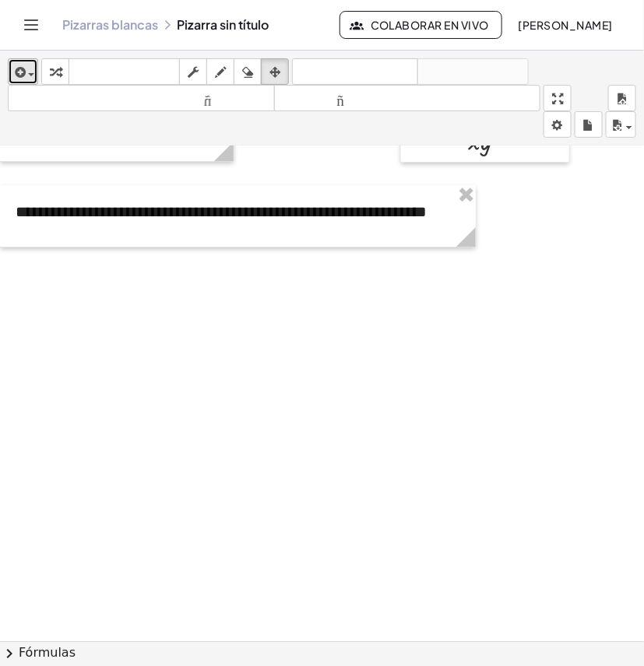
click at [28, 73] on span "button" at bounding box center [31, 74] width 6 height 3
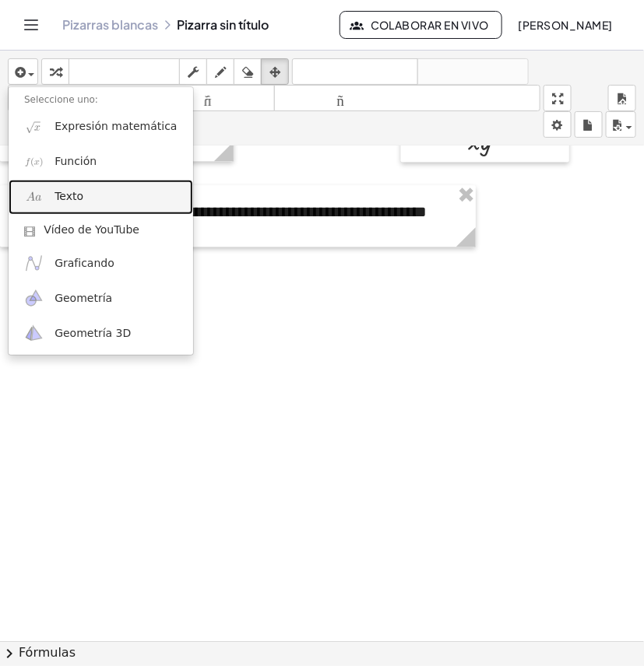
click at [71, 202] on font "Texto" at bounding box center [68, 196] width 29 height 12
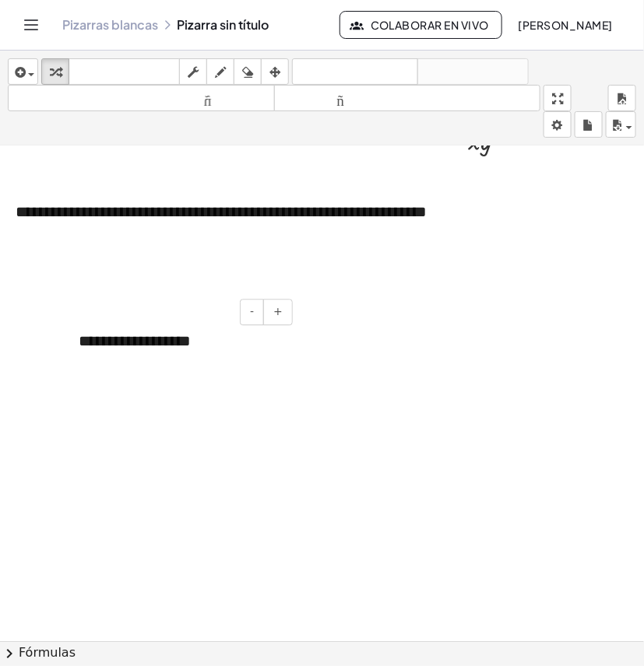
click at [157, 340] on font "**********" at bounding box center [135, 341] width 112 height 16
drag, startPoint x: 214, startPoint y: 348, endPoint x: 75, endPoint y: 348, distance: 139.3
click at [75, 348] on div "**********" at bounding box center [179, 341] width 233 height 54
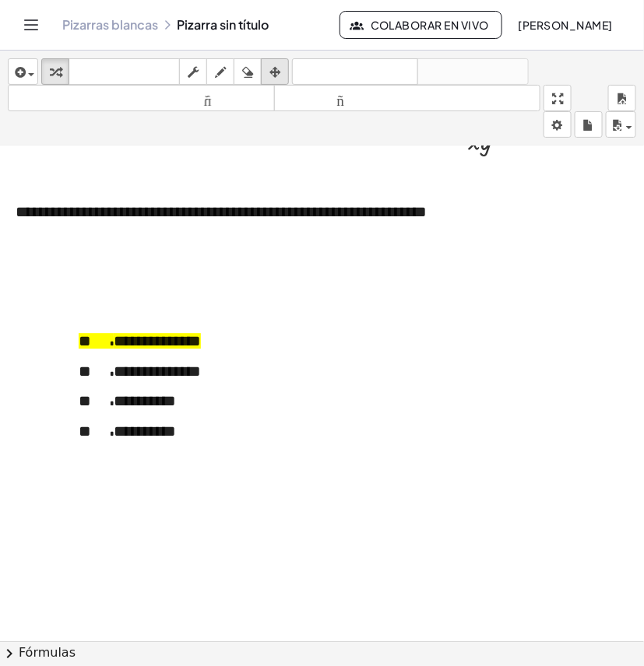
click at [268, 74] on div "button" at bounding box center [275, 71] width 20 height 19
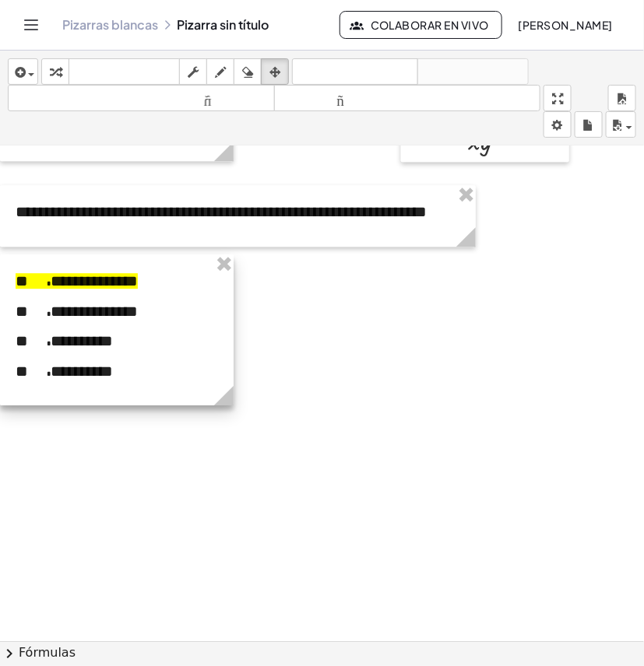
drag, startPoint x: 238, startPoint y: 383, endPoint x: 160, endPoint y: 323, distance: 98.8
click at [160, 323] on div at bounding box center [116, 329] width 233 height 151
drag, startPoint x: 224, startPoint y: 398, endPoint x: 168, endPoint y: 394, distance: 56.2
click at [168, 394] on g at bounding box center [170, 398] width 27 height 27
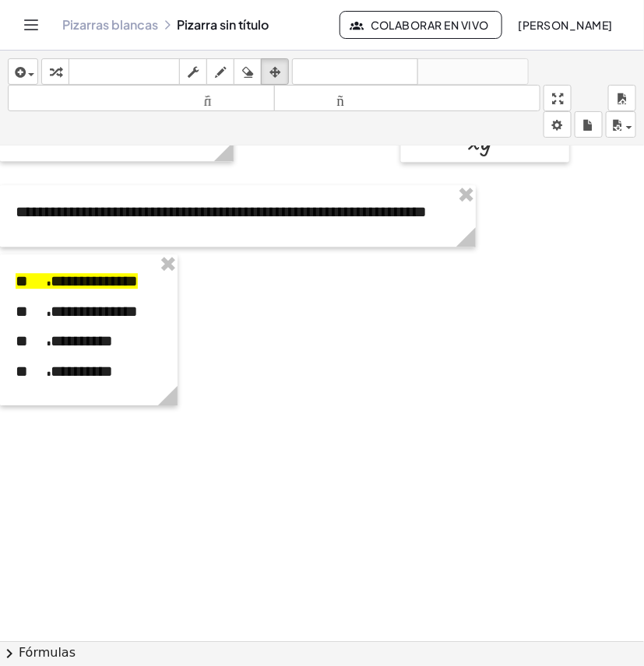
click at [19, 79] on icon "button" at bounding box center [19, 72] width 14 height 19
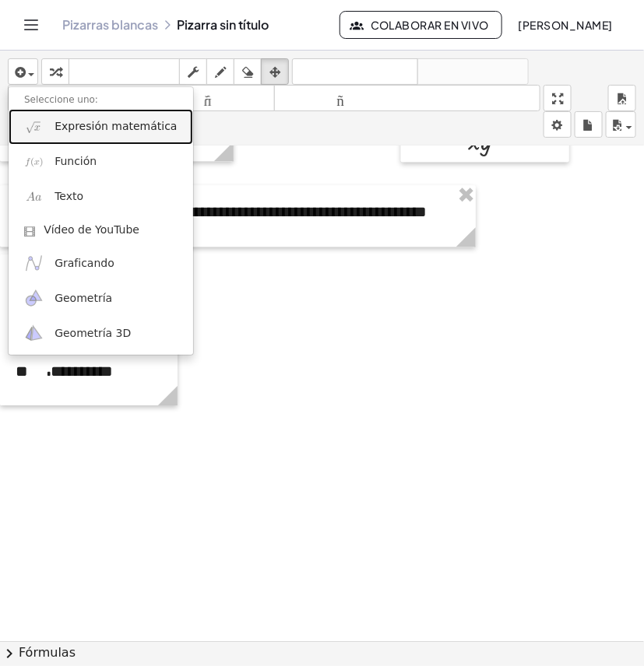
click at [70, 125] on font "Expresión matemática" at bounding box center [115, 126] width 122 height 12
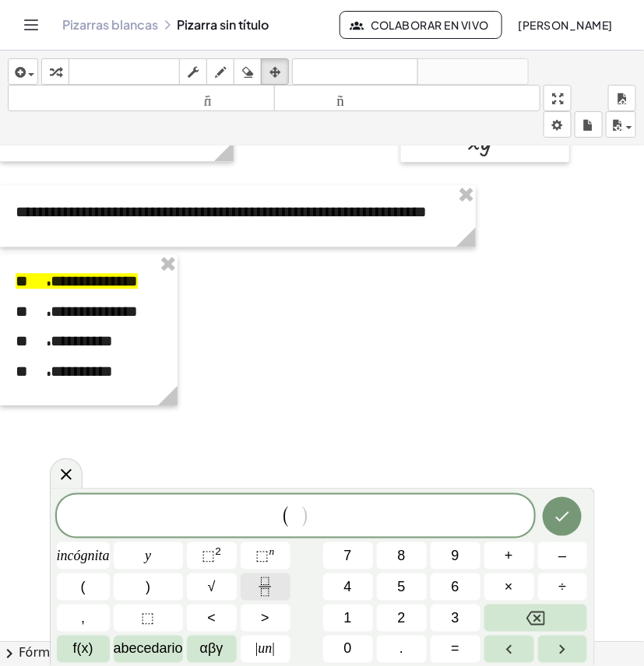
click at [275, 584] on button "Fracción" at bounding box center [265, 587] width 50 height 27
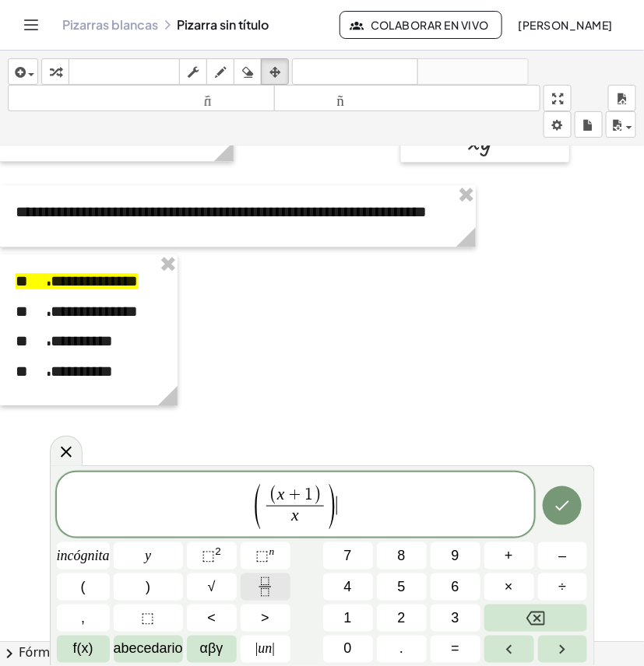
click at [273, 576] on button "Fracción" at bounding box center [265, 587] width 50 height 27
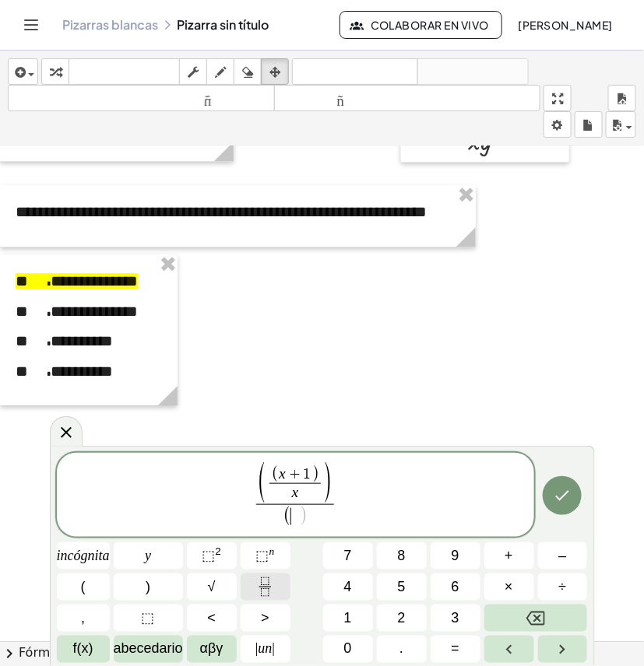
click at [278, 581] on button "Fracción" at bounding box center [265, 587] width 50 height 27
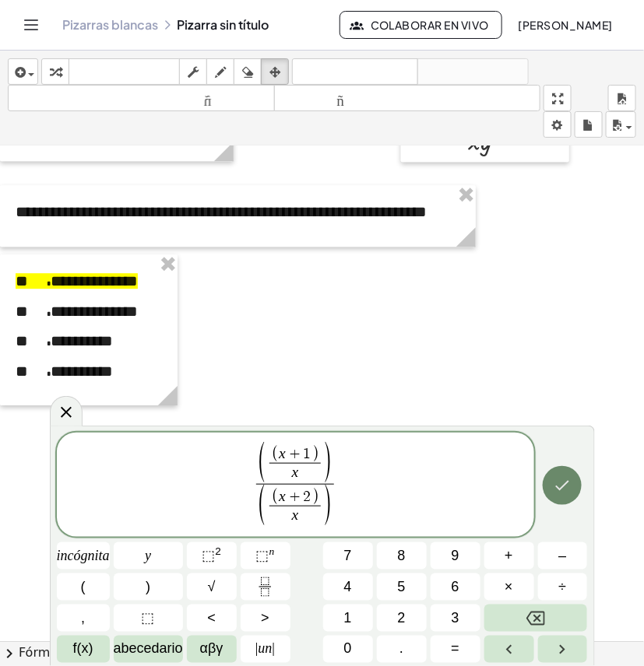
click at [576, 483] on button "Hecho" at bounding box center [561, 485] width 39 height 39
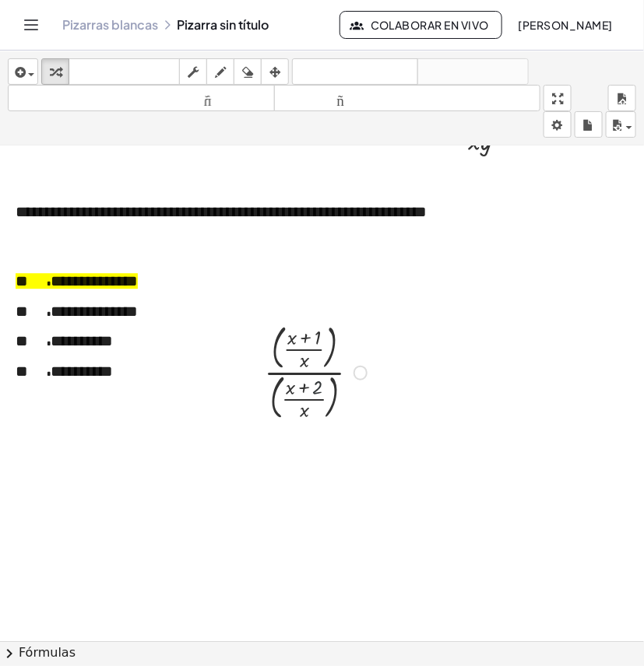
click at [317, 389] on div at bounding box center [318, 371] width 122 height 106
click at [274, 66] on icon "button" at bounding box center [274, 72] width 11 height 19
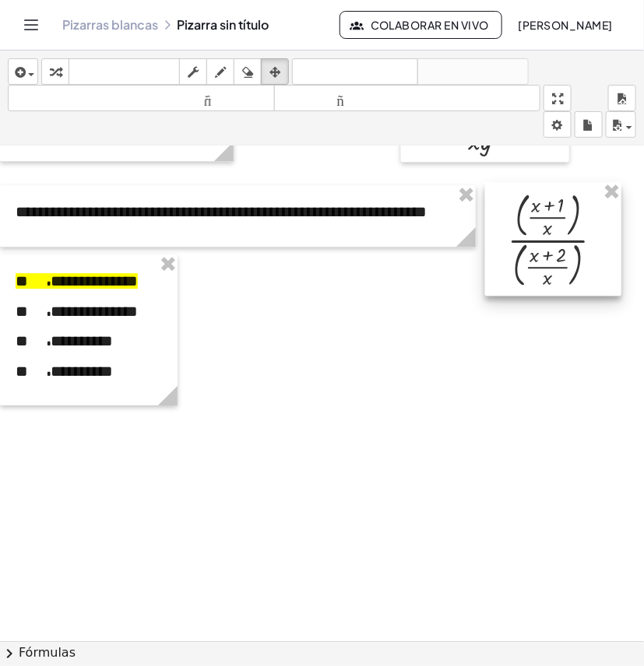
drag, startPoint x: 319, startPoint y: 374, endPoint x: 538, endPoint y: 285, distance: 236.3
click at [563, 243] on div at bounding box center [553, 239] width 136 height 114
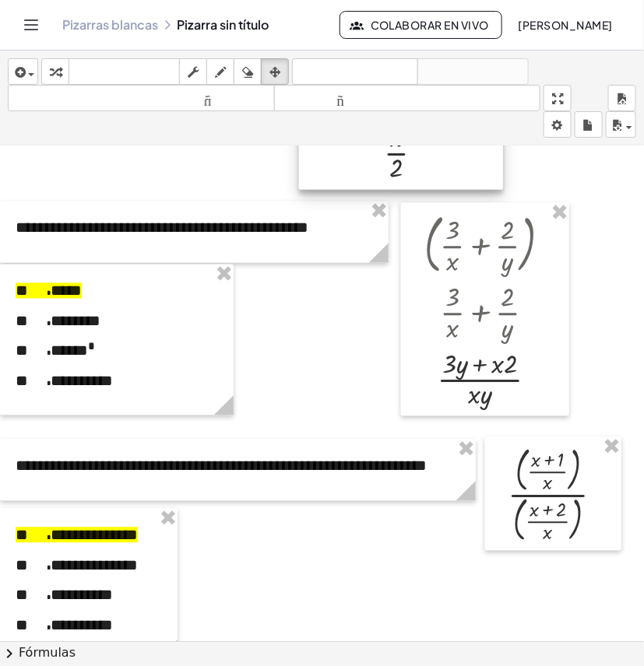
scroll to position [1982, 0]
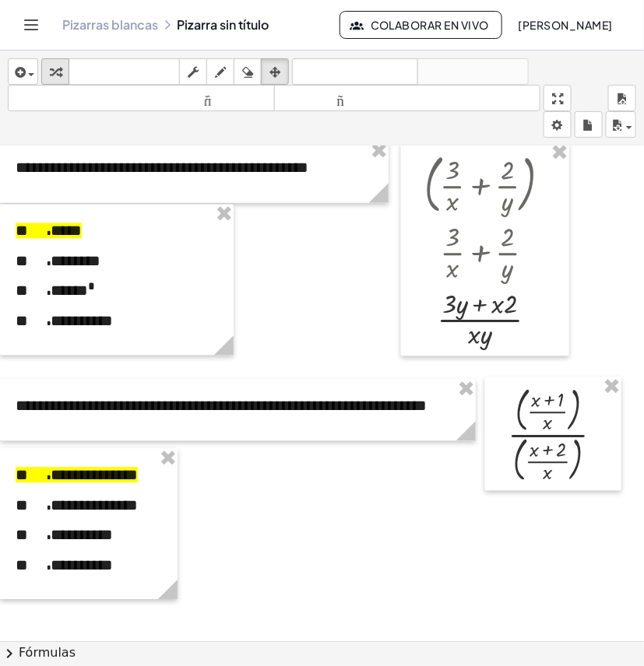
click at [64, 72] on button "transformar" at bounding box center [55, 71] width 28 height 26
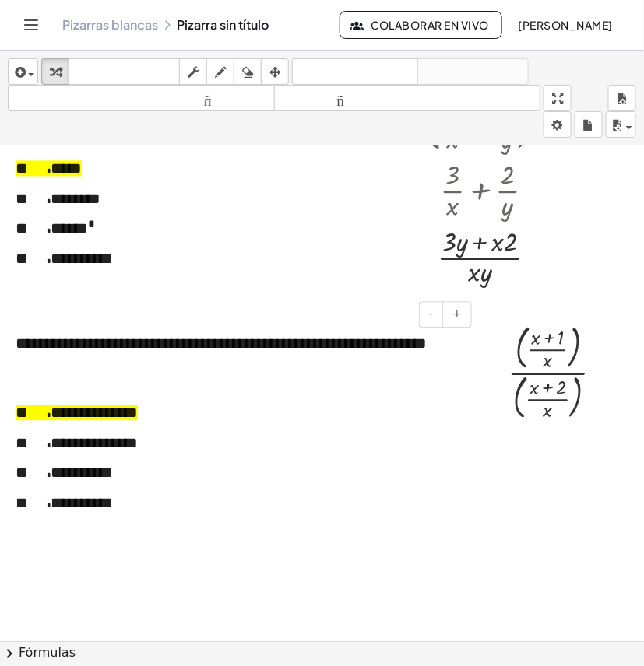
scroll to position [2079, 0]
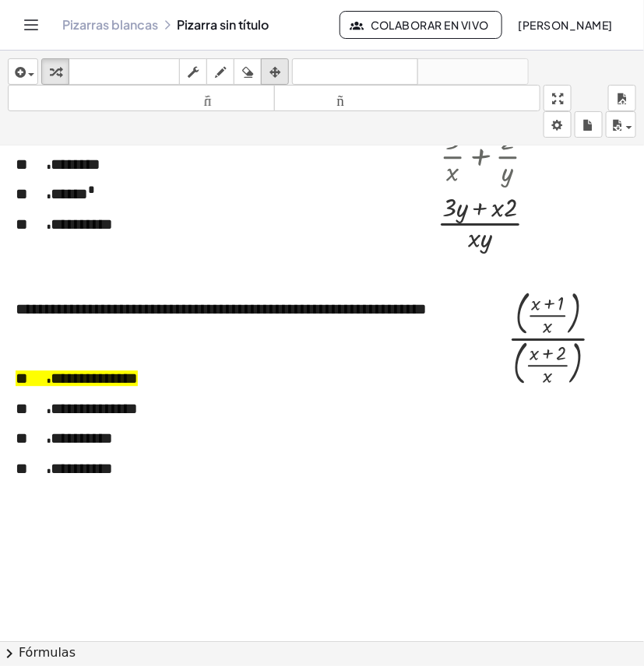
click at [277, 72] on icon "button" at bounding box center [274, 72] width 11 height 19
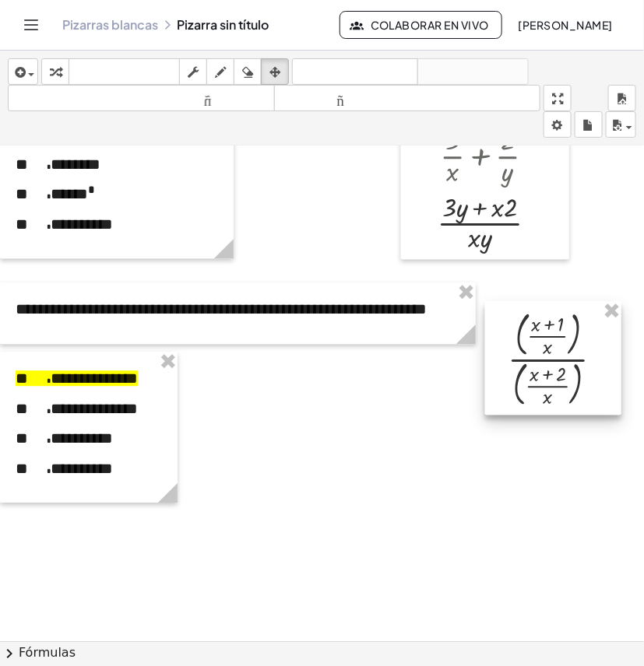
drag, startPoint x: 537, startPoint y: 355, endPoint x: 537, endPoint y: 376, distance: 21.0
click at [537, 376] on div at bounding box center [553, 358] width 136 height 114
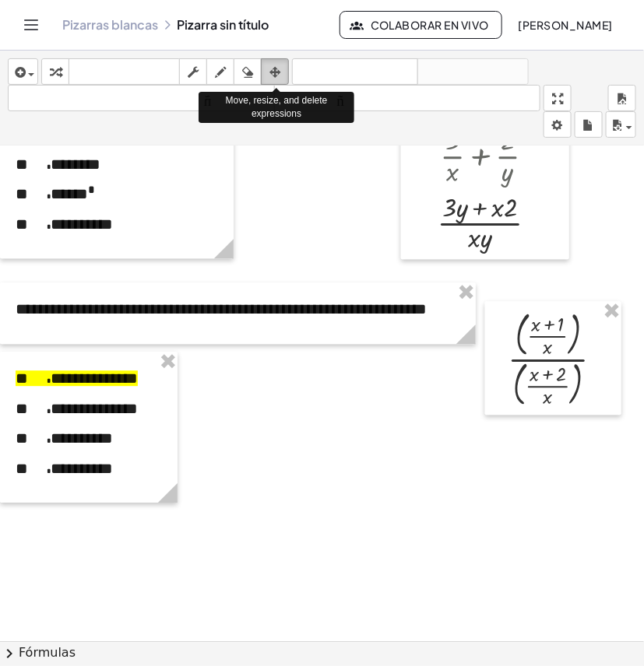
click at [272, 64] on icon "button" at bounding box center [274, 72] width 11 height 19
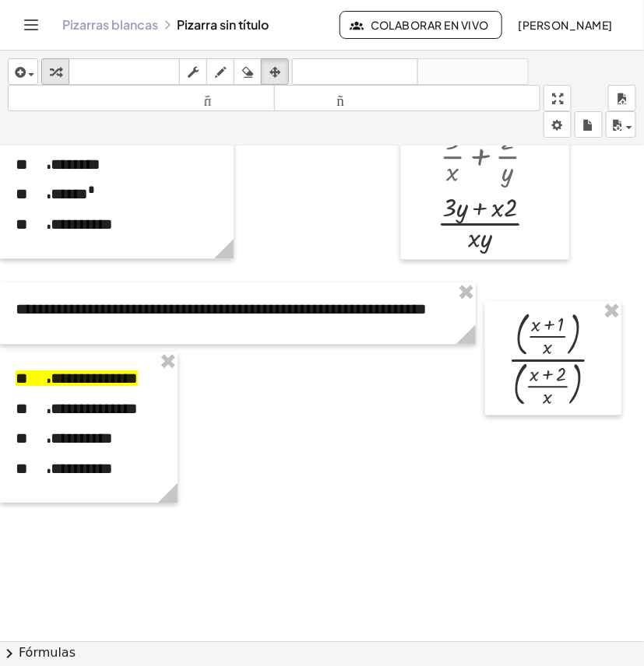
click at [58, 79] on icon "button" at bounding box center [55, 72] width 11 height 19
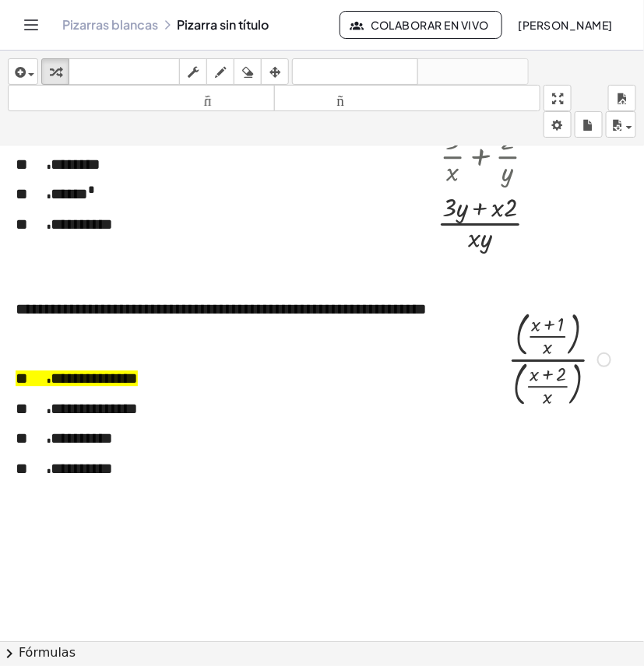
click at [572, 341] on div at bounding box center [561, 358] width 122 height 106
click at [572, 341] on div at bounding box center [561, 358] width 122 height 102
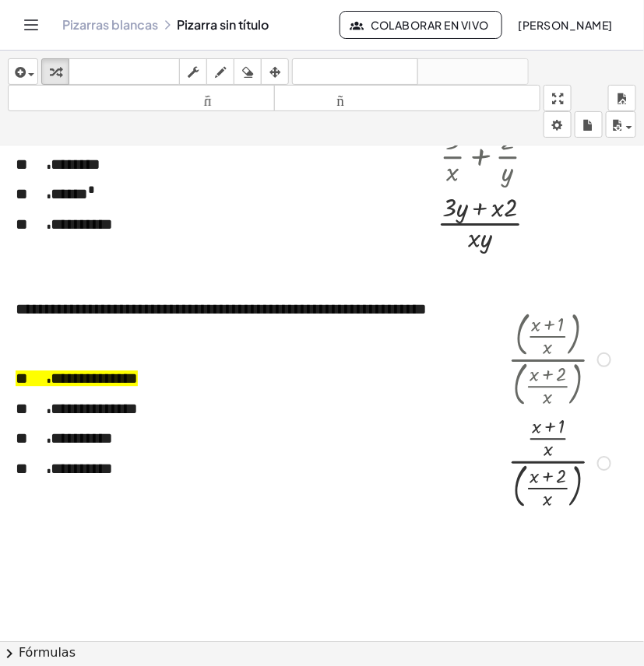
click at [580, 487] on div at bounding box center [561, 462] width 122 height 102
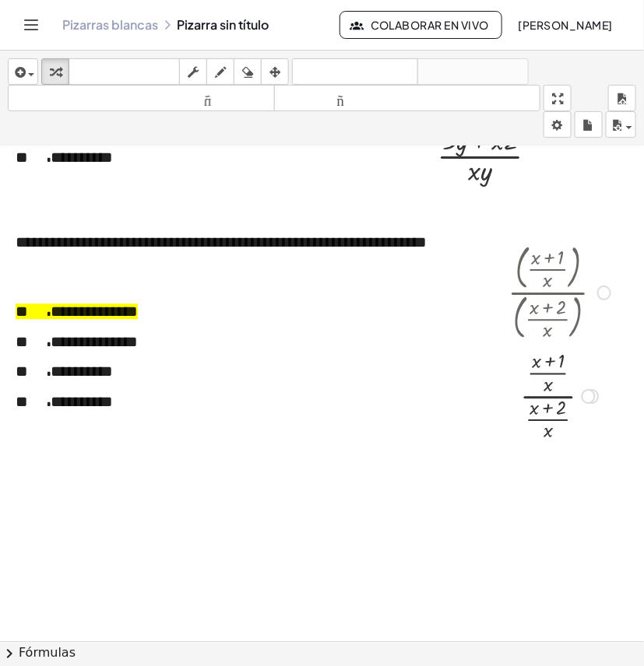
scroll to position [2177, 0]
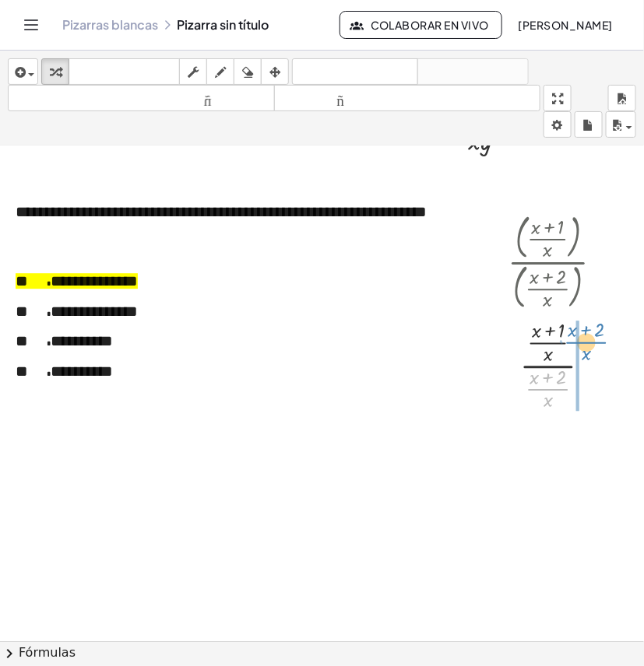
drag, startPoint x: 550, startPoint y: 391, endPoint x: 588, endPoint y: 344, distance: 60.3
click at [588, 344] on div at bounding box center [561, 364] width 122 height 98
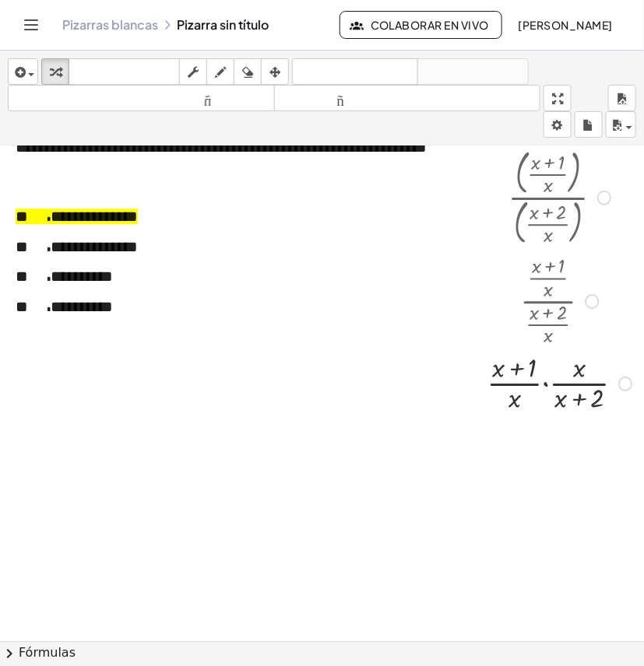
scroll to position [2274, 0]
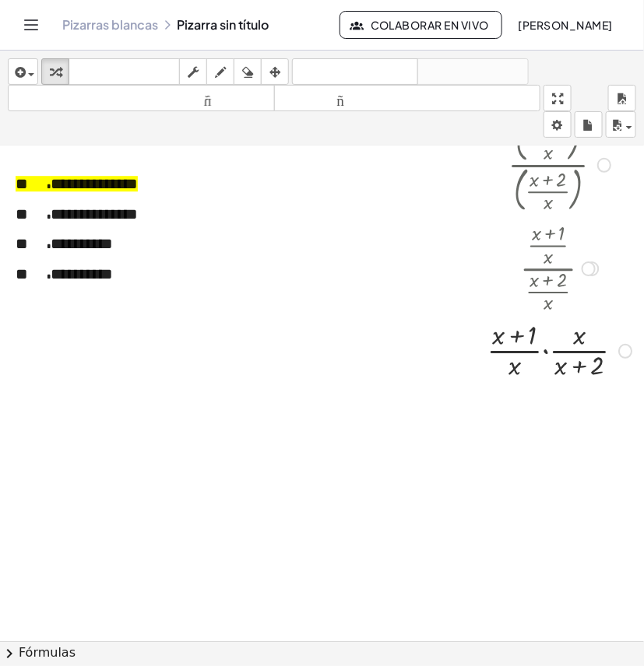
click at [514, 366] on div at bounding box center [561, 349] width 165 height 67
click at [514, 368] on div at bounding box center [561, 349] width 165 height 67
click at [516, 370] on div at bounding box center [561, 349] width 165 height 67
click at [585, 341] on div at bounding box center [561, 349] width 165 height 67
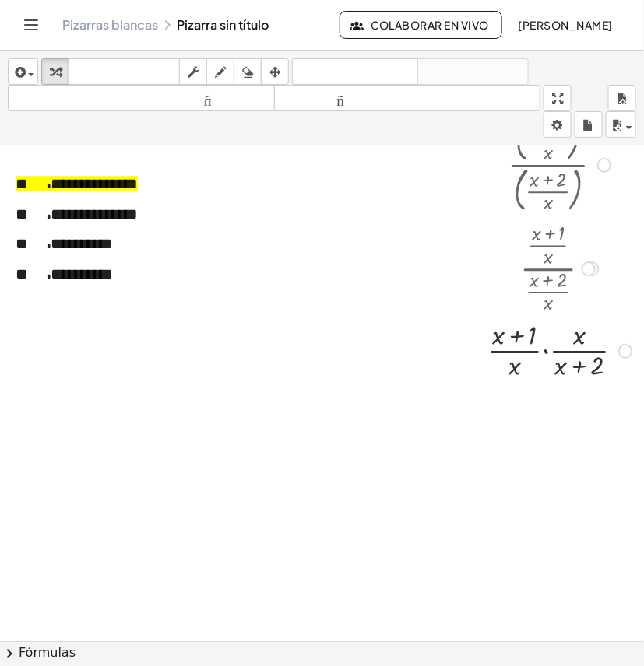
click at [576, 341] on div at bounding box center [561, 349] width 165 height 67
click at [545, 352] on div at bounding box center [561, 349] width 165 height 67
click at [545, 352] on div at bounding box center [561, 350] width 145 height 74
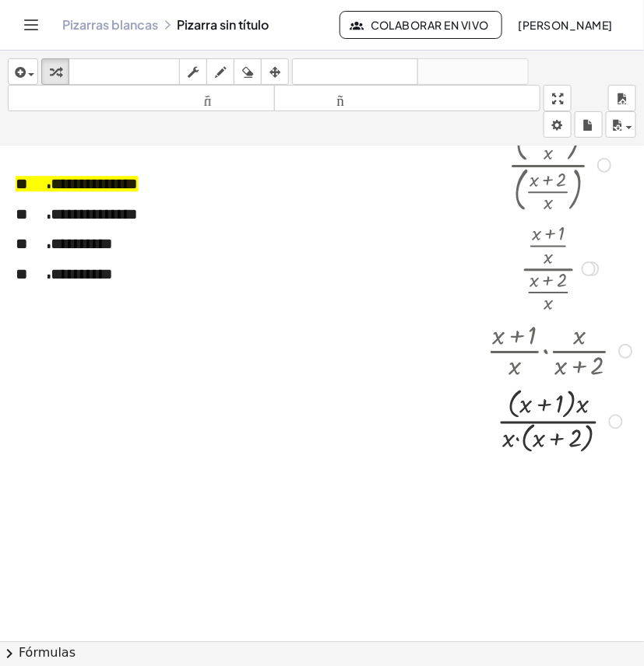
click at [549, 421] on div at bounding box center [561, 420] width 165 height 74
click at [582, 409] on div at bounding box center [561, 420] width 165 height 74
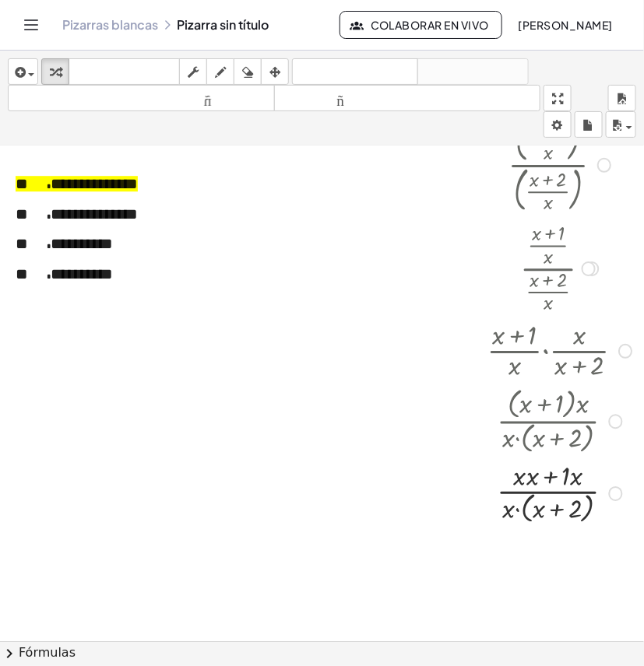
click at [515, 511] on div at bounding box center [561, 492] width 165 height 70
click at [526, 486] on div at bounding box center [561, 492] width 165 height 67
click at [530, 481] on div at bounding box center [561, 492] width 165 height 67
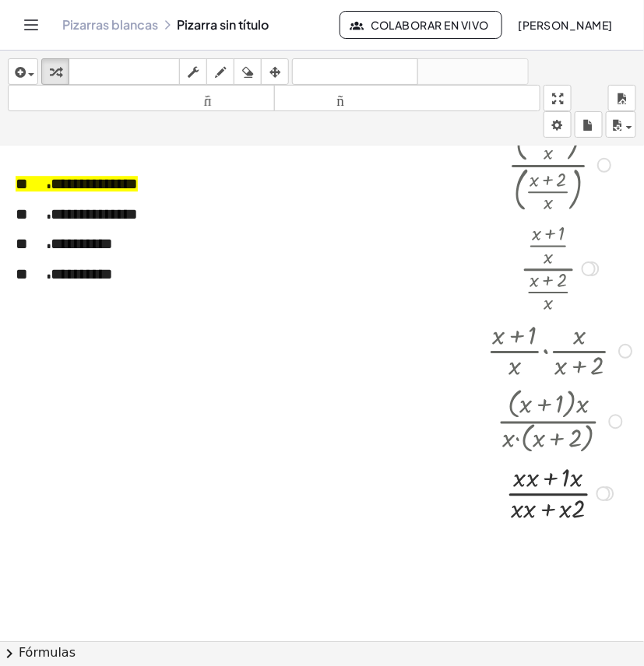
click at [530, 481] on div at bounding box center [561, 492] width 165 height 67
drag, startPoint x: 538, startPoint y: 560, endPoint x: 535, endPoint y: 499, distance: 61.6
drag, startPoint x: 602, startPoint y: 561, endPoint x: 603, endPoint y: 500, distance: 61.5
click at [548, 507] on div "· x 1 · x 2 ( + + · · x ) ( + · x · + · x · ) 2" at bounding box center [548, 507] width 0 height 0
click at [524, 512] on div at bounding box center [561, 492] width 165 height 67
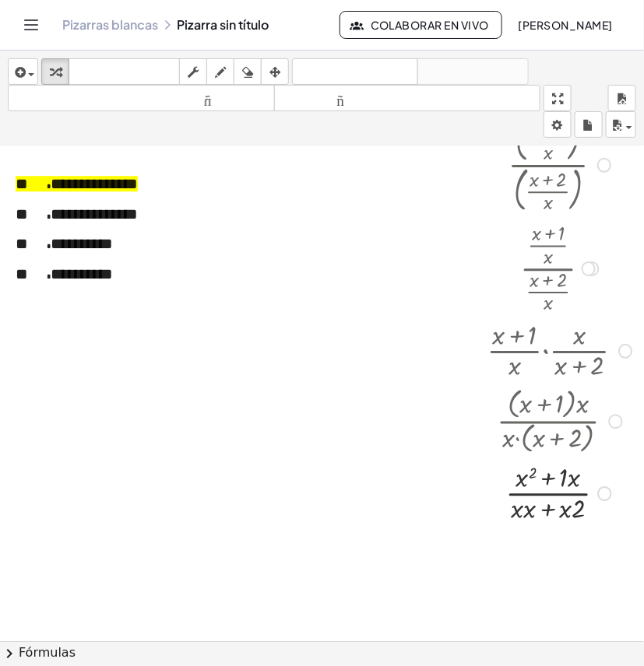
click at [524, 512] on div at bounding box center [561, 492] width 165 height 67
drag, startPoint x: 574, startPoint y: 510, endPoint x: 558, endPoint y: 512, distance: 16.4
click at [550, 561] on div at bounding box center [561, 558] width 165 height 67
click at [549, 553] on div at bounding box center [561, 558] width 165 height 67
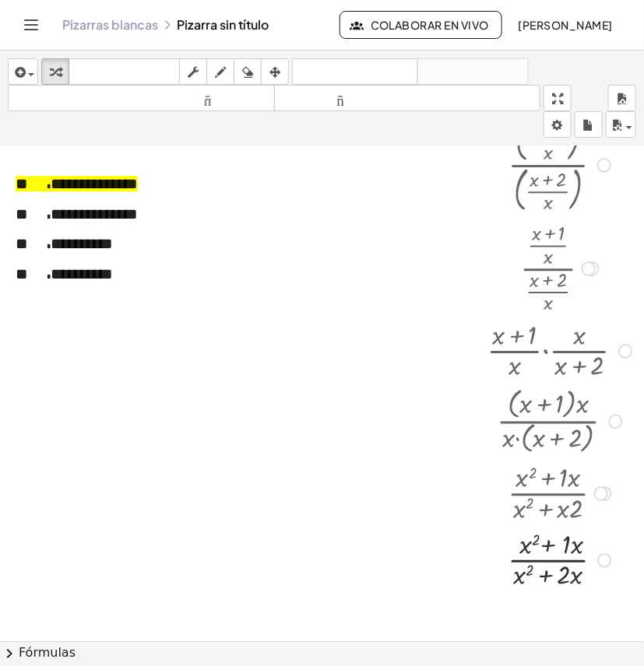
click at [549, 553] on div at bounding box center [561, 558] width 165 height 67
drag, startPoint x: 518, startPoint y: 580, endPoint x: 518, endPoint y: 550, distance: 29.6
click at [518, 550] on div at bounding box center [561, 558] width 165 height 67
drag, startPoint x: 523, startPoint y: 542, endPoint x: 523, endPoint y: 574, distance: 31.1
click at [523, 574] on div at bounding box center [561, 558] width 165 height 67
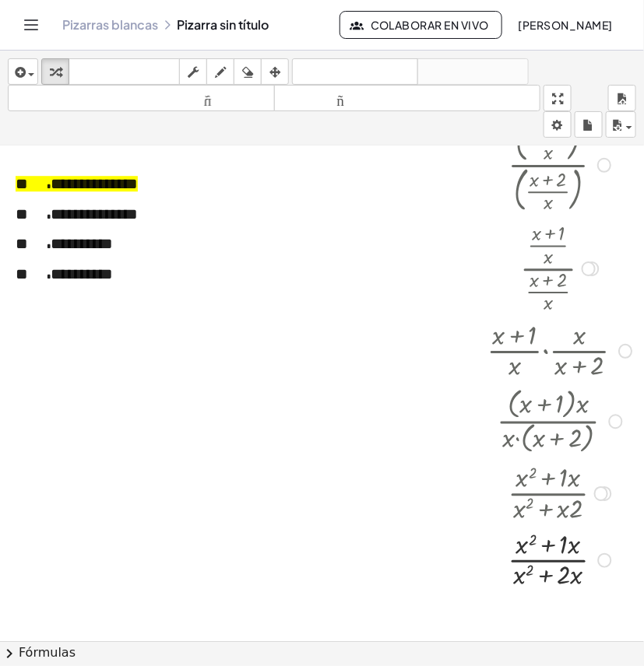
click at [572, 555] on div at bounding box center [561, 558] width 165 height 67
click at [573, 551] on div at bounding box center [561, 558] width 165 height 67
click at [567, 577] on div at bounding box center [561, 558] width 165 height 67
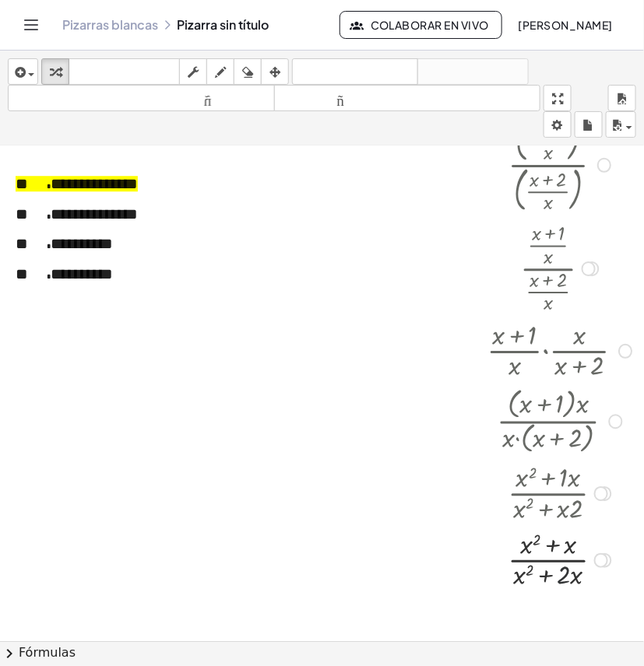
click at [567, 577] on div at bounding box center [561, 558] width 165 height 67
click at [578, 577] on div at bounding box center [561, 558] width 165 height 67
drag, startPoint x: 564, startPoint y: 570, endPoint x: 581, endPoint y: 549, distance: 26.0
click at [581, 549] on div at bounding box center [561, 558] width 165 height 67
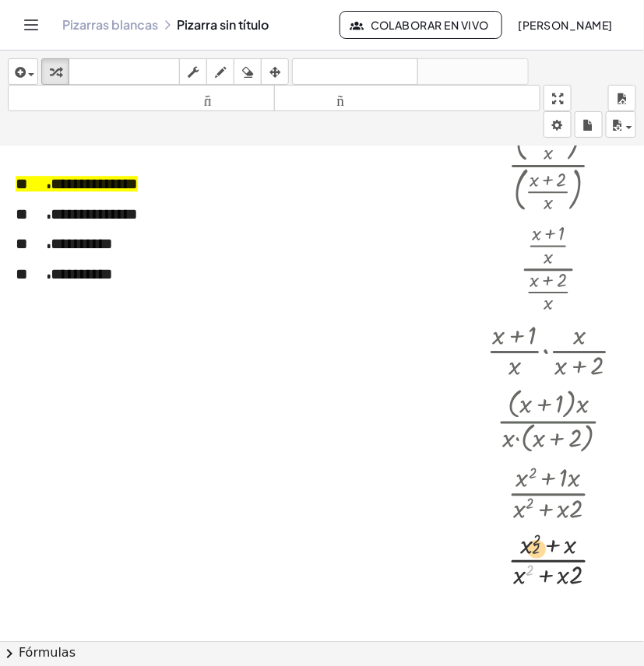
drag, startPoint x: 527, startPoint y: 577, endPoint x: 535, endPoint y: 549, distance: 29.1
click at [535, 549] on div at bounding box center [561, 558] width 165 height 67
click at [558, 562] on div at bounding box center [561, 558] width 165 height 67
click at [560, 561] on div at bounding box center [561, 558] width 165 height 67
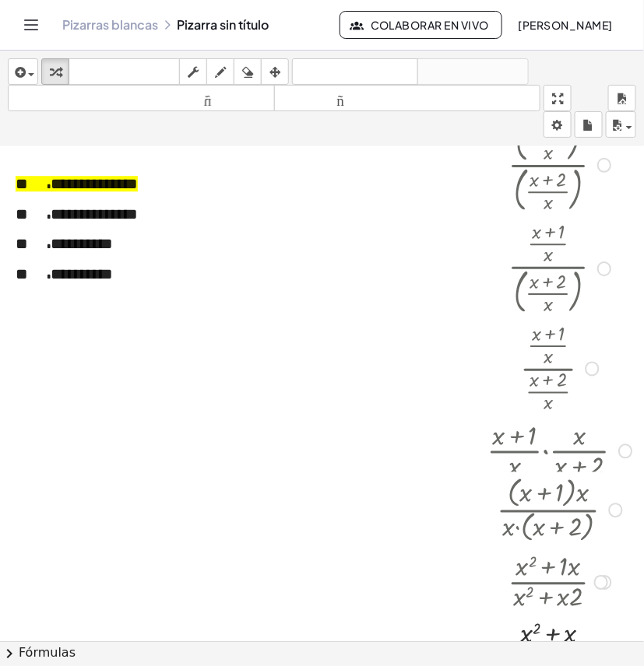
drag, startPoint x: 609, startPoint y: 423, endPoint x: 588, endPoint y: 430, distance: 22.1
click at [548, 510] on div "· ( + x + 1 ) · x · x · ( + x + 2 )" at bounding box center [548, 510] width 0 height 0
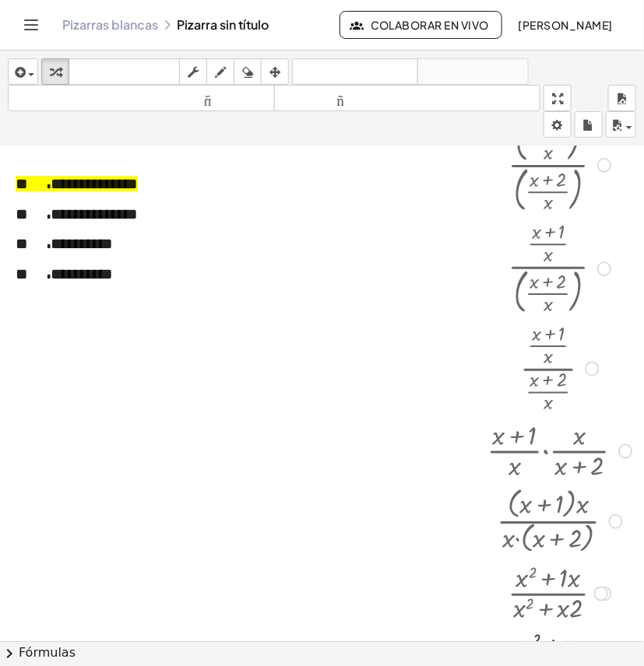
click at [593, 374] on div at bounding box center [592, 369] width 14 height 14
click at [620, 453] on div at bounding box center [625, 451] width 14 height 14
click at [624, 452] on div "Go back to this line Copy line as LaTeX Copy derivation as LaTeX" at bounding box center [625, 451] width 14 height 14
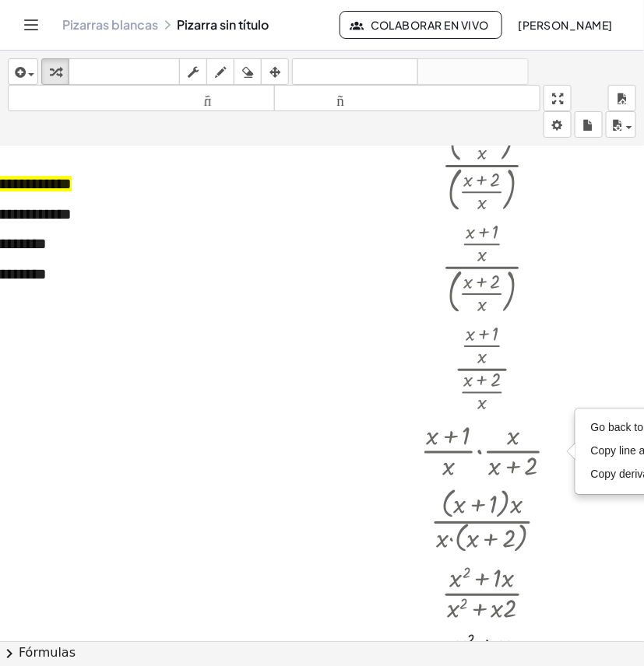
scroll to position [2274, 80]
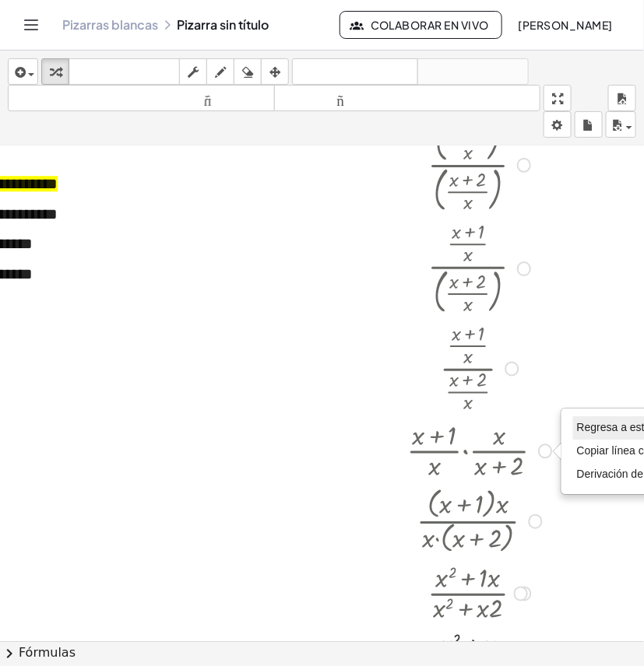
click at [584, 428] on font "Regresa a esta línea" at bounding box center [627, 427] width 100 height 12
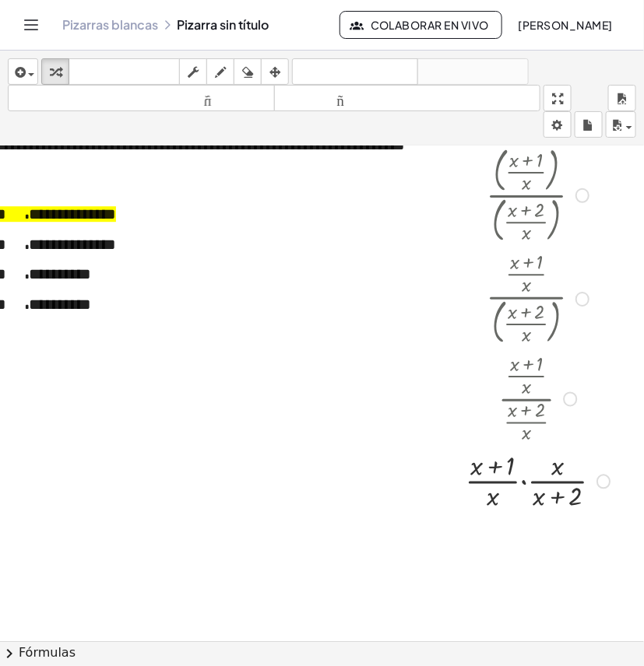
scroll to position [2274, 36]
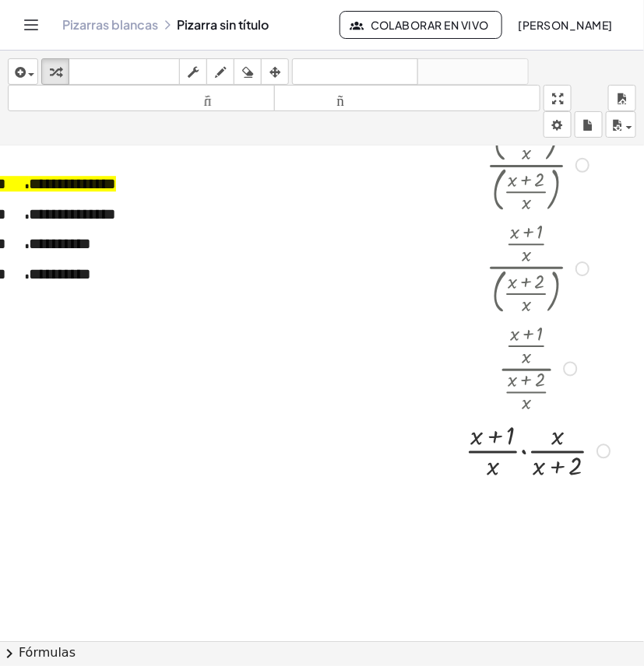
click at [596, 452] on div "Regresa a esta línea Copiar línea como LaTeX Derivación de copia como LaTeX" at bounding box center [603, 451] width 14 height 14
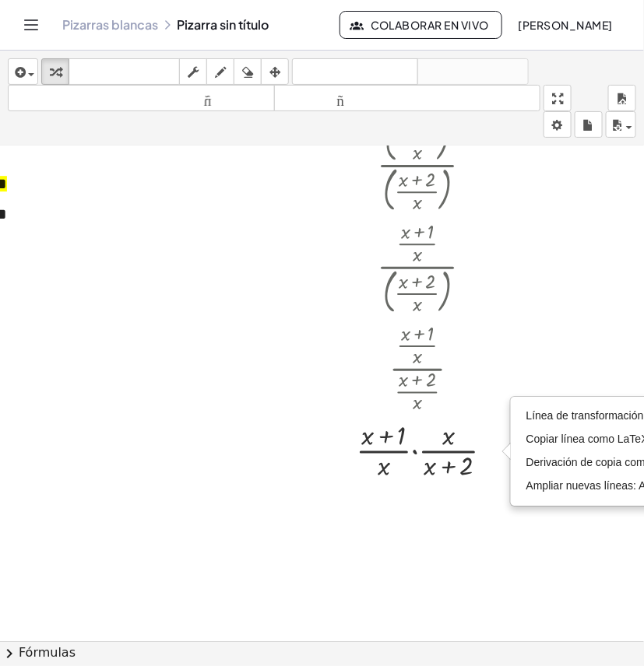
scroll to position [2274, 128]
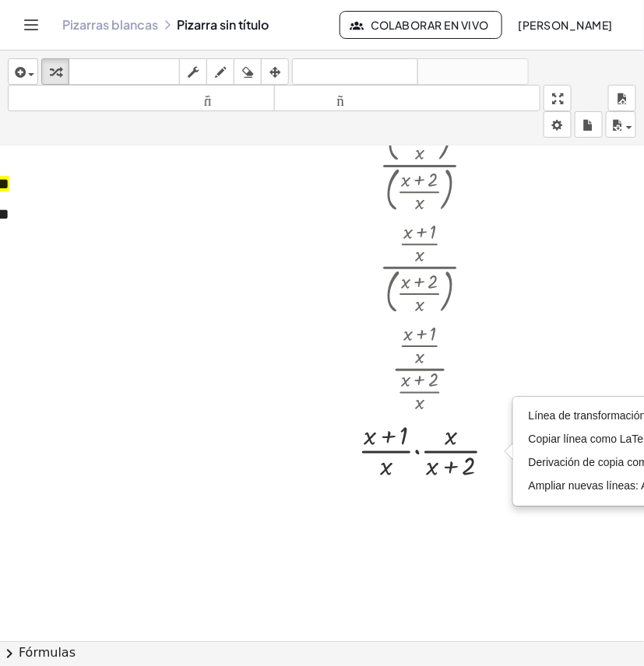
click at [13, 648] on span "chevron_right" at bounding box center [9, 654] width 19 height 19
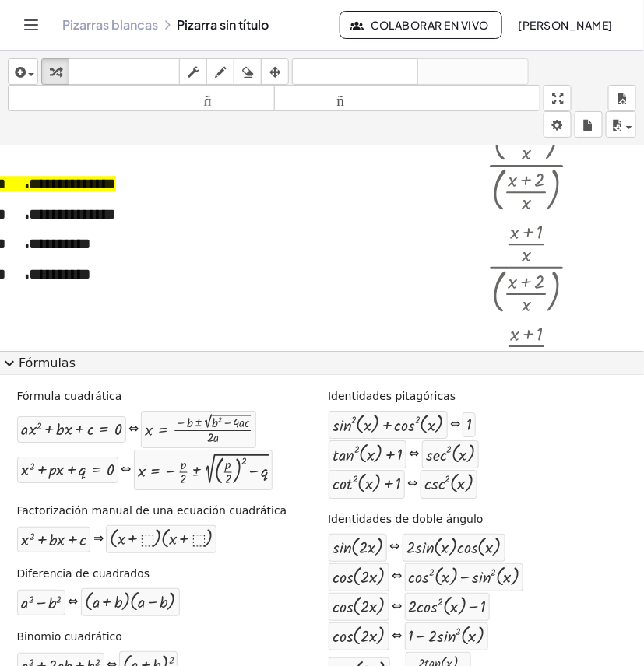
scroll to position [0, 0]
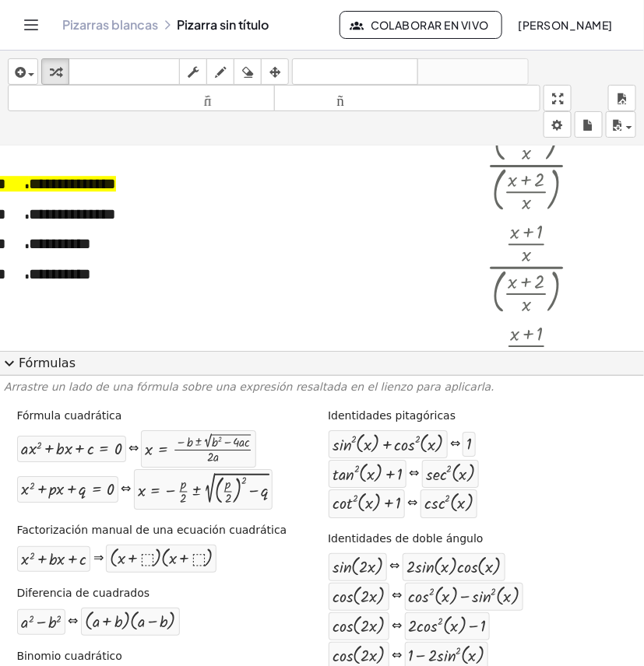
click at [13, 368] on span "expand_more" at bounding box center [9, 363] width 19 height 19
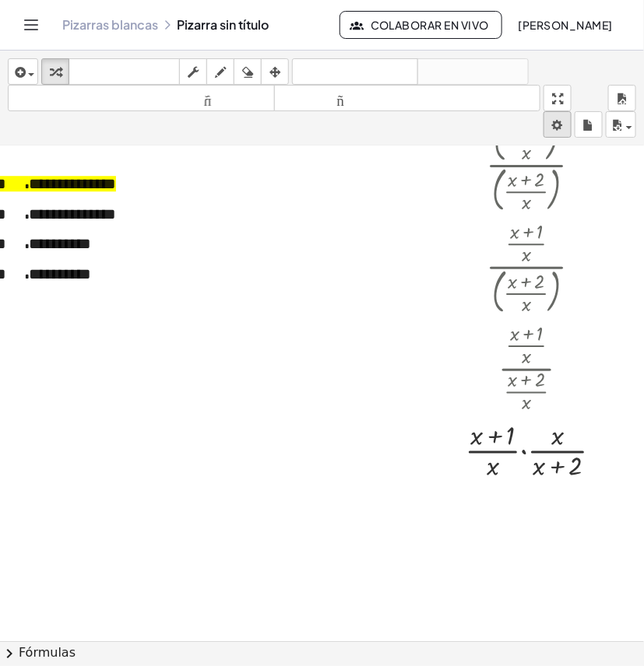
click at [560, 122] on body "**********" at bounding box center [322, 333] width 644 height 666
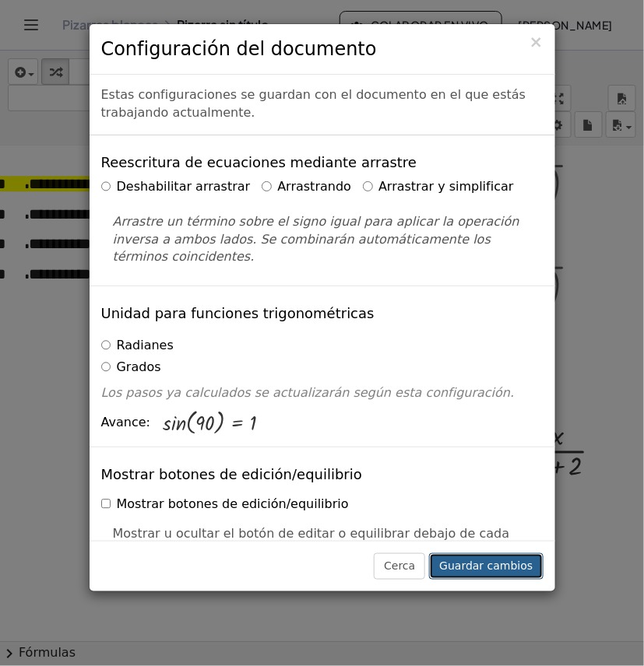
click at [487, 570] on font "Guardar cambios" at bounding box center [485, 566] width 93 height 12
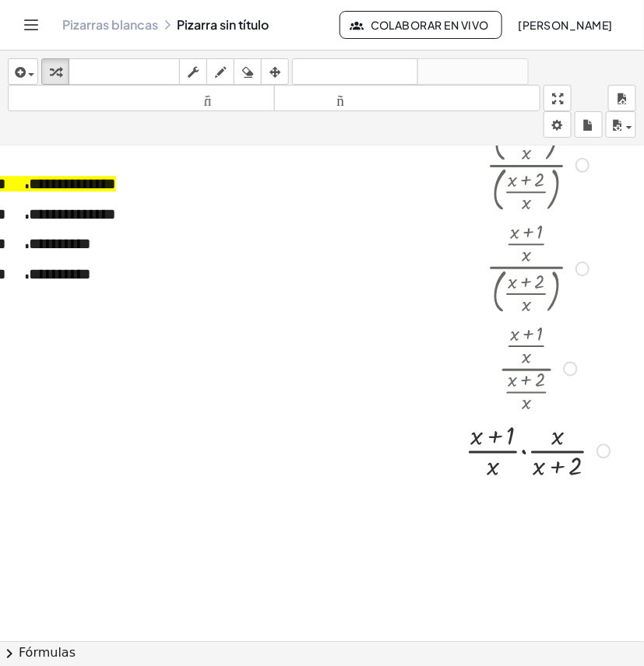
click at [542, 452] on div at bounding box center [540, 449] width 165 height 67
click at [542, 442] on div at bounding box center [540, 449] width 165 height 67
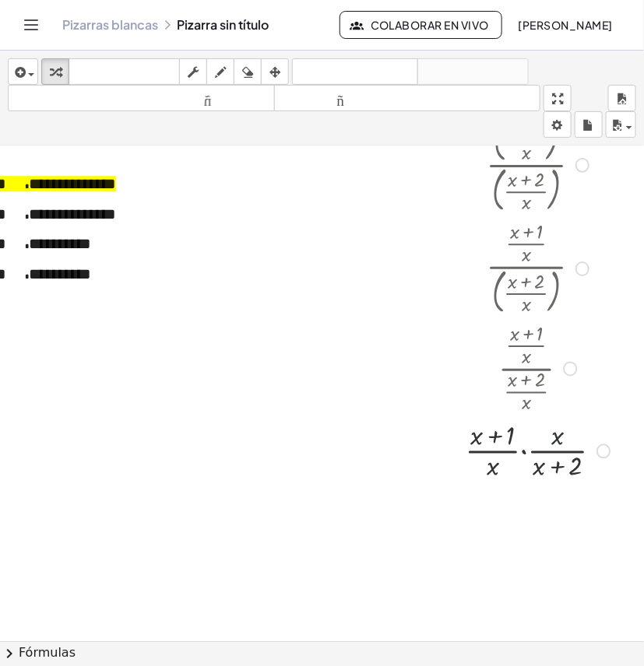
click at [542, 442] on div at bounding box center [540, 449] width 165 height 67
drag, startPoint x: 535, startPoint y: 455, endPoint x: 545, endPoint y: 453, distance: 9.6
click at [545, 453] on div at bounding box center [540, 449] width 165 height 67
drag, startPoint x: 482, startPoint y: 472, endPoint x: 541, endPoint y: 441, distance: 65.8
drag, startPoint x: 561, startPoint y: 533, endPoint x: 572, endPoint y: 538, distance: 11.9
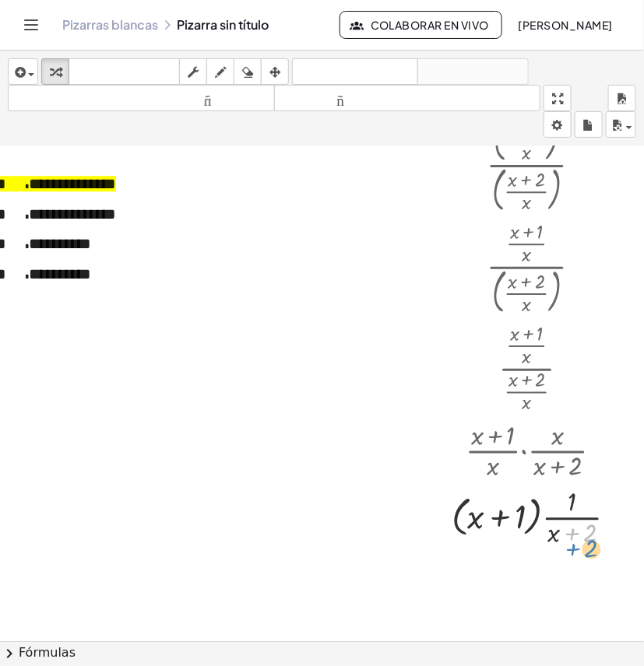
click at [572, 538] on div at bounding box center [540, 516] width 193 height 67
click at [574, 517] on div at bounding box center [540, 516] width 193 height 67
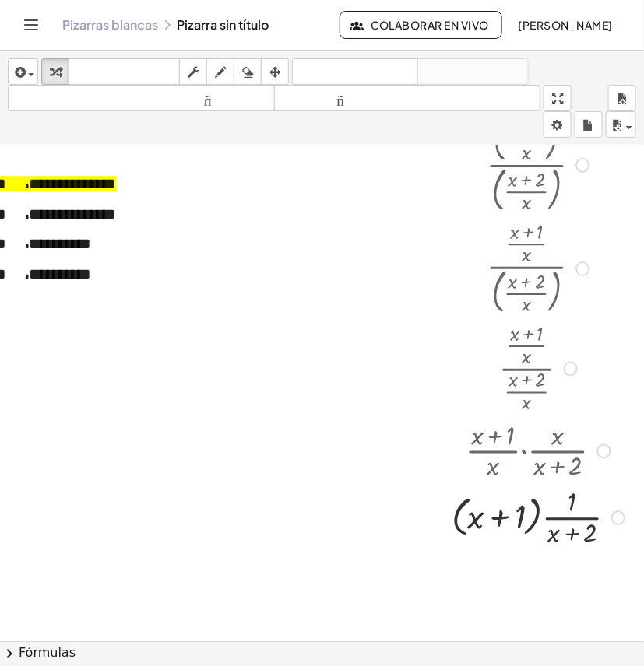
click at [555, 502] on div at bounding box center [540, 516] width 193 height 67
drag, startPoint x: 555, startPoint y: 502, endPoint x: 535, endPoint y: 535, distance: 38.4
click at [535, 535] on div at bounding box center [540, 516] width 193 height 67
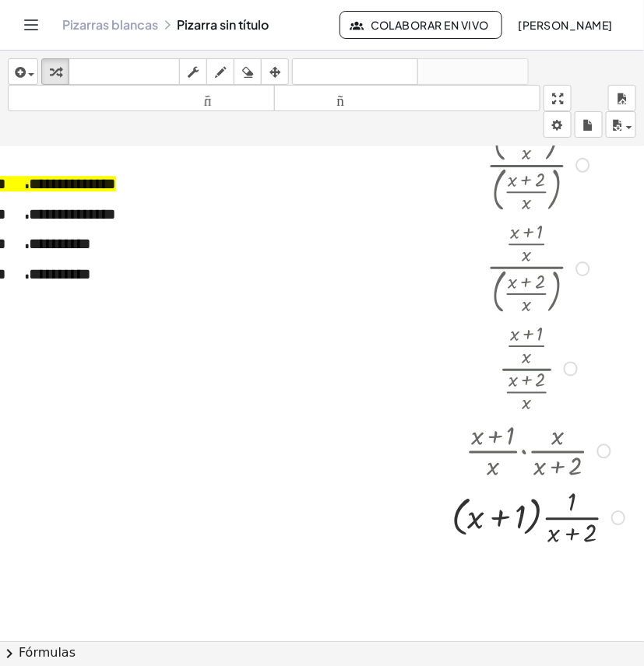
click at [573, 516] on div at bounding box center [540, 516] width 193 height 67
click at [574, 516] on div at bounding box center [540, 516] width 193 height 67
drag, startPoint x: 574, startPoint y: 516, endPoint x: 561, endPoint y: 537, distance: 24.4
click at [561, 537] on div at bounding box center [540, 516] width 193 height 67
click at [597, 449] on div at bounding box center [604, 451] width 14 height 14
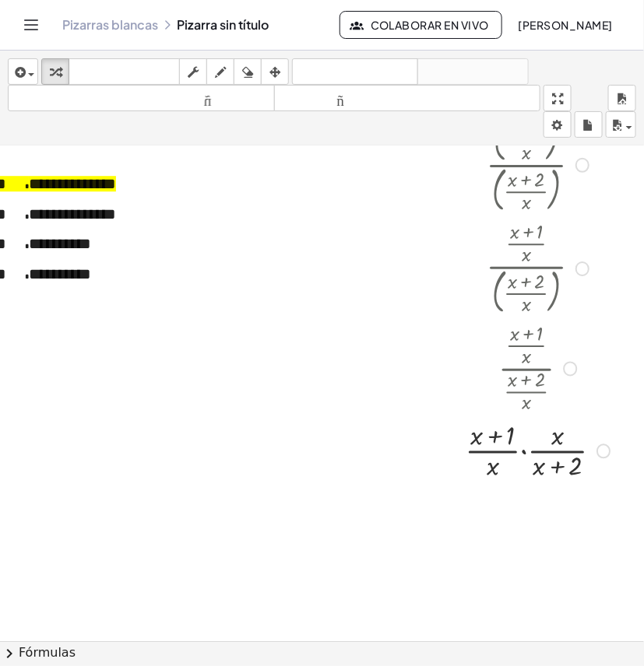
click at [475, 472] on div at bounding box center [540, 449] width 165 height 67
click at [538, 437] on div at bounding box center [540, 449] width 165 height 67
drag, startPoint x: 539, startPoint y: 437, endPoint x: 489, endPoint y: 468, distance: 59.4
click at [539, 438] on div at bounding box center [540, 449] width 165 height 67
click at [479, 472] on div at bounding box center [540, 449] width 165 height 67
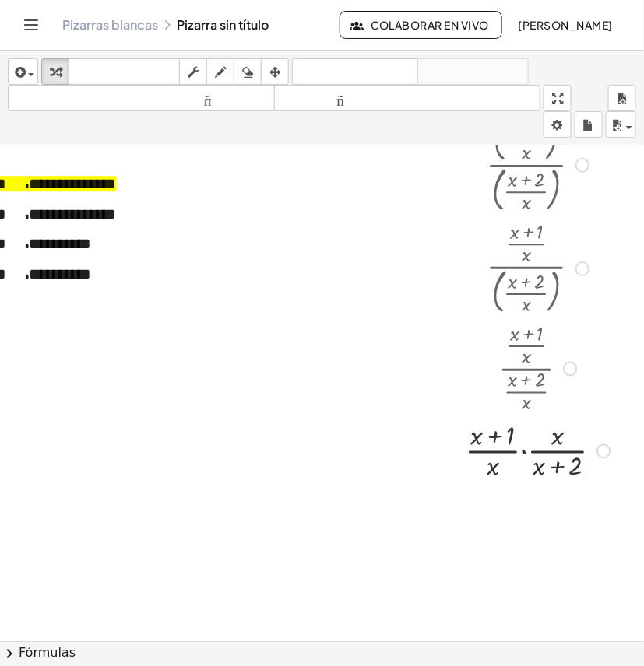
click at [479, 472] on div at bounding box center [540, 449] width 165 height 67
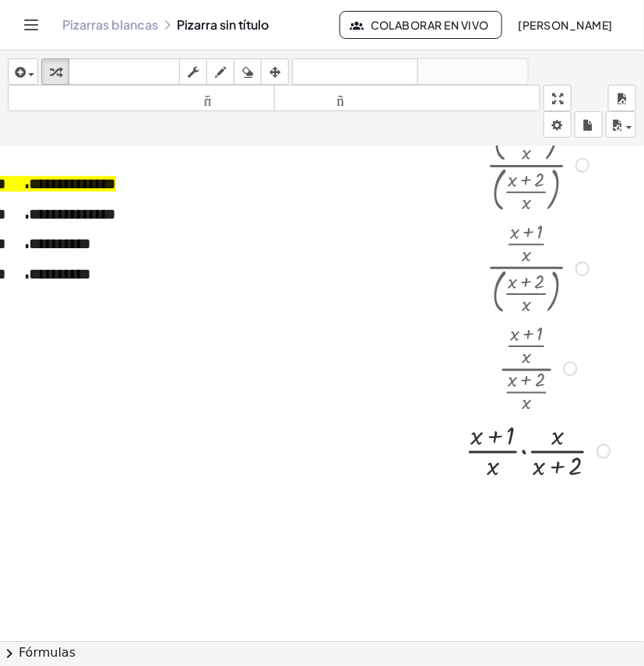
click at [546, 440] on div at bounding box center [540, 449] width 165 height 67
click at [510, 452] on div at bounding box center [540, 449] width 165 height 67
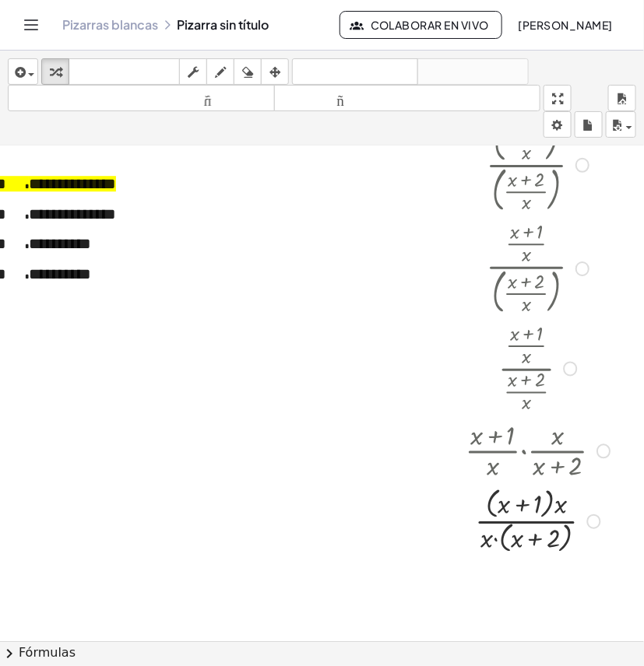
click at [545, 520] on div at bounding box center [540, 520] width 165 height 74
click at [545, 514] on div at bounding box center [540, 520] width 165 height 74
click at [545, 511] on div at bounding box center [540, 520] width 165 height 74
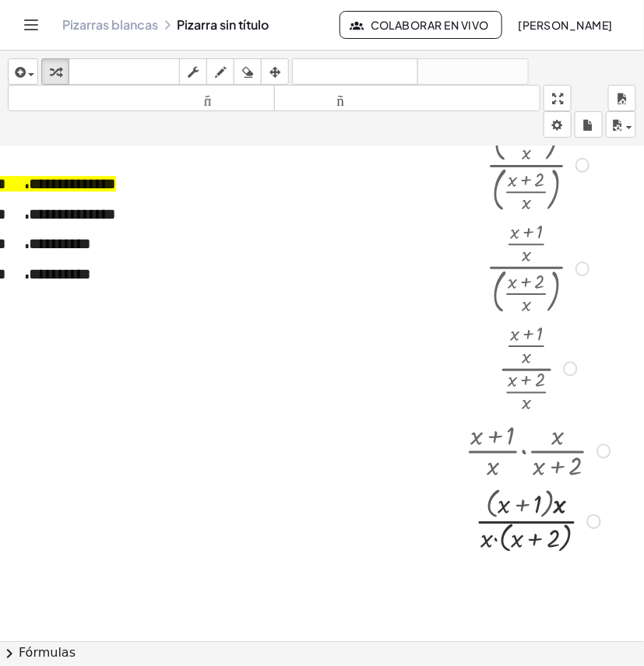
click at [543, 511] on div at bounding box center [540, 520] width 165 height 70
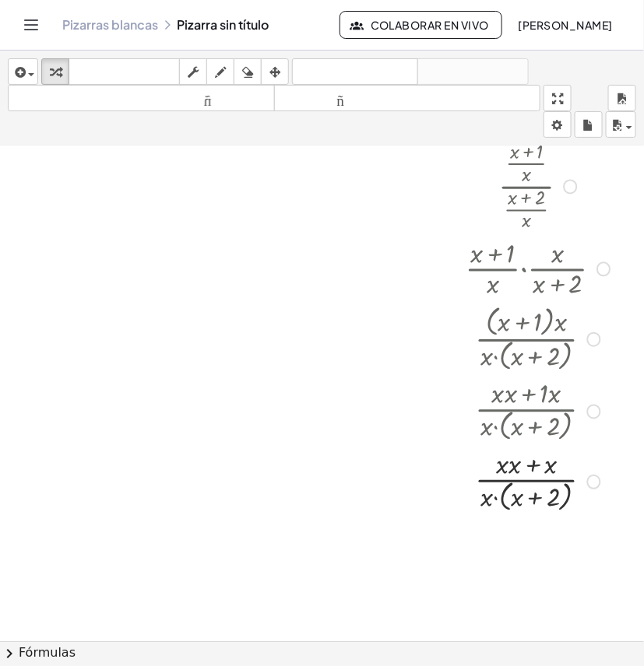
scroll to position [2468, 36]
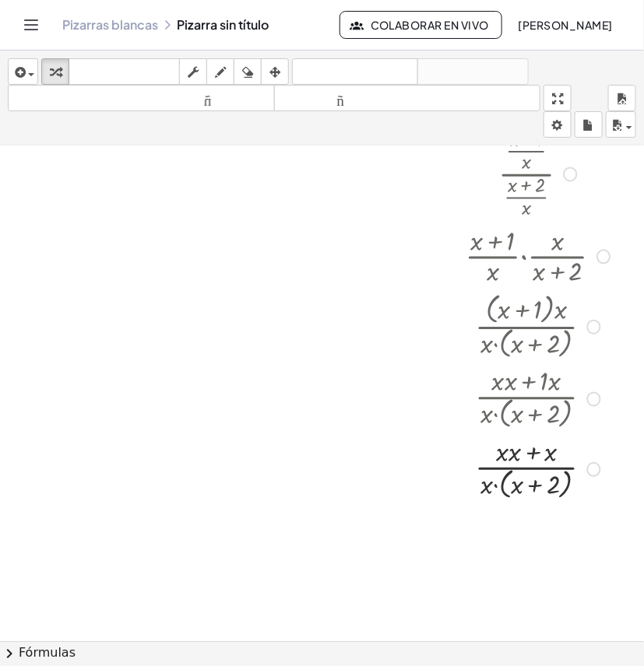
click at [482, 488] on div at bounding box center [540, 468] width 165 height 70
click at [490, 557] on div at bounding box center [540, 536] width 165 height 67
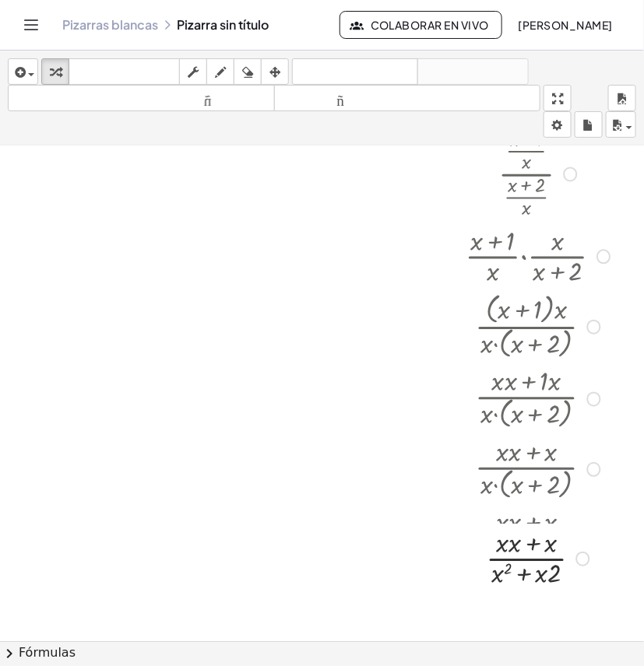
click at [499, 530] on div at bounding box center [539, 536] width 169 height 67
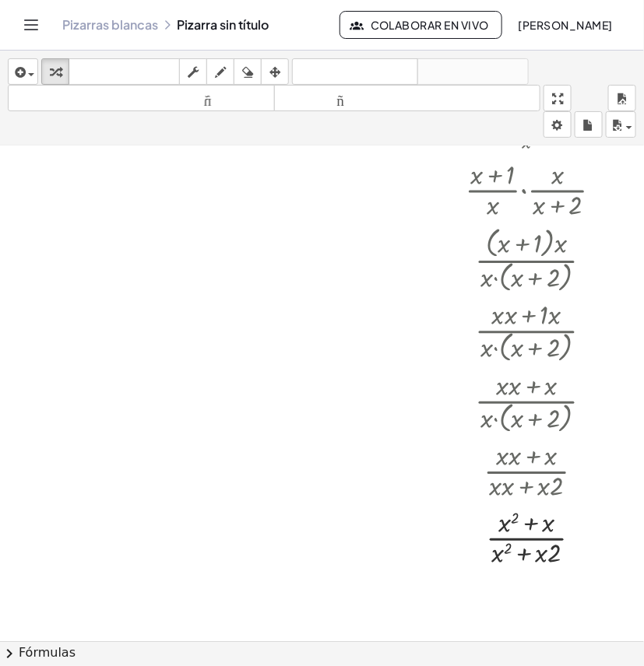
scroll to position [2566, 36]
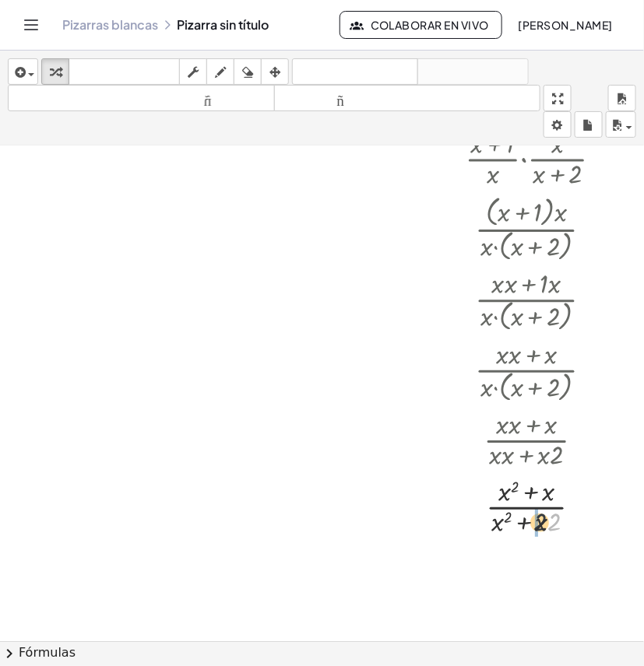
drag, startPoint x: 538, startPoint y: 529, endPoint x: 522, endPoint y: 529, distance: 16.3
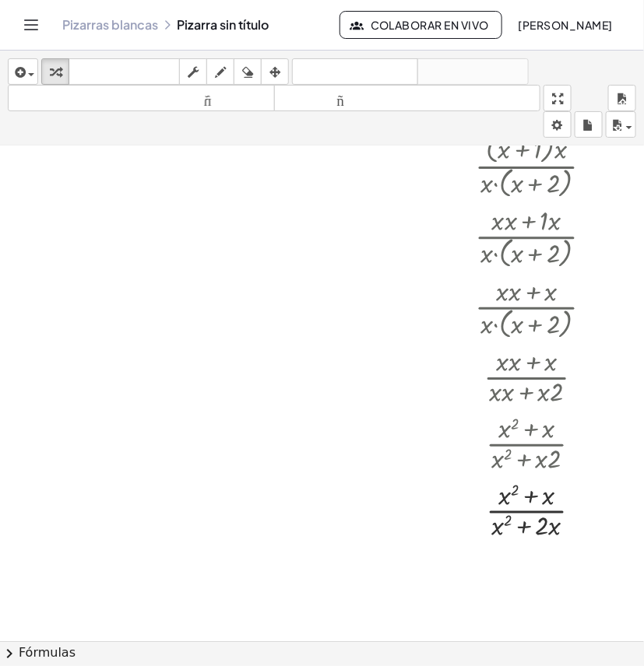
scroll to position [2663, 36]
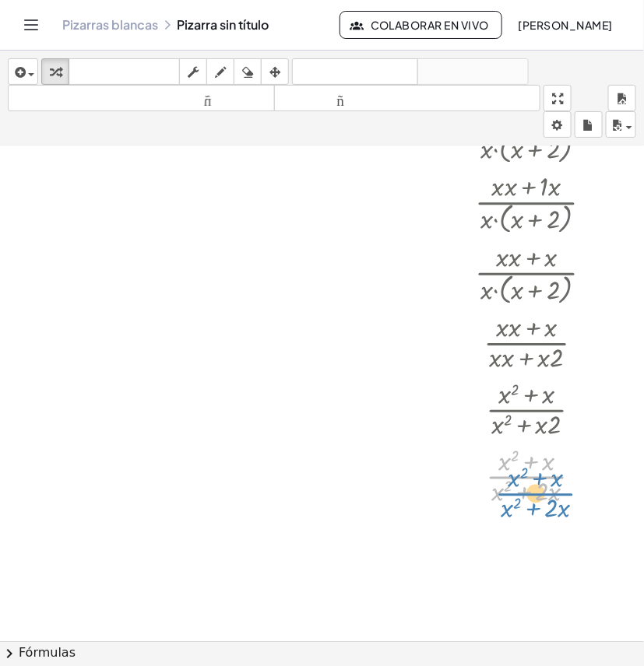
drag, startPoint x: 529, startPoint y: 477, endPoint x: 538, endPoint y: 490, distance: 16.2
click at [538, 490] on div at bounding box center [540, 475] width 165 height 67
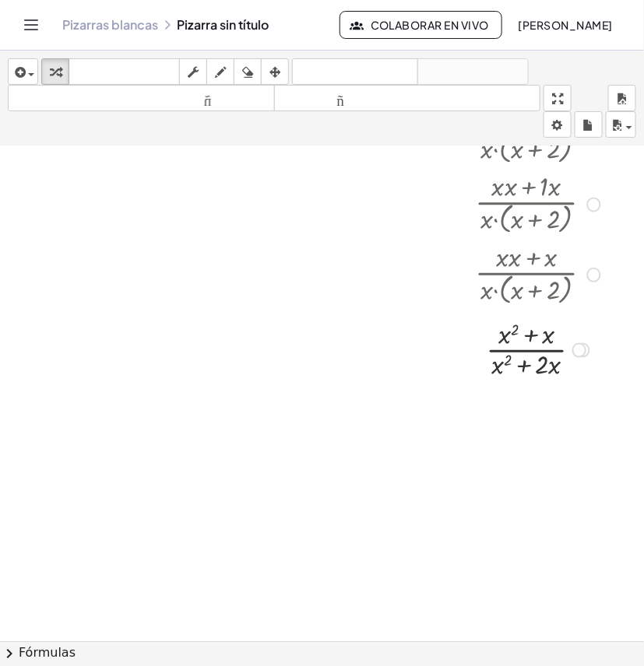
drag, startPoint x: 566, startPoint y: 482, endPoint x: 561, endPoint y: 351, distance: 131.6
click at [526, 350] on div "· x · 2 ( + + x ) ( + x + · x · ) 2 2 Regresa a esta línea Copiar línea como La…" at bounding box center [526, 350] width 0 height 0
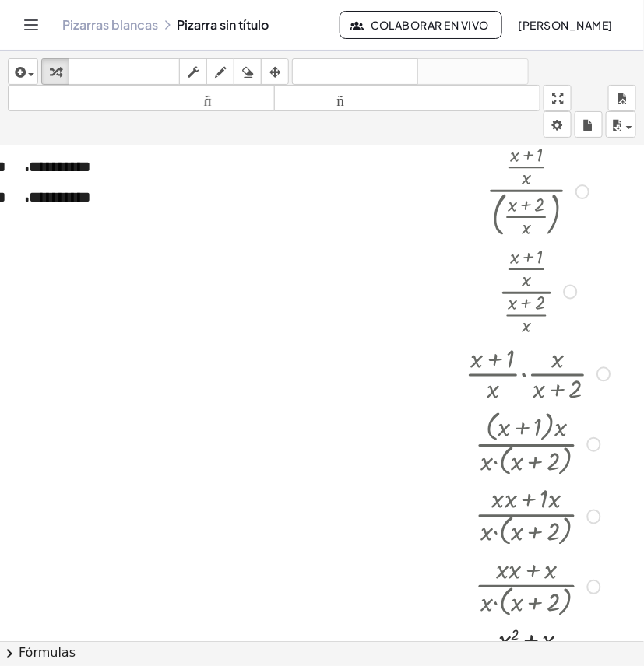
scroll to position [2483, 36]
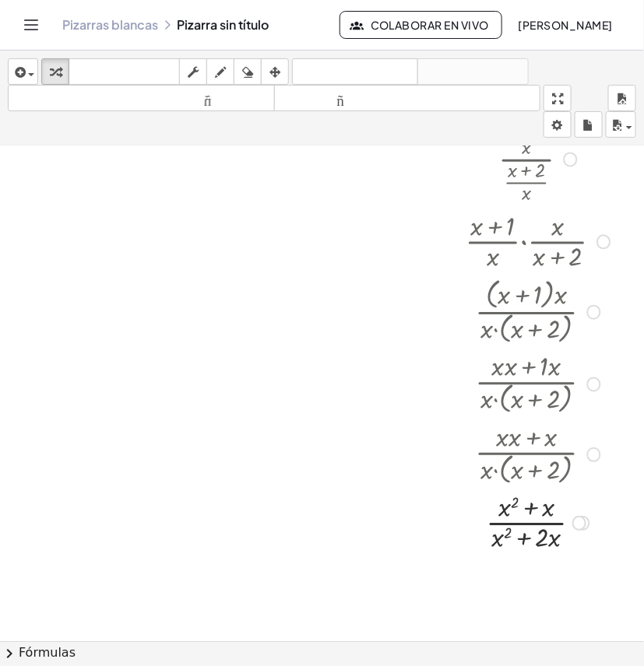
click at [517, 510] on div at bounding box center [540, 522] width 165 height 67
click at [510, 522] on div at bounding box center [540, 522] width 165 height 67
click at [512, 524] on div at bounding box center [540, 522] width 165 height 67
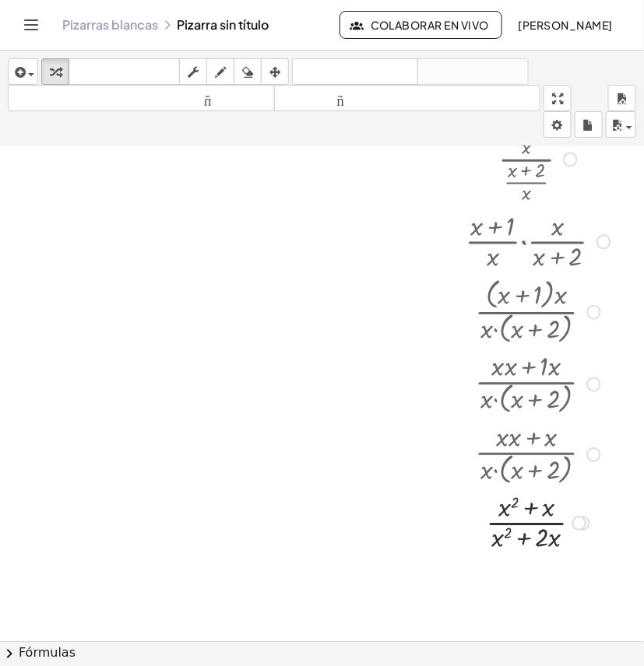
click at [581, 236] on div at bounding box center [540, 240] width 165 height 67
click at [596, 244] on div at bounding box center [603, 242] width 14 height 14
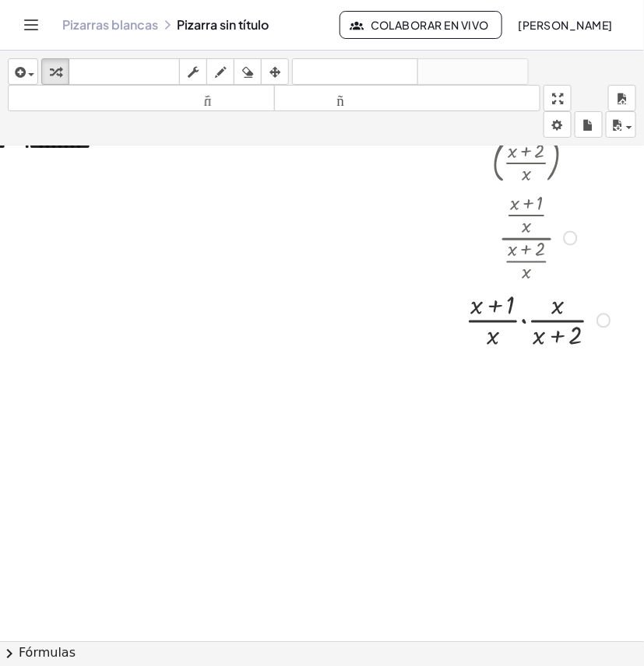
scroll to position [2386, 36]
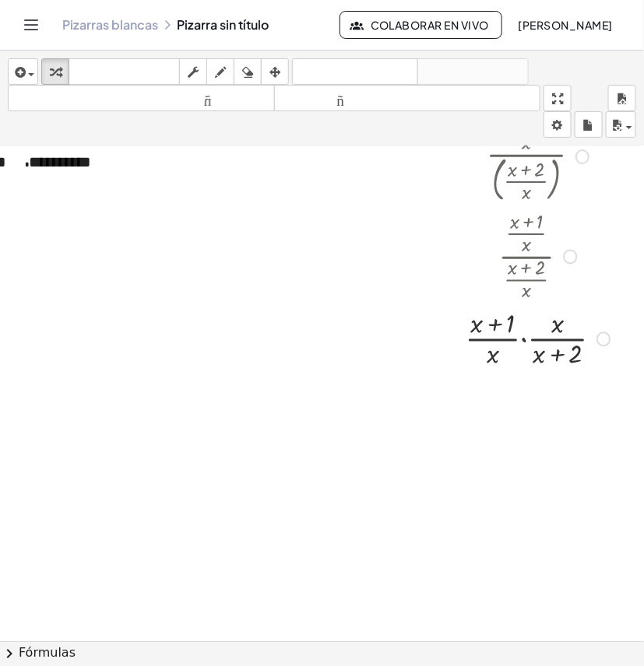
click at [563, 261] on div "Regresa a esta línea Copiar línea como LaTeX Derivación de copia como LaTeX" at bounding box center [570, 257] width 14 height 14
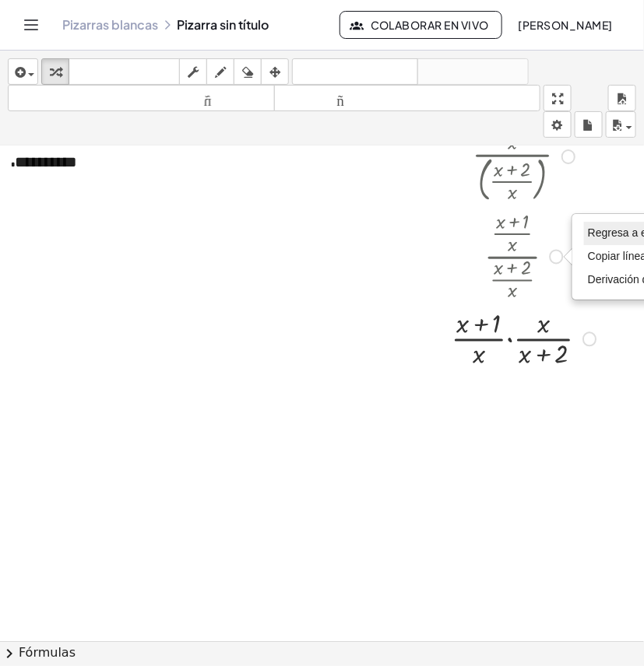
click at [597, 231] on font "Regresa a esta línea" at bounding box center [638, 232] width 100 height 12
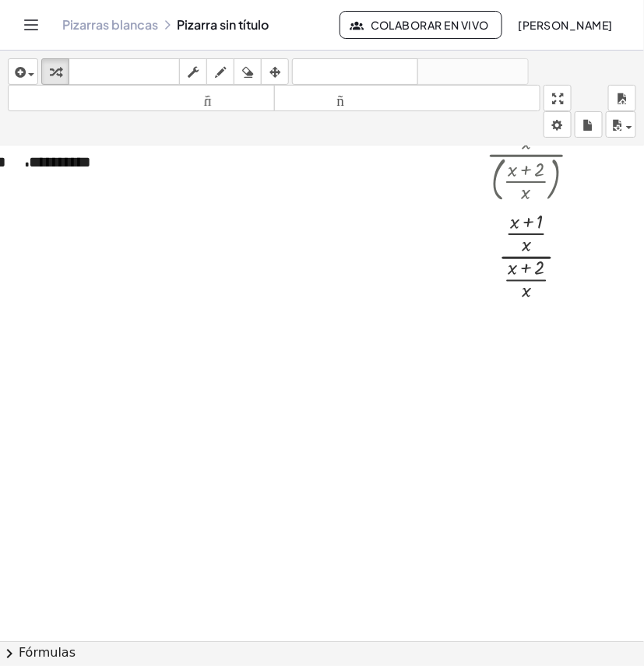
scroll to position [2289, 36]
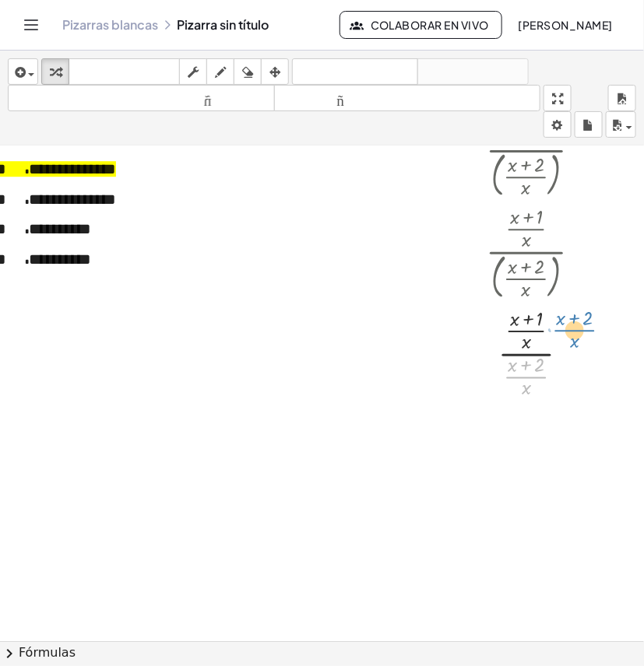
drag, startPoint x: 520, startPoint y: 378, endPoint x: 568, endPoint y: 331, distance: 67.1
click at [568, 331] on div at bounding box center [540, 352] width 122 height 98
drag, startPoint x: 525, startPoint y: 378, endPoint x: 566, endPoint y: 332, distance: 61.2
click at [566, 332] on div at bounding box center [540, 352] width 122 height 98
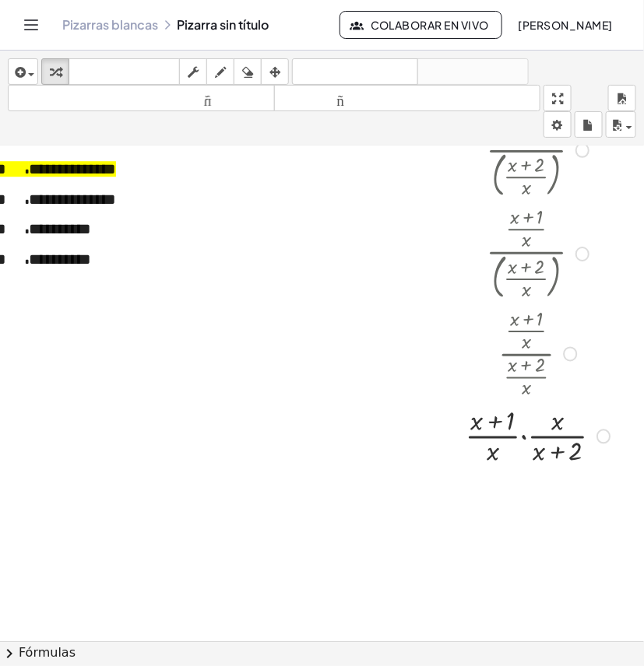
click at [542, 423] on div at bounding box center [540, 435] width 165 height 67
click at [480, 425] on div at bounding box center [540, 435] width 165 height 67
drag, startPoint x: 545, startPoint y: 423, endPoint x: 482, endPoint y: 426, distance: 62.3
click at [482, 426] on div at bounding box center [540, 435] width 165 height 67
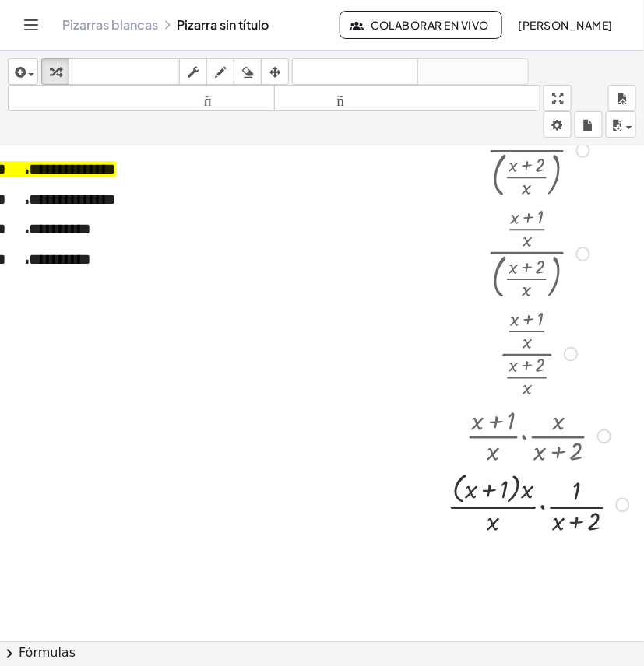
click at [597, 433] on div at bounding box center [604, 437] width 14 height 14
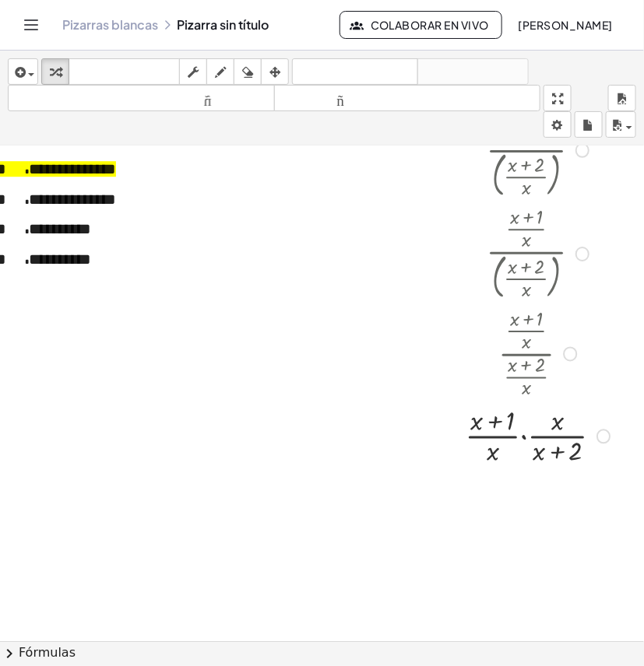
drag, startPoint x: 473, startPoint y: 455, endPoint x: 486, endPoint y: 447, distance: 15.3
click at [475, 453] on div at bounding box center [540, 435] width 165 height 67
click at [479, 449] on div at bounding box center [540, 435] width 165 height 67
click at [477, 458] on div at bounding box center [540, 435] width 165 height 67
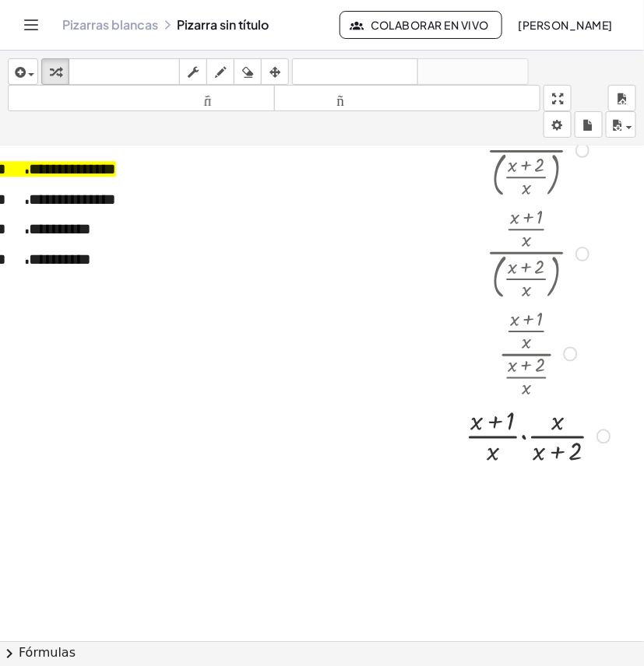
click at [477, 458] on div at bounding box center [540, 435] width 165 height 67
click at [480, 460] on div at bounding box center [540, 435] width 165 height 67
click at [482, 461] on div at bounding box center [540, 435] width 165 height 67
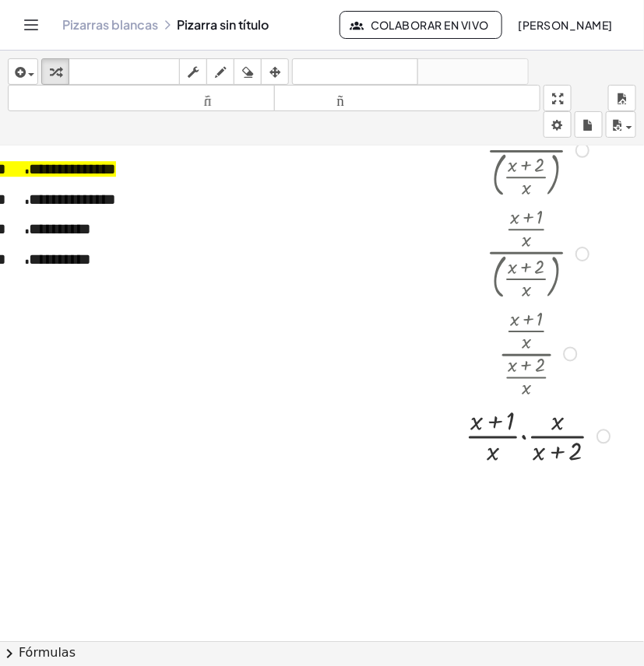
click at [534, 422] on div at bounding box center [540, 435] width 165 height 67
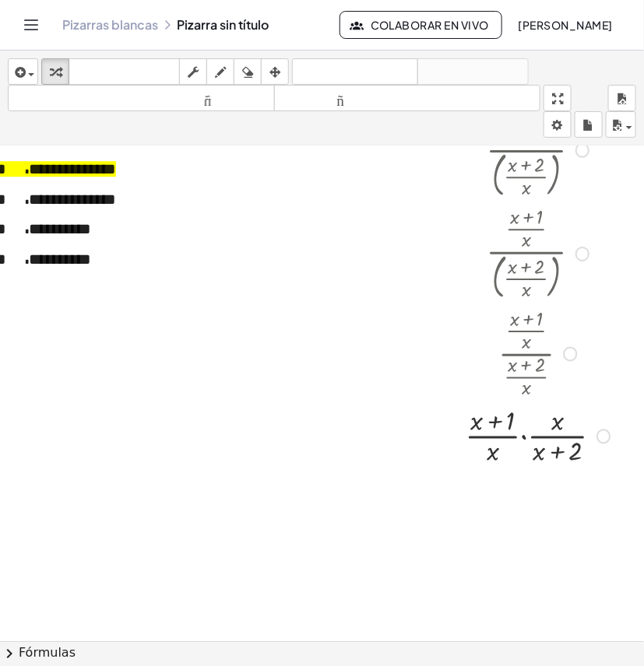
click at [476, 455] on div at bounding box center [540, 435] width 165 height 67
drag, startPoint x: 475, startPoint y: 457, endPoint x: 541, endPoint y: 425, distance: 72.7
drag, startPoint x: 557, startPoint y: 487, endPoint x: 542, endPoint y: 522, distance: 38.0
click at [542, 522] on div at bounding box center [540, 501] width 193 height 67
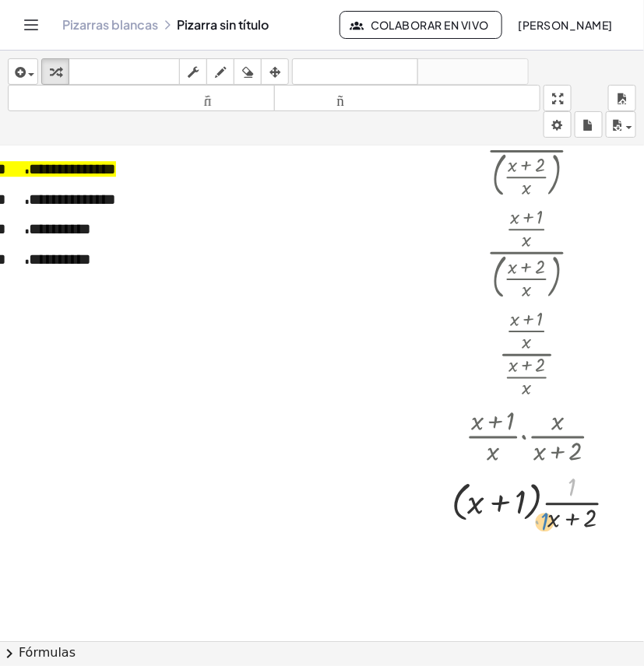
drag, startPoint x: 559, startPoint y: 487, endPoint x: 531, endPoint y: 521, distance: 44.2
click at [531, 521] on div at bounding box center [540, 501] width 193 height 67
click at [561, 491] on div at bounding box center [540, 501] width 193 height 67
click at [525, 502] on div at bounding box center [540, 501] width 193 height 67
click at [524, 502] on div at bounding box center [540, 501] width 193 height 67
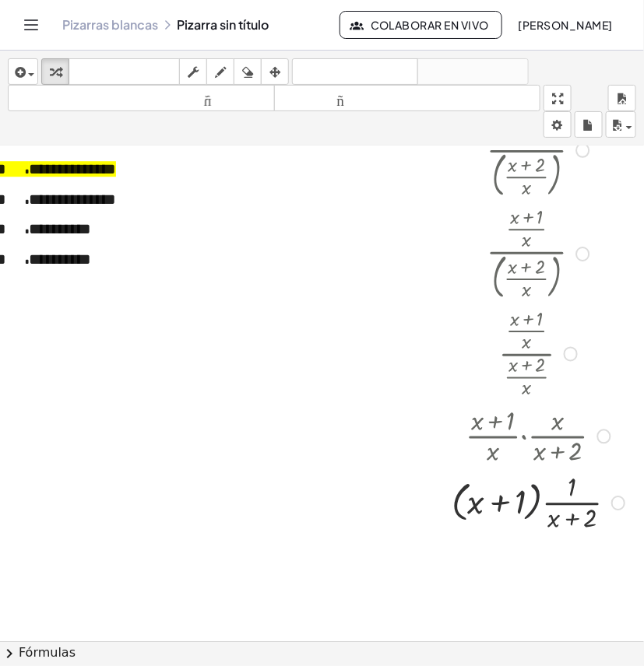
click at [522, 500] on div at bounding box center [540, 501] width 193 height 67
click at [486, 507] on div at bounding box center [540, 501] width 193 height 67
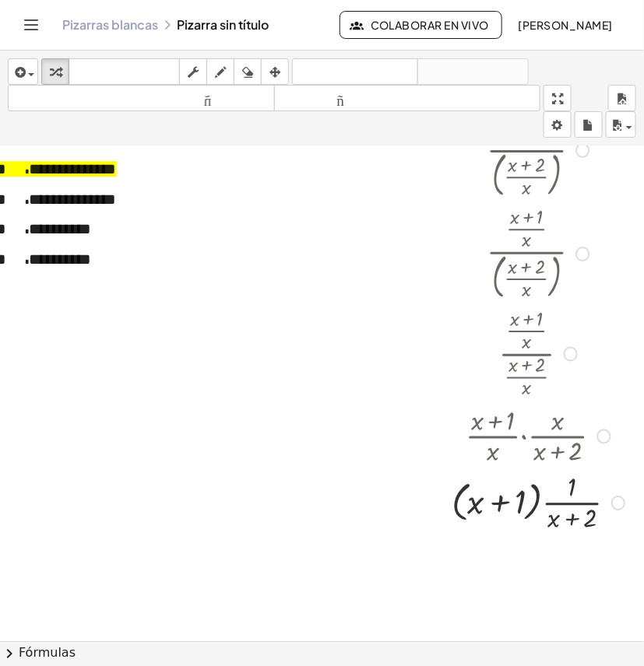
click at [444, 498] on div at bounding box center [540, 501] width 193 height 67
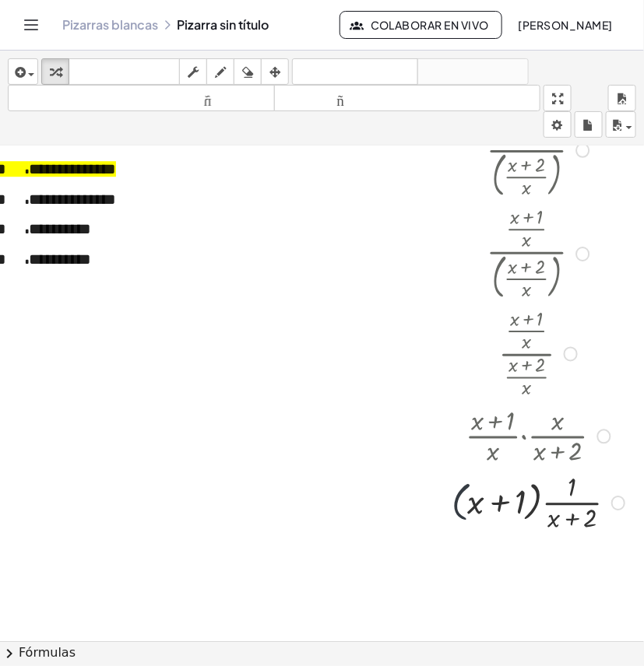
click at [444, 498] on div at bounding box center [540, 501] width 193 height 67
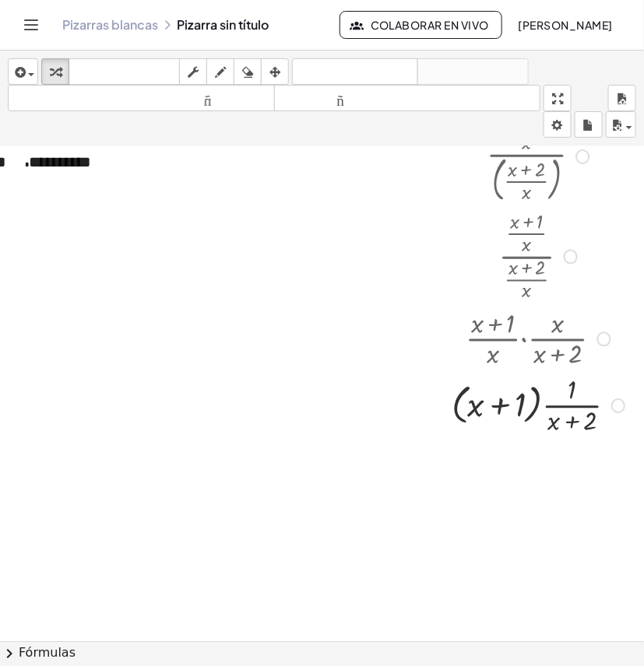
click at [564, 407] on div at bounding box center [540, 404] width 193 height 67
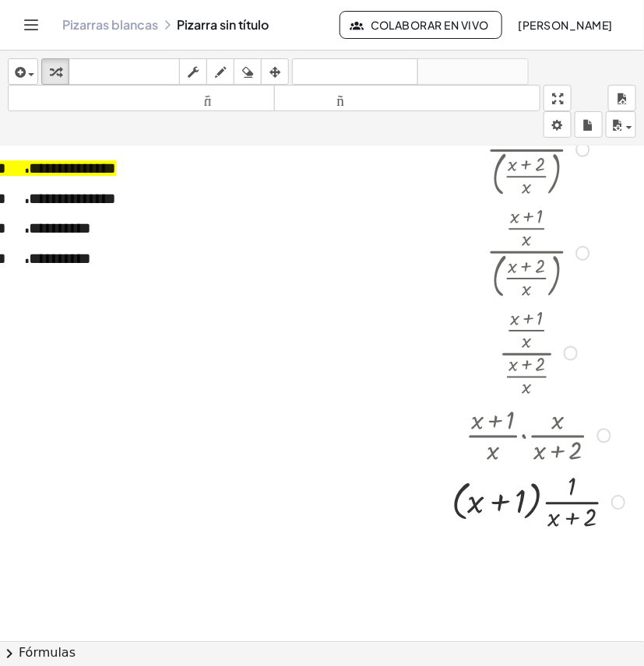
scroll to position [2289, 36]
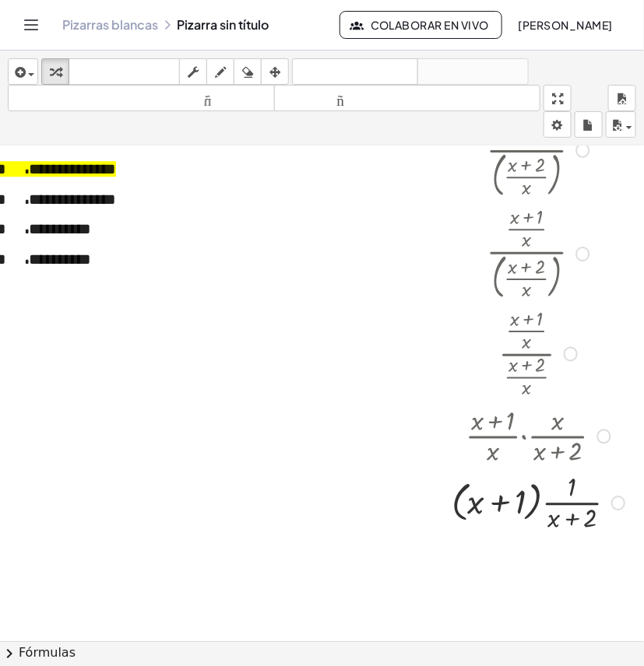
click at [578, 516] on div at bounding box center [540, 501] width 193 height 67
click at [549, 522] on div at bounding box center [540, 501] width 193 height 67
click at [551, 522] on div at bounding box center [540, 501] width 193 height 67
click at [552, 521] on div at bounding box center [540, 501] width 193 height 67
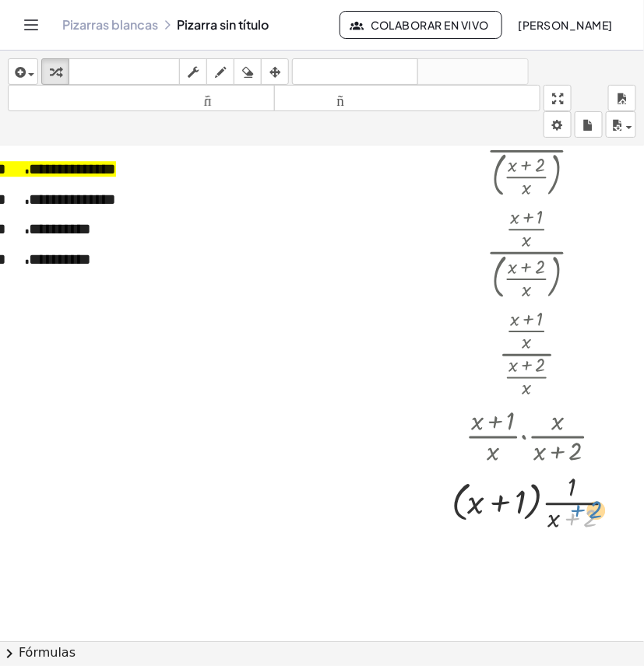
drag, startPoint x: 554, startPoint y: 518, endPoint x: 543, endPoint y: 521, distance: 11.3
click at [554, 518] on div at bounding box center [540, 501] width 193 height 67
drag, startPoint x: 541, startPoint y: 523, endPoint x: 581, endPoint y: 493, distance: 50.0
click at [580, 493] on div at bounding box center [540, 501] width 193 height 67
drag, startPoint x: 585, startPoint y: 495, endPoint x: 580, endPoint y: 489, distance: 8.3
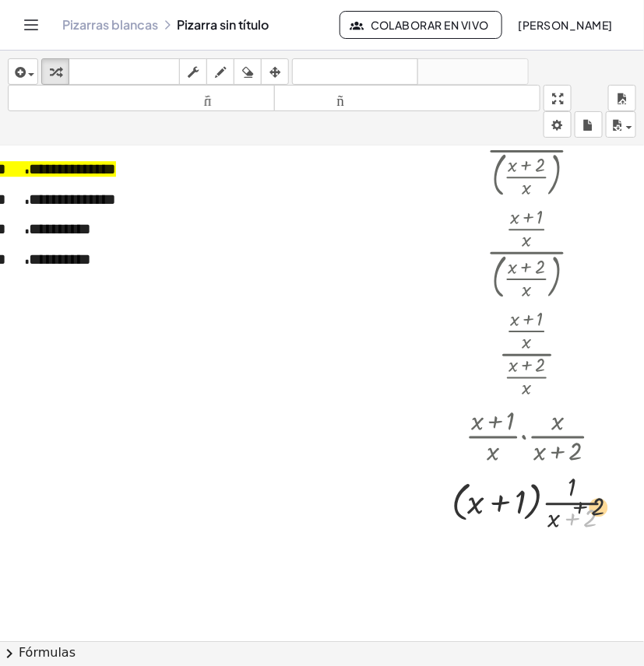
click at [580, 489] on div at bounding box center [540, 501] width 193 height 67
drag, startPoint x: 542, startPoint y: 523, endPoint x: 558, endPoint y: 491, distance: 35.8
click at [581, 481] on div at bounding box center [540, 501] width 193 height 67
click at [597, 437] on div at bounding box center [604, 437] width 14 height 14
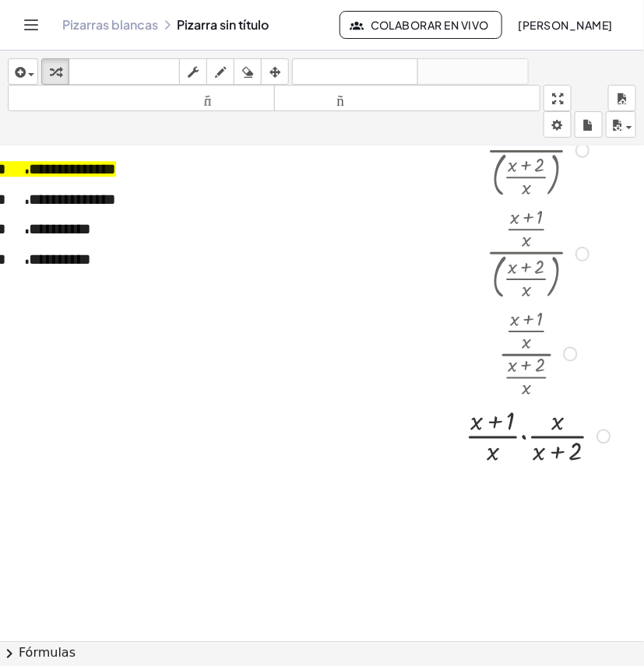
click at [508, 436] on div at bounding box center [540, 435] width 165 height 67
click at [508, 436] on div at bounding box center [540, 435] width 145 height 74
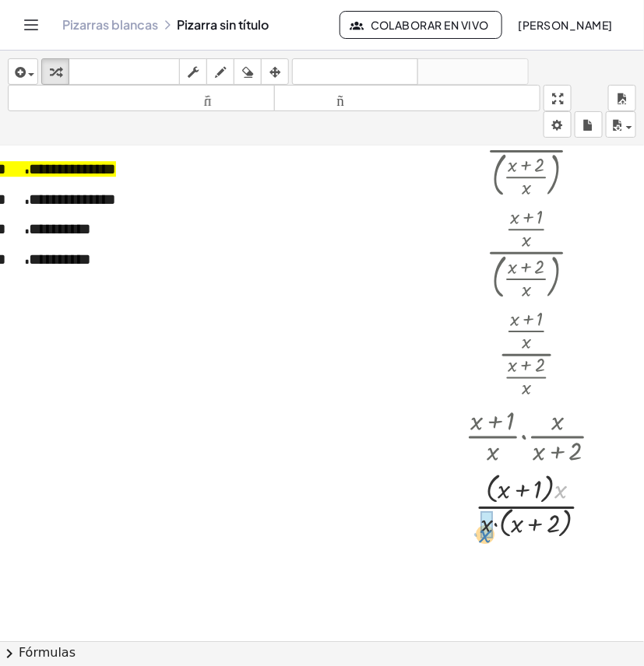
drag, startPoint x: 546, startPoint y: 490, endPoint x: 481, endPoint y: 528, distance: 75.3
click at [596, 438] on div at bounding box center [603, 437] width 14 height 14
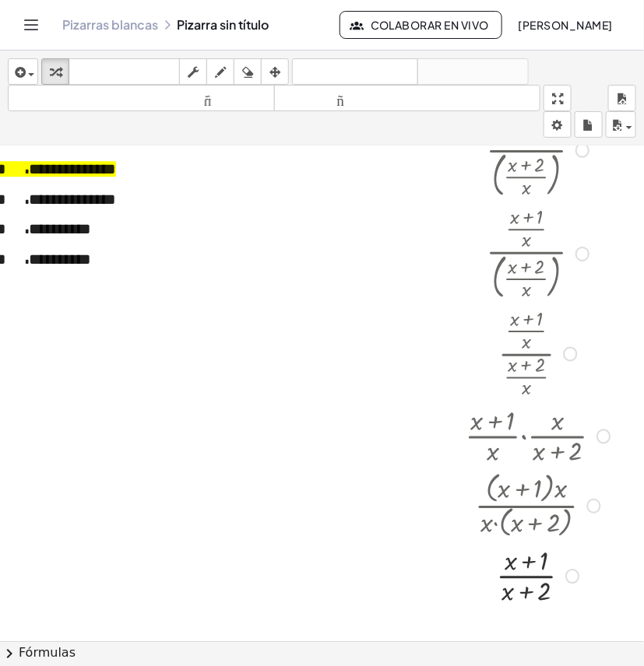
drag, startPoint x: 577, startPoint y: 507, endPoint x: 566, endPoint y: 502, distance: 12.9
click at [526, 506] on div "· ( + x + 1 ) · x · x · ( + x + 2 )" at bounding box center [526, 506] width 0 height 0
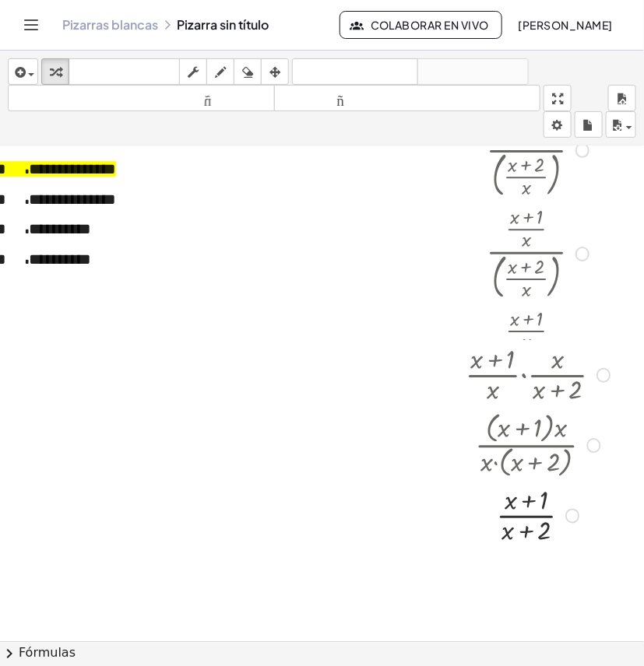
drag, startPoint x: 584, startPoint y: 503, endPoint x: 595, endPoint y: 469, distance: 36.2
click at [526, 446] on div "· ( + x + 1 ) · x · x · ( + x + 2 )" at bounding box center [526, 446] width 0 height 0
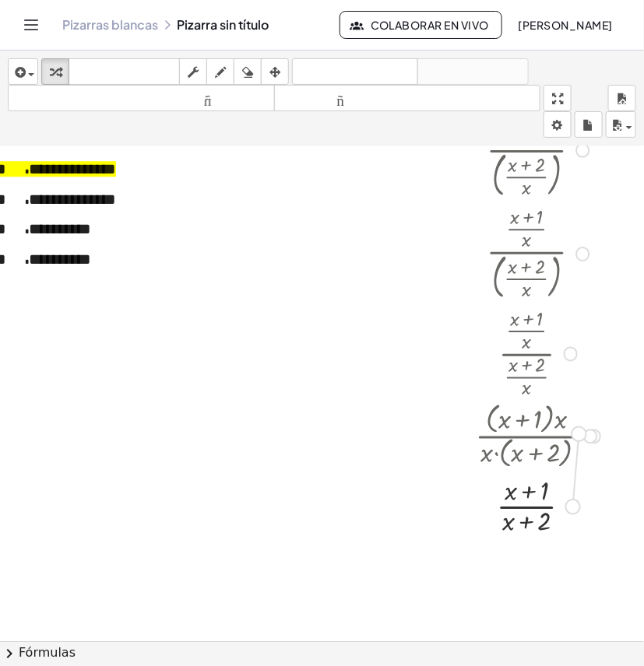
drag, startPoint x: 563, startPoint y: 503, endPoint x: 574, endPoint y: 426, distance: 78.7
click at [527, 150] on div "· ( · ( + x + 1 ) · x ) · ( · ( + x + 2 ) · x ) · · ( + x + 1 ) · x · ( · ( + x…" at bounding box center [527, 150] width 0 height 0
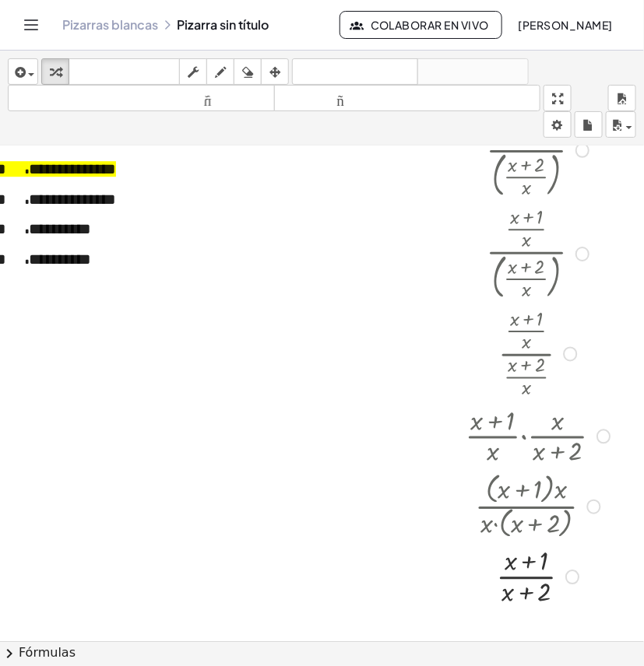
drag, startPoint x: 574, startPoint y: 440, endPoint x: 570, endPoint y: 528, distance: 87.2
click at [526, 507] on div "· ( + x + 1 ) · x · x · ( + x + 2 )" at bounding box center [526, 507] width 0 height 0
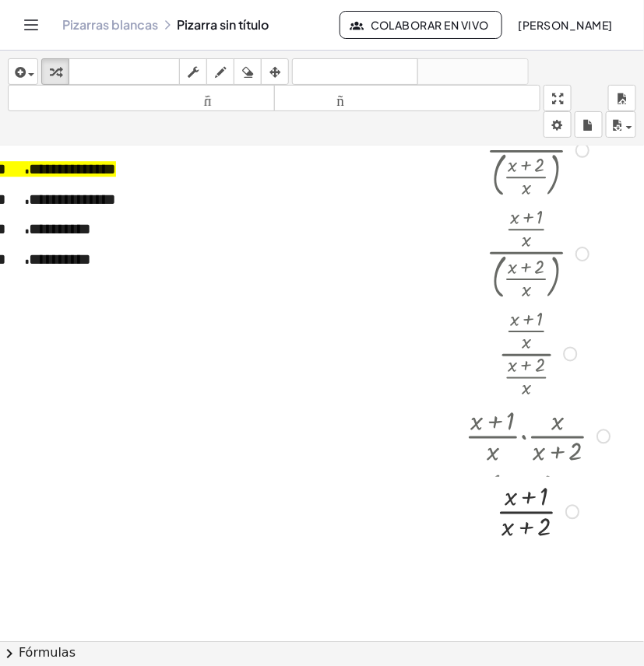
drag, startPoint x: 555, startPoint y: 582, endPoint x: 572, endPoint y: 515, distance: 69.1
click at [526, 512] on div "· ( + x + 1 ) · ( + x + 2 ) [GEOGRAPHIC_DATA] a esta línea Copiar línea como La…" at bounding box center [526, 512] width 0 height 0
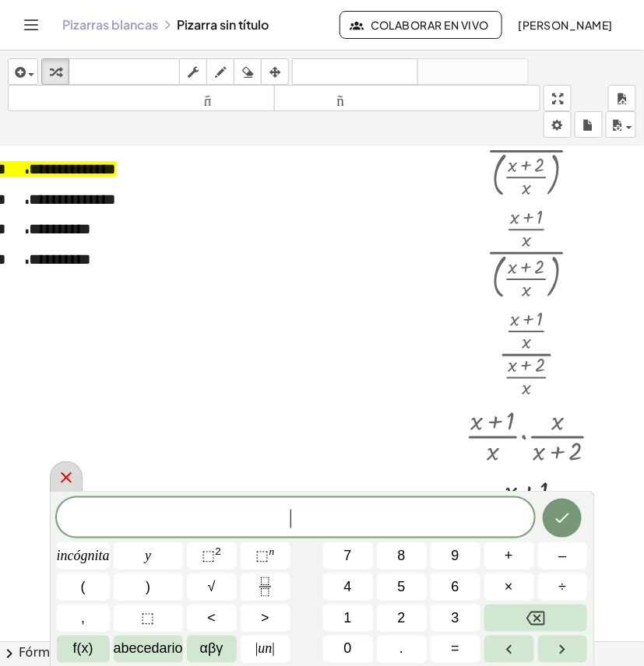
click at [63, 482] on icon at bounding box center [66, 477] width 19 height 19
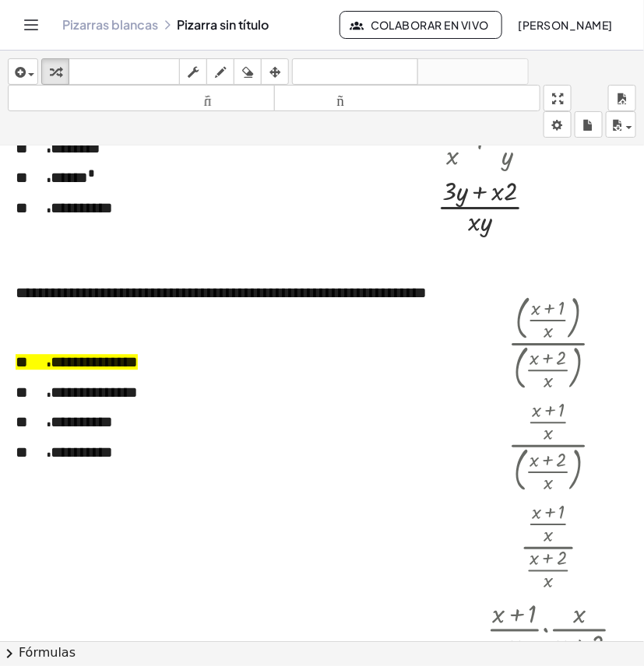
scroll to position [2094, 0]
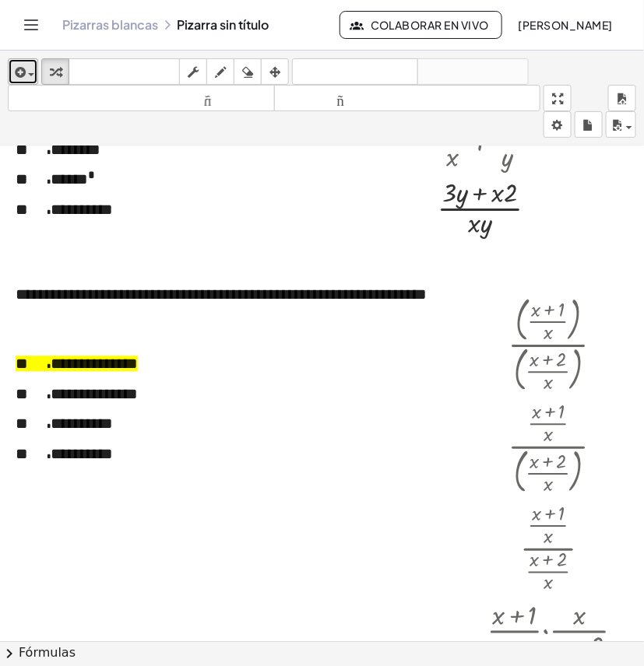
click at [13, 72] on icon "button" at bounding box center [19, 72] width 14 height 19
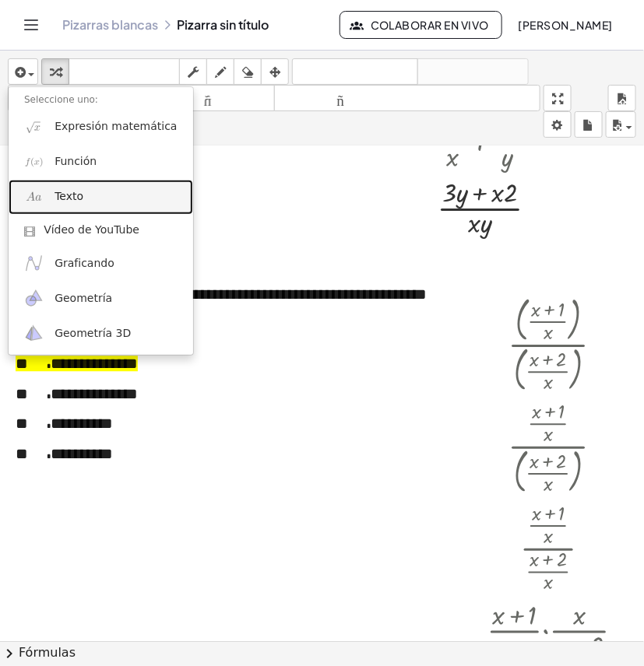
click at [72, 190] on font "Texto" at bounding box center [68, 196] width 29 height 12
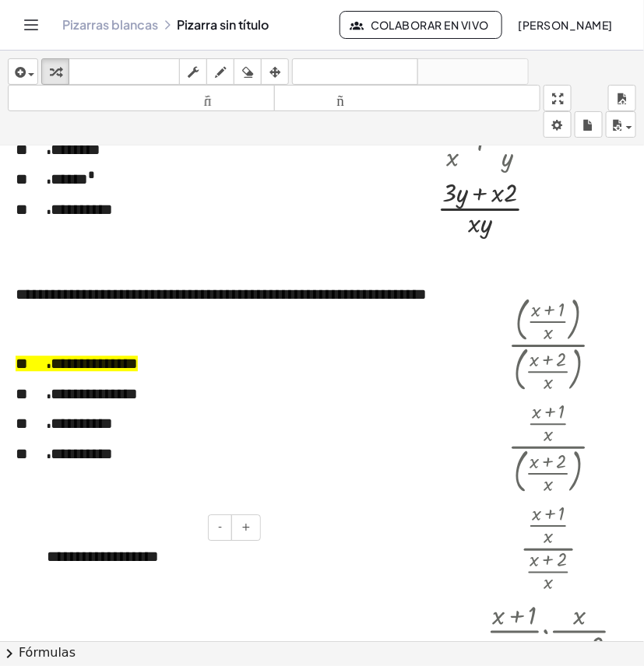
click at [167, 565] on div "**********" at bounding box center [147, 557] width 233 height 54
drag, startPoint x: 170, startPoint y: 559, endPoint x: 37, endPoint y: 558, distance: 132.3
click at [37, 558] on div "**********" at bounding box center [147, 557] width 233 height 54
click at [280, 70] on icon "button" at bounding box center [274, 72] width 11 height 19
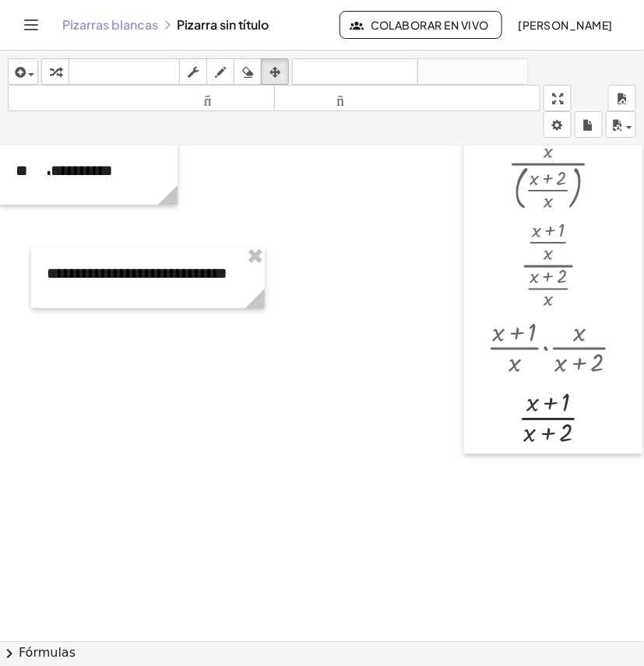
scroll to position [2386, 0]
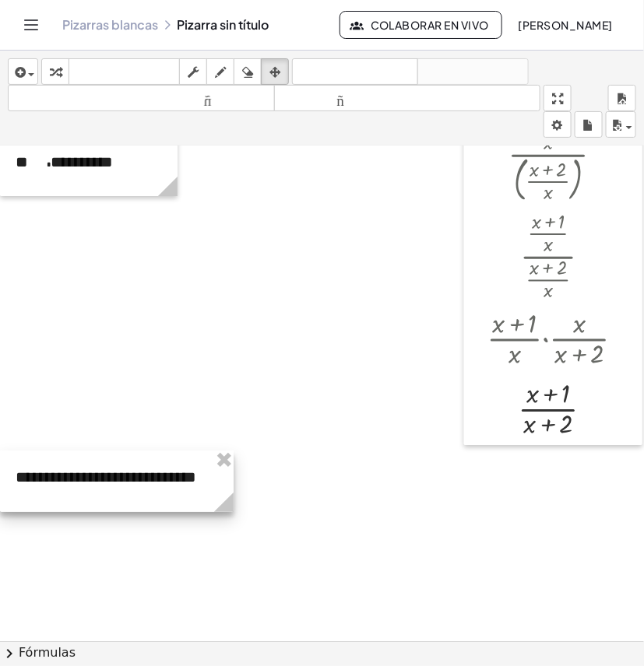
drag, startPoint x: 153, startPoint y: 343, endPoint x: 118, endPoint y: 499, distance: 159.4
click at [118, 499] on div at bounding box center [116, 481] width 233 height 61
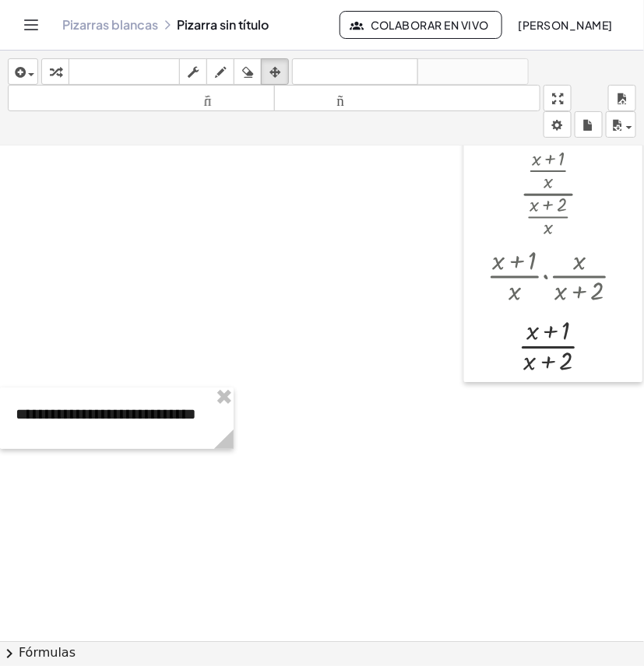
scroll to position [2483, 0]
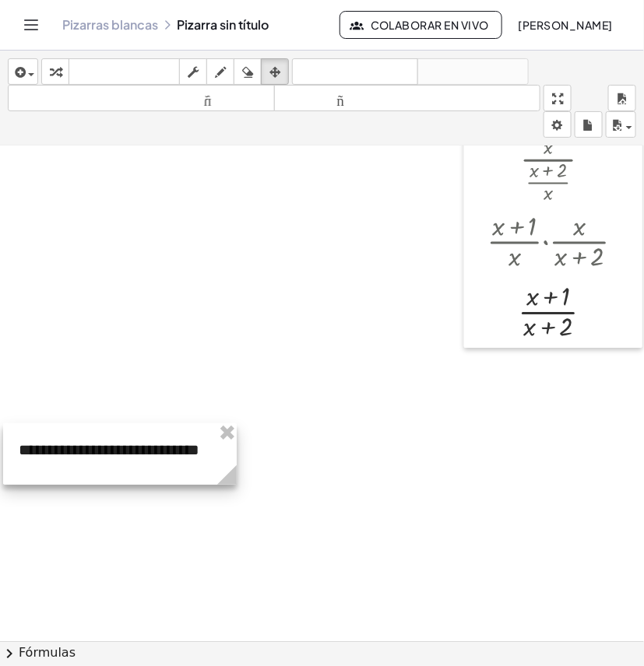
drag, startPoint x: 158, startPoint y: 374, endPoint x: 161, endPoint y: 444, distance: 70.1
click at [161, 444] on div at bounding box center [119, 453] width 233 height 61
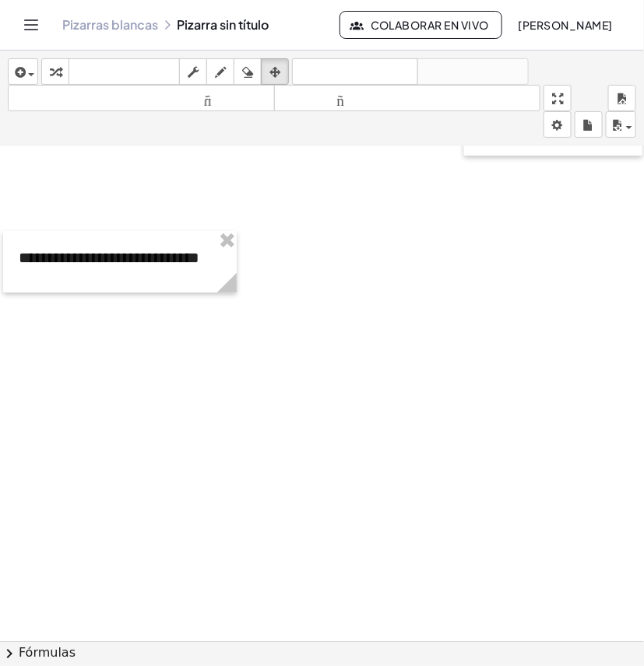
scroll to position [2678, 0]
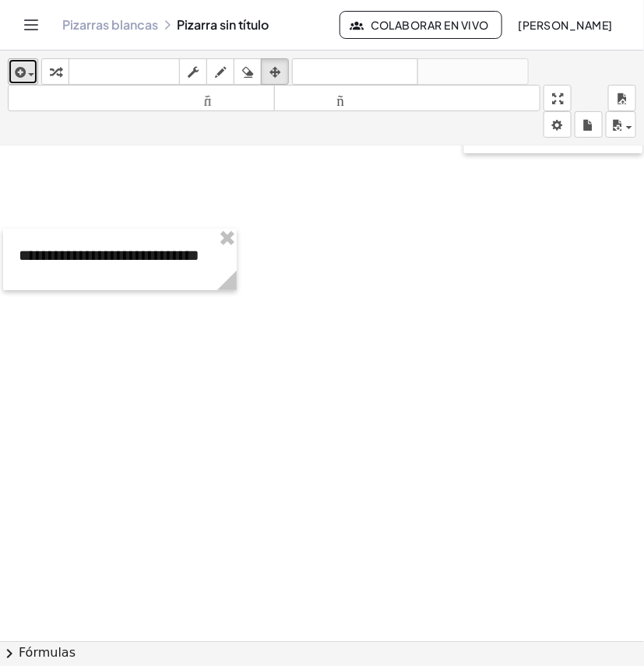
click at [23, 72] on icon "button" at bounding box center [19, 72] width 14 height 19
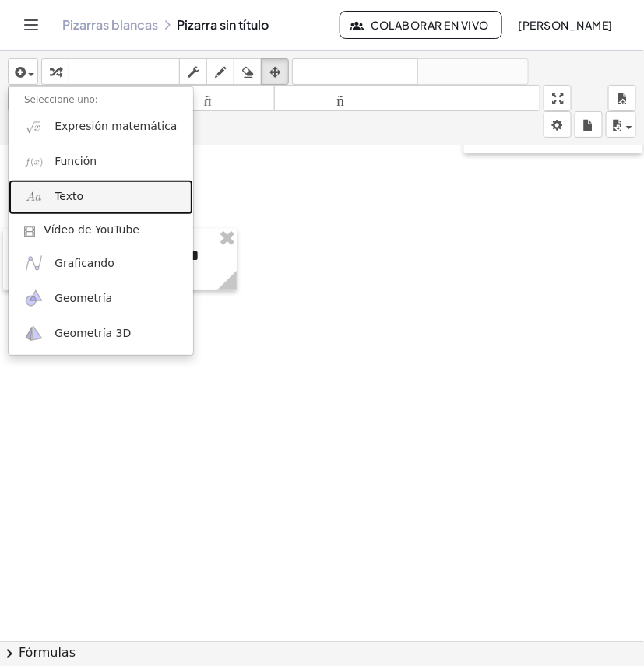
click at [93, 188] on link "Texto" at bounding box center [101, 197] width 184 height 35
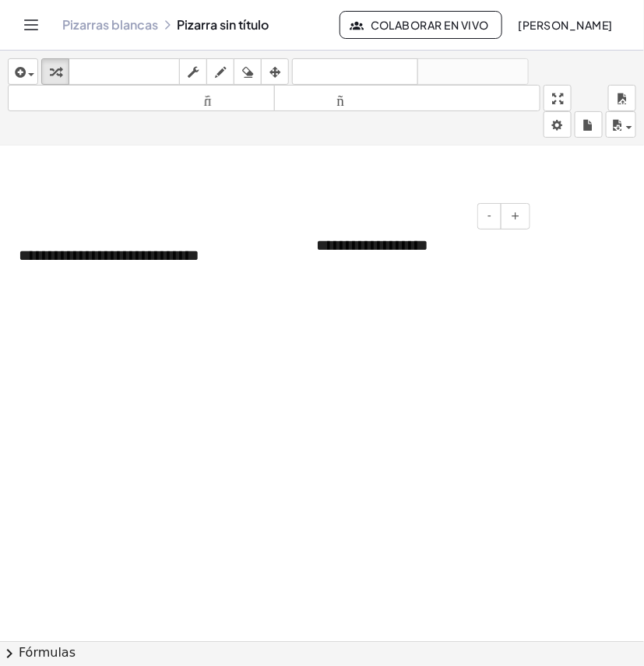
drag, startPoint x: 410, startPoint y: 247, endPoint x: 450, endPoint y: 247, distance: 39.7
click at [410, 247] on font "**********" at bounding box center [372, 245] width 112 height 16
drag, startPoint x: 452, startPoint y: 247, endPoint x: 379, endPoint y: 268, distance: 76.1
click at [313, 253] on div "**********" at bounding box center [416, 246] width 233 height 54
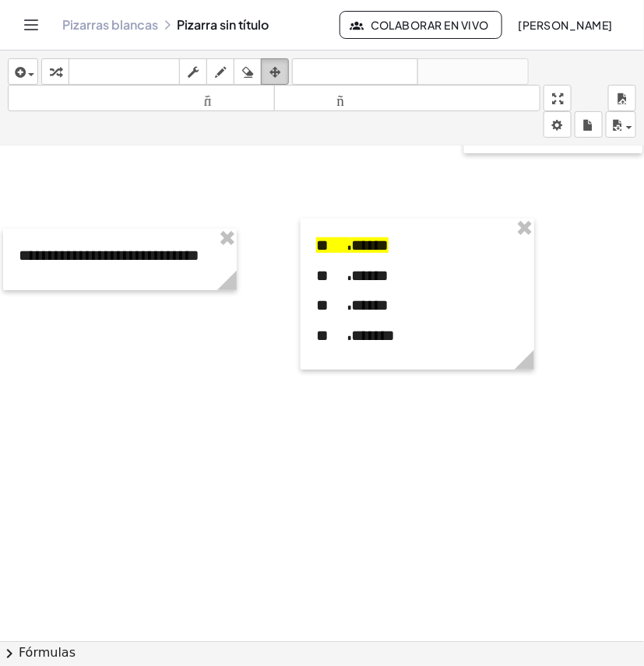
click at [272, 65] on icon "button" at bounding box center [274, 72] width 11 height 19
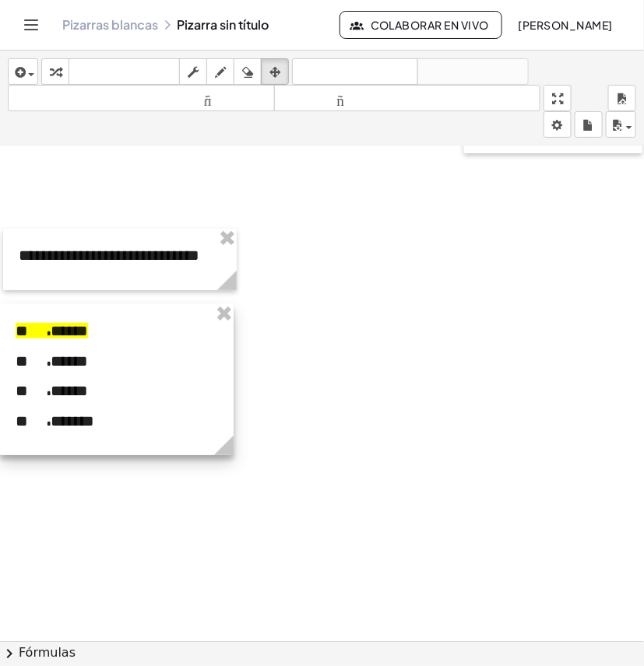
drag, startPoint x: 440, startPoint y: 320, endPoint x: 117, endPoint y: 405, distance: 334.8
click at [117, 405] on div at bounding box center [116, 379] width 233 height 151
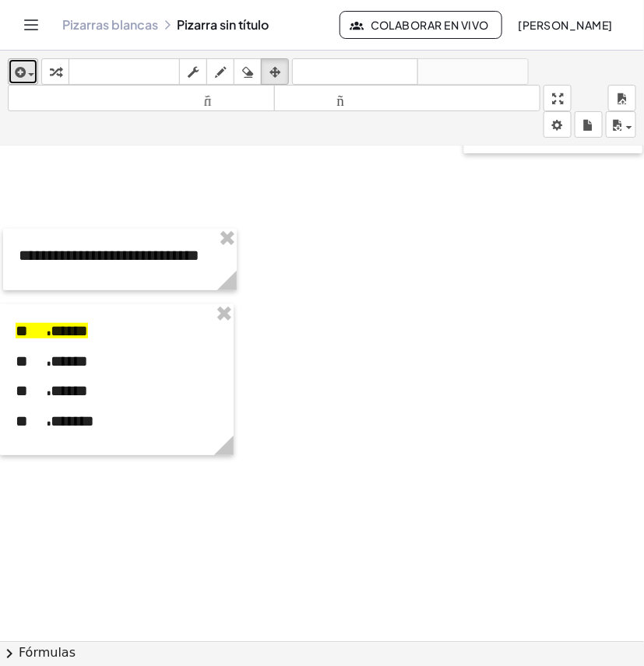
click at [25, 62] on div "button" at bounding box center [23, 71] width 23 height 19
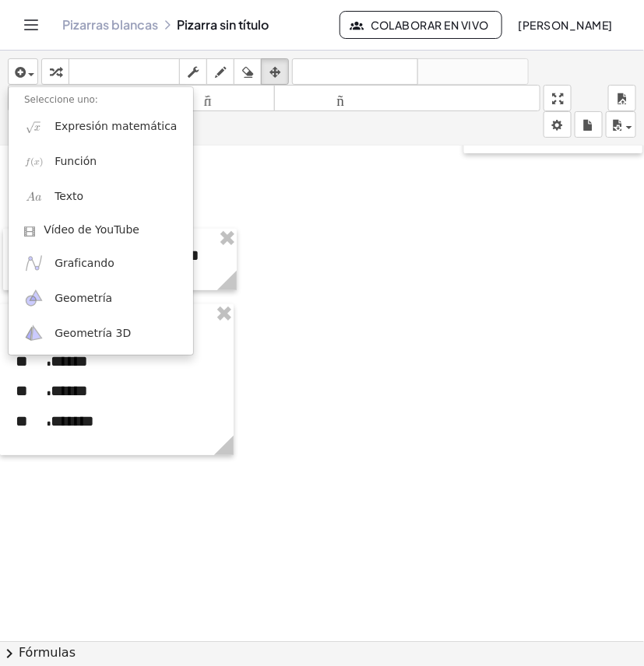
click at [68, 119] on div "Add some math to your whiteboard" at bounding box center [78, 107] width 156 height 31
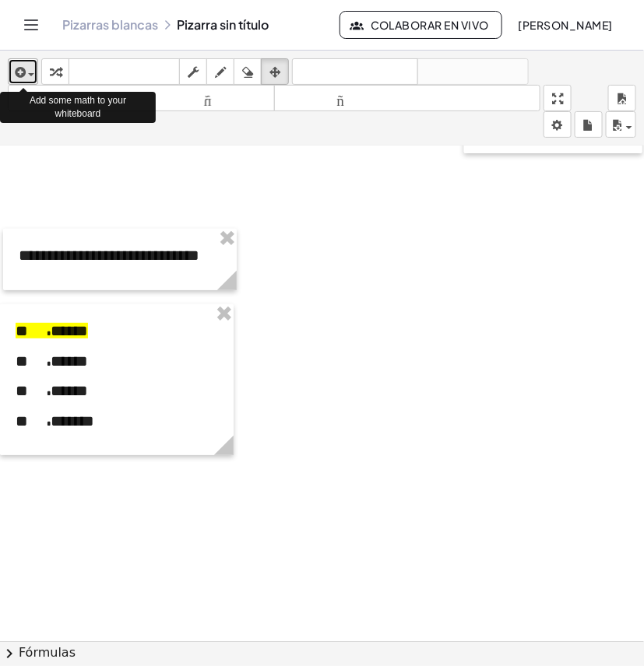
click at [23, 74] on icon "button" at bounding box center [19, 72] width 14 height 19
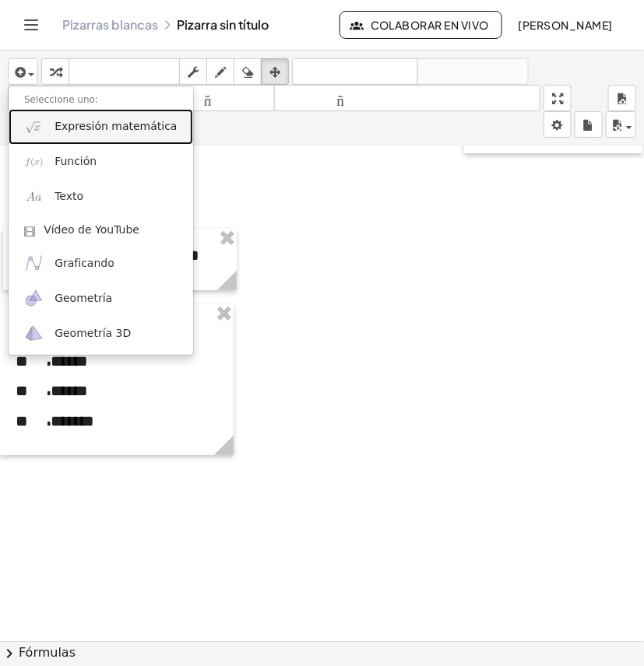
click at [114, 127] on font "Expresión matemática" at bounding box center [115, 126] width 122 height 12
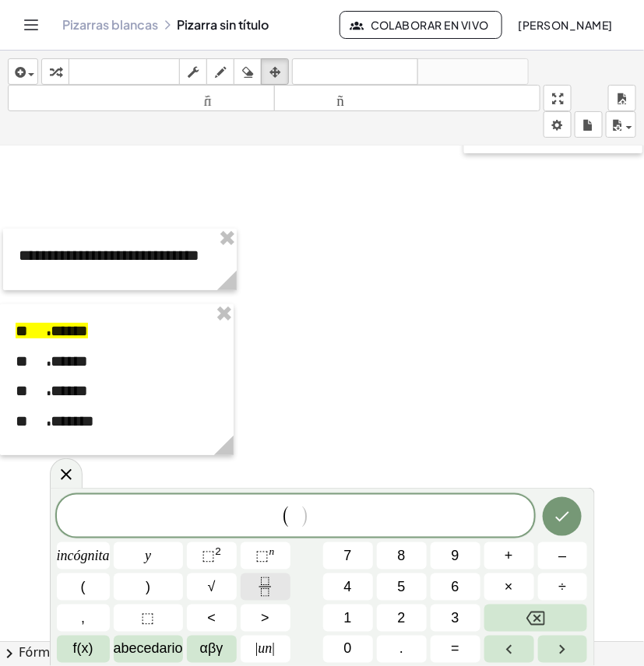
click at [261, 588] on icon "Fracción" at bounding box center [264, 586] width 19 height 19
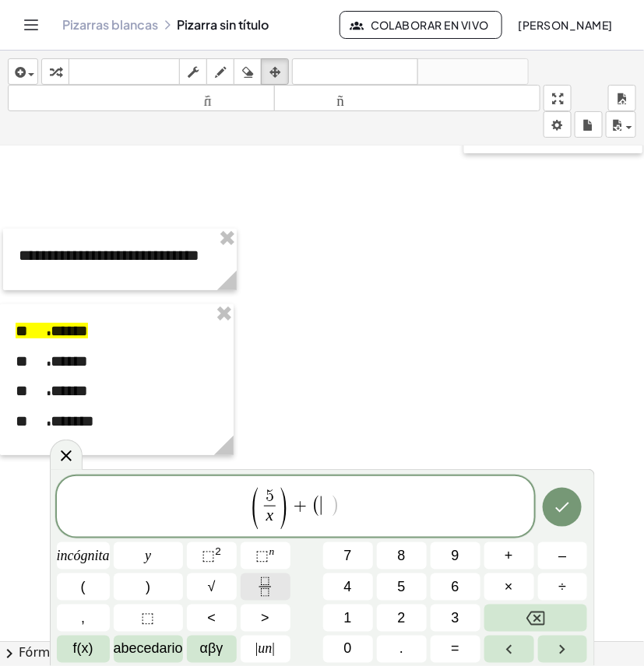
click at [284, 582] on button "Fracción" at bounding box center [265, 587] width 50 height 27
click at [576, 500] on button "Hecho" at bounding box center [561, 507] width 39 height 39
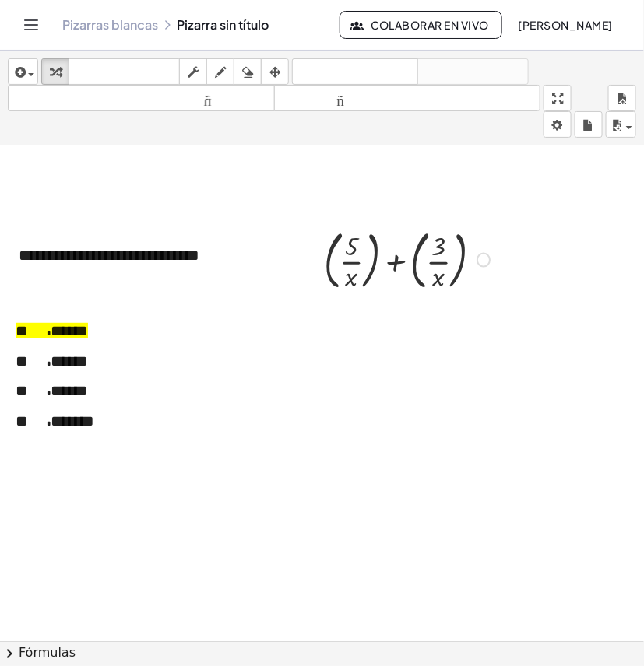
click at [374, 258] on div at bounding box center [409, 259] width 187 height 72
click at [374, 258] on div at bounding box center [409, 259] width 154 height 72
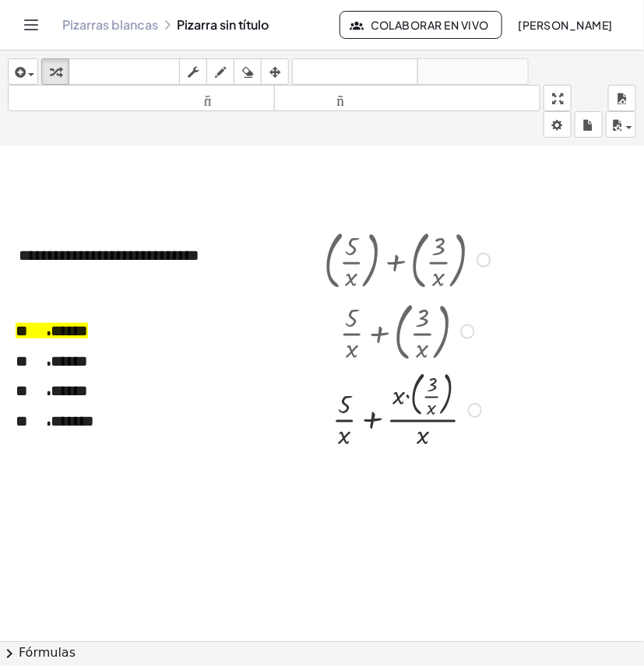
click at [463, 327] on div at bounding box center [467, 331] width 14 height 14
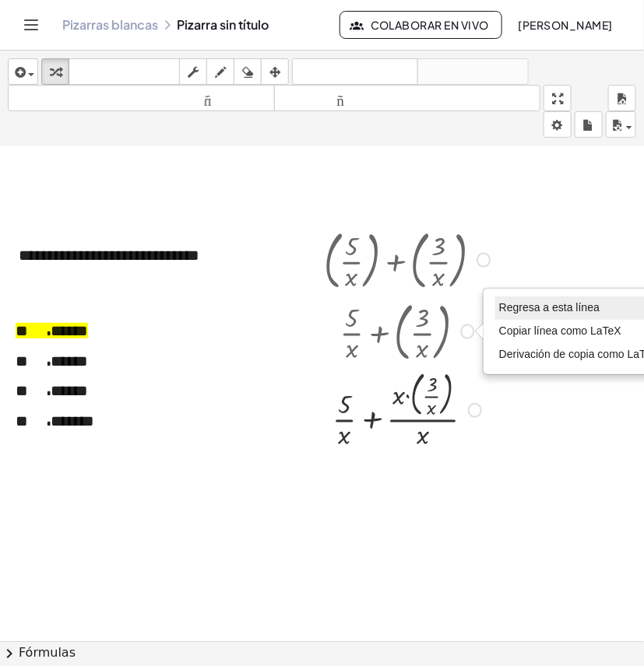
click at [514, 311] on font "Regresa a esta línea" at bounding box center [549, 307] width 100 height 12
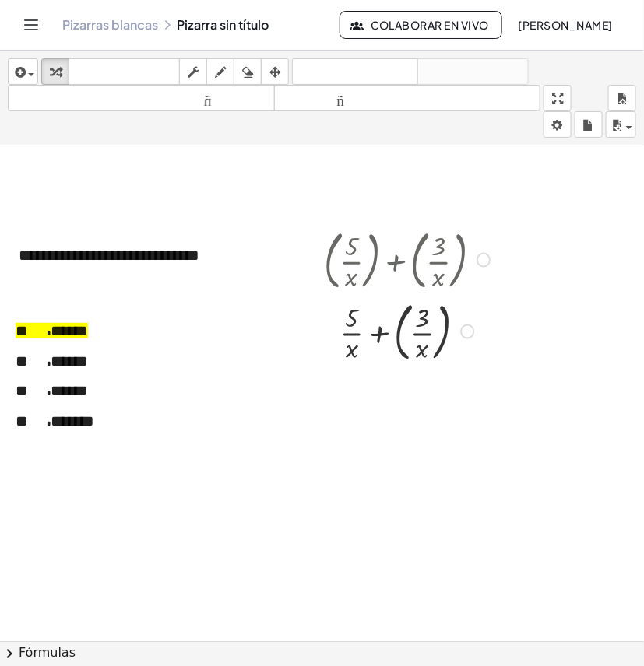
click at [444, 339] on div at bounding box center [409, 330] width 187 height 72
click at [444, 339] on div at bounding box center [409, 329] width 187 height 67
click at [394, 328] on div at bounding box center [409, 329] width 187 height 67
click at [275, 70] on icon "button" at bounding box center [274, 72] width 11 height 19
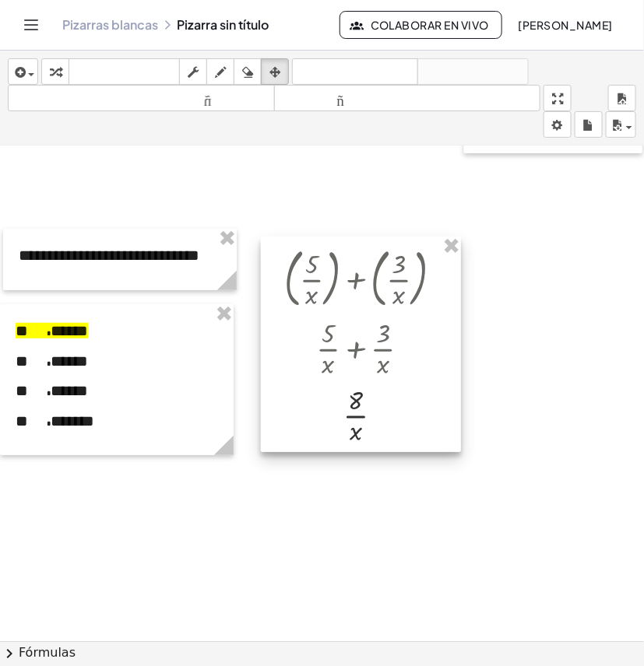
drag, startPoint x: 418, startPoint y: 276, endPoint x: 378, endPoint y: 293, distance: 42.9
click at [378, 293] on div at bounding box center [361, 345] width 200 height 216
click at [487, 317] on div at bounding box center [370, 347] width 240 height 67
drag, startPoint x: 535, startPoint y: 375, endPoint x: 510, endPoint y: 293, distance: 85.6
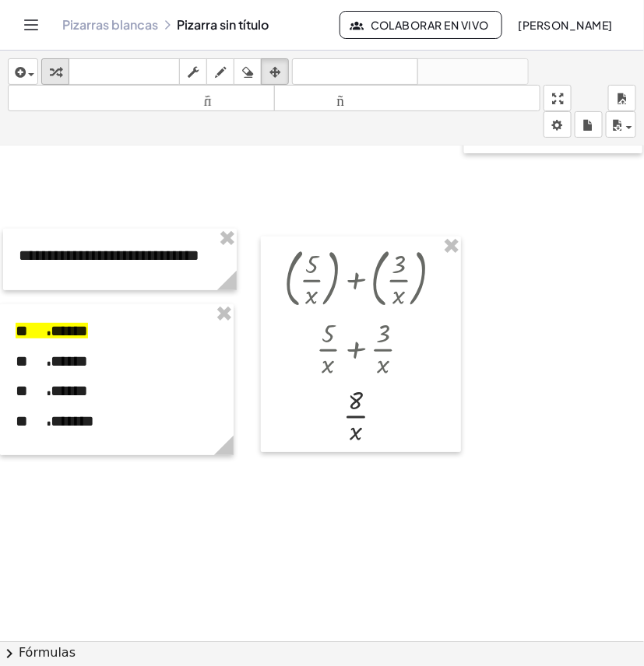
click at [55, 76] on icon "button" at bounding box center [55, 72] width 11 height 19
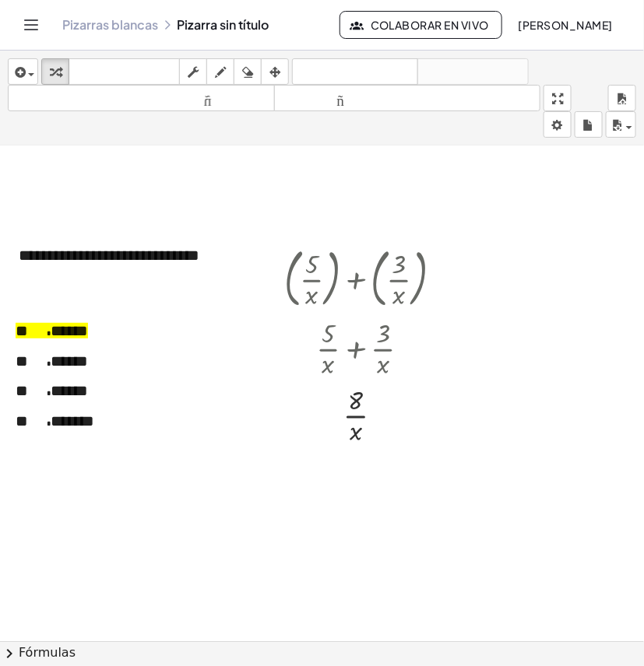
scroll to position [2775, 0]
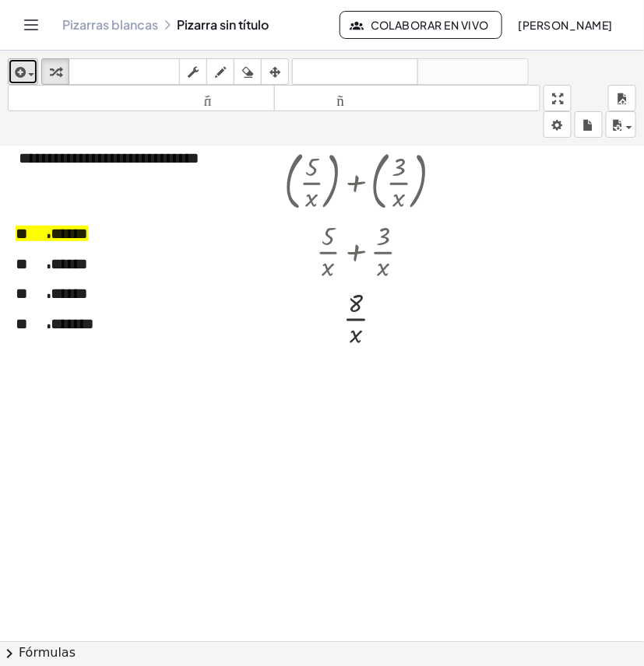
click at [28, 71] on span "button" at bounding box center [27, 73] width 3 height 11
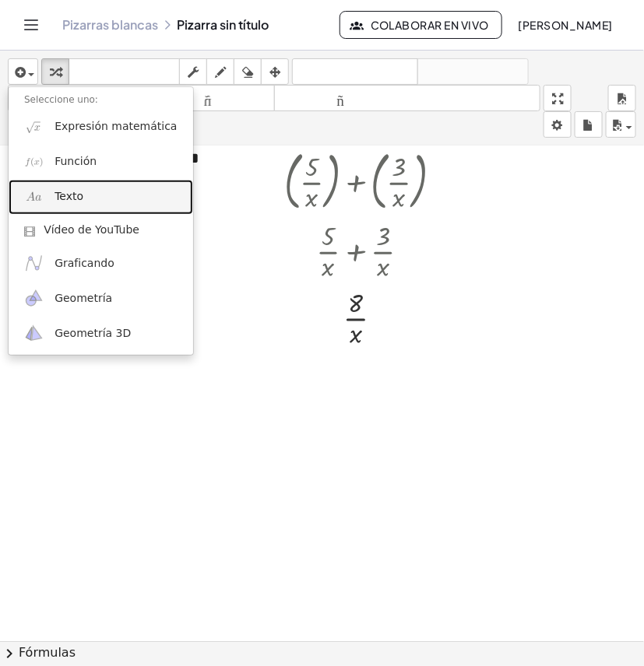
click at [88, 193] on link "Texto" at bounding box center [101, 197] width 184 height 35
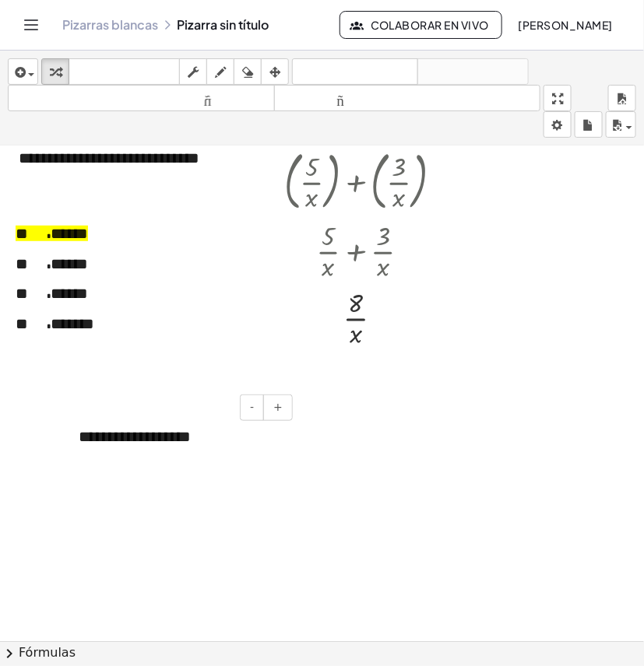
click at [193, 449] on div "**********" at bounding box center [179, 437] width 233 height 54
drag, startPoint x: 214, startPoint y: 440, endPoint x: 75, endPoint y: 437, distance: 138.5
click at [75, 437] on div "**********" at bounding box center [179, 437] width 233 height 54
click at [279, 74] on icon "button" at bounding box center [274, 72] width 11 height 19
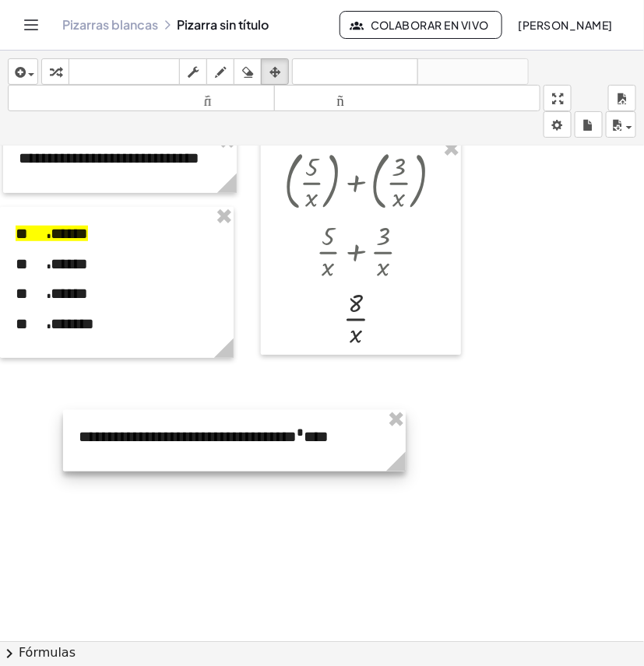
drag, startPoint x: 293, startPoint y: 487, endPoint x: 402, endPoint y: 468, distance: 110.7
click at [402, 468] on icon at bounding box center [395, 461] width 19 height 19
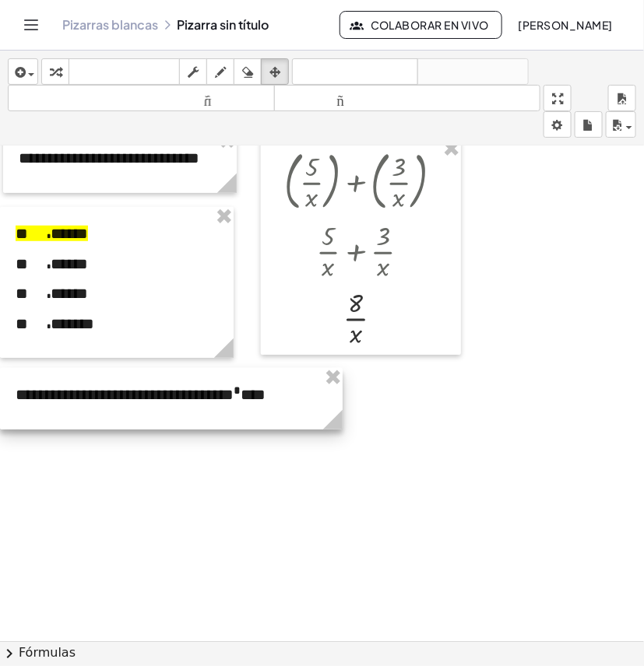
drag, startPoint x: 356, startPoint y: 455, endPoint x: 254, endPoint y: 413, distance: 110.3
click at [254, 413] on div at bounding box center [171, 398] width 342 height 61
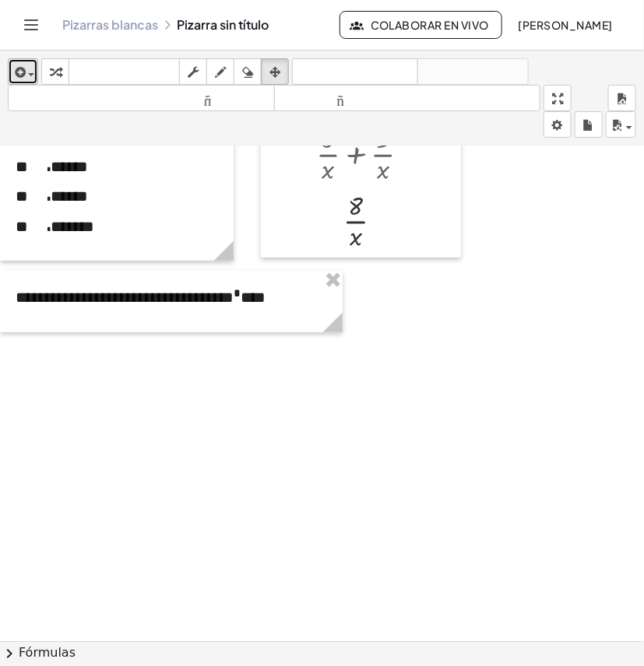
click at [30, 73] on span "button" at bounding box center [31, 74] width 6 height 3
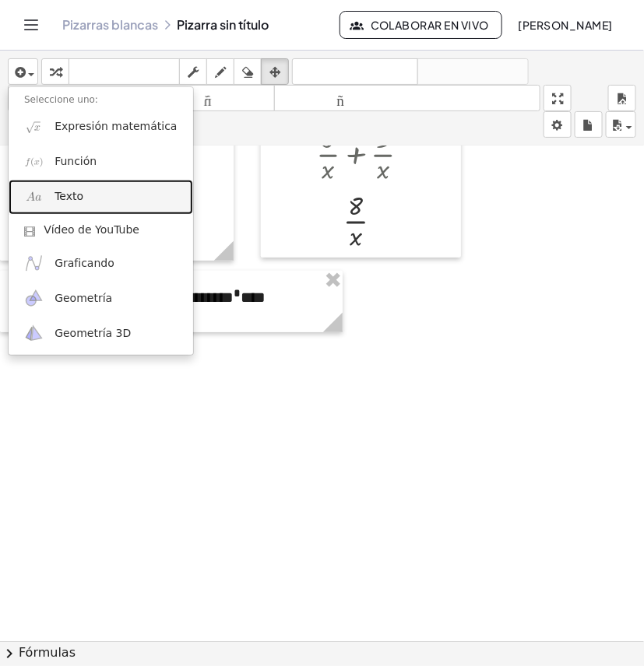
click at [76, 195] on font "Texto" at bounding box center [68, 196] width 29 height 12
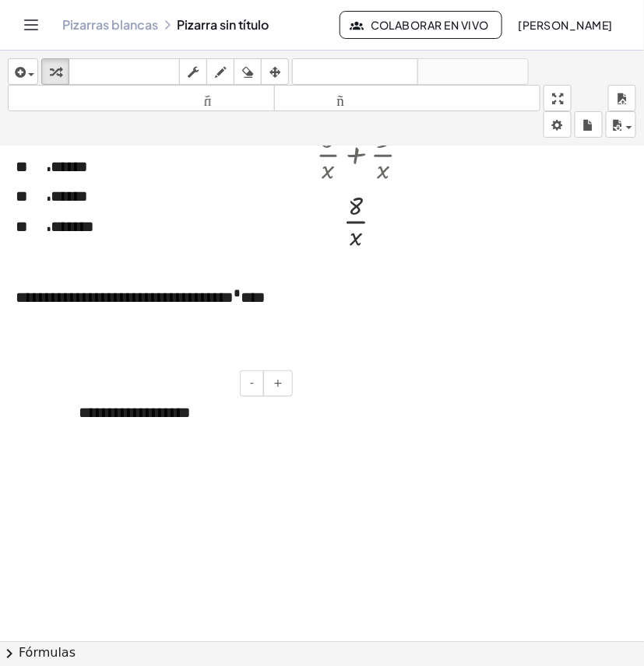
click at [184, 405] on font "**********" at bounding box center [135, 413] width 112 height 16
drag, startPoint x: 208, startPoint y: 412, endPoint x: 75, endPoint y: 411, distance: 133.1
click at [75, 411] on div "**********" at bounding box center [179, 413] width 233 height 54
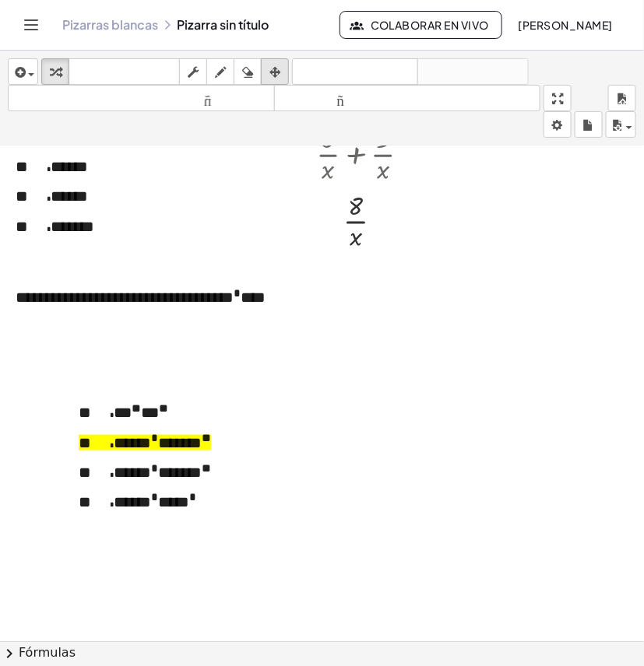
click at [273, 71] on icon "button" at bounding box center [274, 72] width 11 height 19
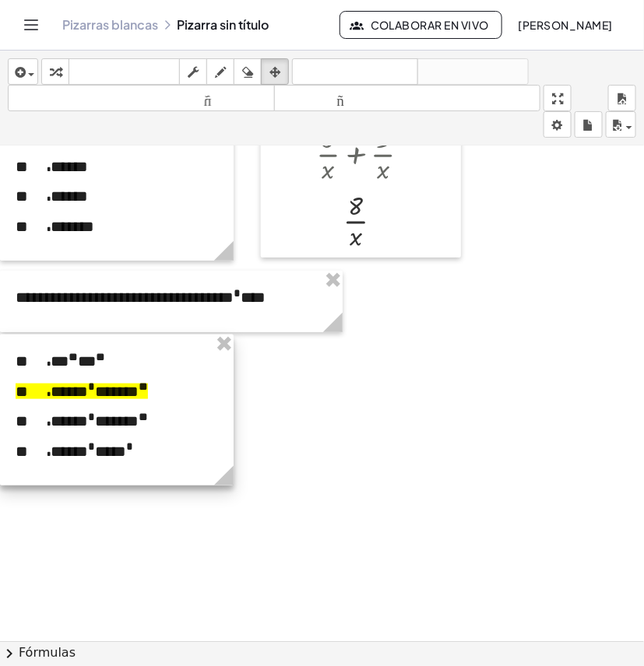
drag, startPoint x: 262, startPoint y: 468, endPoint x: 188, endPoint y: 420, distance: 88.9
click at [175, 417] on div at bounding box center [116, 410] width 233 height 151
click at [58, 75] on icon "button" at bounding box center [55, 72] width 11 height 19
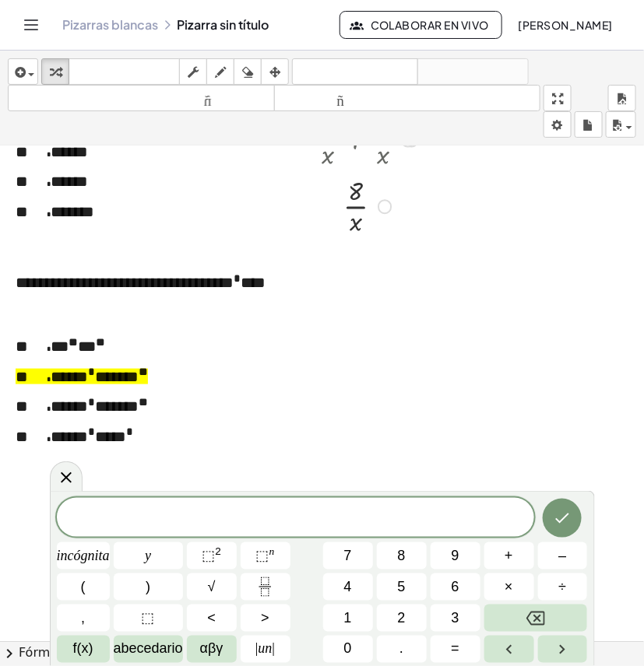
scroll to position [2969, 0]
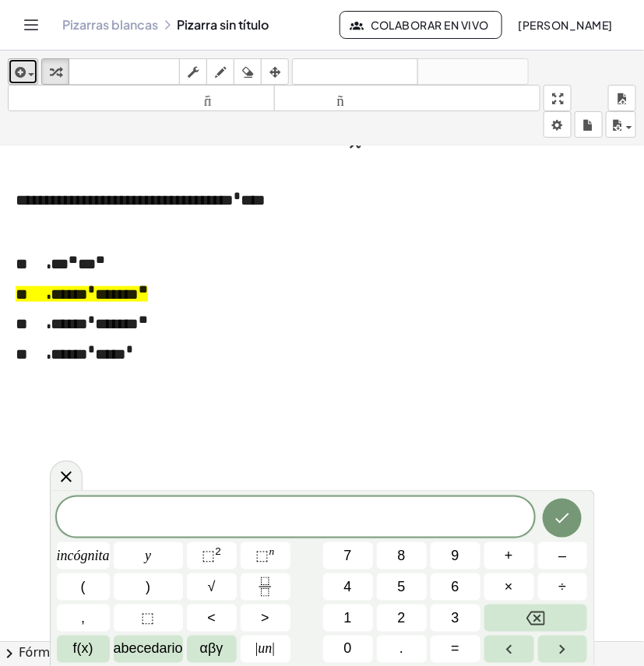
click at [21, 62] on div "button" at bounding box center [23, 71] width 23 height 19
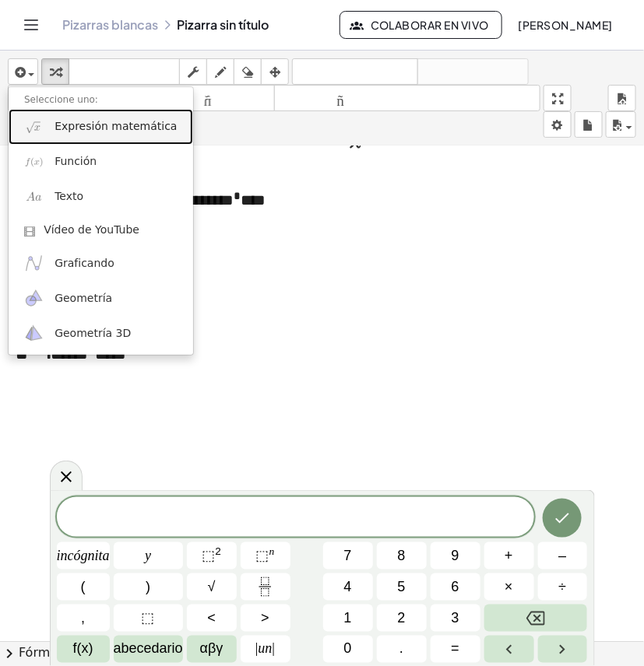
click at [107, 122] on font "Expresión matemática" at bounding box center [115, 126] width 122 height 12
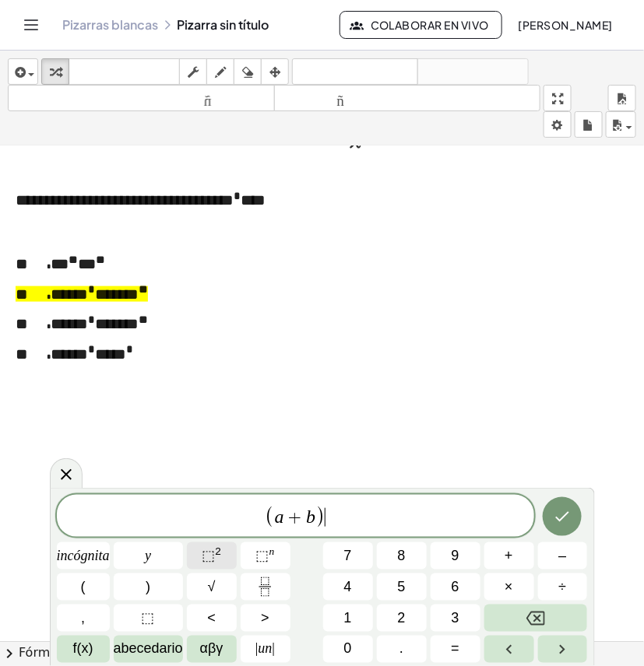
click at [214, 554] on font "⬚" at bounding box center [208, 556] width 13 height 16
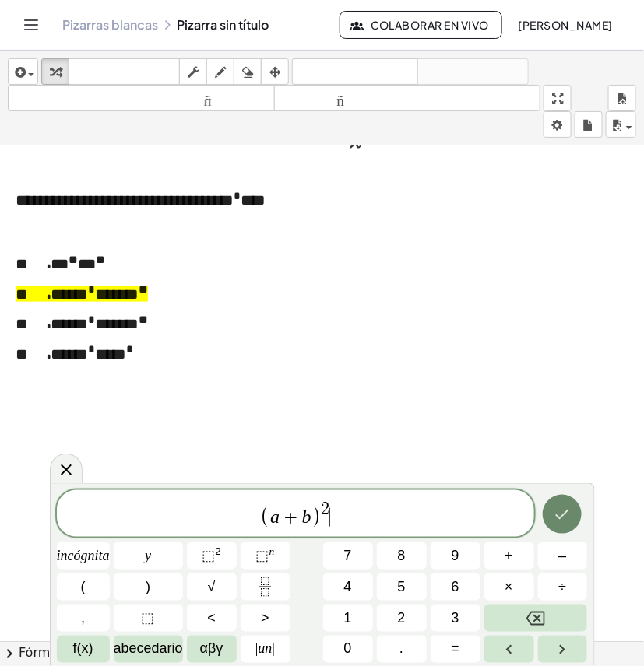
click at [566, 515] on icon "Hecho" at bounding box center [561, 514] width 19 height 19
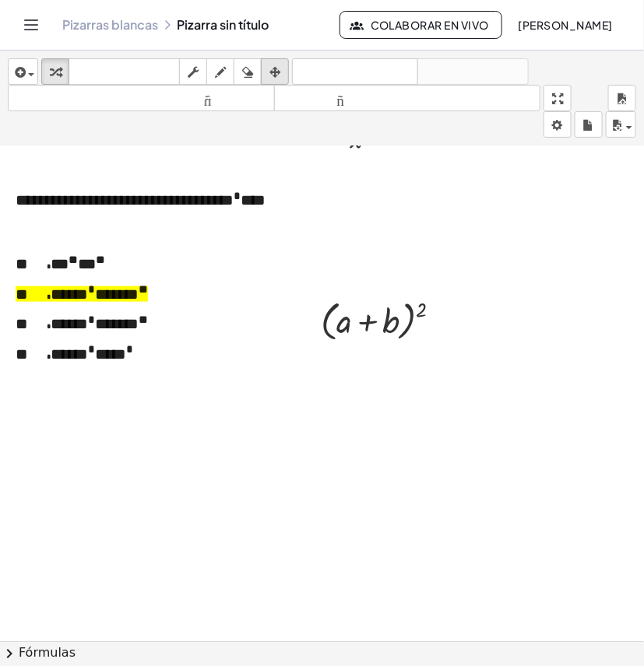
click at [282, 70] on div "button" at bounding box center [275, 71] width 20 height 19
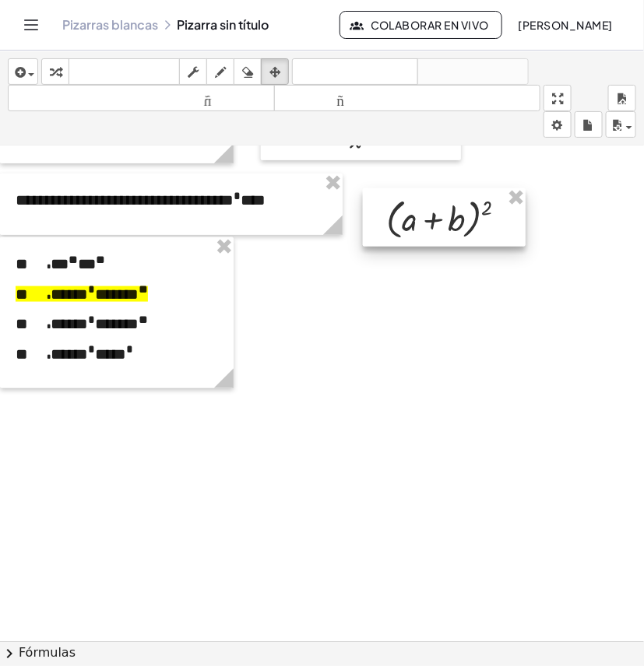
drag, startPoint x: 397, startPoint y: 298, endPoint x: 447, endPoint y: 222, distance: 91.5
click at [447, 222] on div at bounding box center [444, 217] width 163 height 58
click at [63, 75] on div "button" at bounding box center [55, 71] width 20 height 19
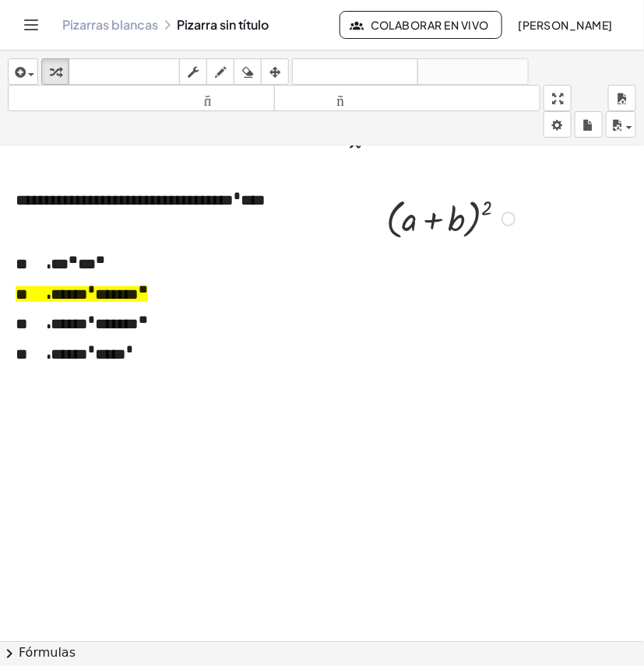
click at [479, 214] on div at bounding box center [452, 217] width 149 height 51
click at [483, 208] on div at bounding box center [452, 217] width 149 height 51
click at [454, 219] on div at bounding box center [453, 218] width 209 height 46
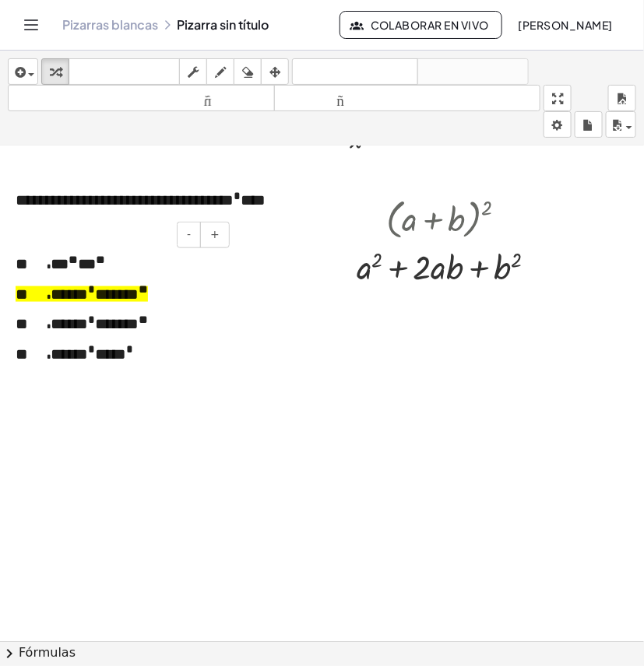
click at [99, 293] on font "*****" at bounding box center [117, 294] width 44 height 16
click at [70, 294] on font "*****" at bounding box center [69, 294] width 37 height 16
click at [172, 309] on div "* ** ** * ** * ***** * ***** ** * ***** * ***** ** * ***** * *** *" at bounding box center [116, 312] width 233 height 151
click at [75, 298] on font "*****" at bounding box center [69, 294] width 37 height 16
click at [95, 295] on font "*" at bounding box center [99, 289] width 9 height 12
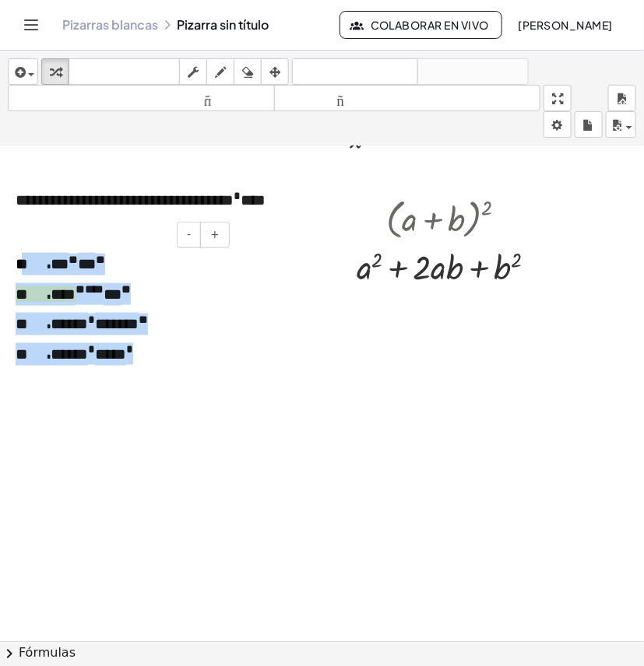
drag, startPoint x: 174, startPoint y: 347, endPoint x: 19, endPoint y: 263, distance: 175.5
click at [19, 263] on div "* ** ** * ** * **** * *** * ** * ***** * ***** ** * ***** * *** *" at bounding box center [116, 312] width 233 height 151
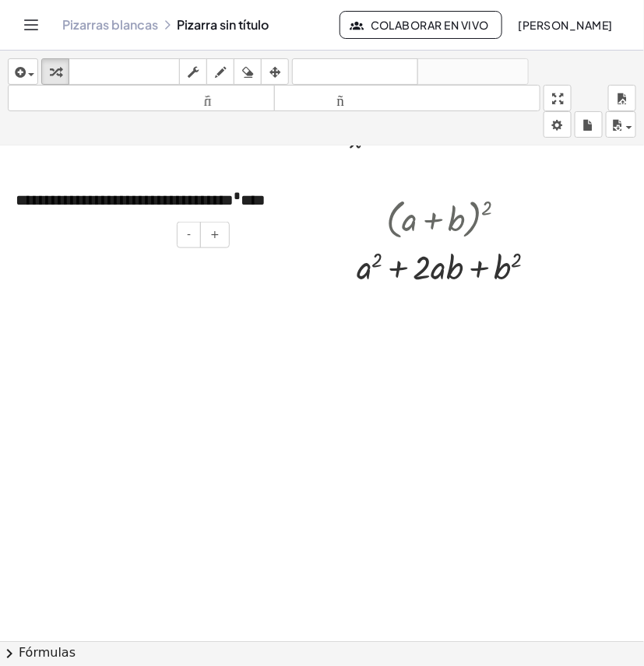
drag, startPoint x: 56, startPoint y: 259, endPoint x: 61, endPoint y: 276, distance: 17.7
click at [57, 261] on p at bounding box center [117, 264] width 202 height 23
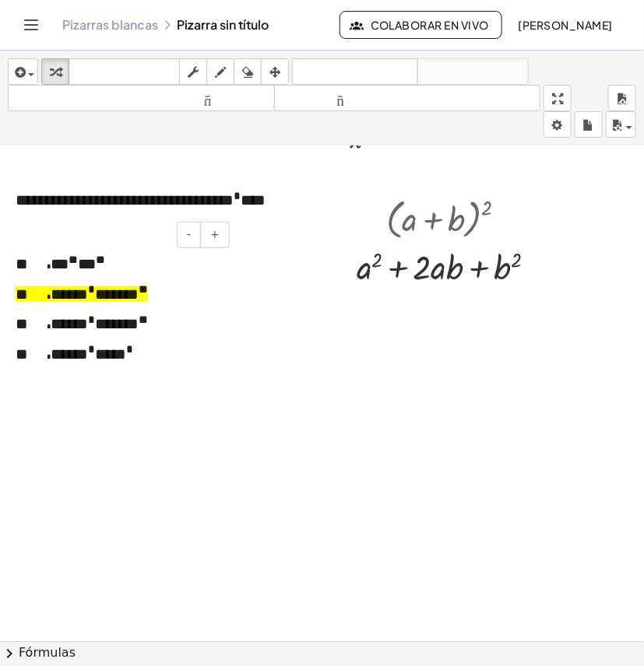
click at [67, 288] on font "*****" at bounding box center [69, 294] width 37 height 16
click at [70, 261] on font "**" at bounding box center [72, 260] width 9 height 12
click at [100, 262] on font "**" at bounding box center [100, 260] width 9 height 12
click at [96, 261] on font "**" at bounding box center [100, 260] width 9 height 12
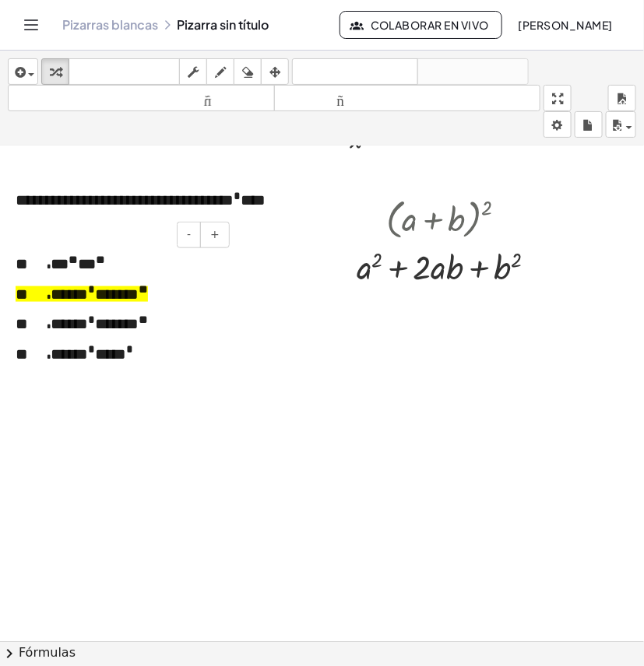
click at [149, 308] on div "* ** ** * ** * ***** * ***** ** * ***** * ***** ** * ***** * *** *" at bounding box center [116, 312] width 233 height 151
click at [277, 59] on button "arreglar" at bounding box center [275, 71] width 28 height 26
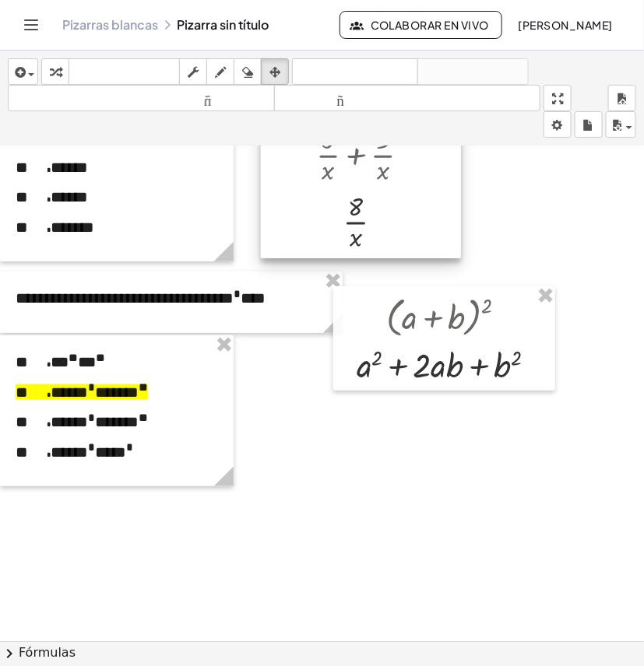
scroll to position [2872, 0]
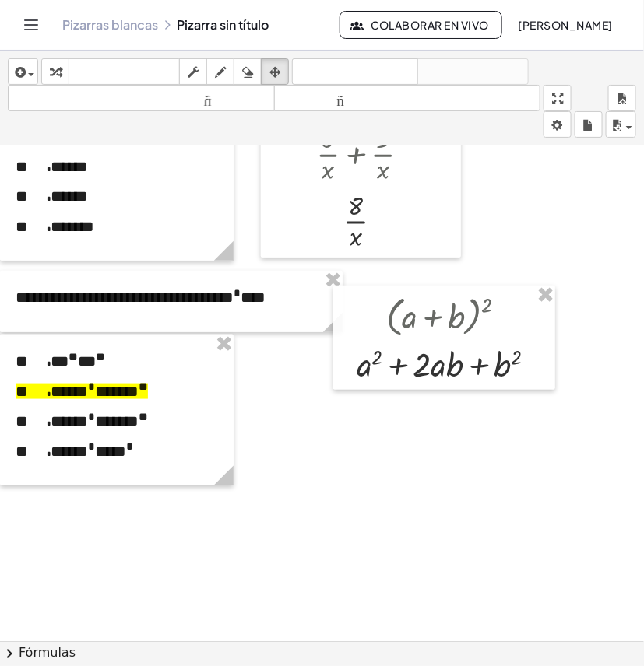
click at [103, 393] on div at bounding box center [116, 410] width 233 height 151
click at [64, 364] on div at bounding box center [116, 410] width 233 height 151
click at [62, 70] on div "button" at bounding box center [55, 71] width 20 height 19
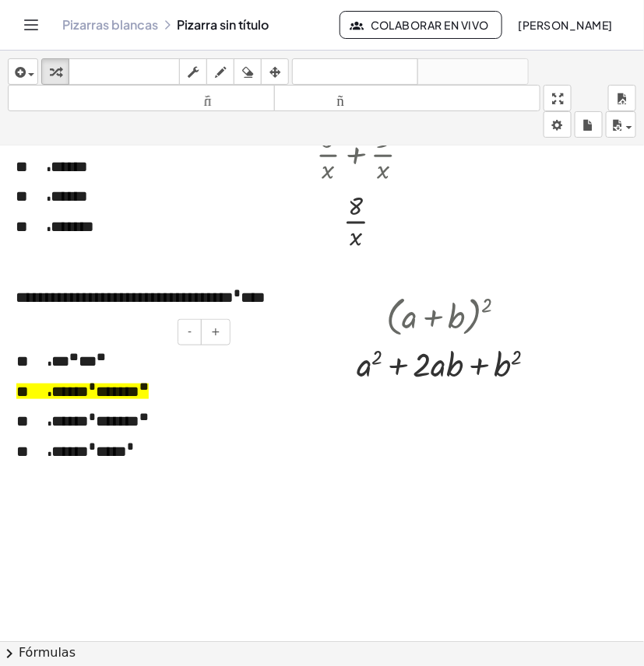
click at [69, 363] on font "**" at bounding box center [73, 357] width 9 height 12
click at [58, 366] on font "**" at bounding box center [60, 361] width 18 height 16
click at [51, 367] on font "**" at bounding box center [60, 361] width 18 height 16
copy p "*"
drag, startPoint x: 57, startPoint y: 360, endPoint x: 74, endPoint y: 367, distance: 18.8
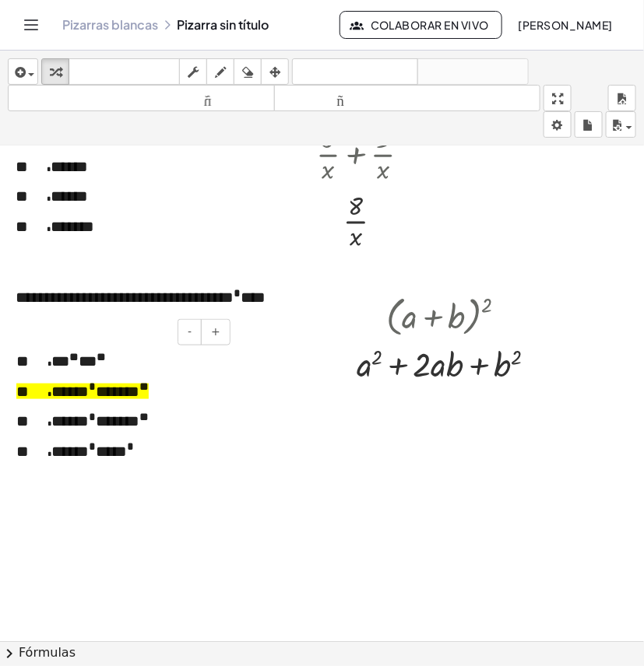
click at [58, 360] on font "**" at bounding box center [60, 361] width 18 height 16
click at [82, 359] on font "**" at bounding box center [86, 357] width 9 height 12
click at [51, 395] on font "*****" at bounding box center [69, 392] width 37 height 16
copy font "*"
click at [86, 364] on font "*" at bounding box center [92, 361] width 18 height 16
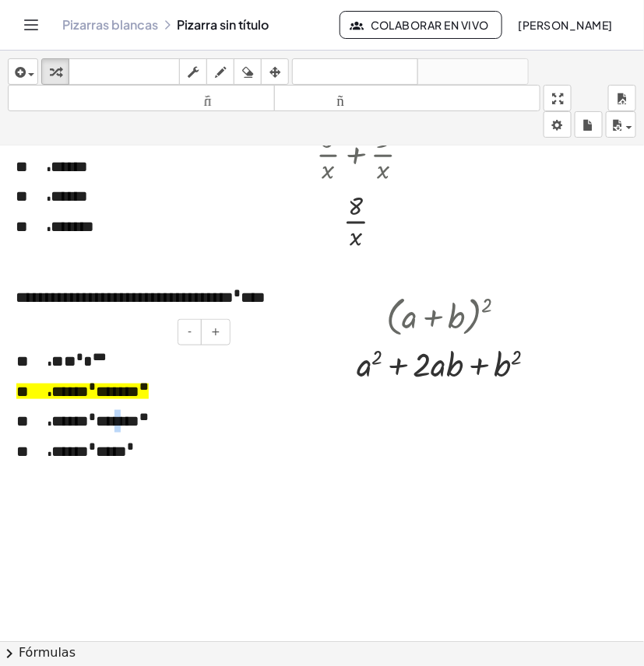
click at [110, 420] on font "*****" at bounding box center [118, 421] width 44 height 16
copy font "*"
drag, startPoint x: 86, startPoint y: 366, endPoint x: 115, endPoint y: 384, distance: 33.9
click at [93, 366] on font "**" at bounding box center [100, 361] width 14 height 16
click at [51, 395] on font "*****" at bounding box center [69, 392] width 37 height 16
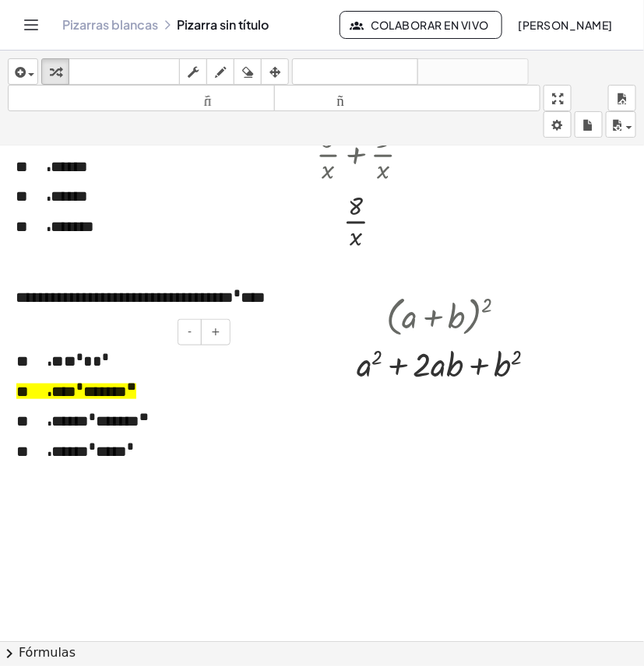
click at [134, 391] on font "**" at bounding box center [131, 387] width 9 height 12
copy font "*"
drag, startPoint x: 64, startPoint y: 395, endPoint x: 152, endPoint y: 438, distance: 97.8
click at [68, 398] on font "***" at bounding box center [63, 392] width 25 height 16
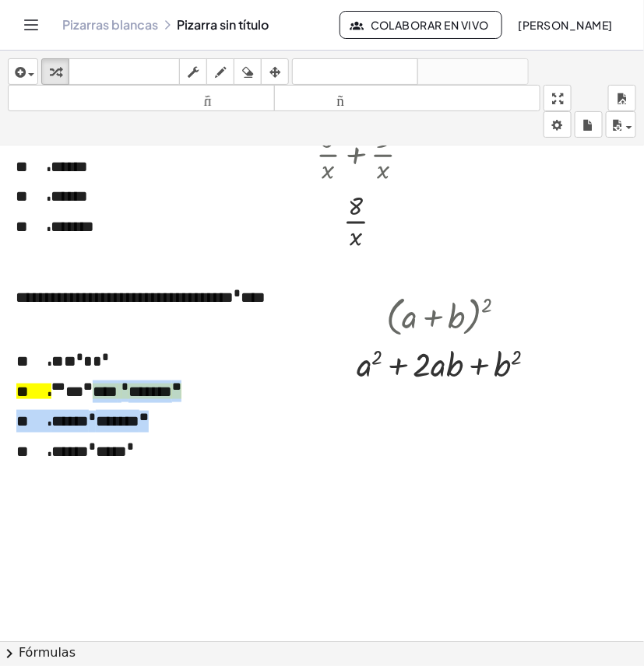
drag, startPoint x: 95, startPoint y: 389, endPoint x: -2, endPoint y: 389, distance: 96.5
click at [0, 389] on html "**********" at bounding box center [322, 333] width 644 height 666
click at [13, 389] on div at bounding box center [9, 410] width 16 height 151
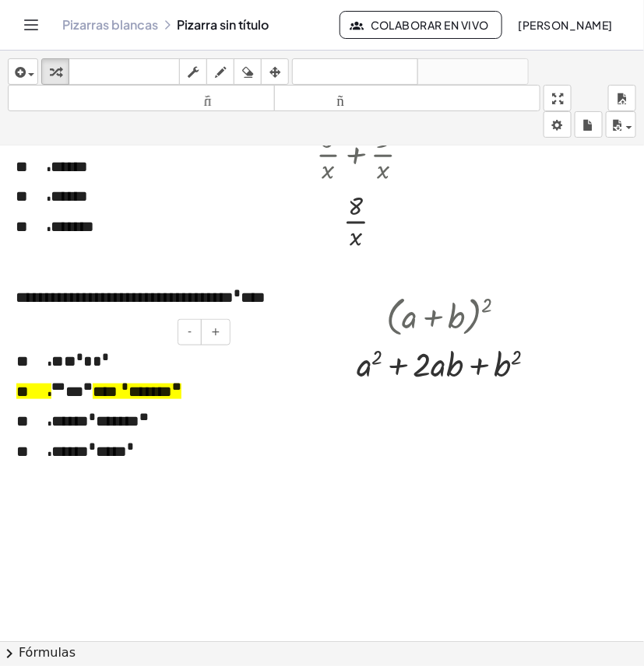
click at [86, 389] on font "**" at bounding box center [87, 387] width 9 height 12
drag, startPoint x: 93, startPoint y: 388, endPoint x: 68, endPoint y: 387, distance: 25.7
click at [68, 387] on font "*** * **" at bounding box center [71, 392] width 41 height 16
click at [127, 391] on font "*****" at bounding box center [109, 392] width 44 height 16
click at [51, 394] on font "****" at bounding box center [63, 392] width 25 height 16
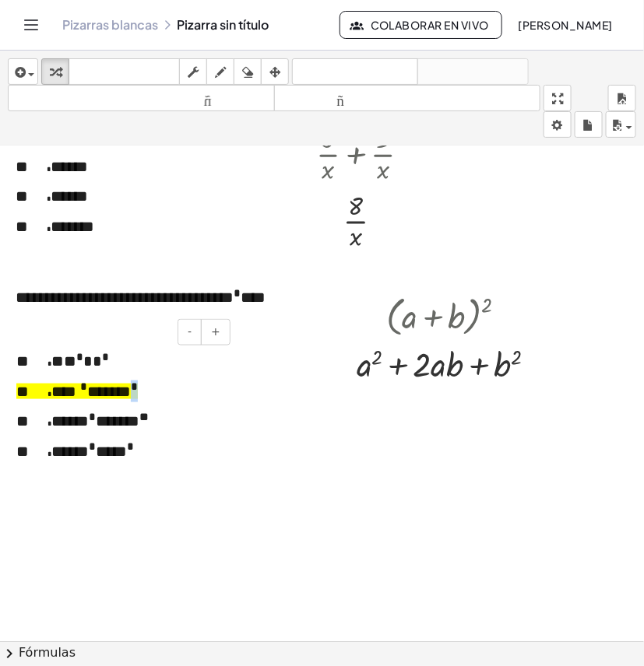
click at [138, 387] on font "*" at bounding box center [134, 387] width 7 height 12
copy font "*"
click at [64, 394] on font "****" at bounding box center [63, 392] width 25 height 16
click at [72, 389] on font "*** *" at bounding box center [64, 392] width 27 height 16
click at [181, 468] on div "* ** * * * * * * *** * * ****** * * ***** * ***** ** * ***** * *** *" at bounding box center [117, 410] width 233 height 151
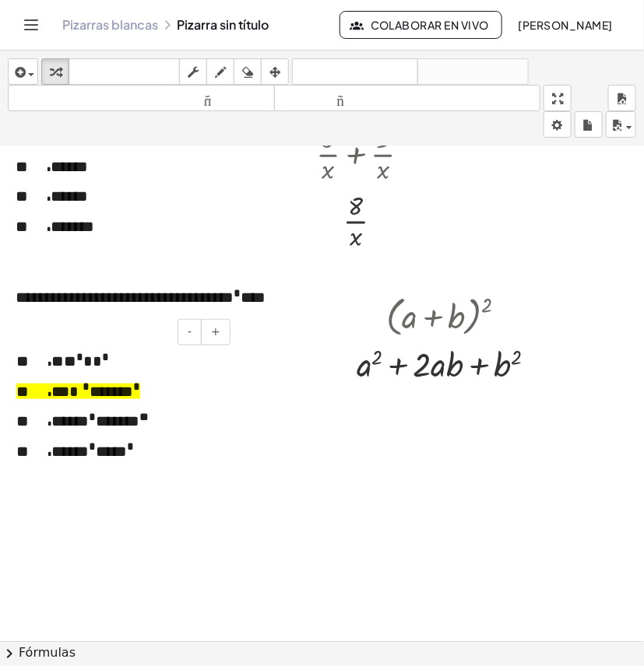
click at [76, 388] on font "*** *" at bounding box center [66, 392] width 31 height 16
drag, startPoint x: 62, startPoint y: 363, endPoint x: 75, endPoint y: 362, distance: 13.3
click at [75, 362] on font "* * *" at bounding box center [78, 361] width 29 height 16
copy font "*"
click at [74, 394] on font "*** *" at bounding box center [66, 392] width 31 height 16
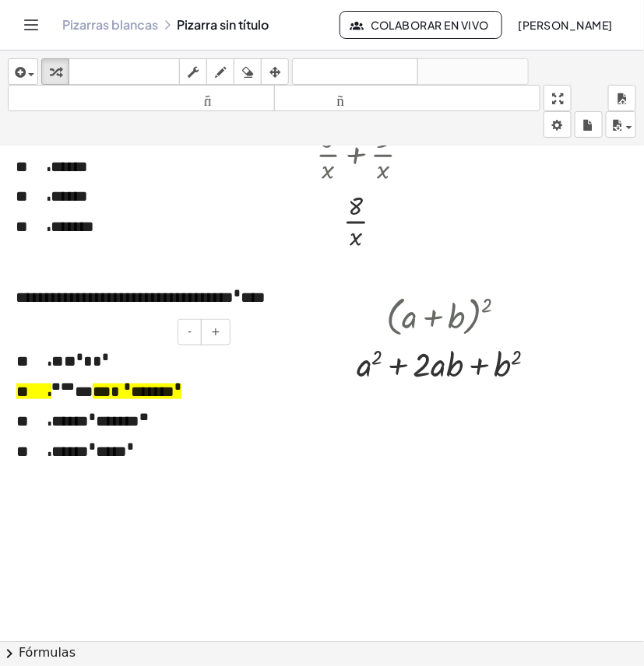
click at [90, 395] on font "*" at bounding box center [84, 392] width 18 height 16
click at [154, 403] on div "* ** * * * * * * *** * * ****** * * ***** * ***** ** * ***** * *** *" at bounding box center [117, 410] width 233 height 151
click at [126, 429] on font "*****" at bounding box center [118, 421] width 44 height 16
click at [150, 467] on div "* ** * * * * * * *** * * ****** * * ***** * ****** * * ***** * *** *" at bounding box center [117, 410] width 233 height 151
click at [72, 398] on font "*** *" at bounding box center [64, 392] width 27 height 16
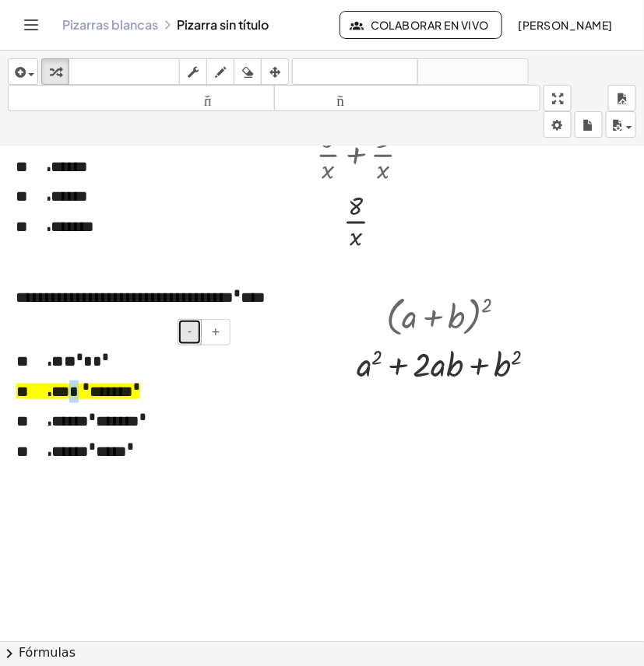
click at [181, 339] on button "-" at bounding box center [189, 332] width 24 height 26
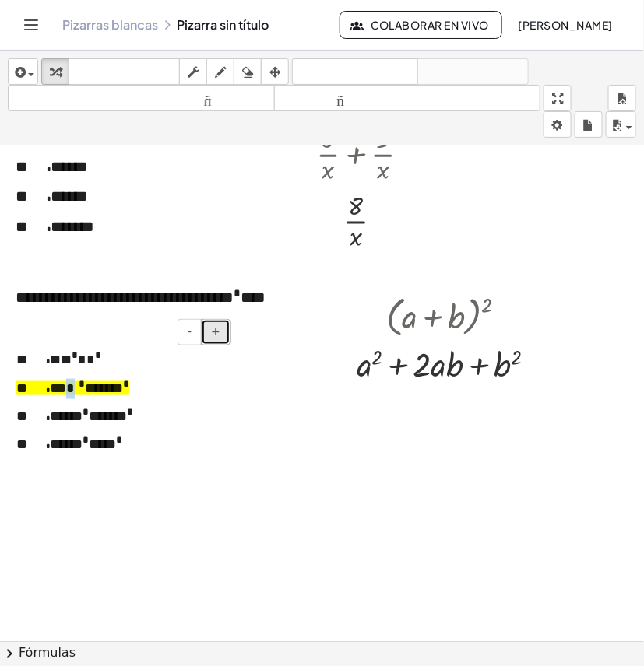
click at [223, 328] on button "+" at bounding box center [216, 332] width 30 height 26
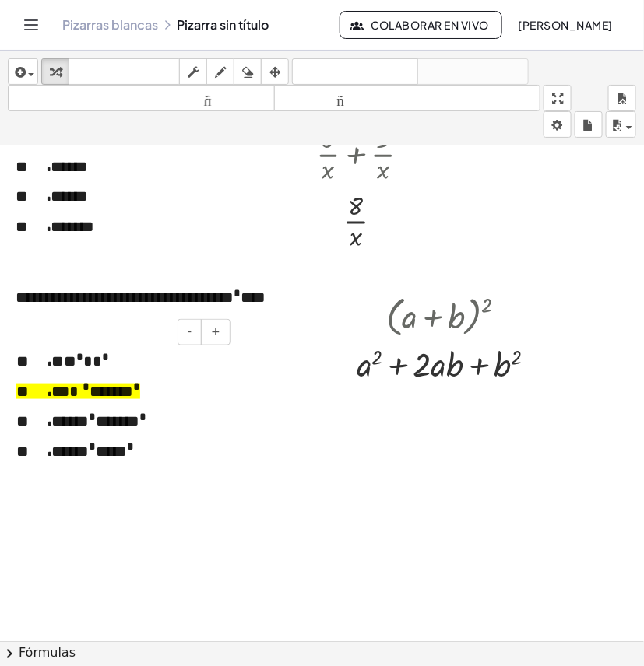
click at [175, 465] on div "* ** * * * * * * *** * * ****** * * ***** * ****** * * ***** * *** *" at bounding box center [117, 410] width 233 height 151
click at [52, 390] on font "***" at bounding box center [60, 392] width 18 height 16
click at [68, 391] on font "*** *" at bounding box center [64, 392] width 27 height 16
click at [86, 389] on font "**** *" at bounding box center [70, 392] width 38 height 16
click at [71, 389] on font "****" at bounding box center [63, 392] width 25 height 16
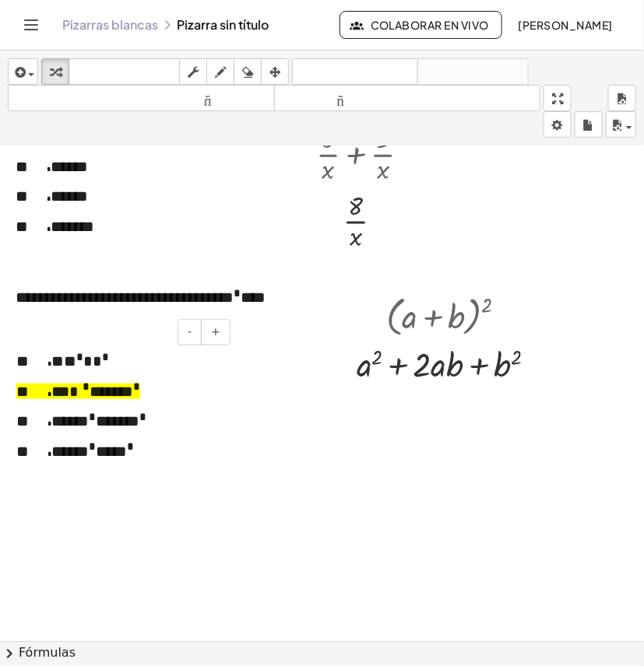
click at [230, 416] on div "* ** * * * * * * *** * * ****** * * ***** * ****** * * ***** * *** *" at bounding box center [117, 410] width 233 height 151
click at [617, 126] on icon "button" at bounding box center [616, 125] width 14 height 19
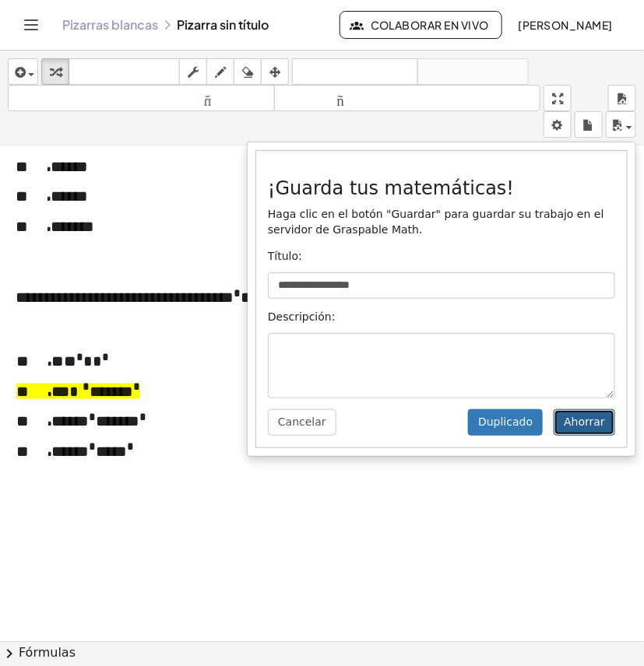
click at [580, 423] on font "Ahorrar" at bounding box center [583, 422] width 41 height 12
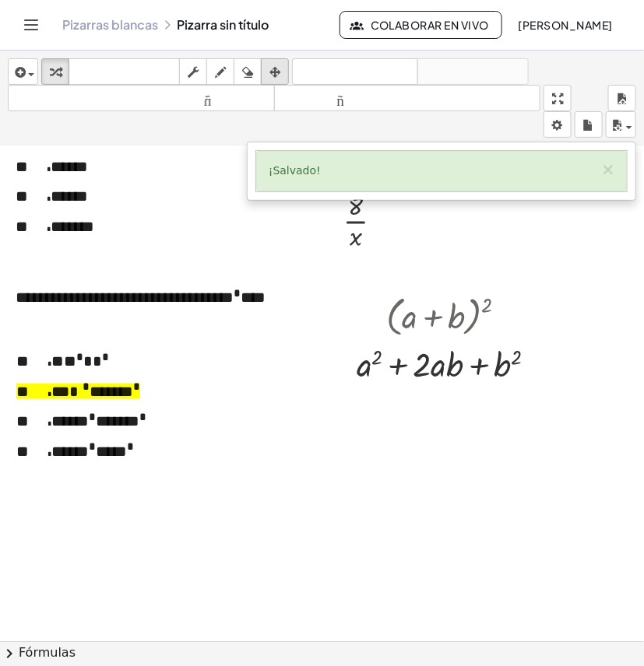
click at [276, 68] on icon "button" at bounding box center [274, 72] width 11 height 19
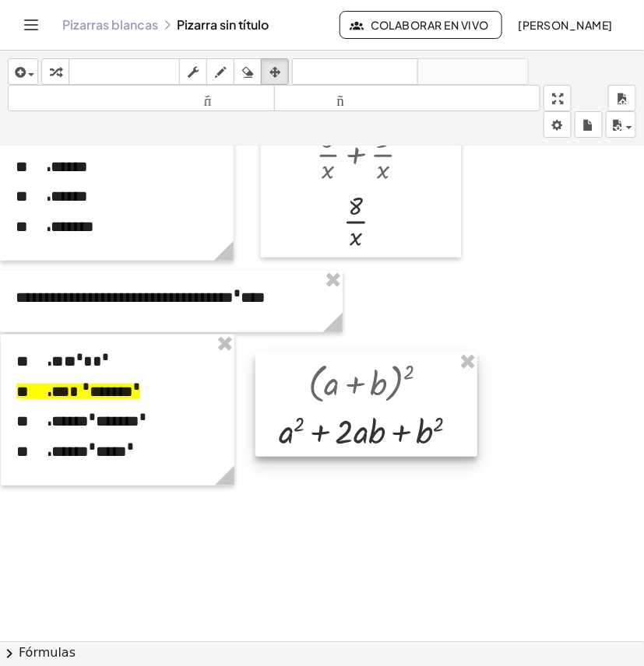
drag, startPoint x: 480, startPoint y: 358, endPoint x: 402, endPoint y: 425, distance: 102.6
click at [402, 425] on div at bounding box center [366, 405] width 222 height 104
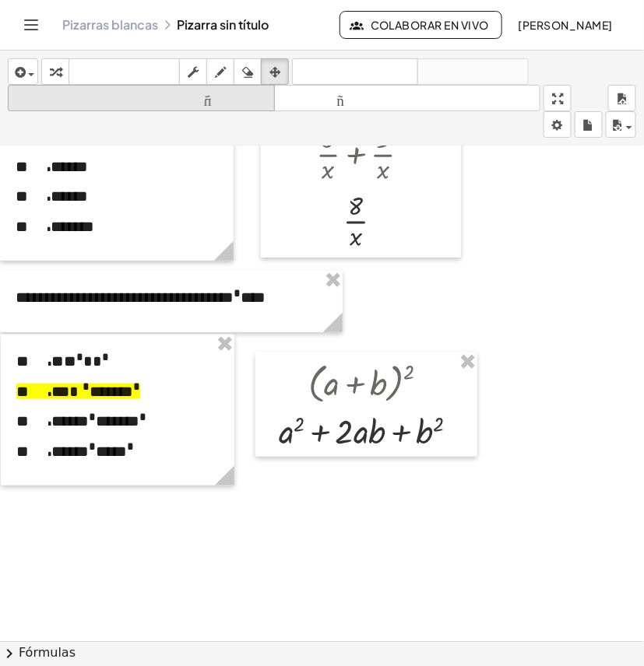
click at [47, 71] on div "button" at bounding box center [55, 71] width 20 height 19
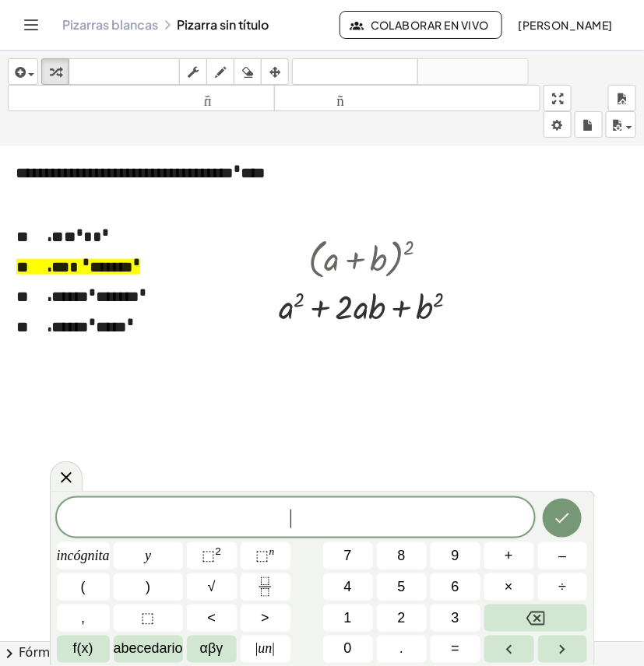
scroll to position [2969, 0]
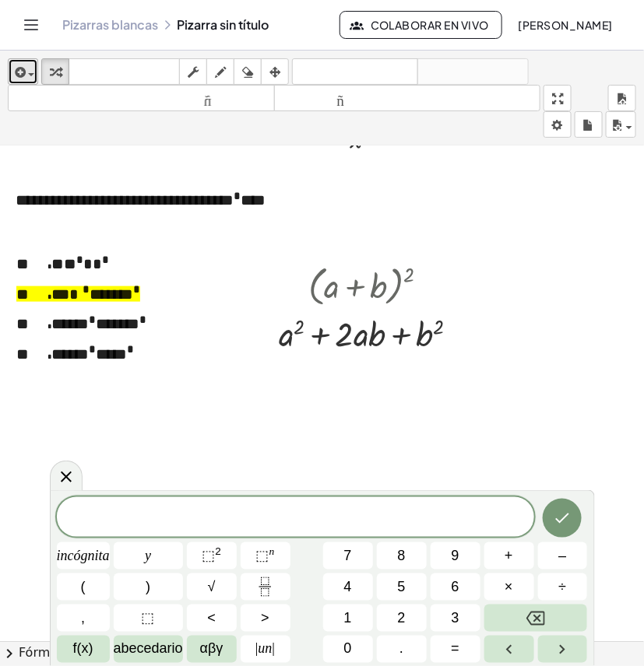
click at [13, 75] on icon "button" at bounding box center [19, 72] width 14 height 19
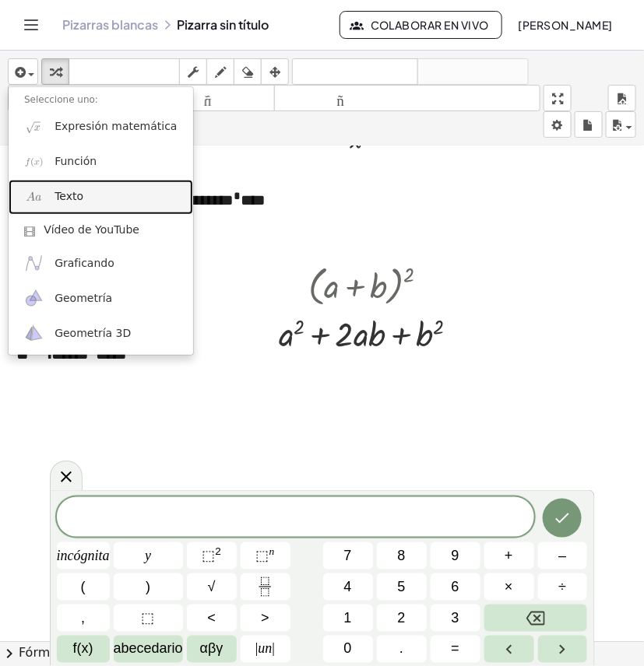
drag, startPoint x: 86, startPoint y: 187, endPoint x: 160, endPoint y: 231, distance: 86.9
click at [86, 184] on link "Texto" at bounding box center [101, 197] width 184 height 35
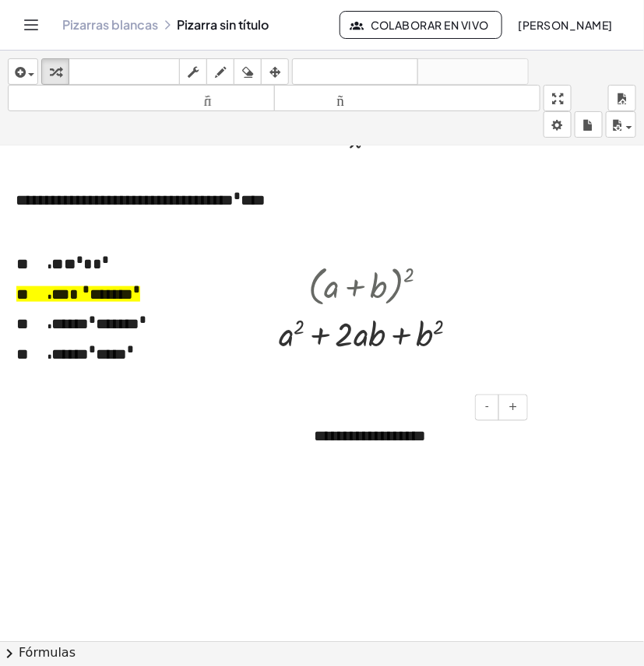
click at [440, 428] on div "**********" at bounding box center [414, 437] width 233 height 54
drag, startPoint x: 441, startPoint y: 437, endPoint x: 303, endPoint y: 437, distance: 137.7
click at [303, 437] on div "**********" at bounding box center [414, 437] width 233 height 54
click at [280, 67] on icon "button" at bounding box center [274, 72] width 11 height 19
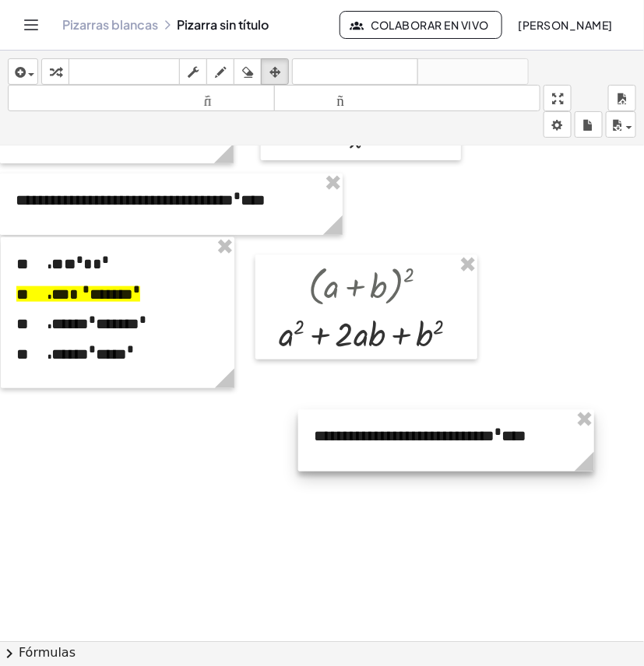
drag, startPoint x: 529, startPoint y: 481, endPoint x: 591, endPoint y: 481, distance: 62.3
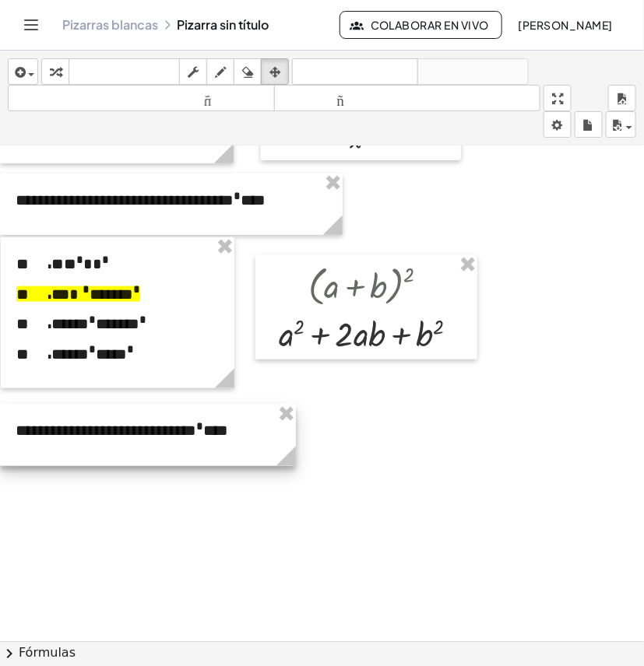
drag, startPoint x: 560, startPoint y: 449, endPoint x: 247, endPoint y: 444, distance: 313.6
click at [247, 444] on div at bounding box center [148, 435] width 296 height 61
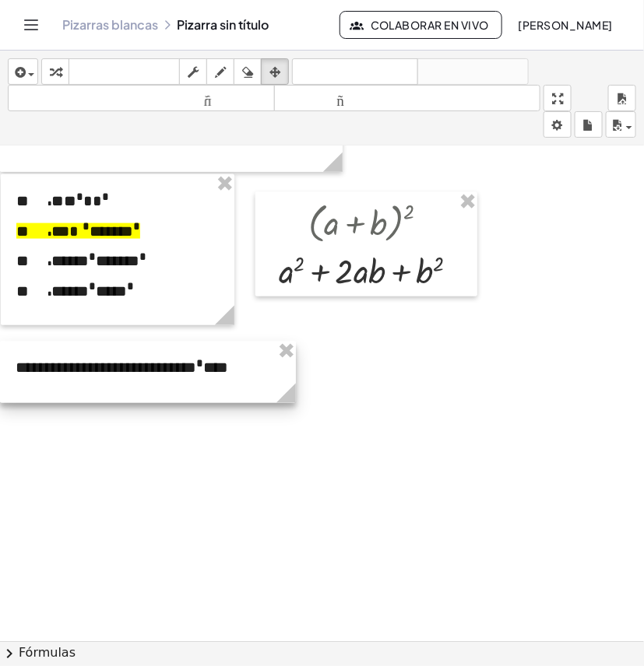
scroll to position [3067, 0]
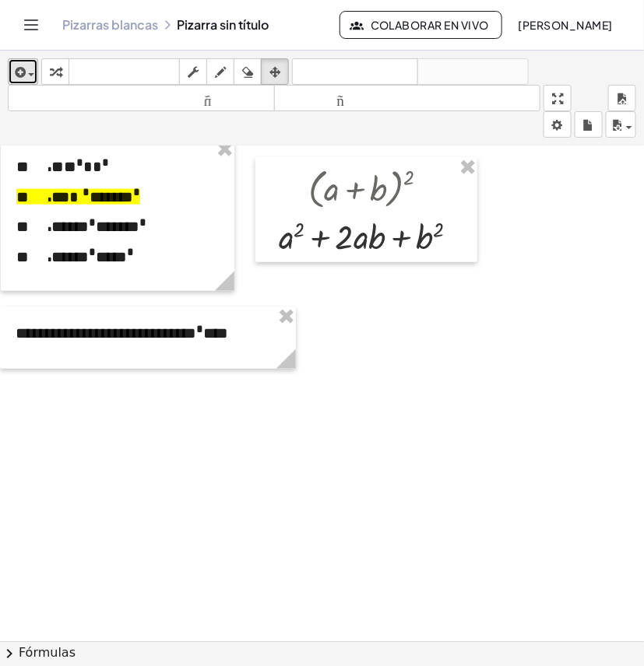
click at [14, 75] on icon "button" at bounding box center [19, 72] width 14 height 19
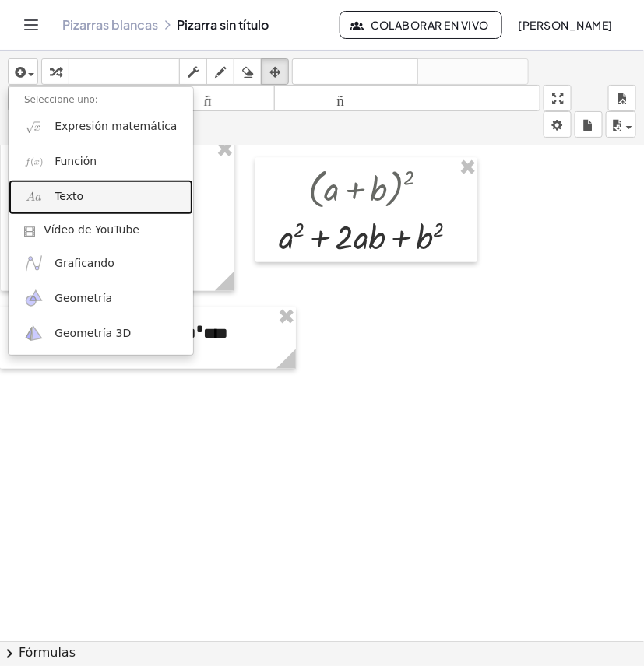
click at [80, 197] on link "Texto" at bounding box center [101, 197] width 184 height 35
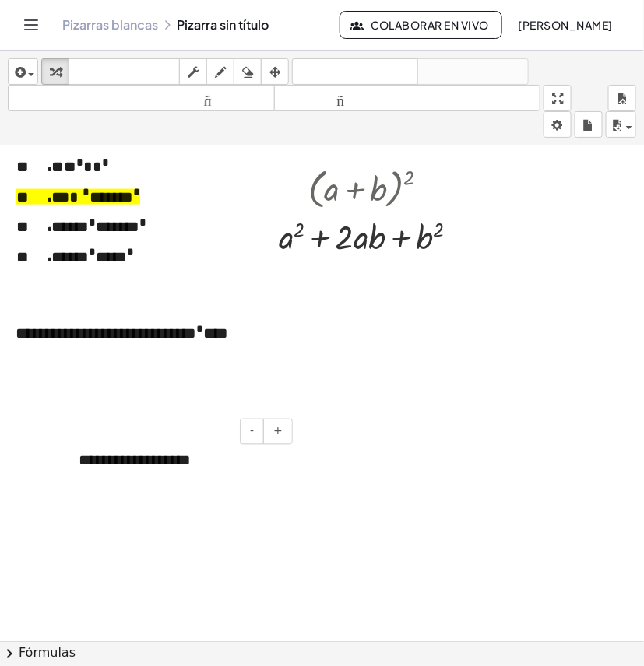
drag, startPoint x: 136, startPoint y: 459, endPoint x: 158, endPoint y: 463, distance: 22.1
click at [136, 459] on font "**********" at bounding box center [135, 461] width 112 height 16
drag, startPoint x: 216, startPoint y: 460, endPoint x: 57, endPoint y: 460, distance: 158.7
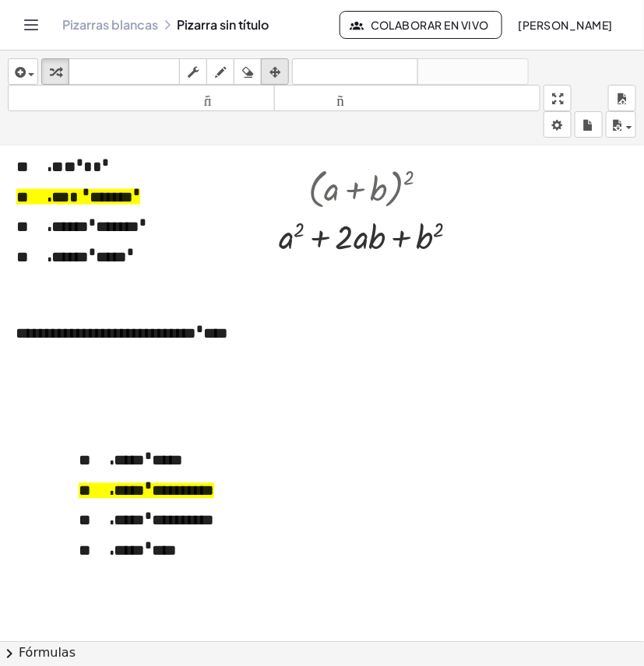
click at [274, 78] on icon "button" at bounding box center [274, 72] width 11 height 19
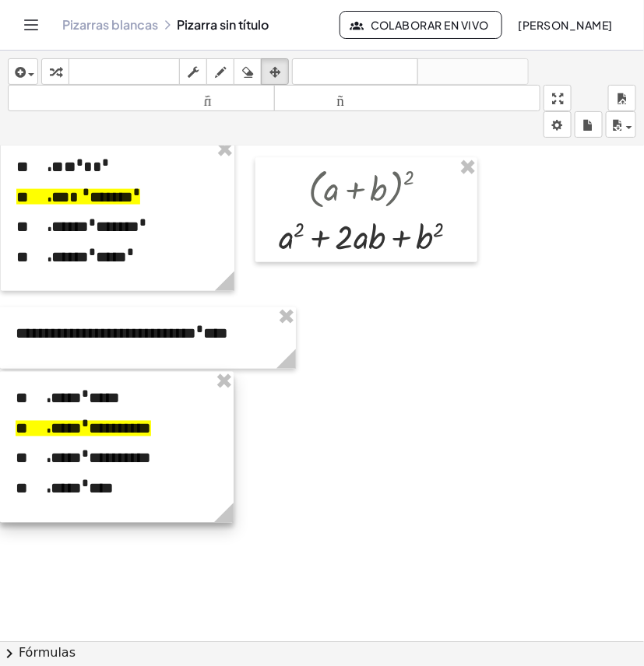
drag, startPoint x: 216, startPoint y: 550, endPoint x: 123, endPoint y: 488, distance: 111.6
click at [123, 488] on div at bounding box center [116, 447] width 233 height 151
click at [23, 71] on icon "button" at bounding box center [19, 72] width 14 height 19
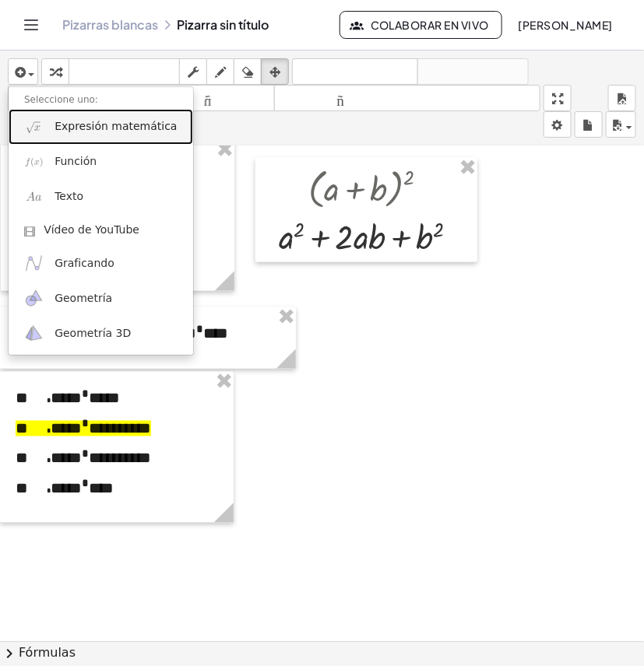
click at [99, 131] on font "Expresión matemática" at bounding box center [115, 126] width 122 height 12
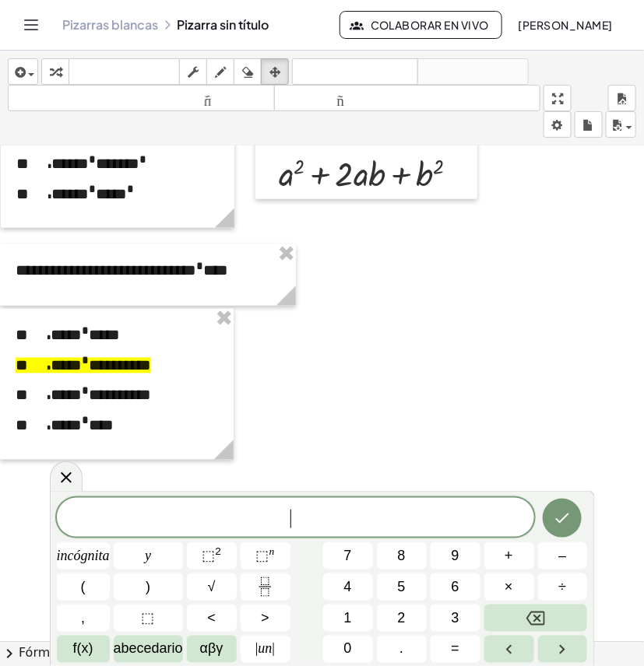
scroll to position [3164, 0]
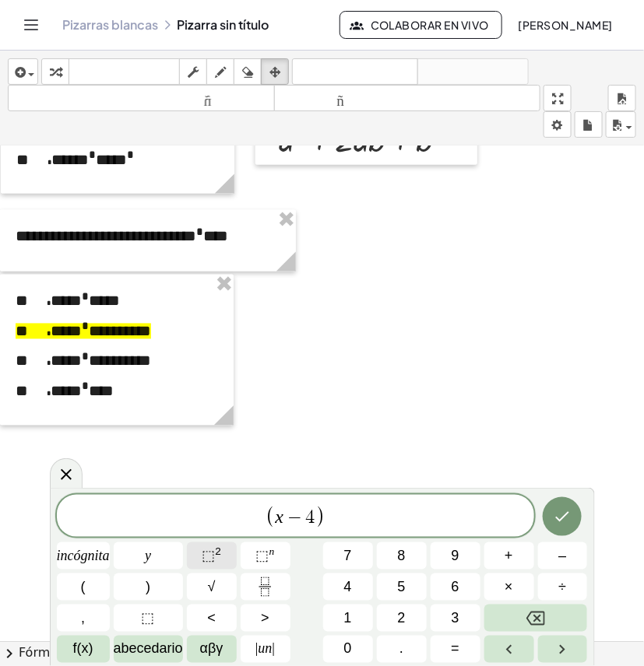
click at [212, 564] on span "⬚ 2" at bounding box center [211, 555] width 19 height 21
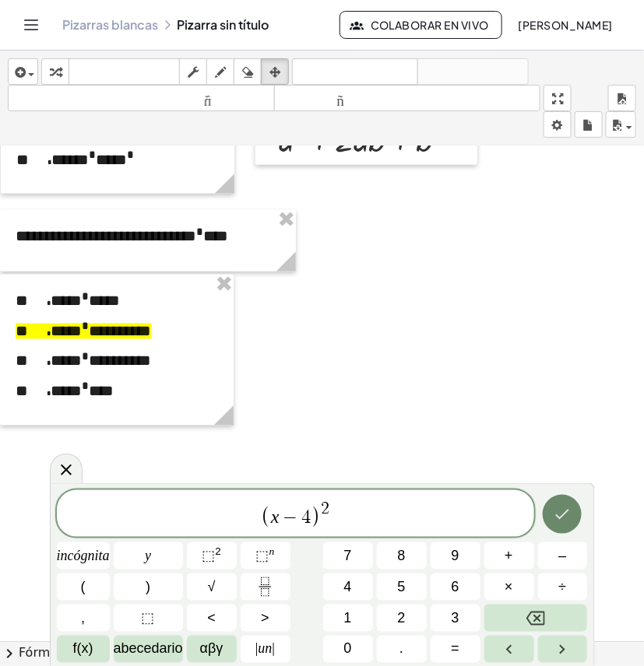
click at [563, 514] on icon "Hecho" at bounding box center [561, 514] width 19 height 19
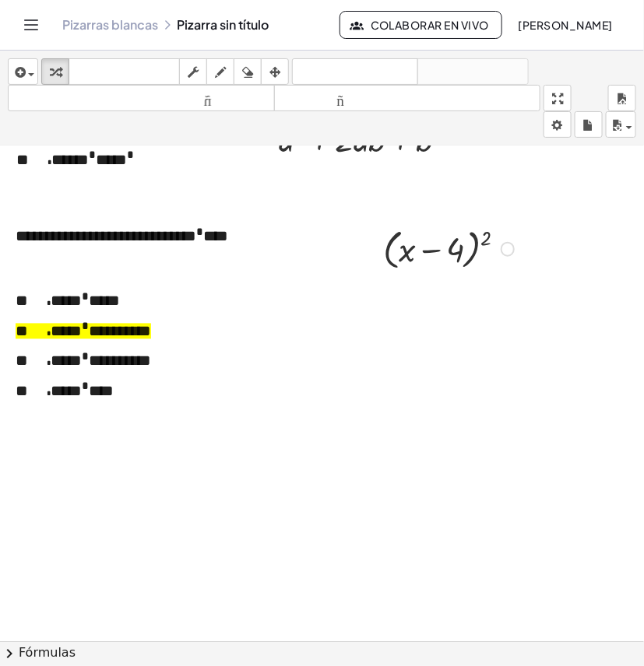
click at [475, 244] on div at bounding box center [450, 248] width 151 height 51
click at [432, 251] on div at bounding box center [450, 248] width 151 height 51
click at [389, 244] on div at bounding box center [450, 248] width 151 height 51
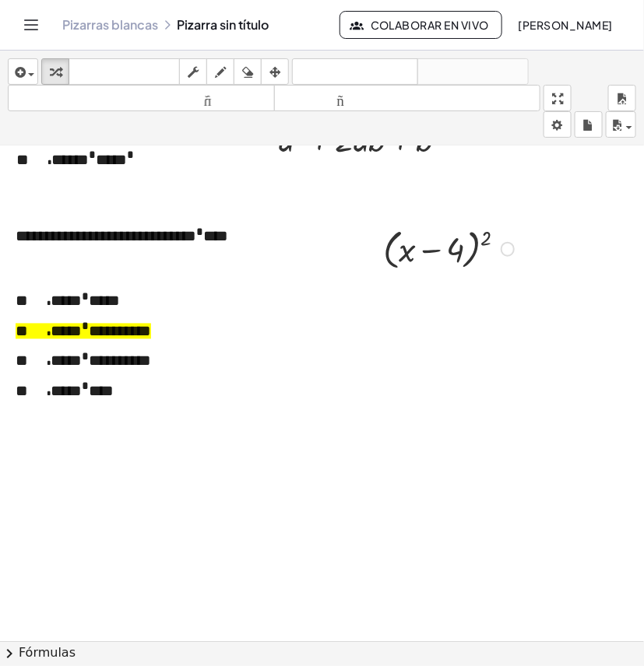
click at [389, 244] on div at bounding box center [450, 248] width 151 height 51
click at [484, 240] on div at bounding box center [450, 248] width 151 height 51
click at [437, 306] on div at bounding box center [451, 296] width 214 height 46
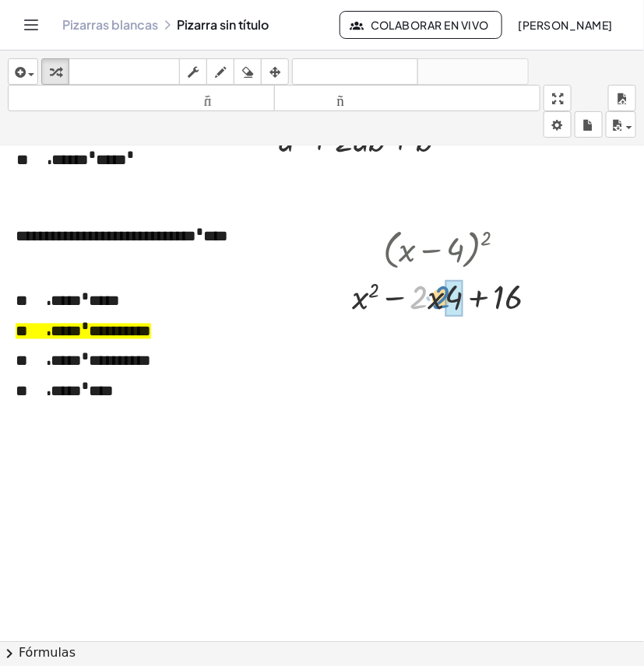
drag, startPoint x: 421, startPoint y: 302, endPoint x: 444, endPoint y: 302, distance: 22.6
click at [444, 302] on div at bounding box center [451, 296] width 214 height 46
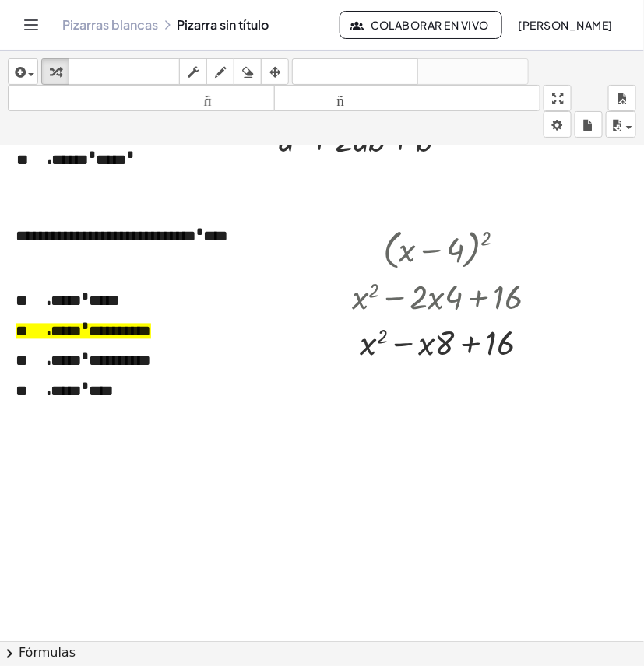
drag, startPoint x: 281, startPoint y: 70, endPoint x: 356, endPoint y: 141, distance: 102.9
click at [282, 71] on div "button" at bounding box center [275, 71] width 20 height 19
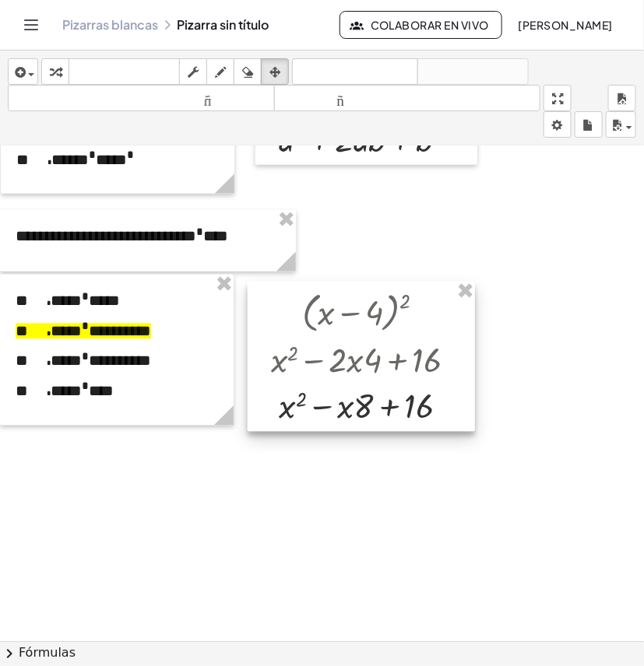
drag, startPoint x: 411, startPoint y: 353, endPoint x: 456, endPoint y: 356, distance: 45.3
click at [386, 370] on div at bounding box center [360, 356] width 227 height 149
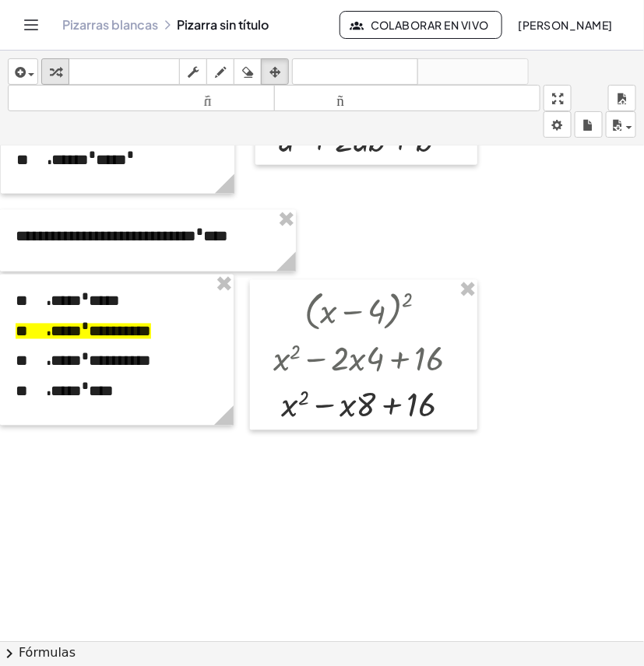
click at [61, 67] on div "button" at bounding box center [55, 71] width 20 height 19
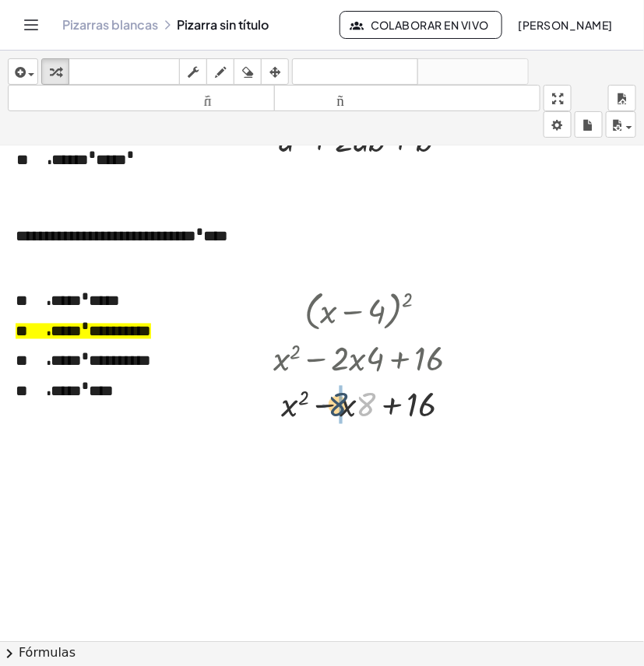
drag, startPoint x: 368, startPoint y: 403, endPoint x: 339, endPoint y: 403, distance: 28.8
drag, startPoint x: 418, startPoint y: 453, endPoint x: 414, endPoint y: 426, distance: 27.5
click at [359, 311] on div "( + x − 4 ) 2 + x 2 − · 2 · x · 4 + 16 + x 2 − · x · 8 + 16 + x 2 − · · x + 16 8" at bounding box center [359, 311] width 0 height 0
drag, startPoint x: 449, startPoint y: 453, endPoint x: 444, endPoint y: 407, distance: 46.2
click at [359, 416] on div "+ x 2 − · · x + 16 8" at bounding box center [359, 416] width 0 height 0
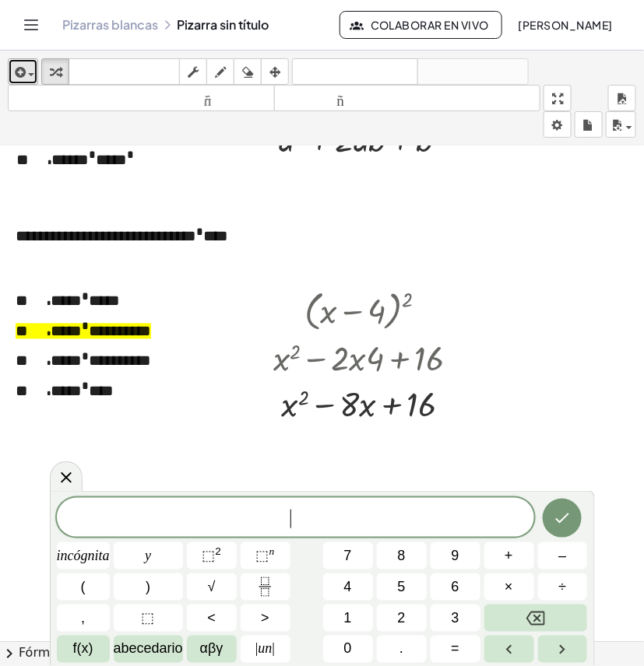
click at [16, 78] on icon "button" at bounding box center [19, 72] width 14 height 19
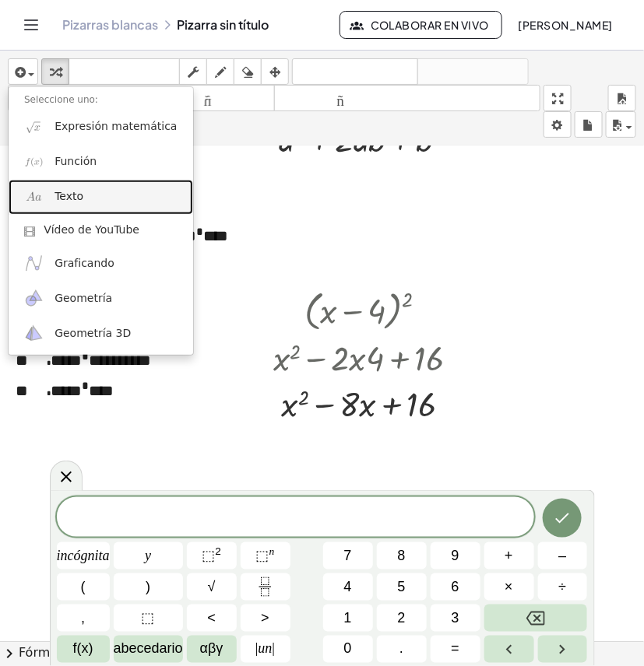
click at [70, 196] on font "Texto" at bounding box center [68, 196] width 29 height 12
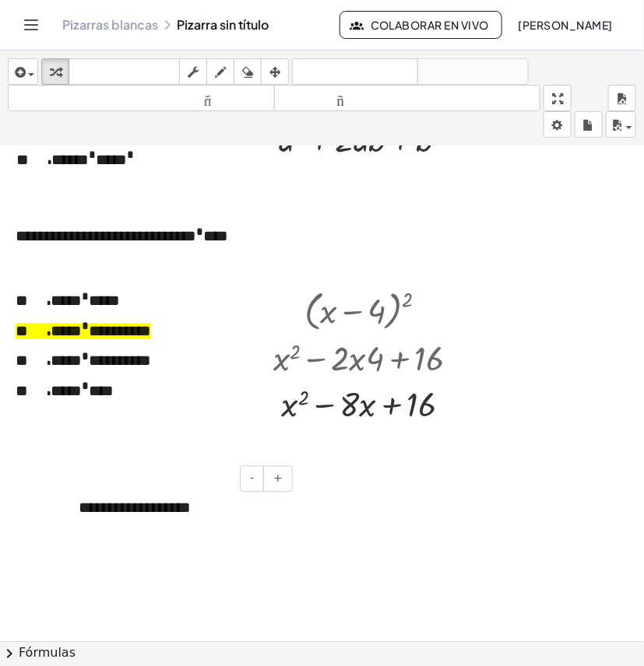
click at [205, 506] on div "**********" at bounding box center [179, 509] width 233 height 54
drag, startPoint x: 206, startPoint y: 507, endPoint x: 68, endPoint y: 504, distance: 138.5
click at [68, 504] on div "**********" at bounding box center [179, 509] width 233 height 54
drag, startPoint x: 263, startPoint y: 72, endPoint x: 271, endPoint y: 74, distance: 8.1
click at [265, 71] on button "arreglar" at bounding box center [275, 71] width 28 height 26
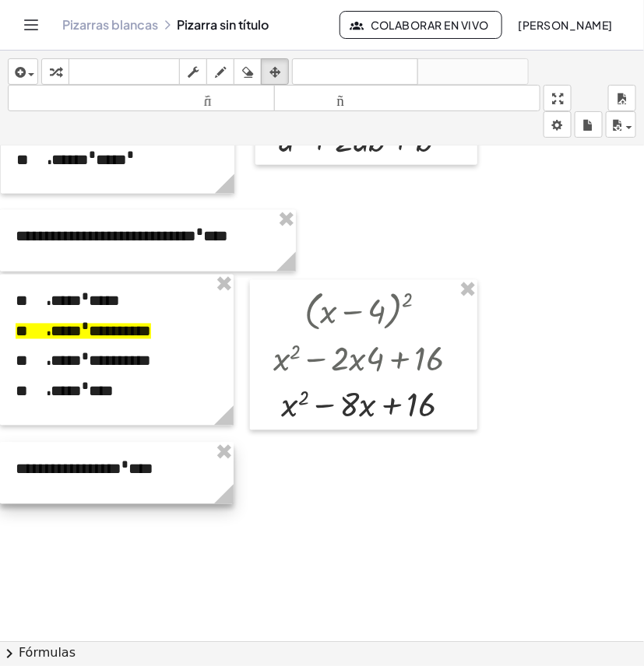
drag, startPoint x: 196, startPoint y: 527, endPoint x: 63, endPoint y: 488, distance: 138.6
click at [63, 488] on div at bounding box center [116, 473] width 233 height 61
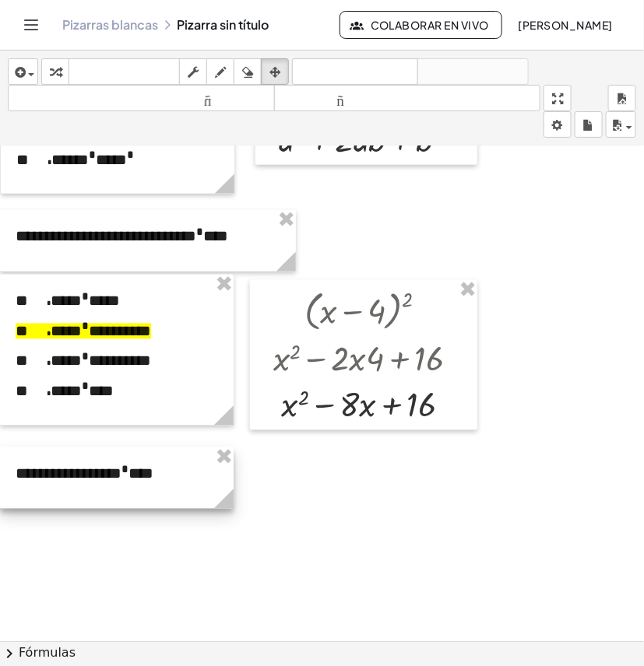
click at [59, 492] on div at bounding box center [116, 477] width 233 height 61
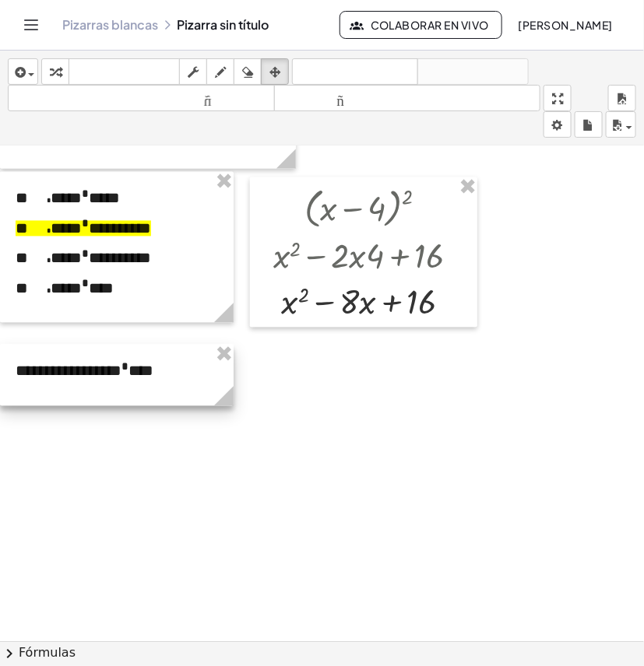
scroll to position [3359, 0]
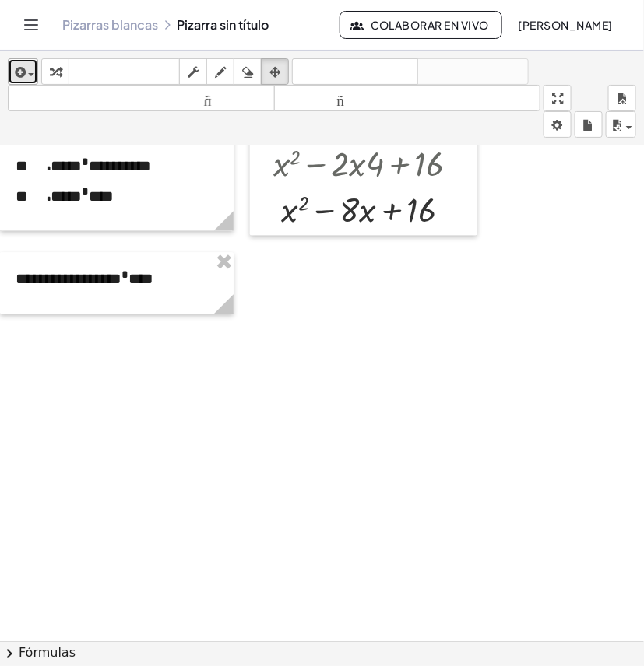
click at [9, 65] on button "insertar" at bounding box center [23, 71] width 30 height 26
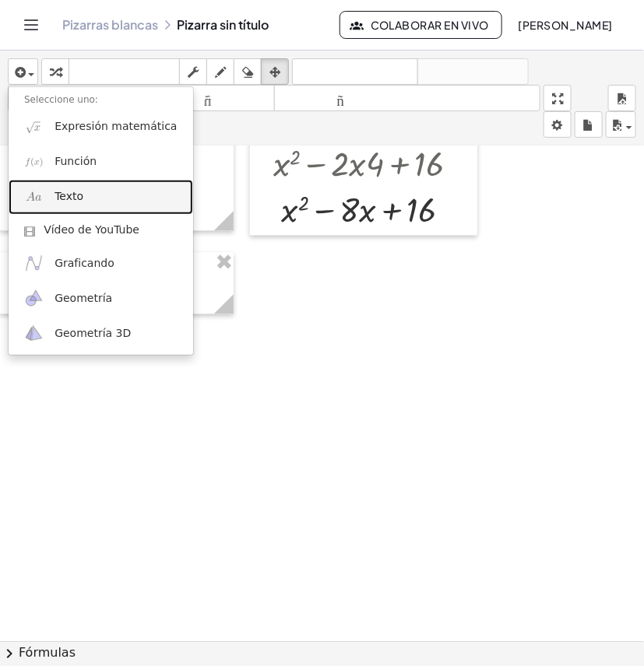
click at [97, 203] on link "Texto" at bounding box center [101, 197] width 184 height 35
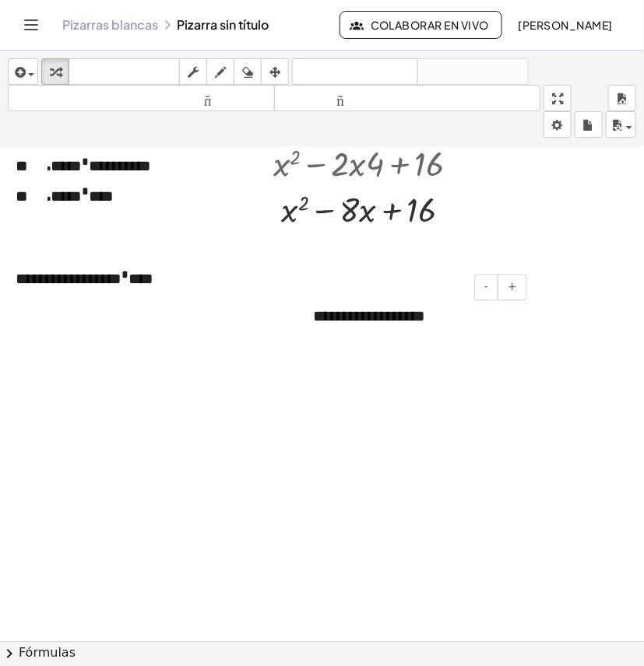
click at [436, 321] on div "**********" at bounding box center [413, 317] width 233 height 54
drag, startPoint x: 440, startPoint y: 320, endPoint x: 281, endPoint y: 320, distance: 159.5
drag, startPoint x: 449, startPoint y: 320, endPoint x: 319, endPoint y: 317, distance: 130.0
click at [319, 317] on div "**********" at bounding box center [413, 317] width 233 height 54
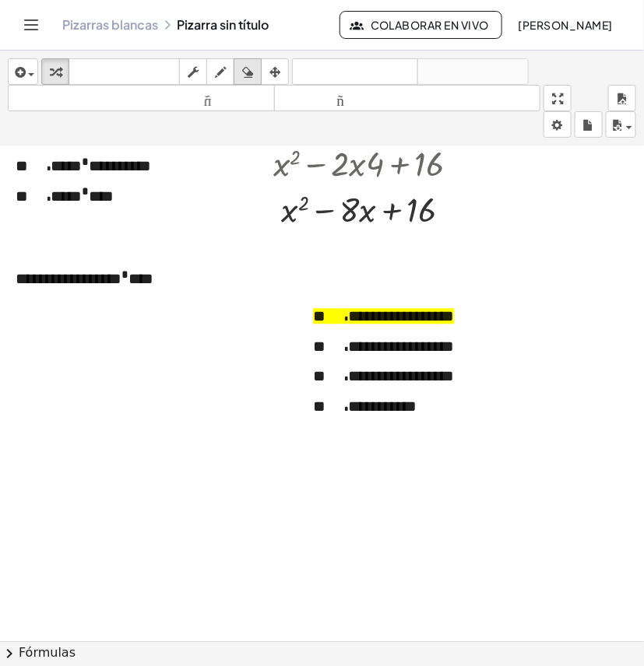
click at [261, 70] on button "borrar" at bounding box center [247, 71] width 28 height 26
click at [274, 72] on icon "button" at bounding box center [274, 72] width 11 height 19
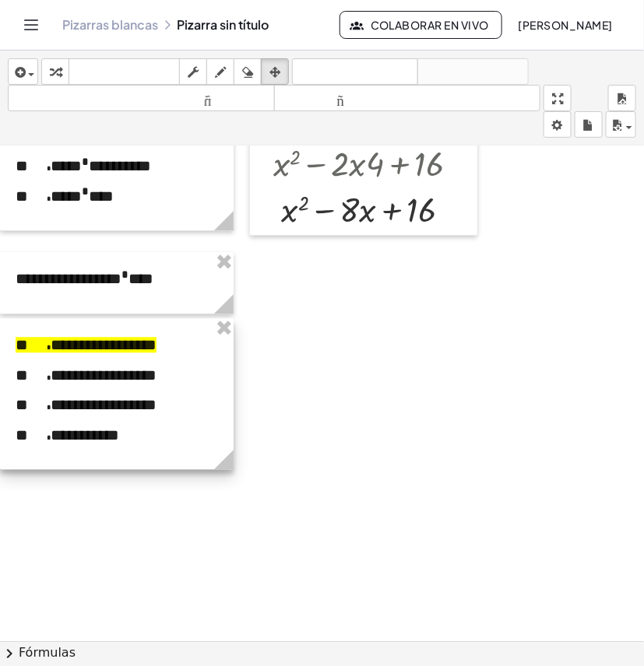
drag, startPoint x: 425, startPoint y: 321, endPoint x: 341, endPoint y: 410, distance: 122.2
click at [78, 351] on div at bounding box center [116, 394] width 233 height 151
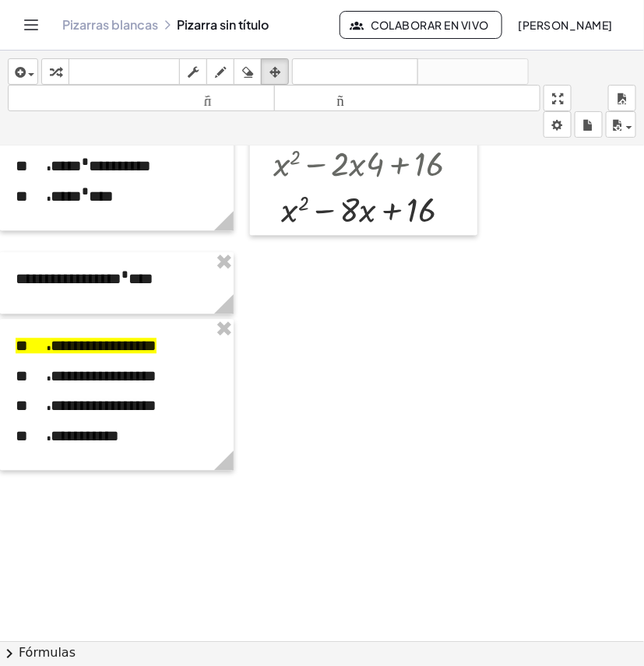
click at [26, 68] on span "button" at bounding box center [27, 73] width 3 height 11
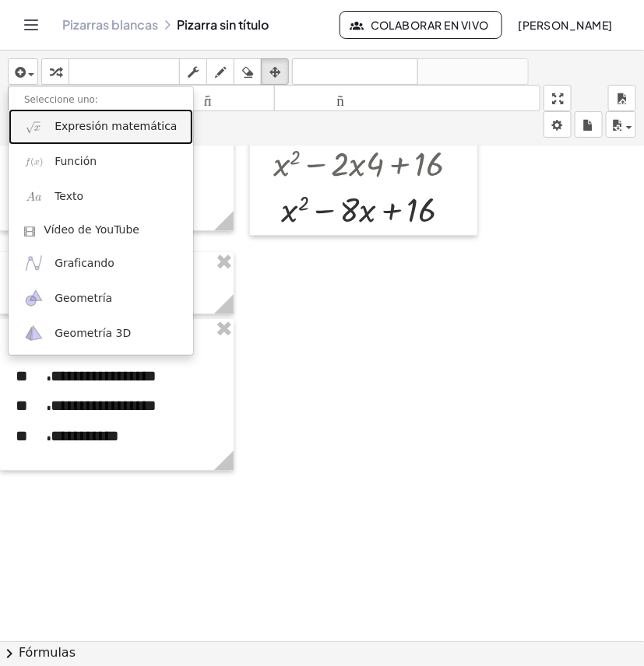
click at [100, 118] on link "Expresión matemática" at bounding box center [101, 126] width 184 height 35
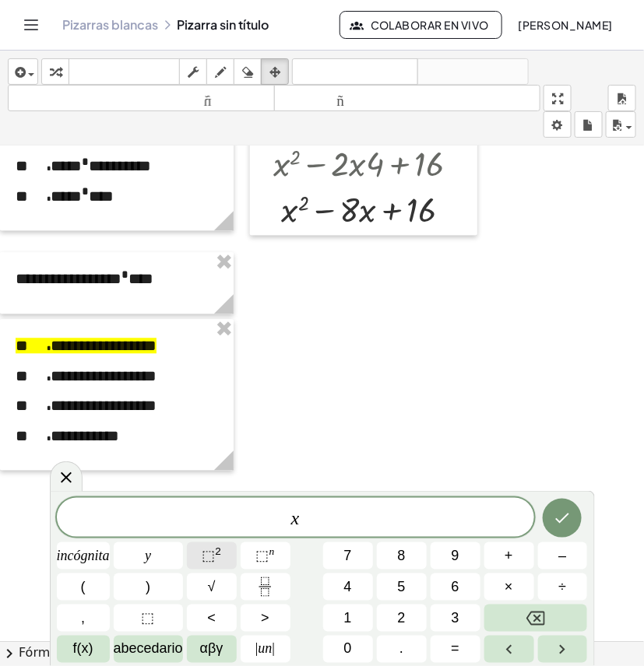
click at [218, 550] on font "2" at bounding box center [218, 551] width 6 height 12
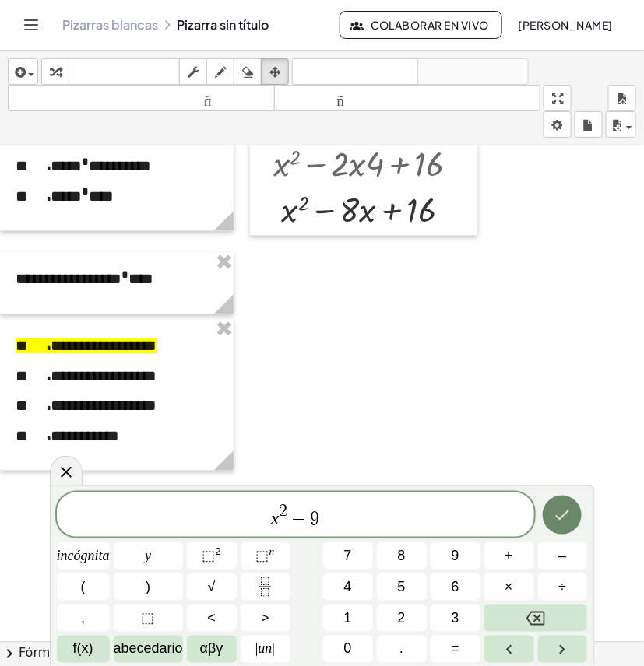
click at [558, 527] on button "Hecho" at bounding box center [561, 515] width 39 height 39
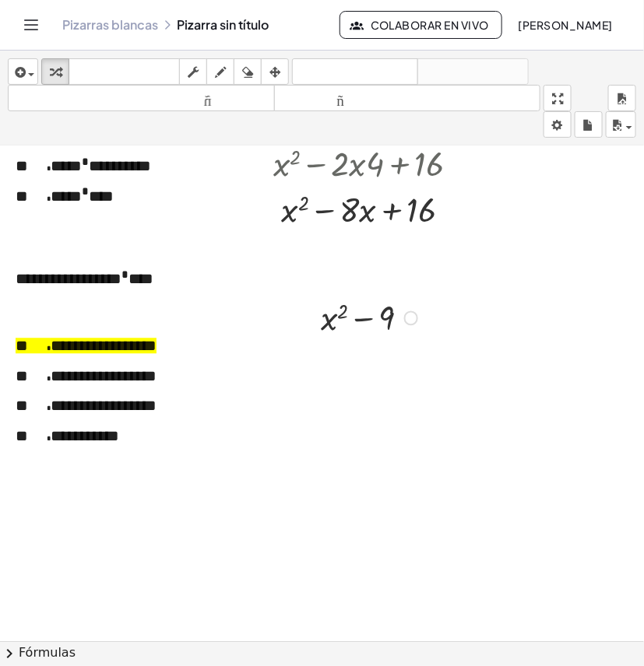
click at [331, 323] on div at bounding box center [371, 317] width 117 height 46
click at [336, 321] on div at bounding box center [371, 317] width 117 height 46
click at [366, 319] on div at bounding box center [371, 317] width 117 height 46
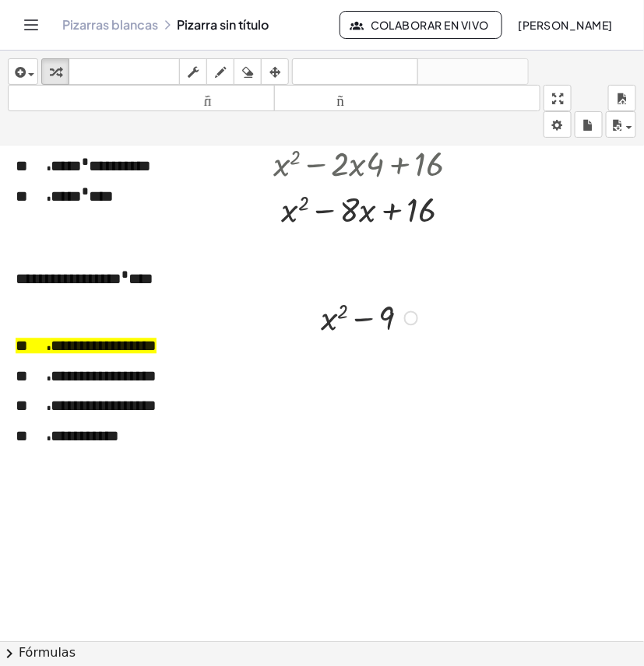
click at [366, 319] on div at bounding box center [371, 317] width 117 height 46
click at [388, 317] on div at bounding box center [371, 317] width 117 height 46
click at [388, 321] on div at bounding box center [371, 317] width 117 height 46
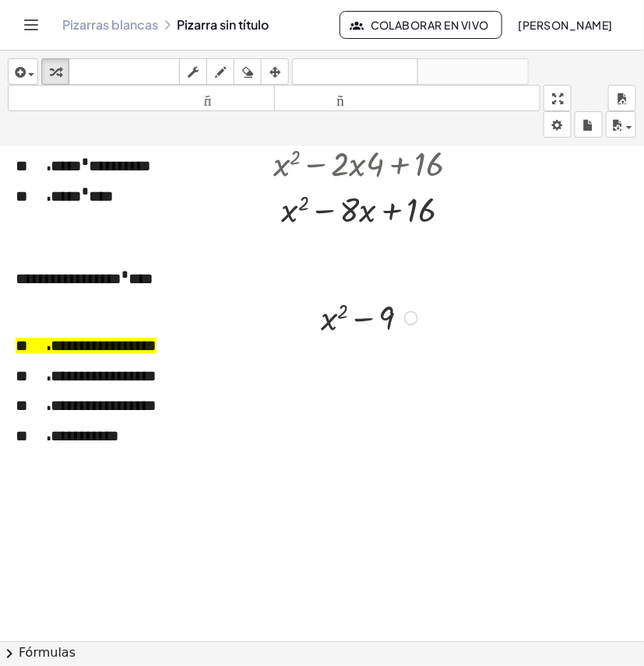
click at [335, 317] on div at bounding box center [371, 317] width 117 height 46
click at [339, 309] on div at bounding box center [371, 317] width 117 height 46
click at [343, 310] on div at bounding box center [371, 317] width 117 height 46
click at [328, 324] on div at bounding box center [371, 317] width 117 height 46
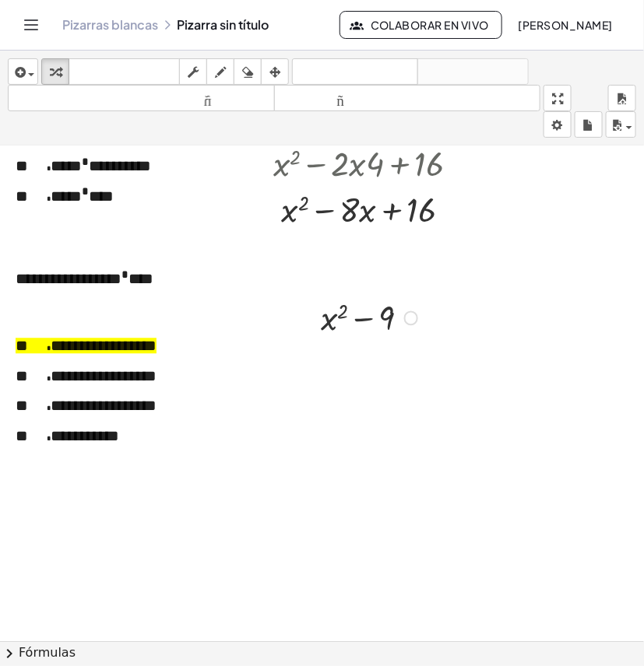
click at [328, 324] on div at bounding box center [371, 317] width 117 height 46
drag, startPoint x: 328, startPoint y: 321, endPoint x: 335, endPoint y: 329, distance: 10.5
click at [337, 329] on div at bounding box center [371, 317] width 117 height 46
click at [331, 323] on div at bounding box center [371, 317] width 117 height 46
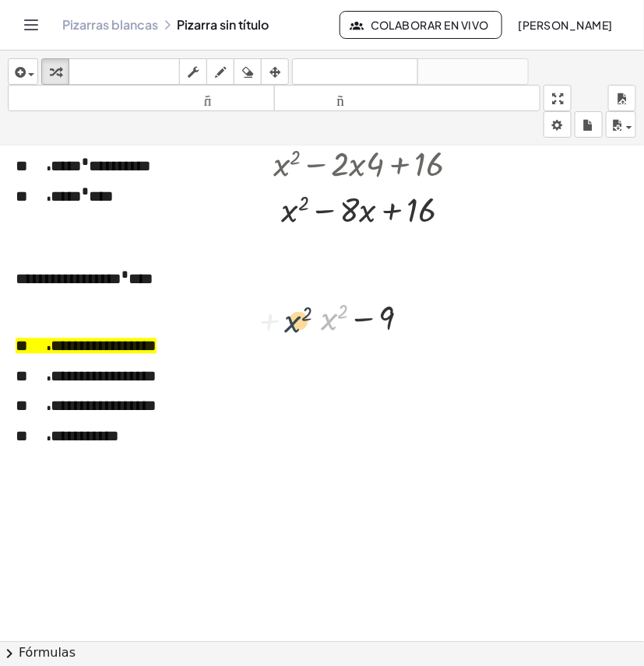
drag, startPoint x: 331, startPoint y: 323, endPoint x: 290, endPoint y: 327, distance: 41.4
click at [327, 317] on div at bounding box center [371, 317] width 117 height 46
click at [328, 317] on div at bounding box center [371, 317] width 117 height 46
click at [370, 315] on div at bounding box center [371, 317] width 117 height 46
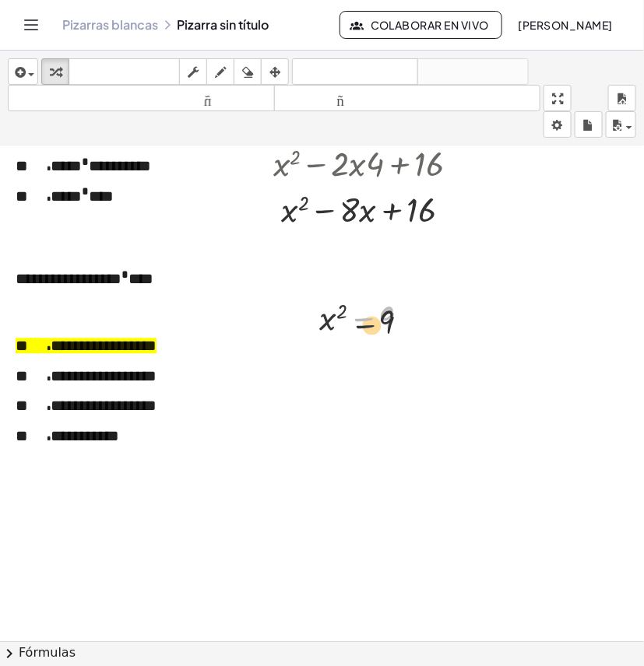
drag, startPoint x: 370, startPoint y: 315, endPoint x: 376, endPoint y: 342, distance: 27.8
click at [376, 342] on div "− 9 + x 2 − 9" at bounding box center [362, 317] width 131 height 54
click at [388, 321] on div at bounding box center [371, 317] width 117 height 46
drag, startPoint x: 388, startPoint y: 321, endPoint x: 303, endPoint y: 320, distance: 84.1
click at [303, 320] on div "− 9 + x 2 − 9" at bounding box center [362, 317] width 131 height 54
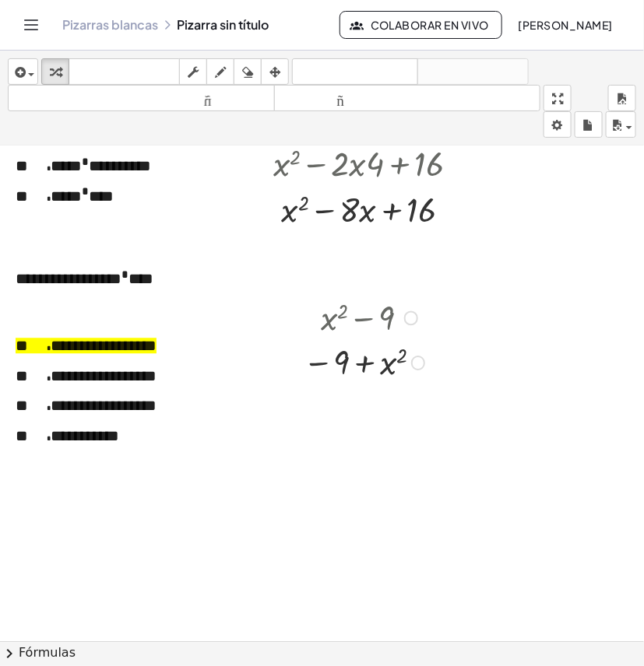
click at [366, 363] on div at bounding box center [366, 362] width 142 height 44
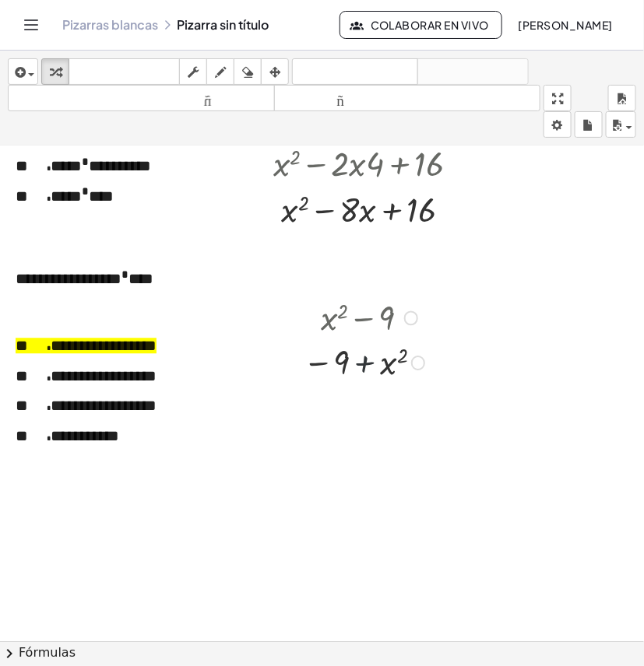
drag, startPoint x: 374, startPoint y: 362, endPoint x: 390, endPoint y: 366, distance: 16.8
click at [375, 362] on div at bounding box center [366, 362] width 142 height 44
click at [391, 366] on div at bounding box center [366, 362] width 142 height 44
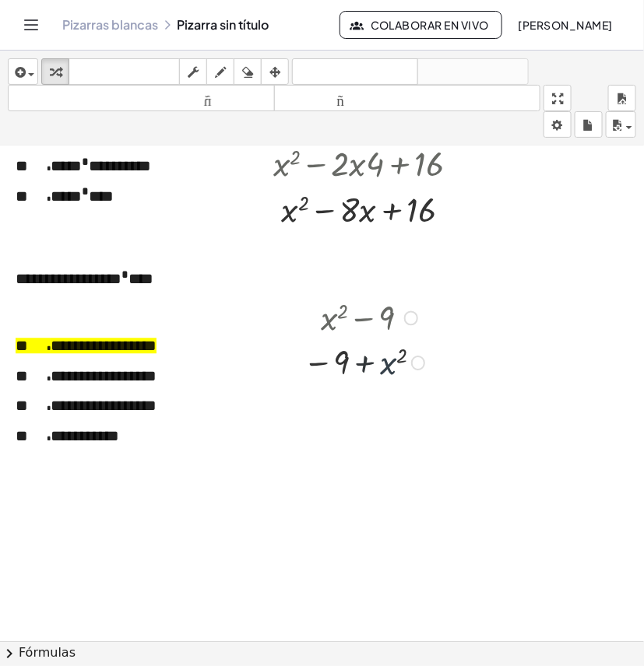
click at [391, 366] on div at bounding box center [366, 362] width 142 height 44
click at [414, 327] on div at bounding box center [366, 317] width 142 height 46
click at [410, 315] on div at bounding box center [411, 318] width 14 height 14
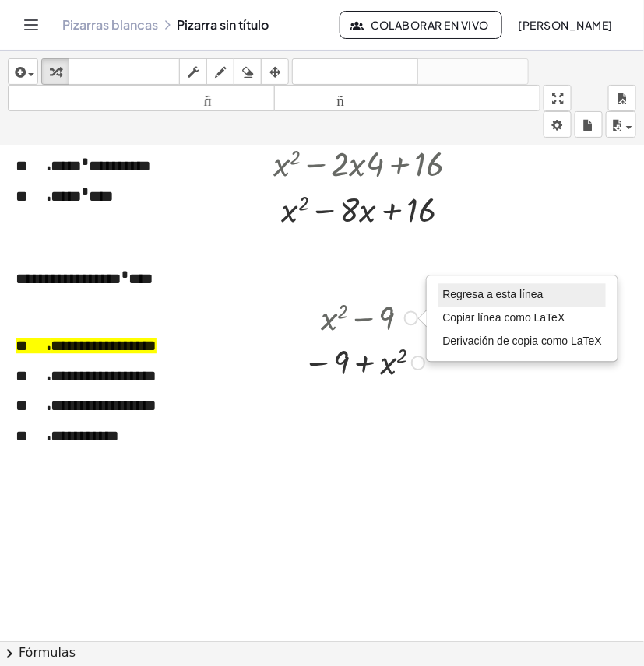
click at [467, 296] on font "Regresa a esta línea" at bounding box center [492, 295] width 100 height 12
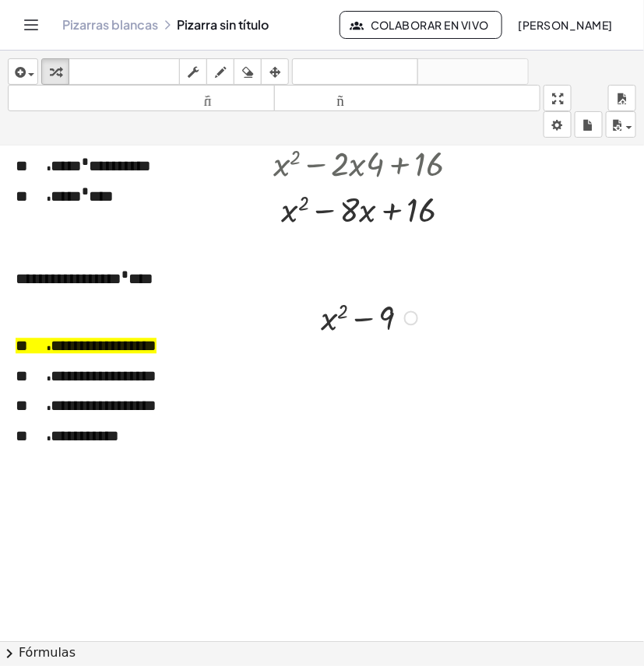
click at [356, 316] on div at bounding box center [371, 317] width 117 height 46
click at [337, 317] on div at bounding box center [371, 317] width 117 height 46
drag, startPoint x: 331, startPoint y: 321, endPoint x: 363, endPoint y: 321, distance: 32.7
click at [363, 321] on div at bounding box center [371, 317] width 117 height 46
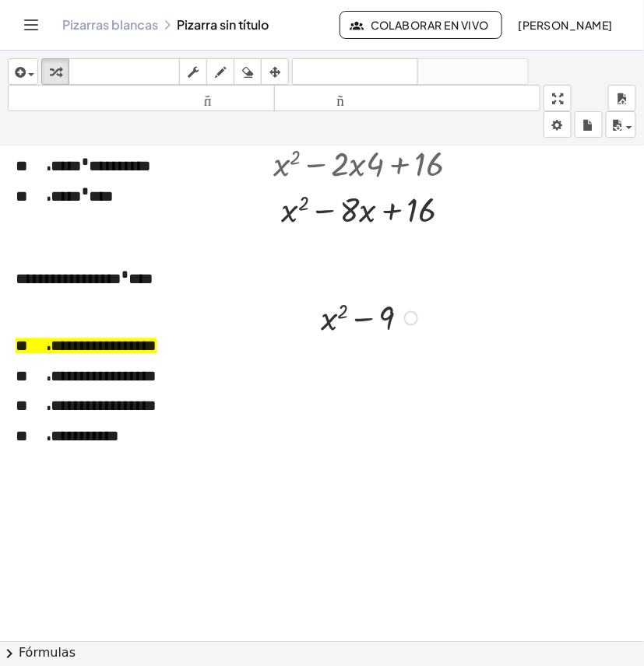
click at [339, 313] on div at bounding box center [371, 317] width 117 height 46
drag, startPoint x: 319, startPoint y: 340, endPoint x: 309, endPoint y: 336, distance: 10.8
click at [309, 336] on div at bounding box center [298, 313] width 23 height 54
drag, startPoint x: 298, startPoint y: 319, endPoint x: 274, endPoint y: 317, distance: 24.2
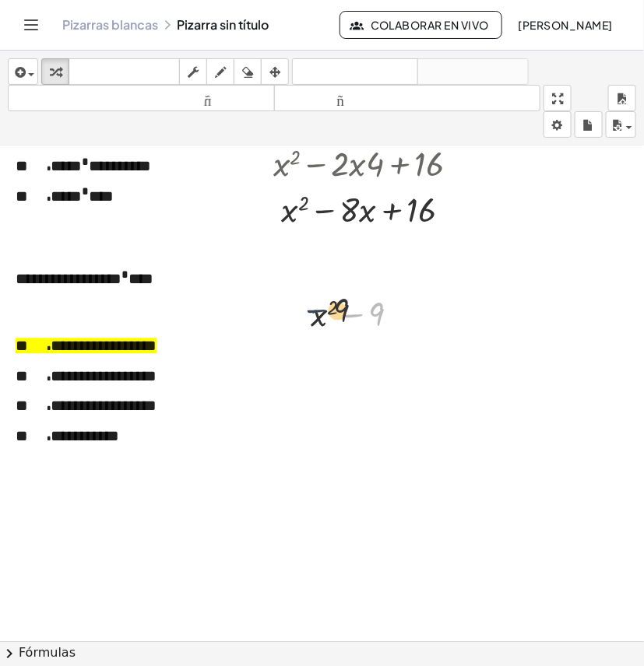
drag, startPoint x: 350, startPoint y: 316, endPoint x: 311, endPoint y: 311, distance: 39.2
click at [311, 311] on div at bounding box center [361, 313] width 117 height 46
click at [327, 317] on div at bounding box center [361, 313] width 117 height 46
click at [325, 315] on div at bounding box center [361, 313] width 117 height 46
click at [327, 319] on div at bounding box center [361, 313] width 117 height 46
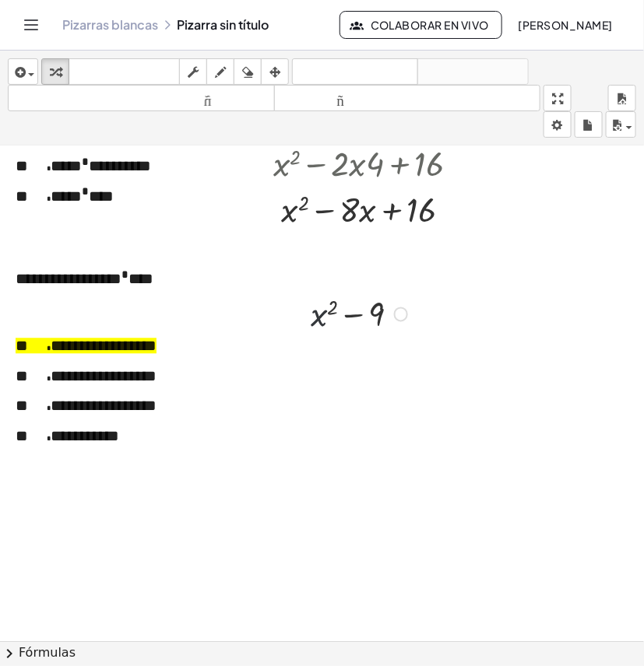
click at [333, 324] on div at bounding box center [361, 313] width 117 height 46
click at [314, 327] on div at bounding box center [361, 313] width 117 height 46
click at [314, 323] on div at bounding box center [361, 313] width 117 height 46
drag, startPoint x: 314, startPoint y: 323, endPoint x: 333, endPoint y: 319, distance: 19.8
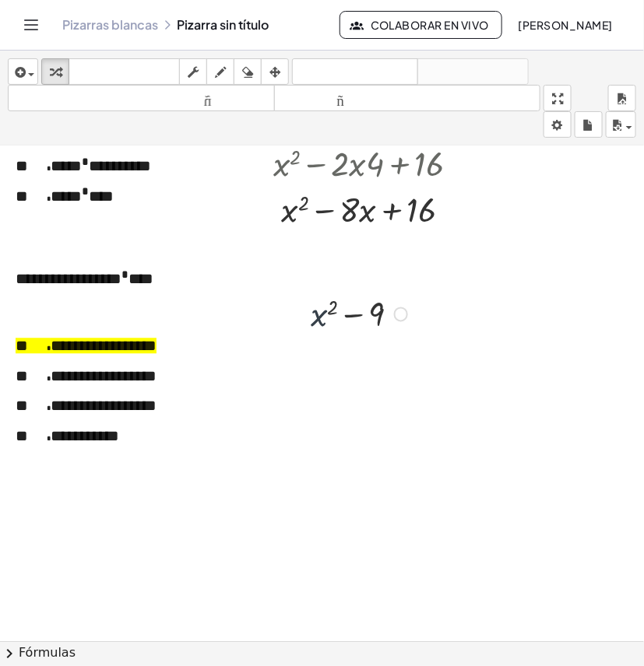
click at [316, 321] on div at bounding box center [361, 313] width 117 height 46
click at [339, 317] on div at bounding box center [361, 313] width 117 height 46
click at [329, 312] on div at bounding box center [361, 313] width 117 height 46
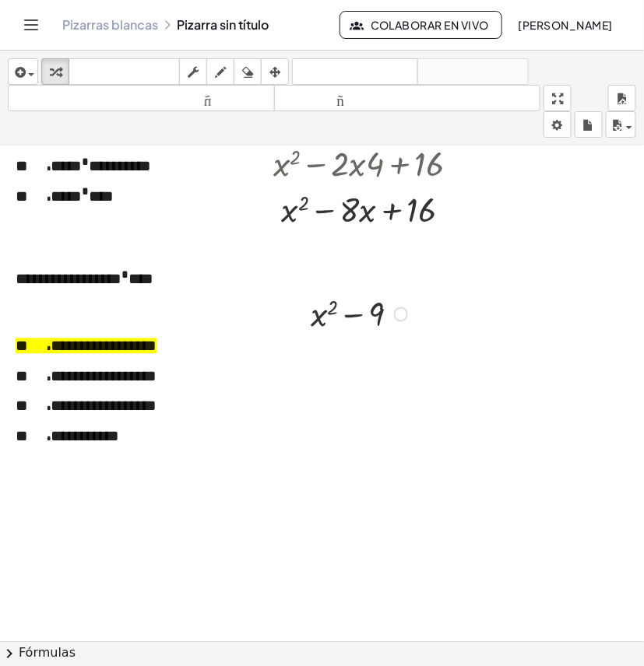
click at [355, 316] on div at bounding box center [361, 313] width 117 height 46
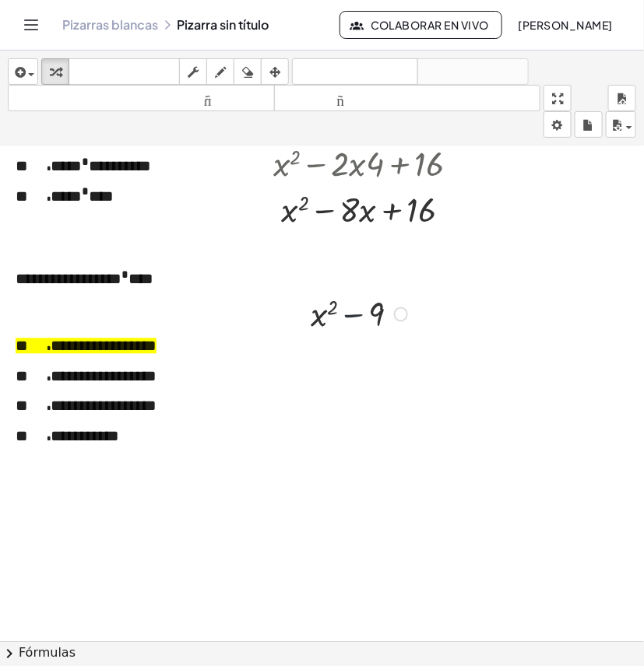
click at [327, 311] on div at bounding box center [361, 313] width 117 height 46
click at [327, 310] on div at bounding box center [361, 313] width 117 height 46
click at [328, 308] on div at bounding box center [361, 313] width 117 height 46
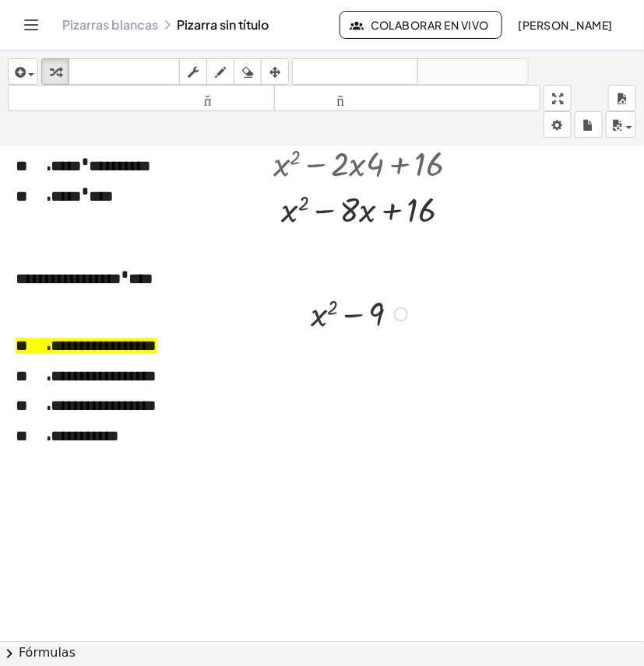
click at [328, 308] on div at bounding box center [361, 313] width 117 height 46
drag, startPoint x: 320, startPoint y: 316, endPoint x: 328, endPoint y: 375, distance: 59.7
drag, startPoint x: 317, startPoint y: 317, endPoint x: 271, endPoint y: 327, distance: 47.6
drag, startPoint x: 340, startPoint y: 313, endPoint x: 403, endPoint y: 307, distance: 63.3
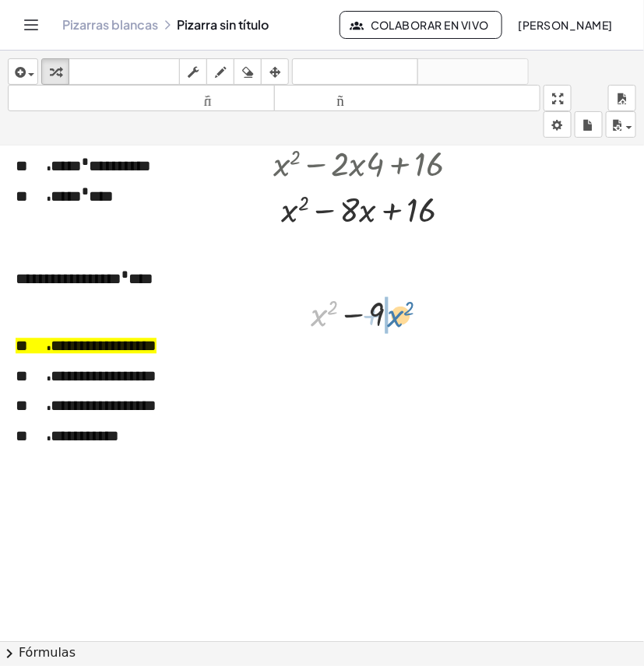
click at [403, 307] on div at bounding box center [361, 313] width 117 height 46
drag, startPoint x: 374, startPoint y: 360, endPoint x: 282, endPoint y: 366, distance: 91.2
click at [282, 366] on div "+ x 2 − 9 + x 2 + x 2 − 9 Regresa a esta línea Copiar línea como LaTeX Derivaci…" at bounding box center [347, 334] width 156 height 97
drag, startPoint x: 353, startPoint y: 363, endPoint x: 356, endPoint y: 327, distance: 36.7
click at [348, 315] on div "+ x 2 − 9 − 9 + x 2 + x 2 − 9 Regresa a esta línea Copiar línea como LaTeX Deri…" at bounding box center [348, 315] width 0 height 0
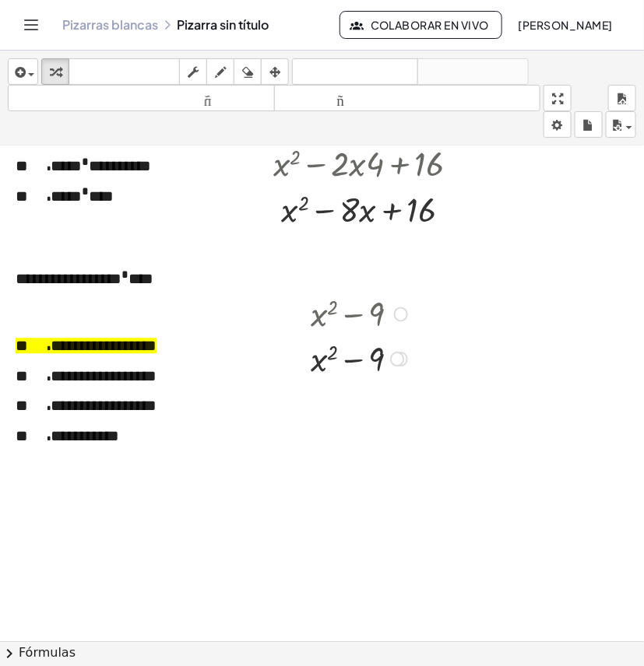
click at [378, 363] on div at bounding box center [361, 358] width 117 height 46
click at [378, 362] on div at bounding box center [361, 358] width 117 height 46
click at [377, 359] on div at bounding box center [361, 358] width 117 height 46
drag, startPoint x: 405, startPoint y: 413, endPoint x: 419, endPoint y: 391, distance: 26.2
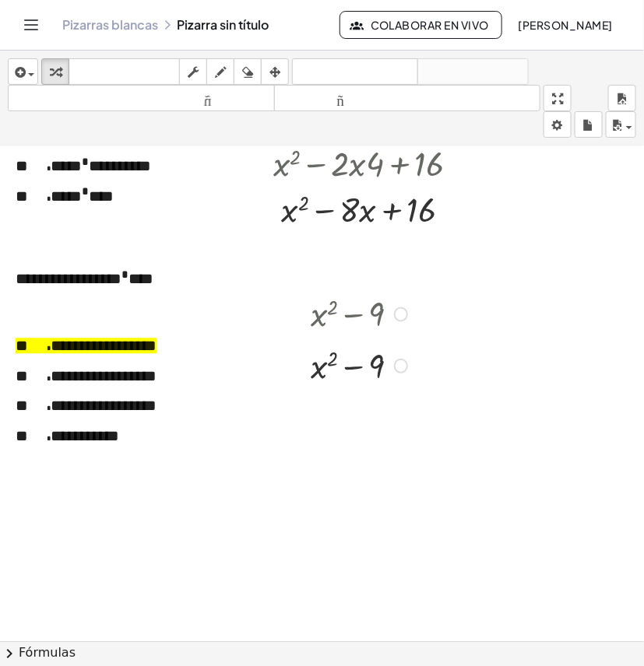
click at [419, 391] on div "+ x 2 − 9 − 9 + x 2 + x 2 − 9 Regresa a esta línea Copiar línea como LaTeX Deri…" at bounding box center [347, 338] width 156 height 105
click at [402, 317] on div at bounding box center [401, 314] width 14 height 14
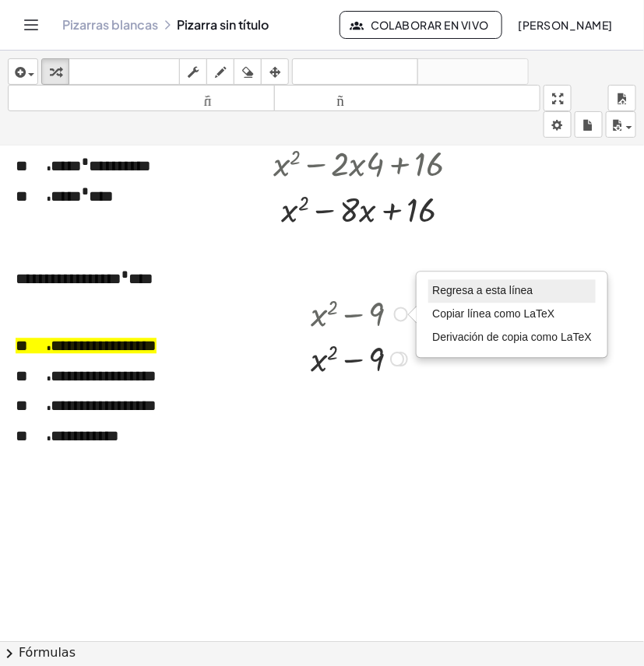
click at [452, 286] on font "Regresa a esta línea" at bounding box center [482, 291] width 100 height 12
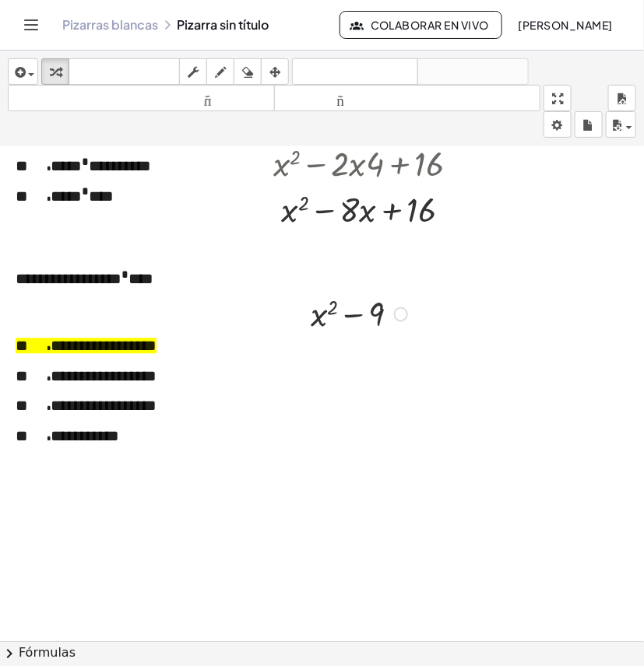
click at [348, 314] on div at bounding box center [361, 313] width 117 height 46
click at [349, 315] on div at bounding box center [361, 313] width 117 height 46
click at [273, 76] on icon "button" at bounding box center [274, 72] width 11 height 19
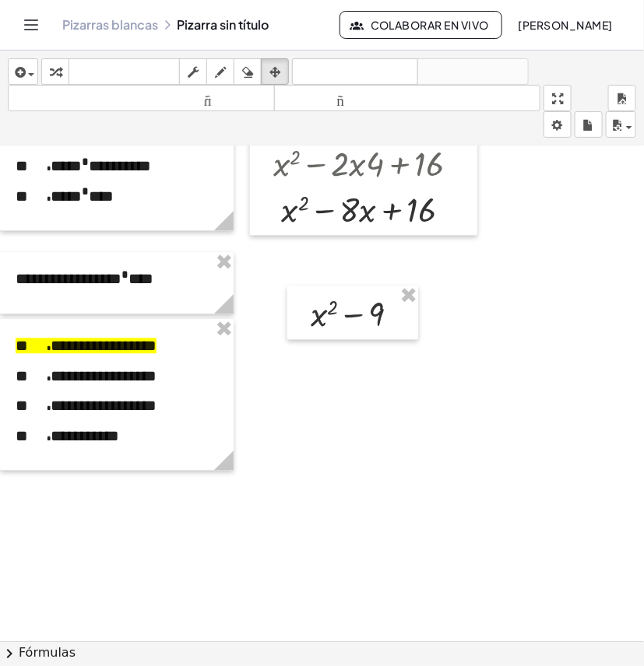
drag, startPoint x: 345, startPoint y: 324, endPoint x: 335, endPoint y: 324, distance: 10.1
click at [335, 324] on div at bounding box center [342, 313] width 131 height 54
click at [277, 72] on icon "button" at bounding box center [274, 72] width 11 height 19
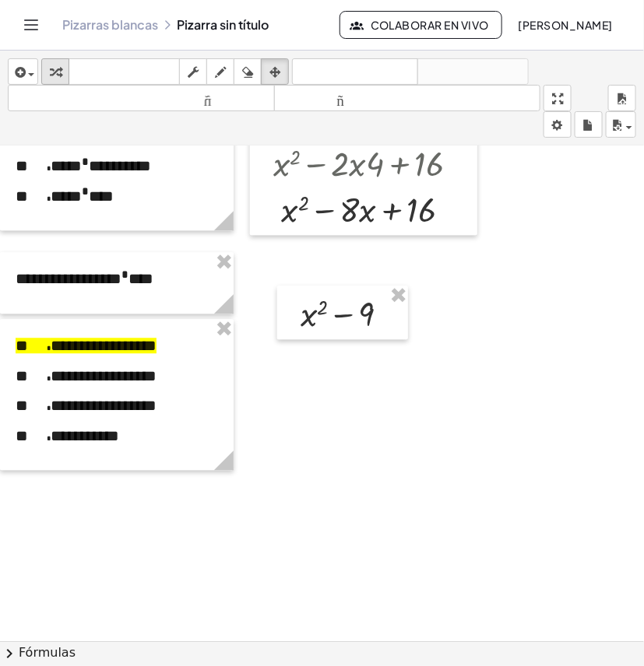
click at [59, 67] on icon "button" at bounding box center [55, 72] width 11 height 19
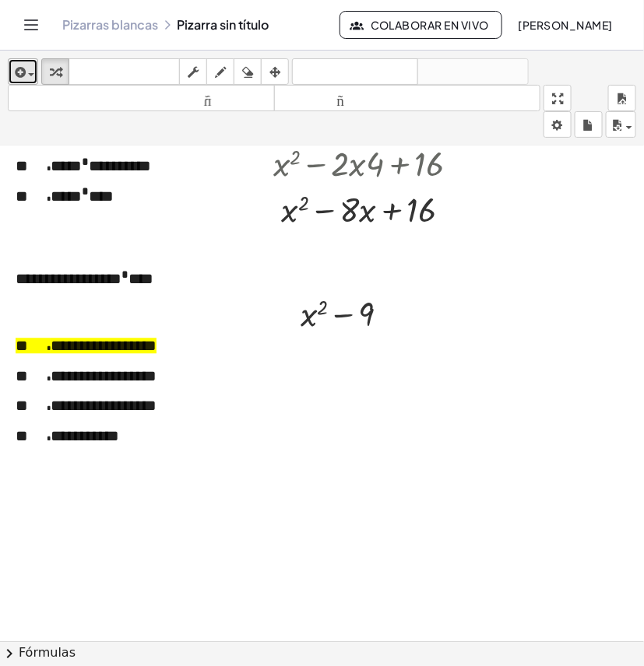
click at [26, 80] on div "button" at bounding box center [23, 71] width 23 height 19
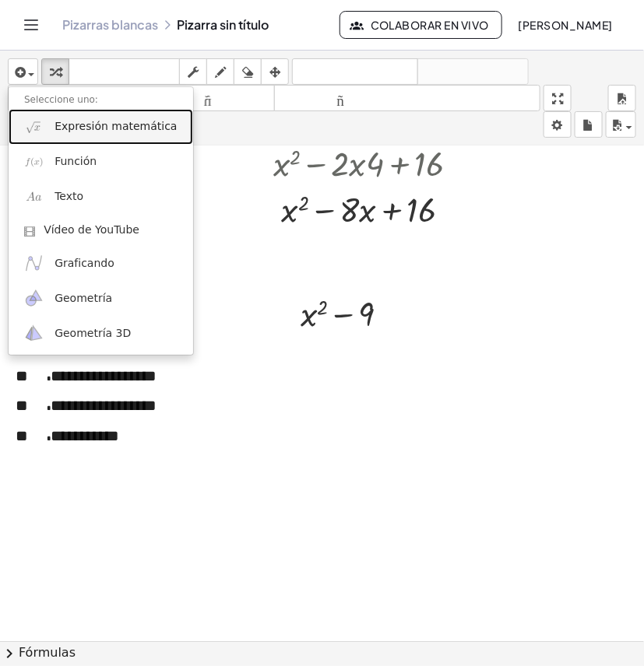
click at [83, 127] on font "Expresión matemática" at bounding box center [115, 126] width 122 height 12
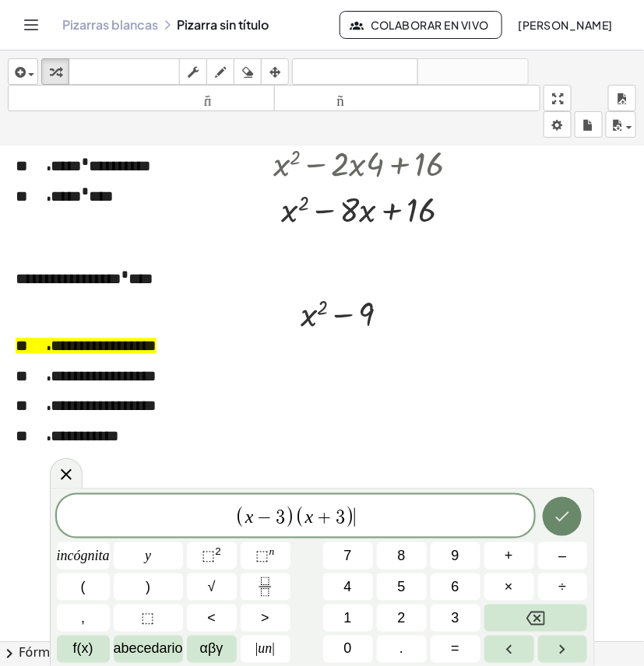
click at [564, 515] on icon "Hecho" at bounding box center [561, 516] width 19 height 19
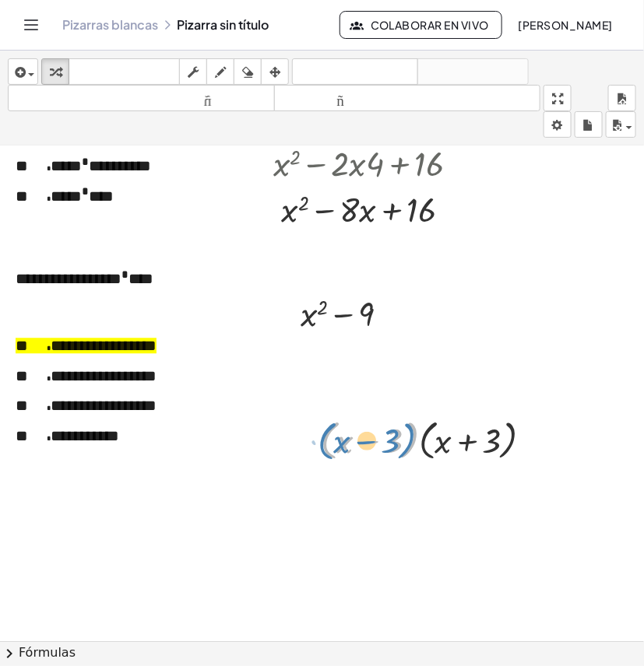
click at [417, 437] on div at bounding box center [433, 439] width 240 height 51
click at [534, 442] on div at bounding box center [533, 441] width 14 height 14
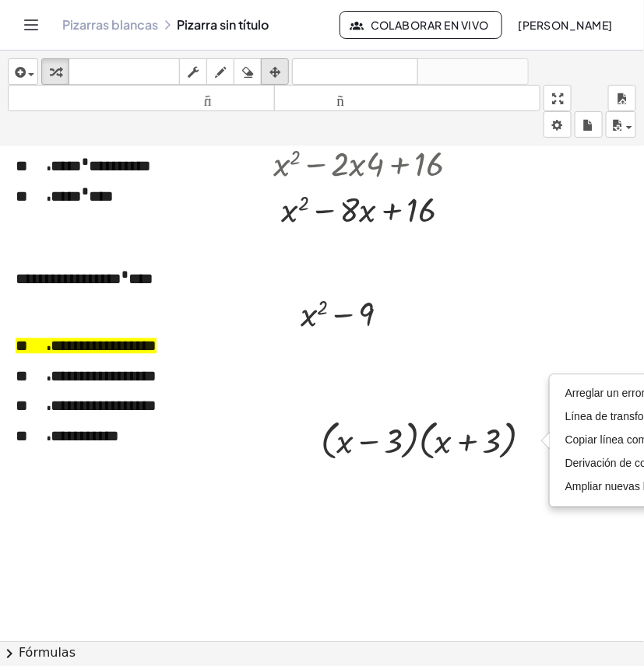
click at [273, 68] on icon "button" at bounding box center [274, 72] width 11 height 19
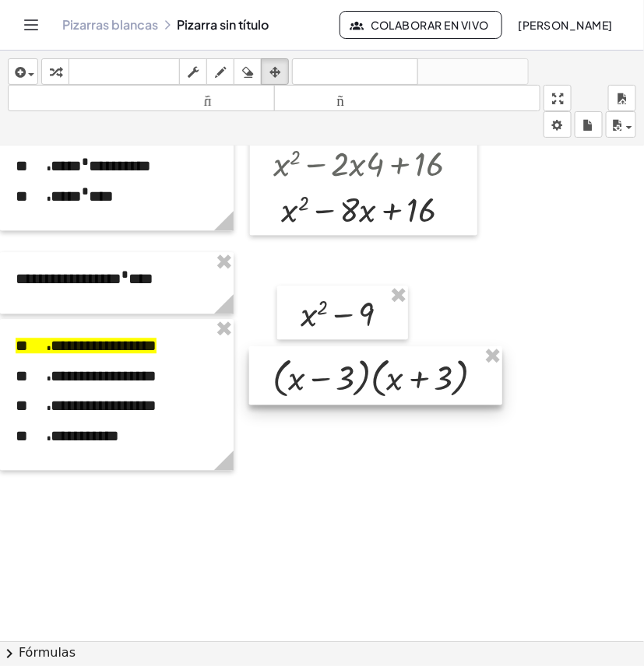
drag, startPoint x: 477, startPoint y: 456, endPoint x: 429, endPoint y: 393, distance: 79.4
click at [429, 393] on div at bounding box center [375, 376] width 253 height 58
click at [60, 72] on icon "button" at bounding box center [55, 72] width 11 height 19
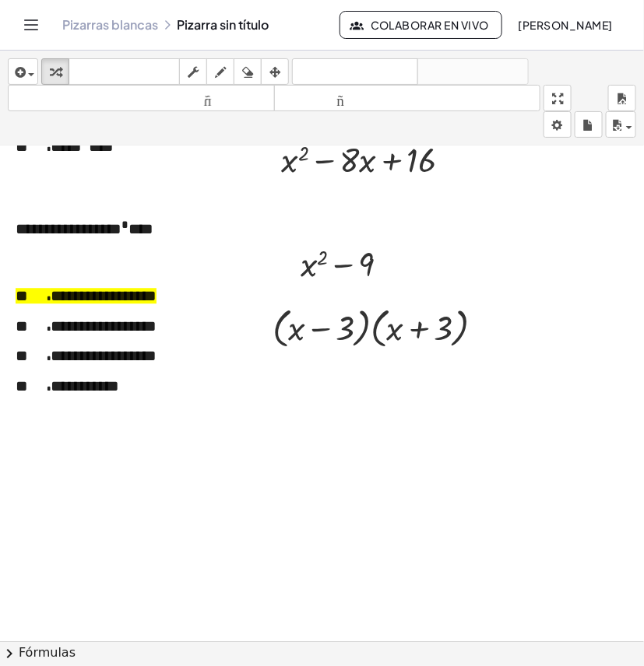
scroll to position [3456, 0]
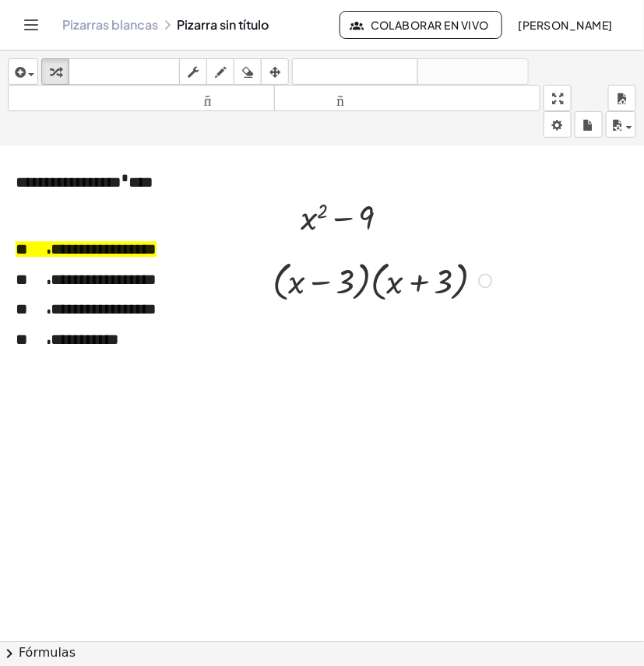
click at [367, 277] on div at bounding box center [385, 279] width 240 height 51
click at [372, 282] on div at bounding box center [385, 279] width 240 height 51
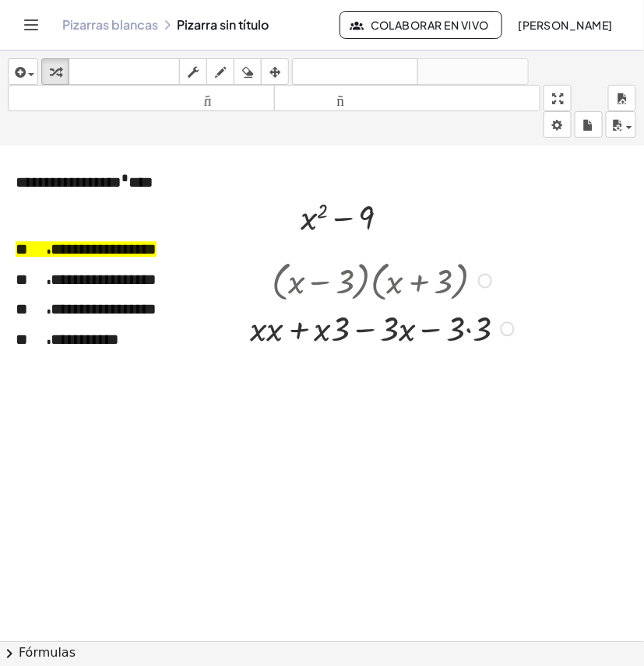
drag, startPoint x: 502, startPoint y: 282, endPoint x: 496, endPoint y: 355, distance: 73.4
click at [496, 354] on div "· ( + x − 3 ) · ( + x + 3 ) + · x · x + · x · 3 − · 3 · x − · 3 · 3 Arreglar un…" at bounding box center [374, 302] width 297 height 104
click at [271, 337] on div at bounding box center [384, 327] width 284 height 46
click at [271, 337] on div at bounding box center [384, 327] width 278 height 46
click at [360, 332] on div at bounding box center [384, 327] width 278 height 46
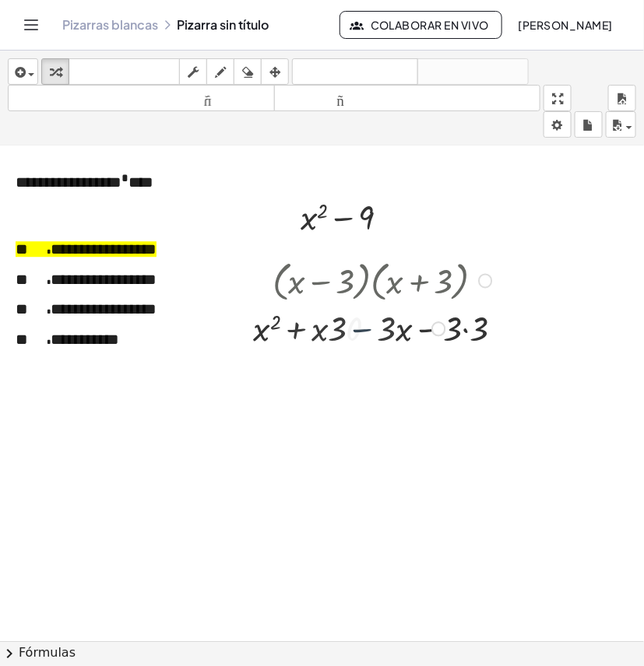
click at [360, 332] on div at bounding box center [385, 327] width 240 height 46
click at [360, 332] on div at bounding box center [384, 327] width 278 height 46
click at [395, 376] on div at bounding box center [384, 373] width 278 height 46
click at [403, 376] on div at bounding box center [384, 373] width 278 height 46
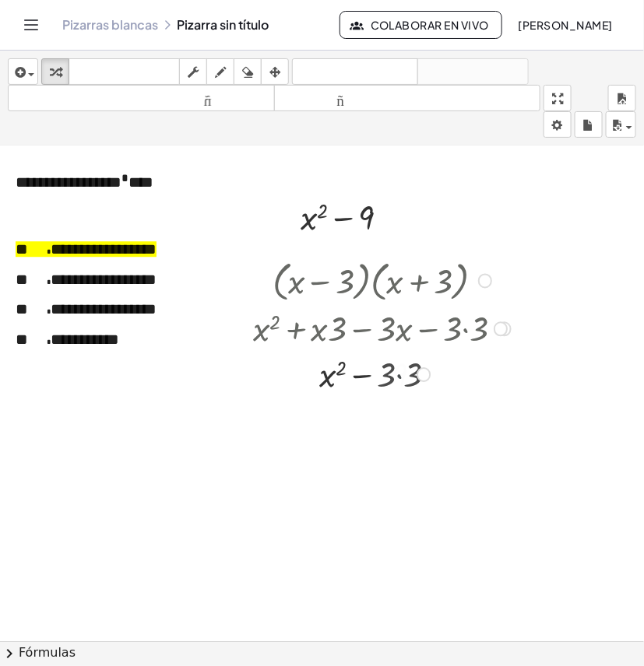
click at [403, 375] on div at bounding box center [384, 373] width 278 height 46
click at [370, 281] on div "· ( + x − 3 ) · ( + x + 3 ) + · x · x + · x · 3 − · 3 · x − · 3 · 3 + x 2 + · x…" at bounding box center [370, 281] width 0 height 0
click at [437, 422] on div at bounding box center [384, 419] width 278 height 46
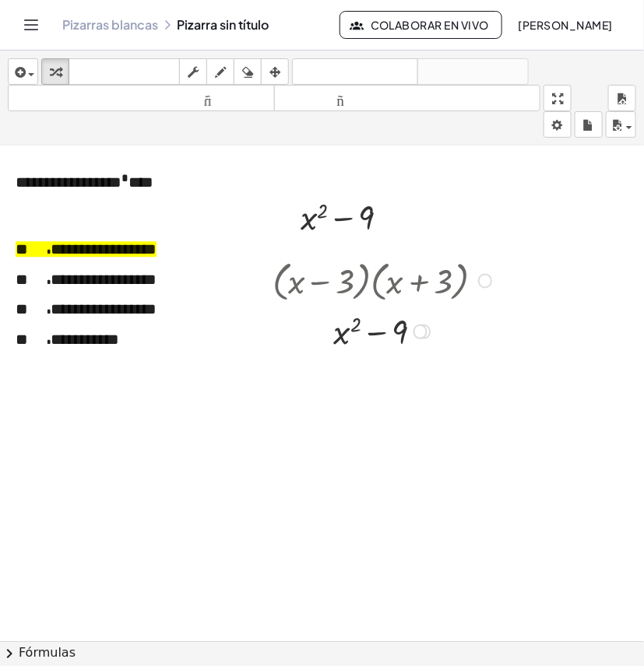
drag, startPoint x: 426, startPoint y: 423, endPoint x: 423, endPoint y: 329, distance: 93.4
click at [370, 331] on div "+ x − 2 9 Arreglar un error Línea de transformación Copiar línea como LaTeX Der…" at bounding box center [370, 331] width 0 height 0
drag, startPoint x: 353, startPoint y: 389, endPoint x: 346, endPoint y: 398, distance: 10.6
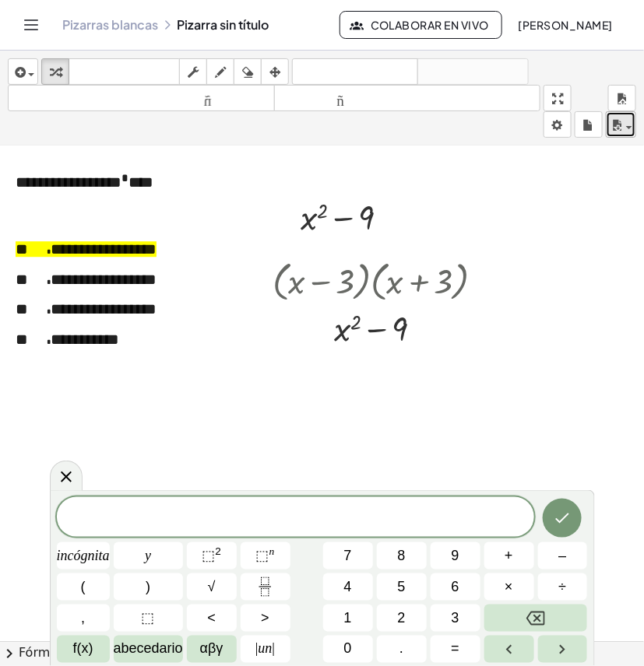
click at [623, 127] on icon "button" at bounding box center [616, 125] width 14 height 19
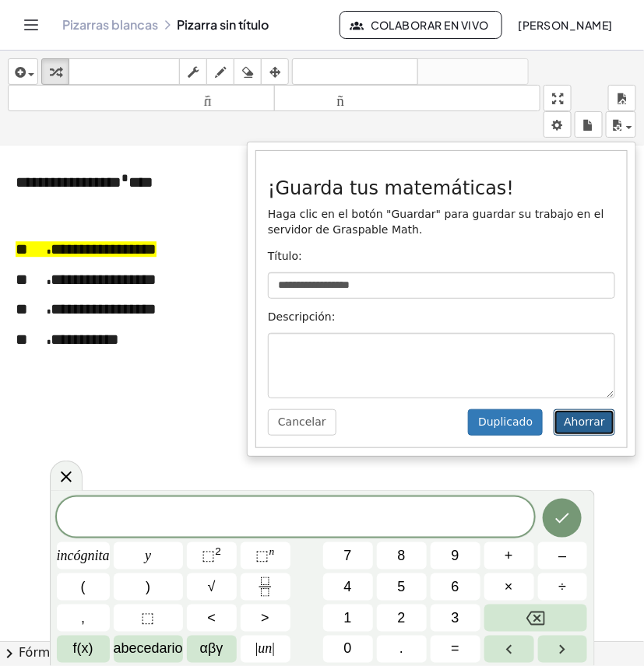
click at [601, 421] on font "Ahorrar" at bounding box center [583, 422] width 41 height 12
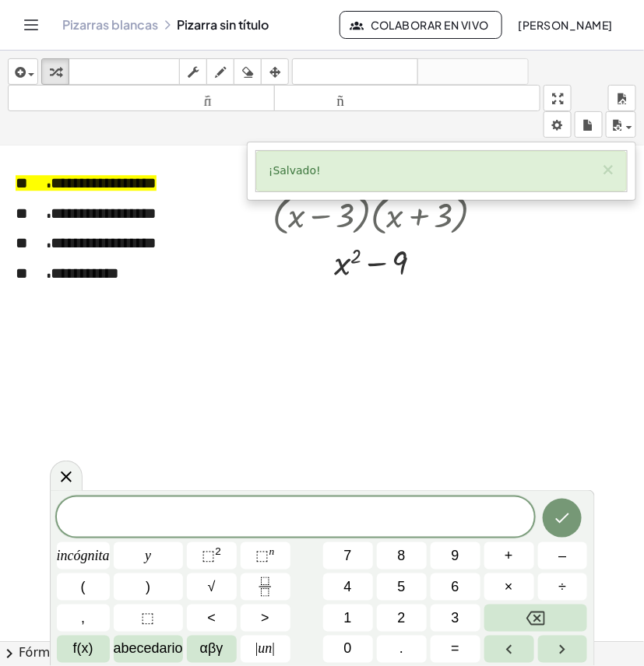
scroll to position [3553, 0]
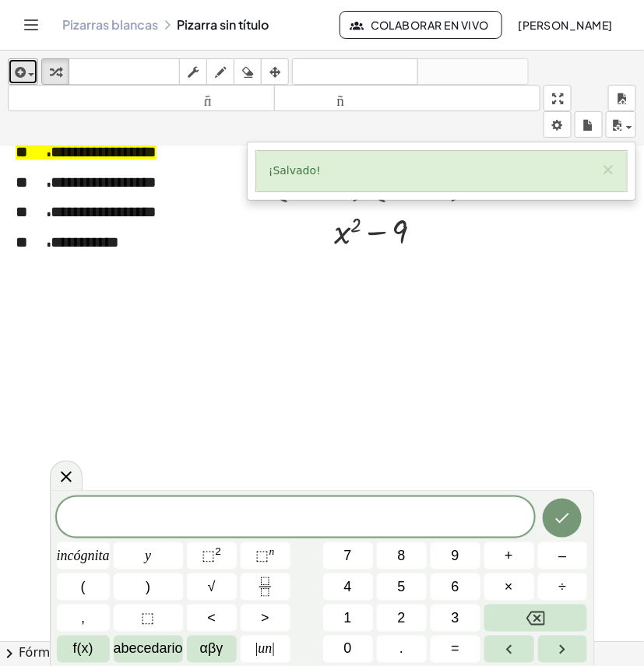
click at [26, 79] on span "button" at bounding box center [27, 73] width 3 height 11
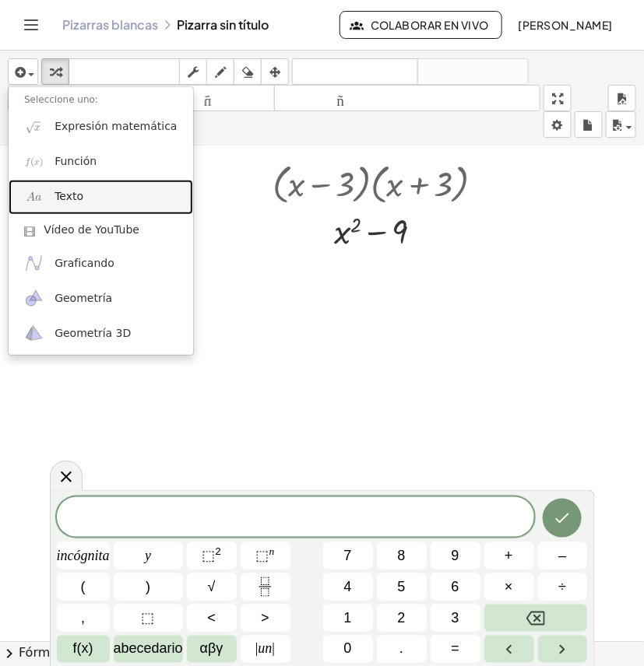
click at [88, 189] on link "Texto" at bounding box center [101, 197] width 184 height 35
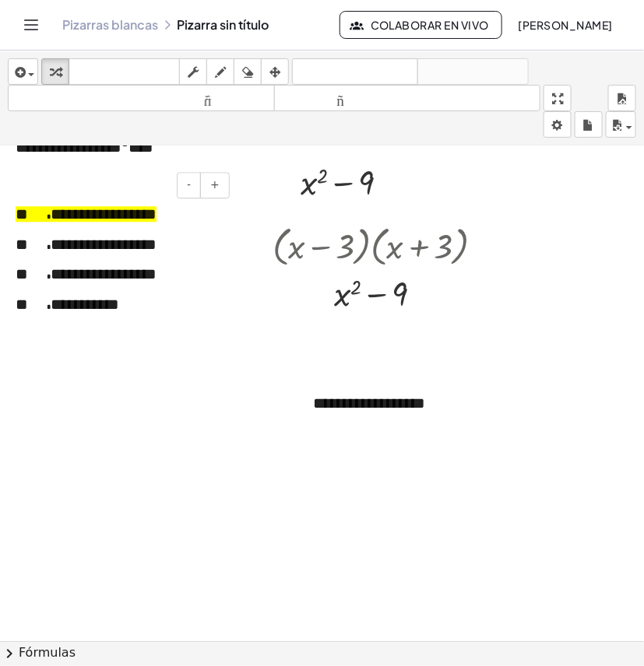
scroll to position [3456, 0]
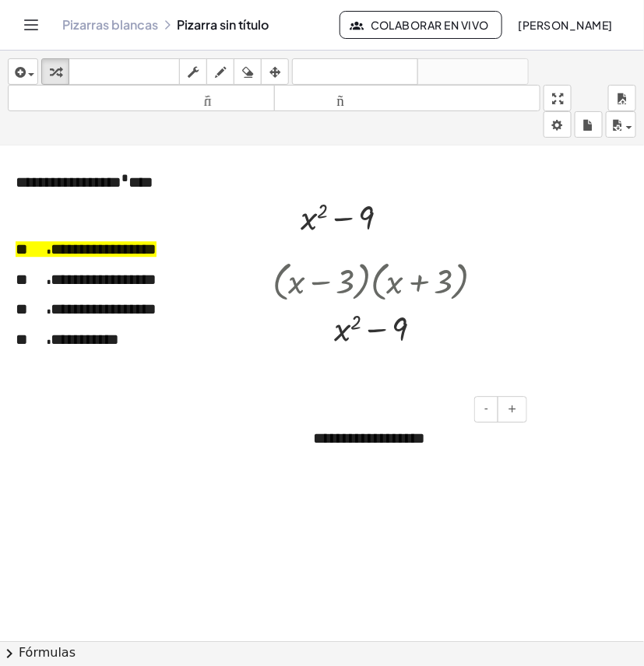
click at [436, 444] on div "**********" at bounding box center [413, 439] width 233 height 54
click at [433, 444] on div "**********" at bounding box center [413, 439] width 233 height 54
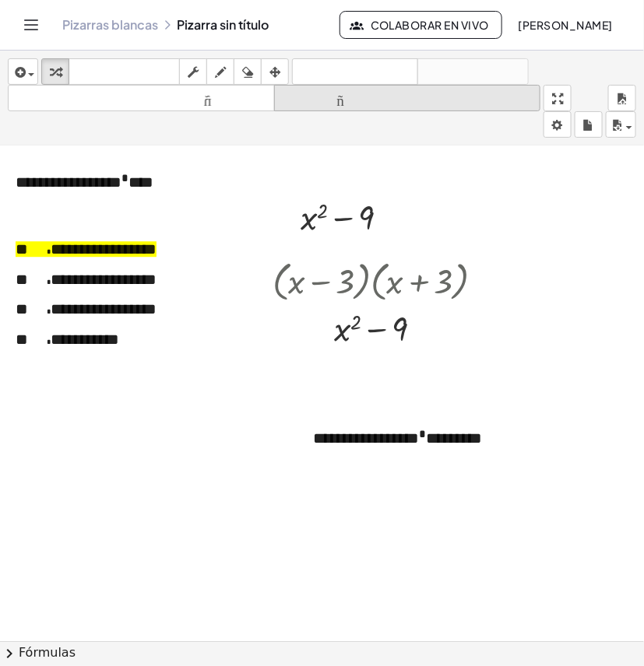
click at [280, 63] on icon "button" at bounding box center [274, 72] width 11 height 19
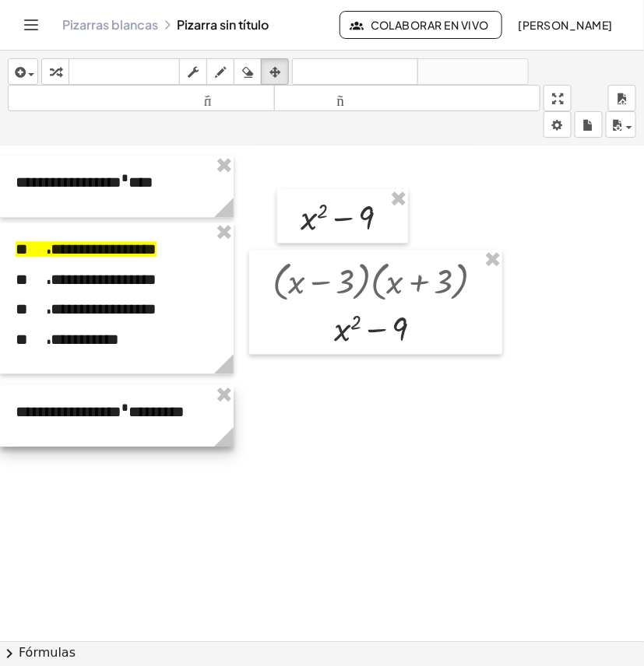
drag, startPoint x: 489, startPoint y: 444, endPoint x: 165, endPoint y: 418, distance: 324.8
click at [165, 418] on div at bounding box center [116, 415] width 233 height 61
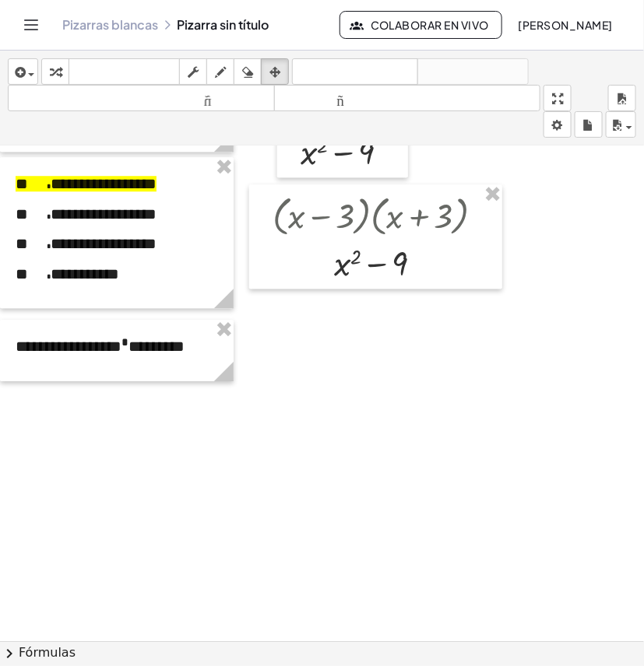
scroll to position [3553, 0]
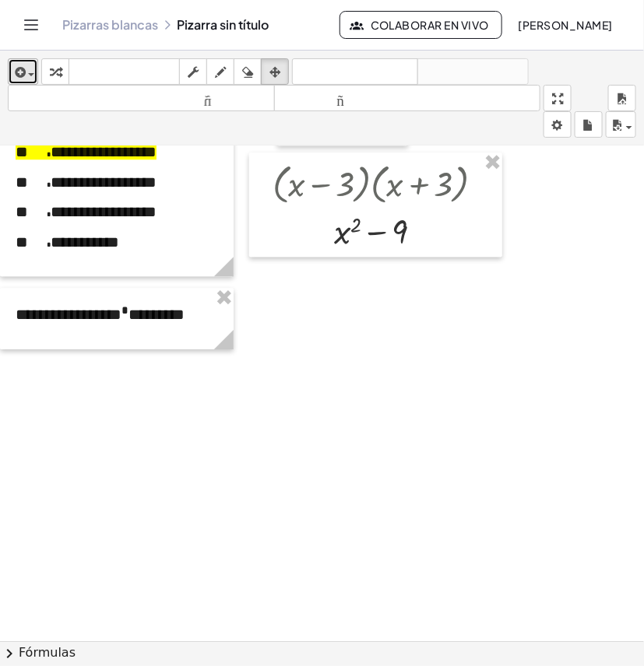
click at [28, 71] on span "button" at bounding box center [27, 73] width 3 height 11
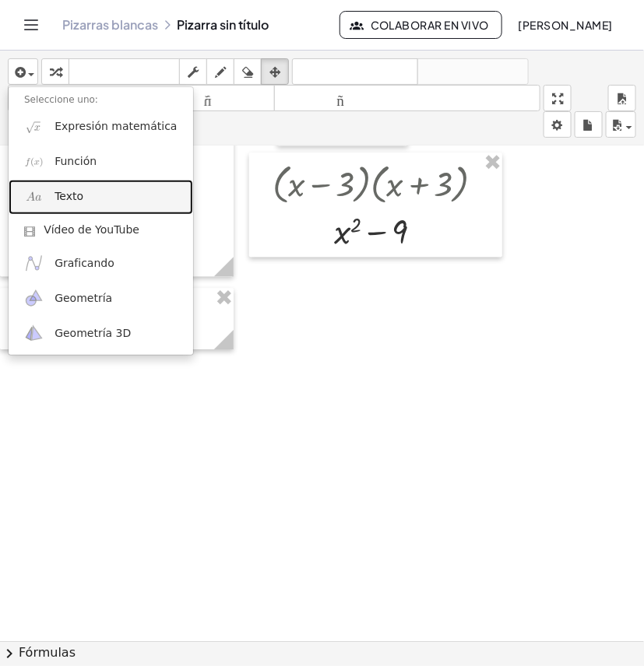
click at [61, 192] on font "Texto" at bounding box center [68, 196] width 29 height 12
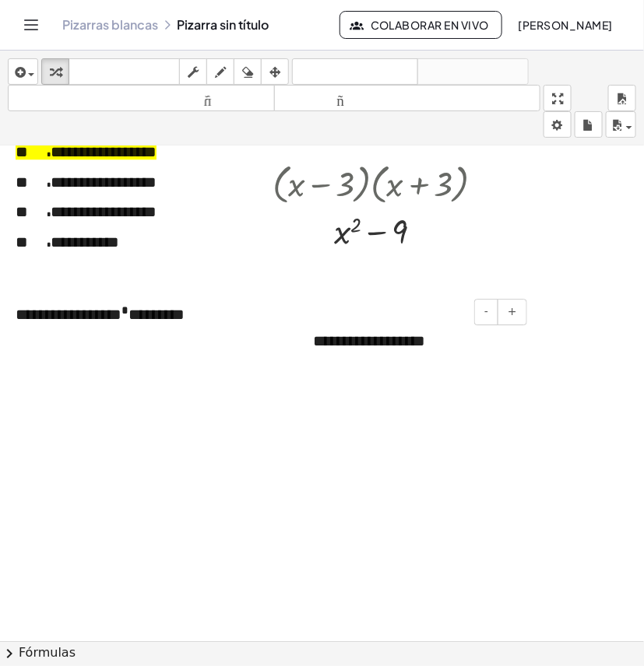
click at [370, 343] on font "**********" at bounding box center [369, 341] width 112 height 16
drag, startPoint x: 438, startPoint y: 345, endPoint x: 313, endPoint y: 344, distance: 125.3
click at [313, 344] on div "**********" at bounding box center [413, 341] width 233 height 54
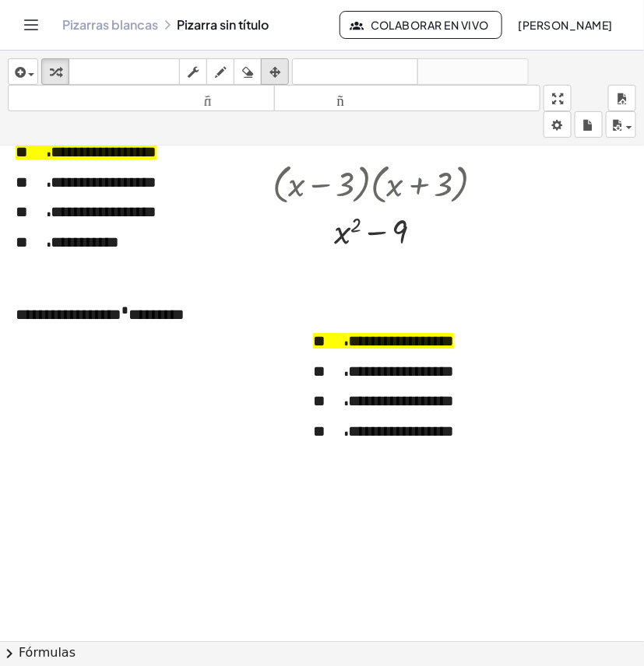
click at [276, 70] on icon "button" at bounding box center [274, 72] width 11 height 19
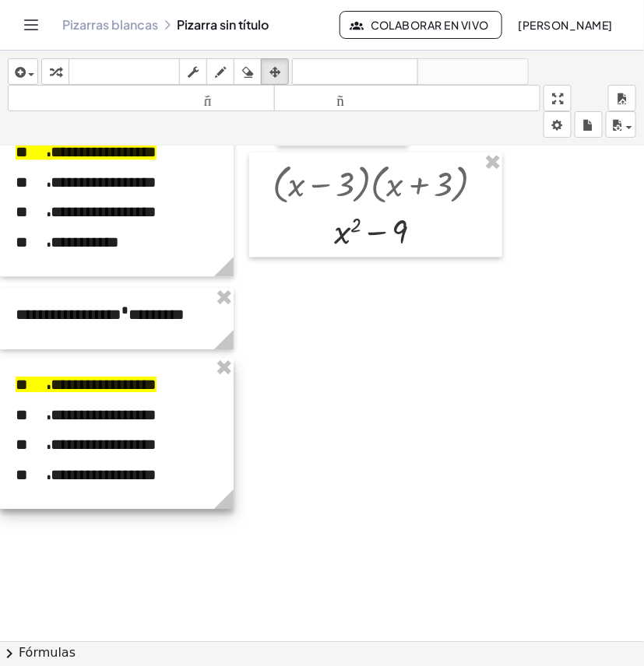
drag, startPoint x: 487, startPoint y: 386, endPoint x: 174, endPoint y: 430, distance: 316.6
click at [174, 430] on div at bounding box center [116, 433] width 233 height 151
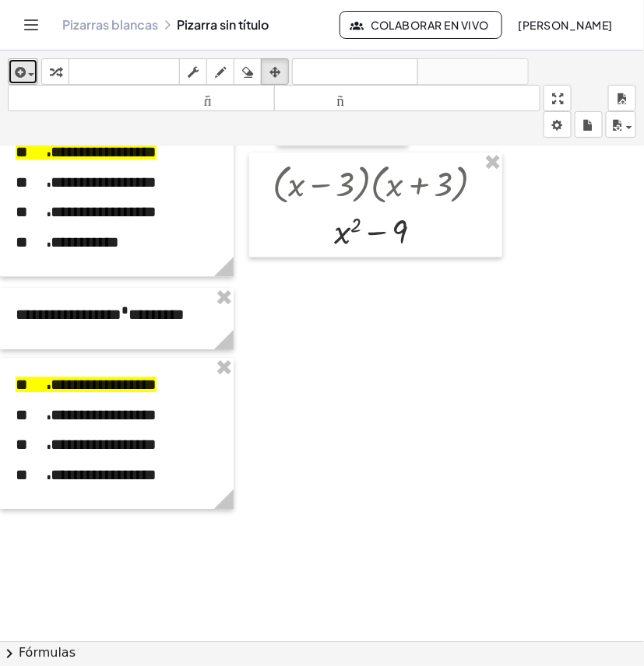
click at [21, 79] on icon "button" at bounding box center [19, 72] width 14 height 19
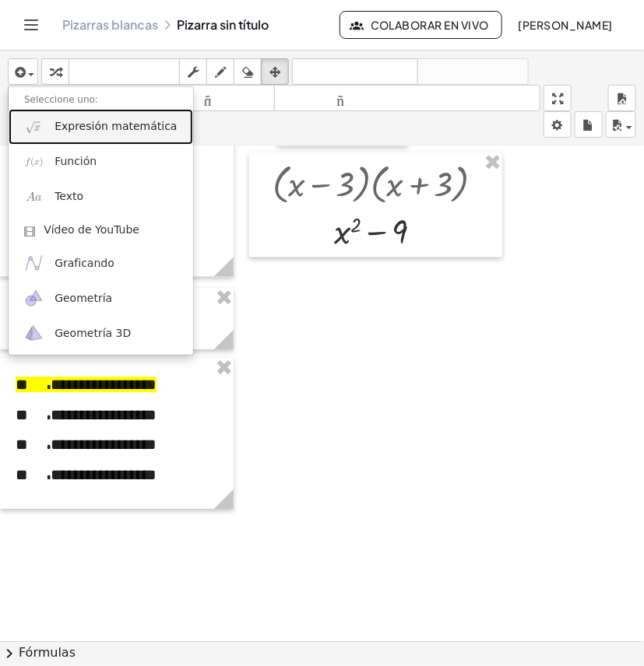
click at [68, 120] on font "Expresión matemática" at bounding box center [115, 126] width 122 height 12
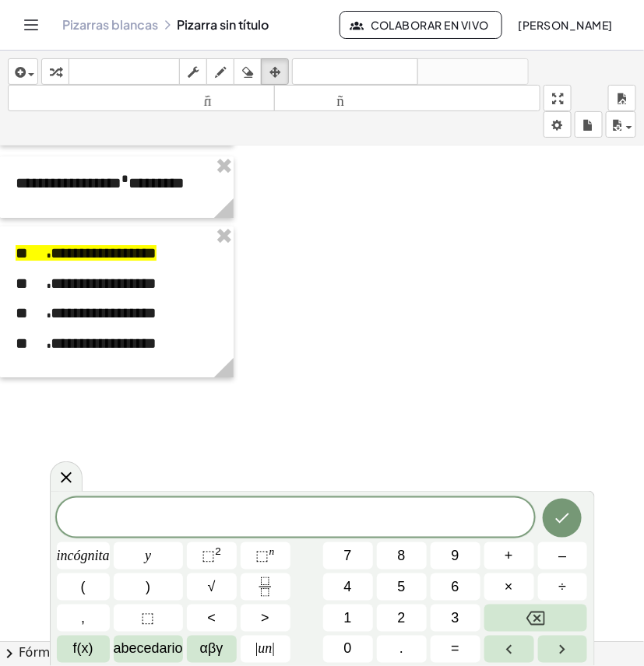
scroll to position [3650, 0]
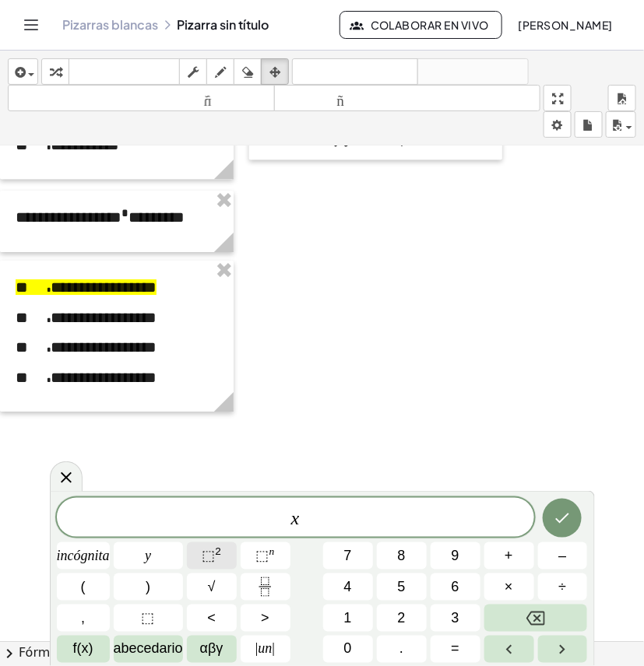
click at [215, 549] on font "⬚" at bounding box center [208, 556] width 13 height 16
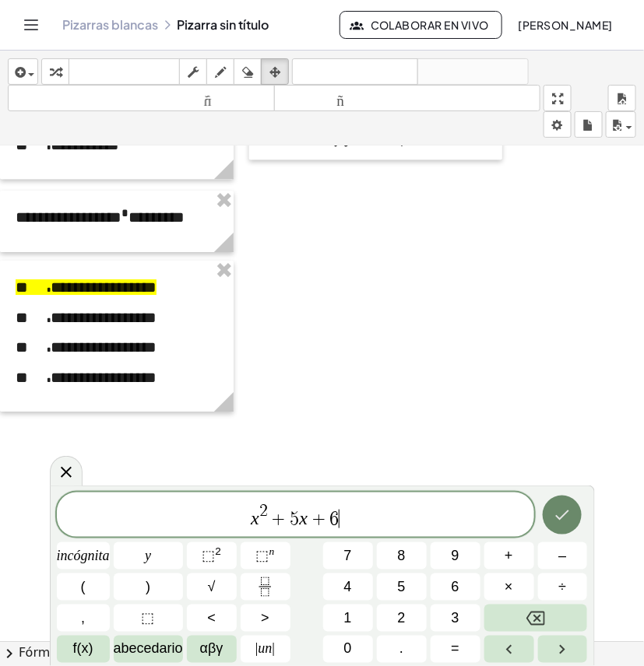
click at [555, 520] on icon "Hecho" at bounding box center [561, 515] width 19 height 19
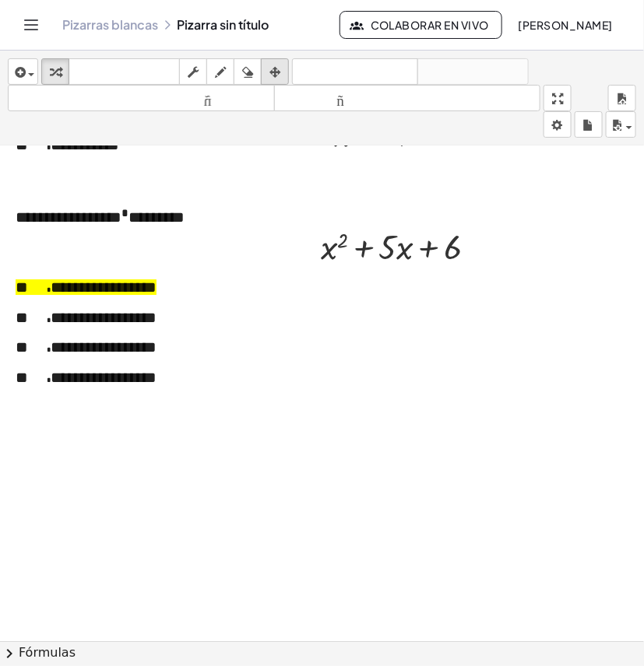
click at [272, 79] on icon "button" at bounding box center [274, 72] width 11 height 19
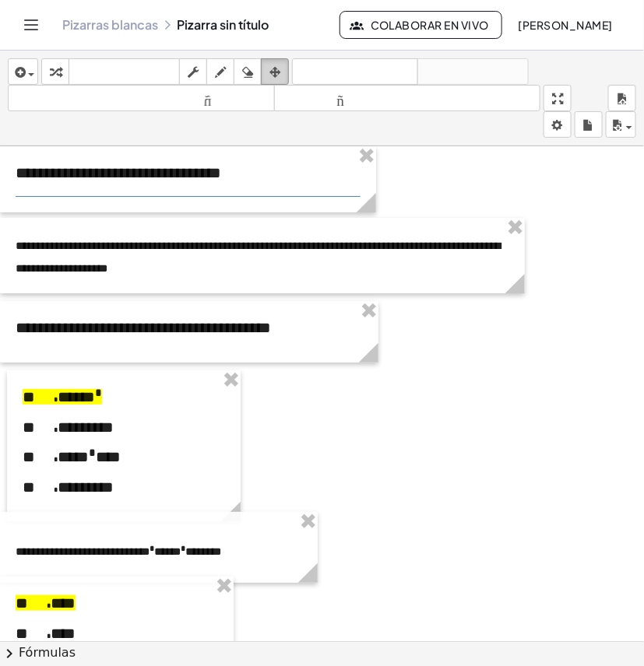
scroll to position [3650, 0]
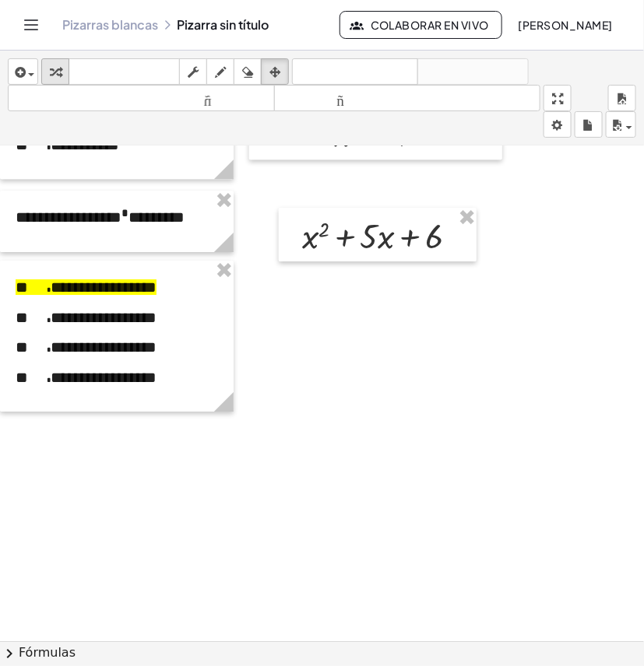
click at [58, 68] on icon "button" at bounding box center [55, 72] width 11 height 19
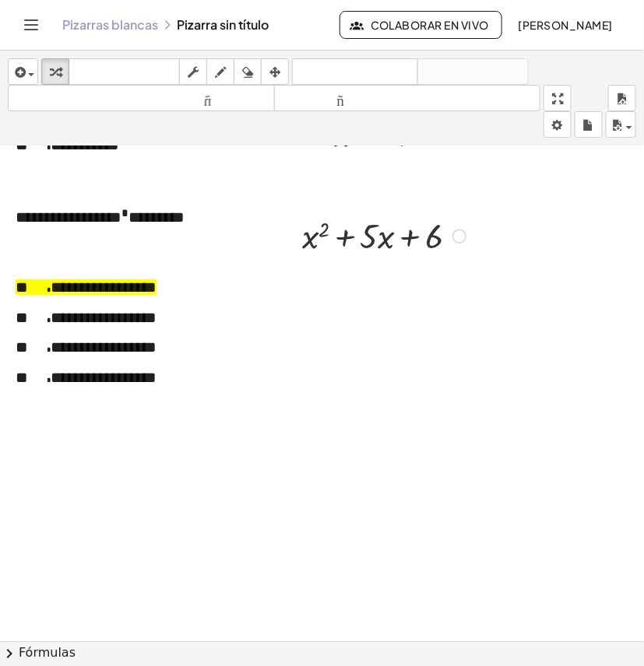
click at [346, 235] on div at bounding box center [386, 235] width 184 height 46
click at [316, 247] on div at bounding box center [386, 235] width 184 height 46
drag, startPoint x: 306, startPoint y: 246, endPoint x: 319, endPoint y: 290, distance: 46.3
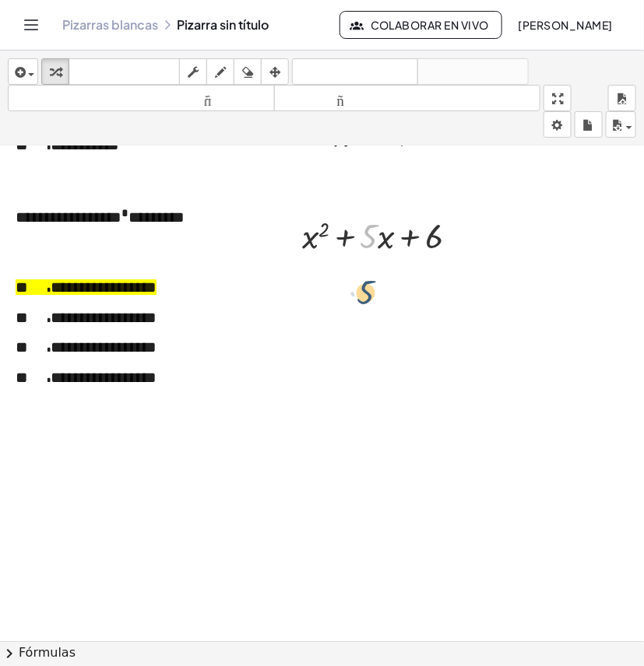
drag, startPoint x: 374, startPoint y: 240, endPoint x: 371, endPoint y: 297, distance: 57.7
drag, startPoint x: 370, startPoint y: 245, endPoint x: 450, endPoint y: 243, distance: 79.4
click at [450, 243] on div at bounding box center [386, 235] width 184 height 46
click at [455, 239] on div at bounding box center [459, 236] width 14 height 14
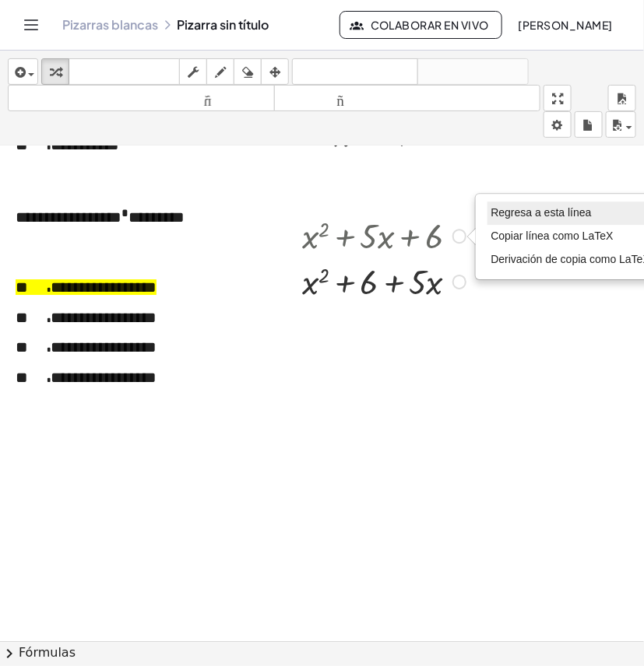
click at [524, 218] on font "Regresa a esta línea" at bounding box center [541, 212] width 100 height 12
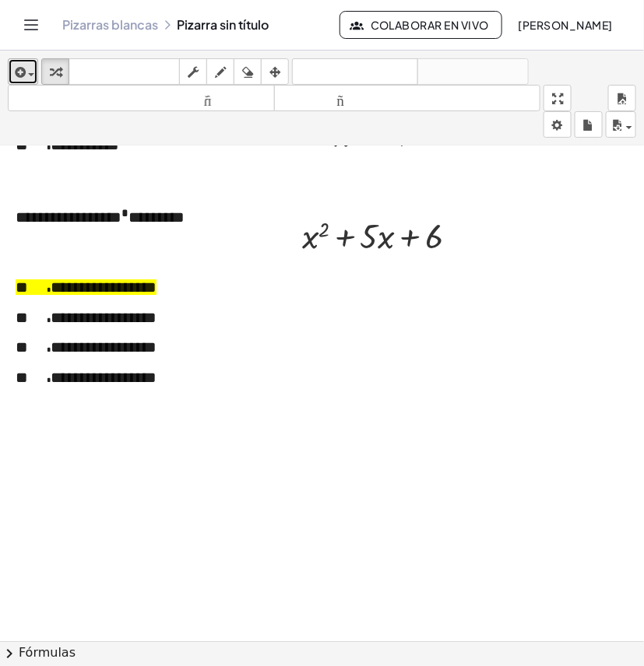
click at [33, 75] on span "button" at bounding box center [31, 74] width 6 height 3
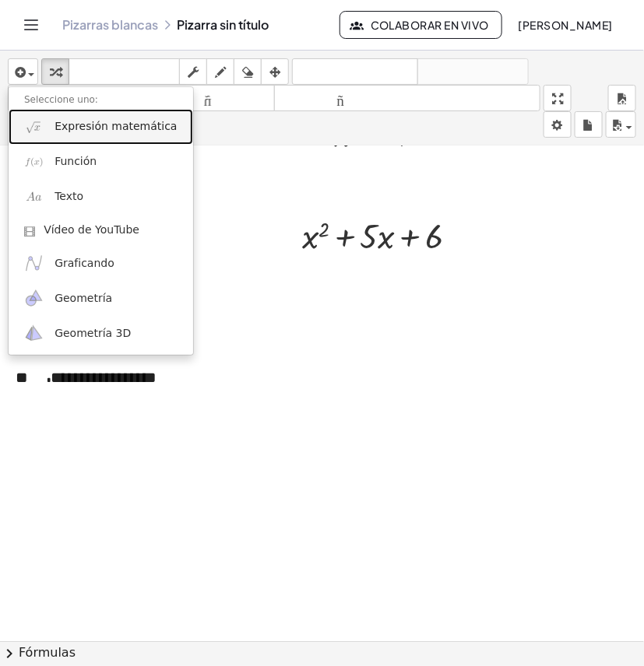
click at [100, 129] on font "Expresión matemática" at bounding box center [115, 126] width 122 height 12
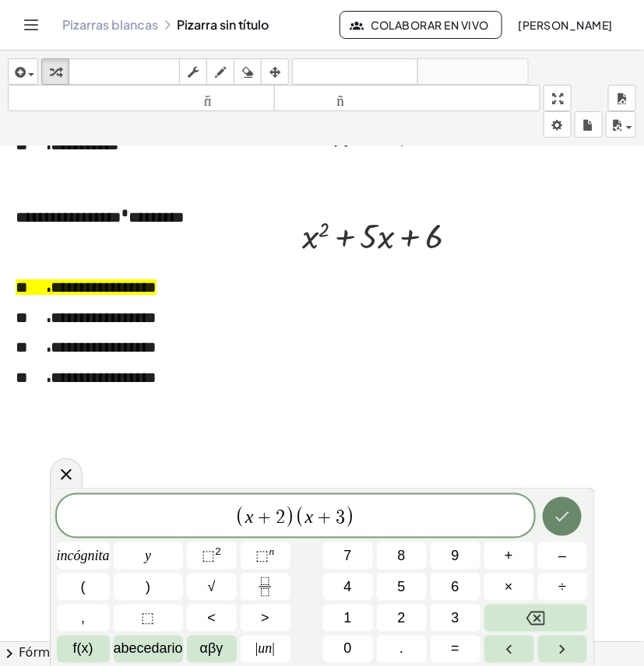
click at [565, 510] on icon "Hecho" at bounding box center [561, 516] width 19 height 19
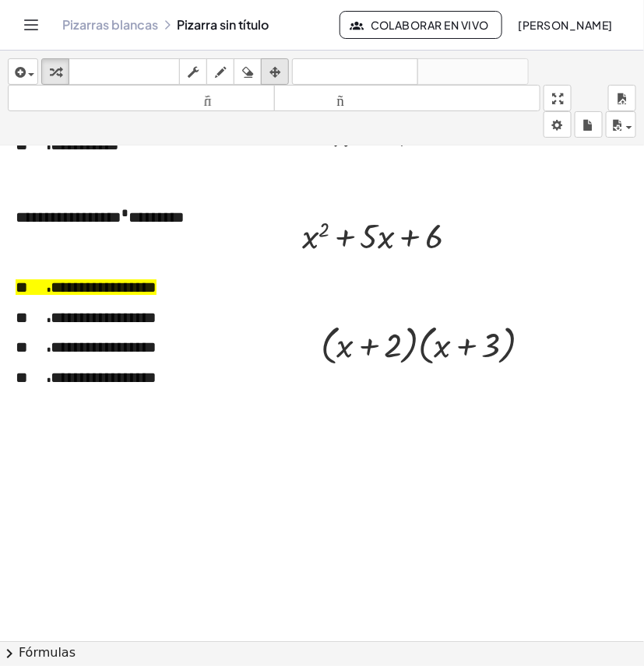
click at [279, 65] on icon "button" at bounding box center [274, 72] width 11 height 19
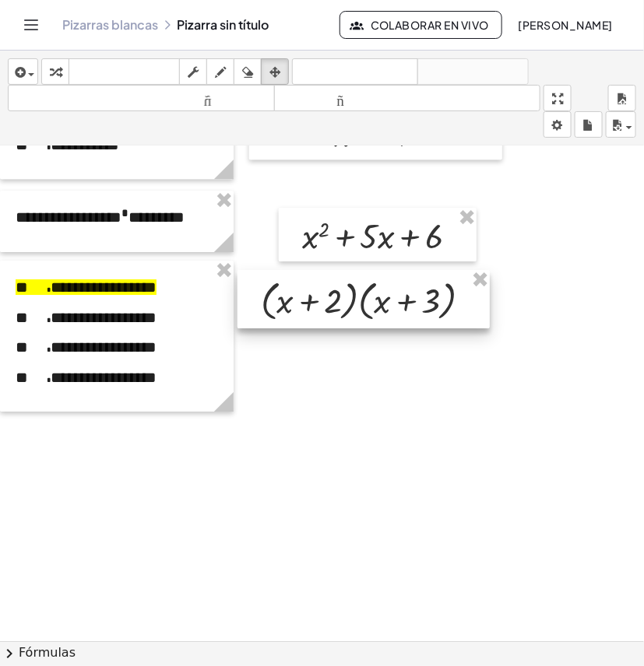
drag, startPoint x: 399, startPoint y: 340, endPoint x: 327, endPoint y: 195, distance: 162.5
click at [341, 289] on div at bounding box center [363, 299] width 252 height 58
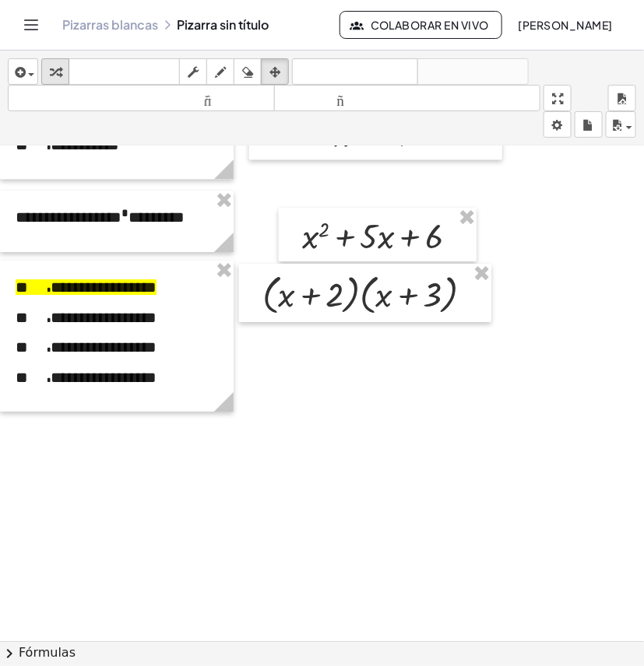
click at [60, 68] on icon "button" at bounding box center [55, 72] width 11 height 19
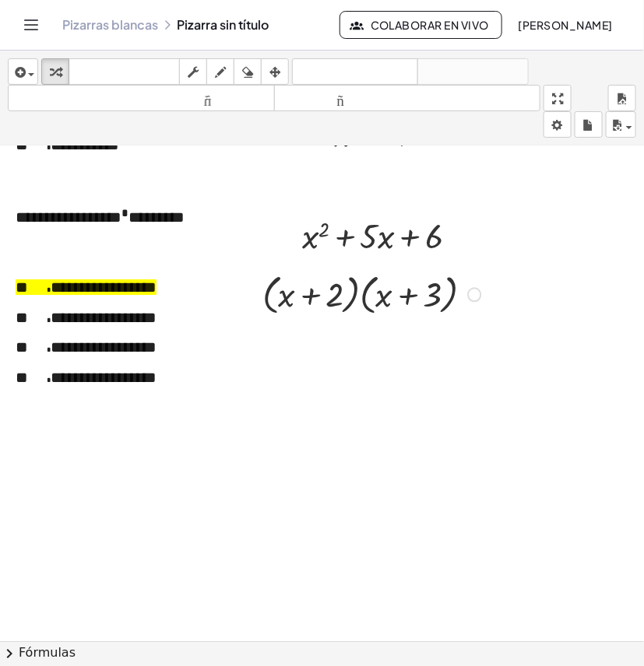
click at [356, 300] on div at bounding box center [373, 293] width 239 height 51
click at [354, 298] on div at bounding box center [373, 293] width 239 height 51
click at [354, 297] on div at bounding box center [373, 293] width 239 height 51
click at [368, 297] on div at bounding box center [373, 293] width 239 height 51
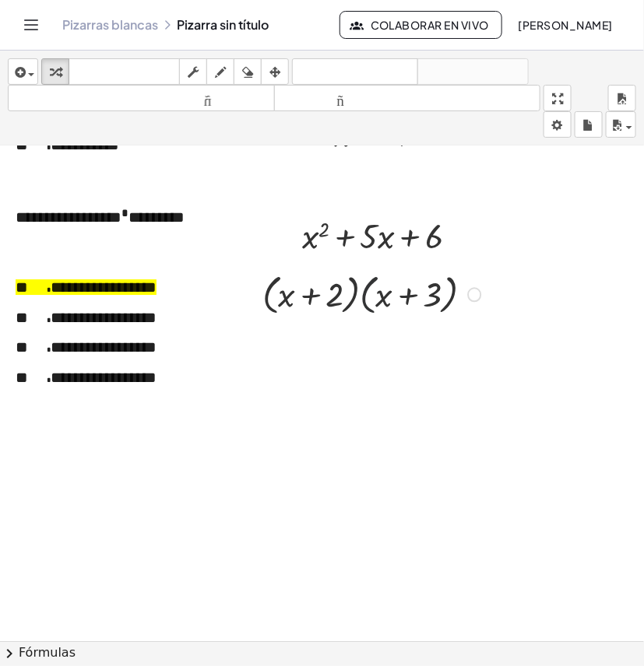
click at [368, 297] on div at bounding box center [373, 293] width 239 height 51
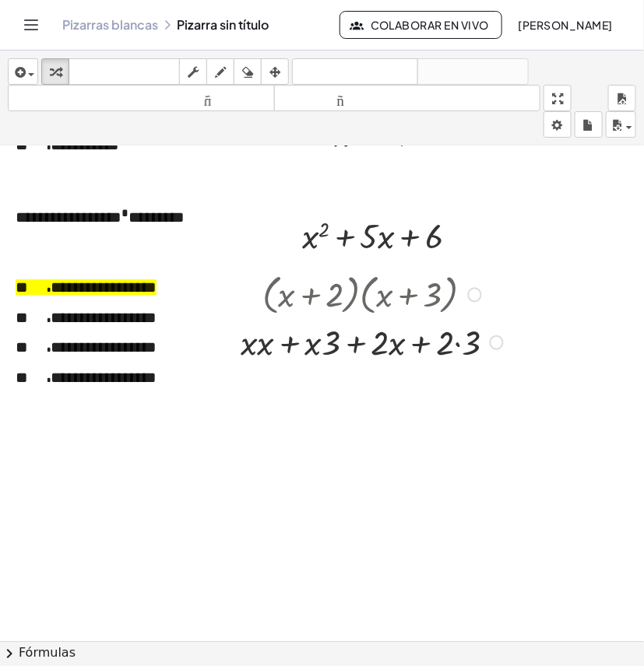
drag, startPoint x: 496, startPoint y: 316, endPoint x: 507, endPoint y: 350, distance: 35.9
click at [360, 342] on div "+ · x · x + · x · 3 + · 2 · x + · 2 · 3" at bounding box center [360, 342] width 0 height 0
click at [255, 341] on div at bounding box center [374, 341] width 282 height 46
click at [262, 347] on div at bounding box center [374, 341] width 282 height 46
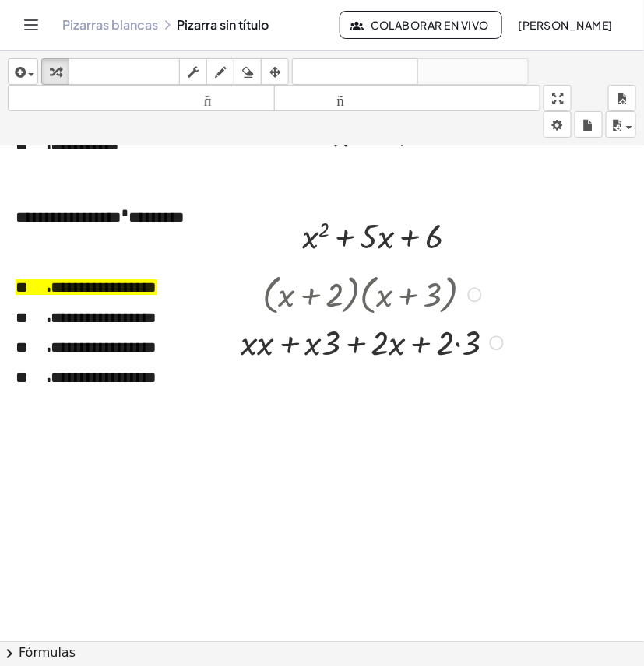
click at [262, 347] on div at bounding box center [374, 341] width 282 height 46
click at [448, 347] on div at bounding box center [374, 341] width 276 height 46
click at [455, 343] on div at bounding box center [374, 341] width 276 height 46
click at [455, 343] on div at bounding box center [374, 341] width 251 height 46
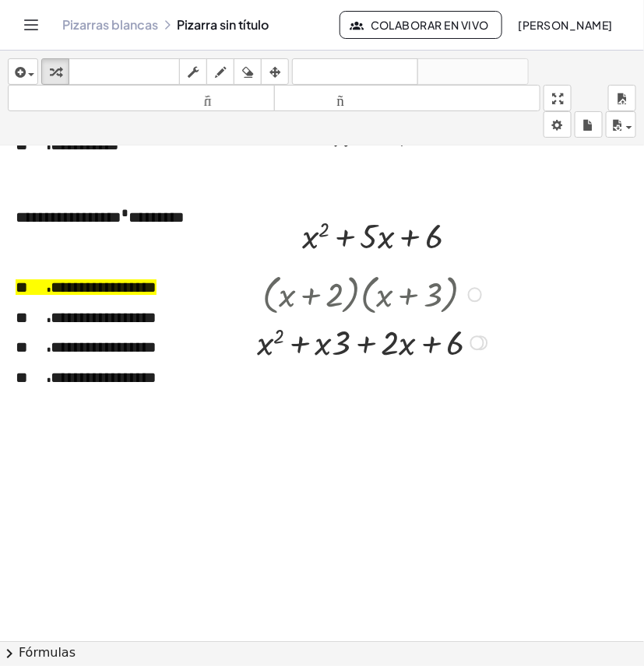
click at [367, 346] on div at bounding box center [374, 341] width 251 height 46
click at [367, 346] on div at bounding box center [373, 341] width 239 height 46
drag, startPoint x: 448, startPoint y: 391, endPoint x: 452, endPoint y: 356, distance: 35.2
click at [452, 356] on div at bounding box center [447, 361] width 14 height 14
click at [280, 74] on icon "button" at bounding box center [274, 72] width 11 height 19
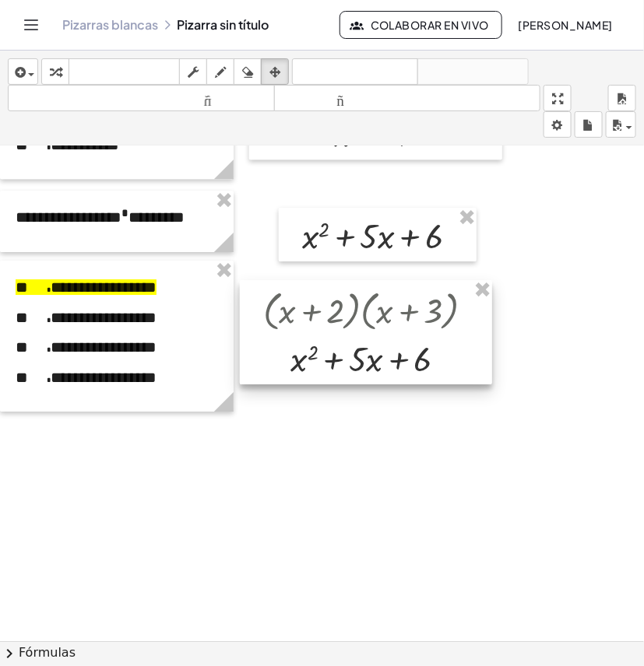
drag, startPoint x: 363, startPoint y: 300, endPoint x: 375, endPoint y: 306, distance: 13.2
click at [366, 316] on div at bounding box center [366, 332] width 252 height 104
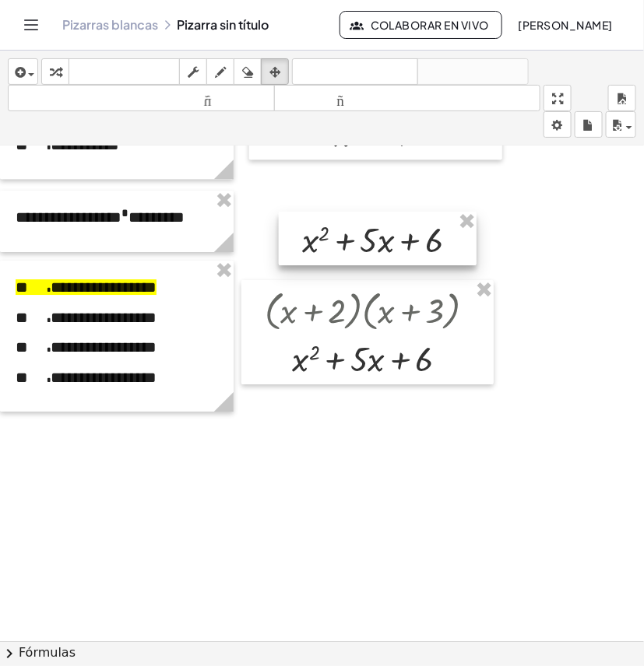
click at [388, 241] on div at bounding box center [378, 239] width 198 height 54
click at [65, 68] on button "transformar" at bounding box center [55, 71] width 28 height 26
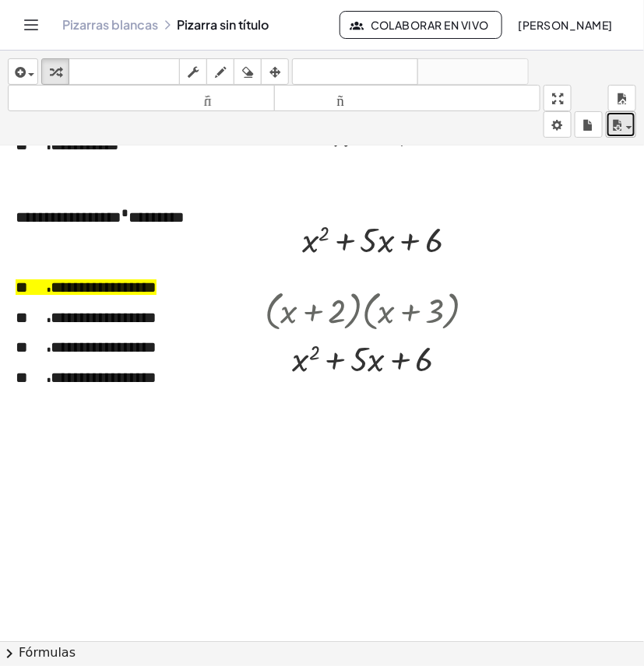
click at [621, 129] on icon "button" at bounding box center [616, 125] width 14 height 19
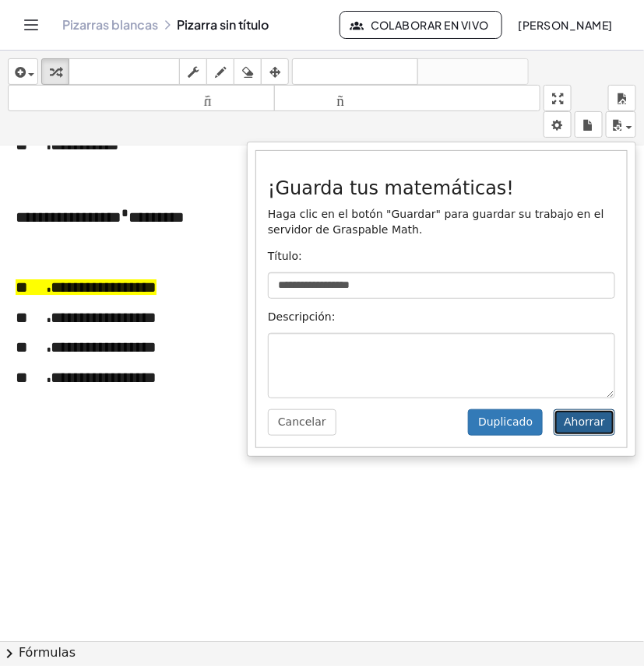
click at [581, 419] on font "Ahorrar" at bounding box center [583, 422] width 41 height 12
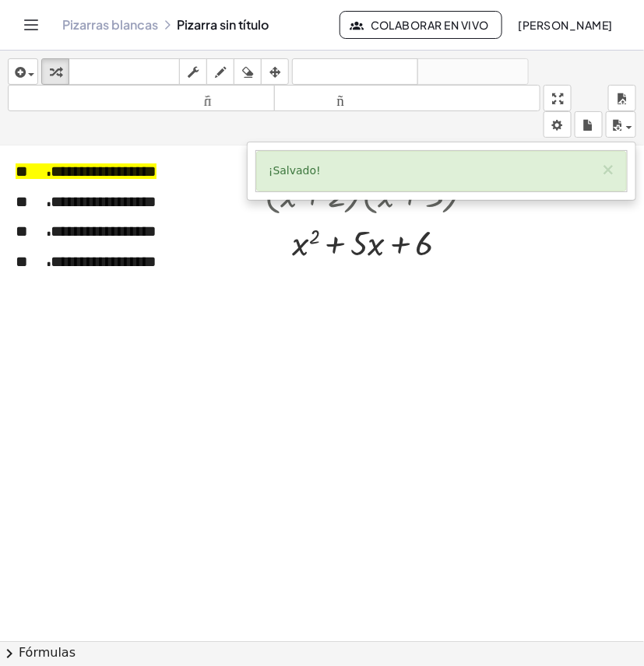
scroll to position [3748, 0]
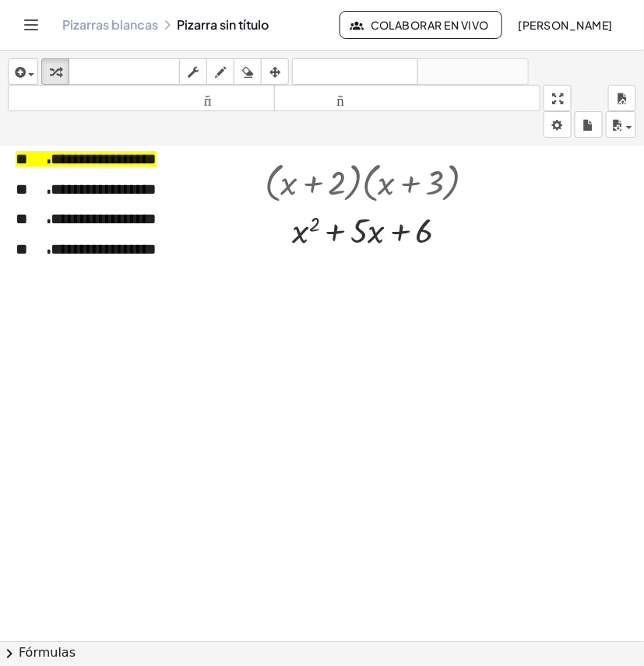
scroll to position [3650, 0]
